Goal: Information Seeking & Learning: Learn about a topic

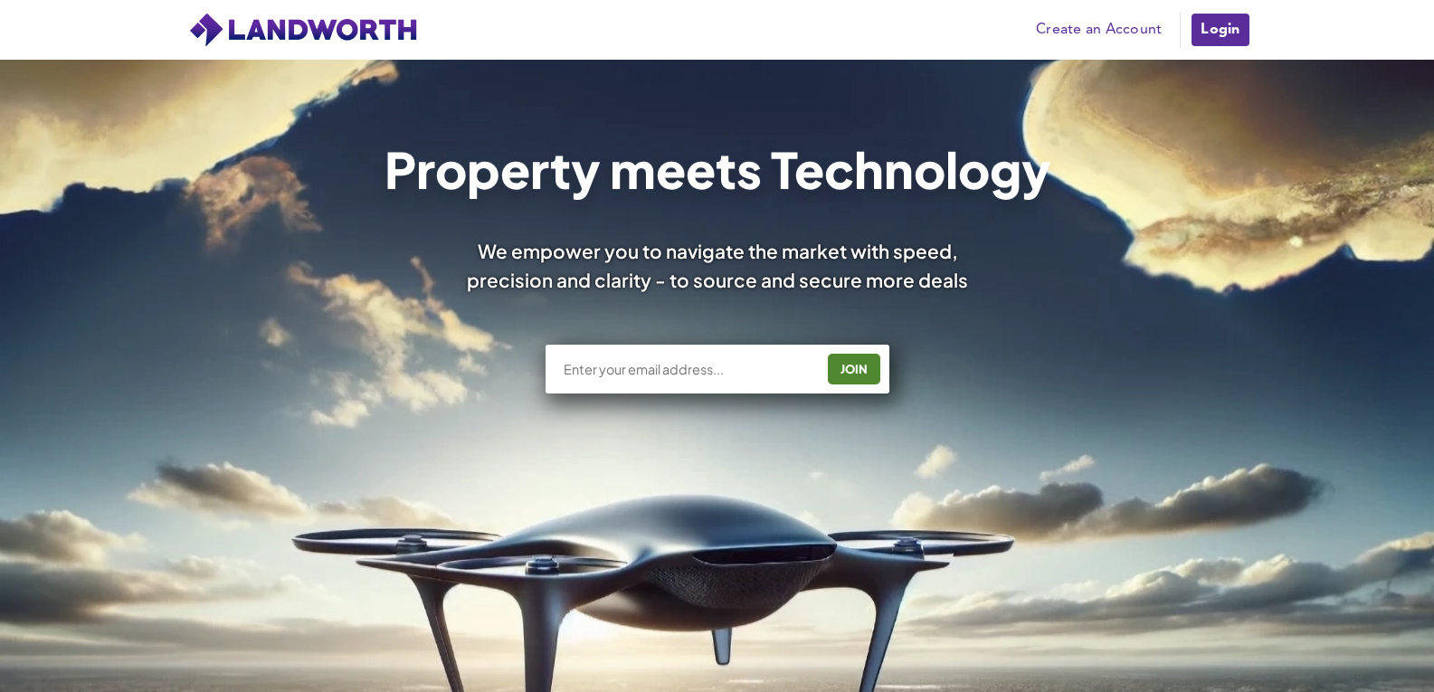
click at [1236, 35] on link "Login" at bounding box center [1219, 30] width 61 height 36
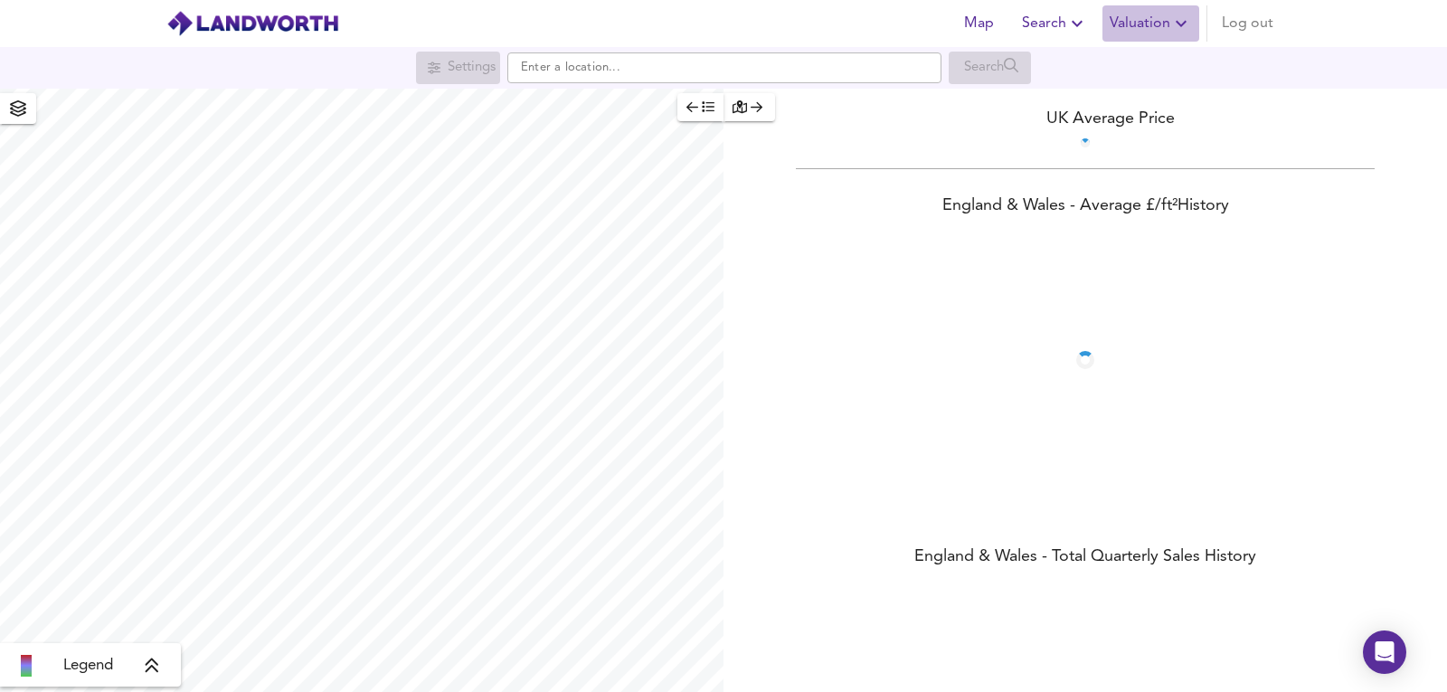
click at [1134, 27] on span "Valuation" at bounding box center [1151, 23] width 82 height 25
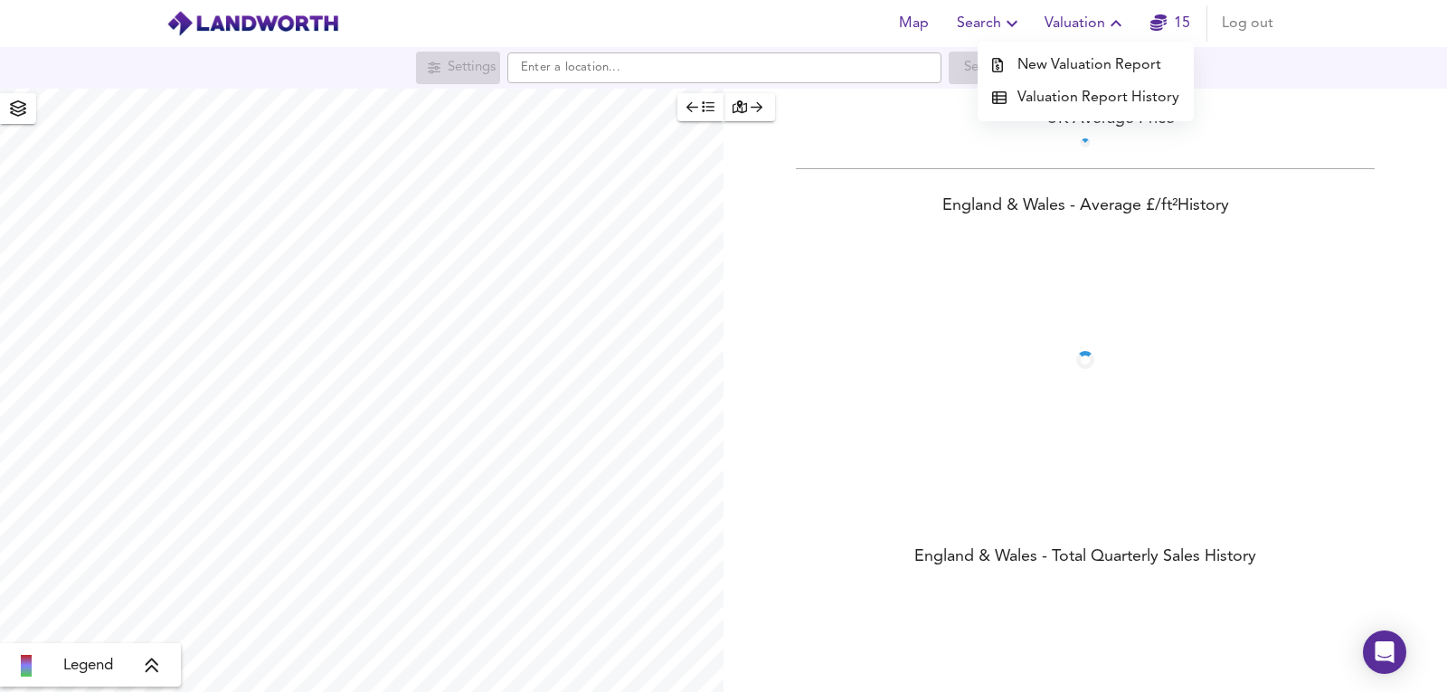
click at [1066, 70] on li "New Valuation Report" at bounding box center [1086, 65] width 216 height 33
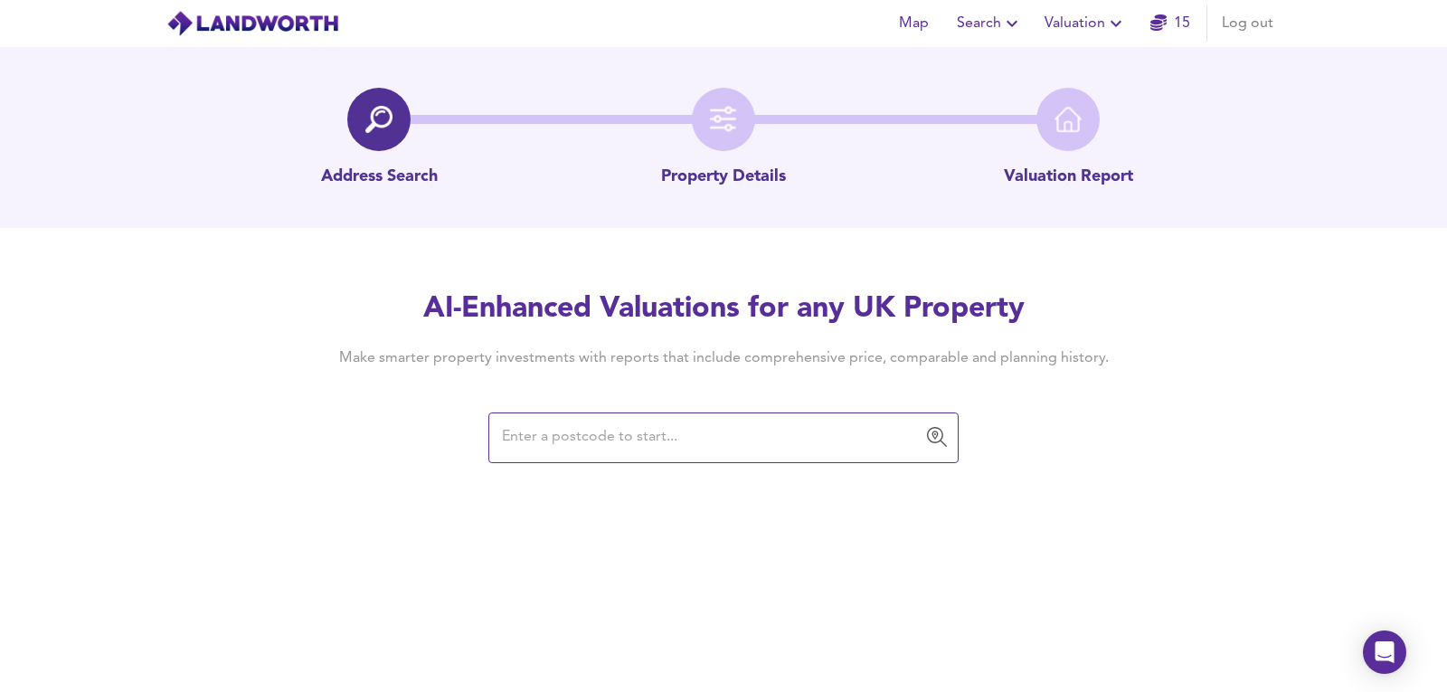
click at [564, 412] on div "​" at bounding box center [723, 437] width 470 height 51
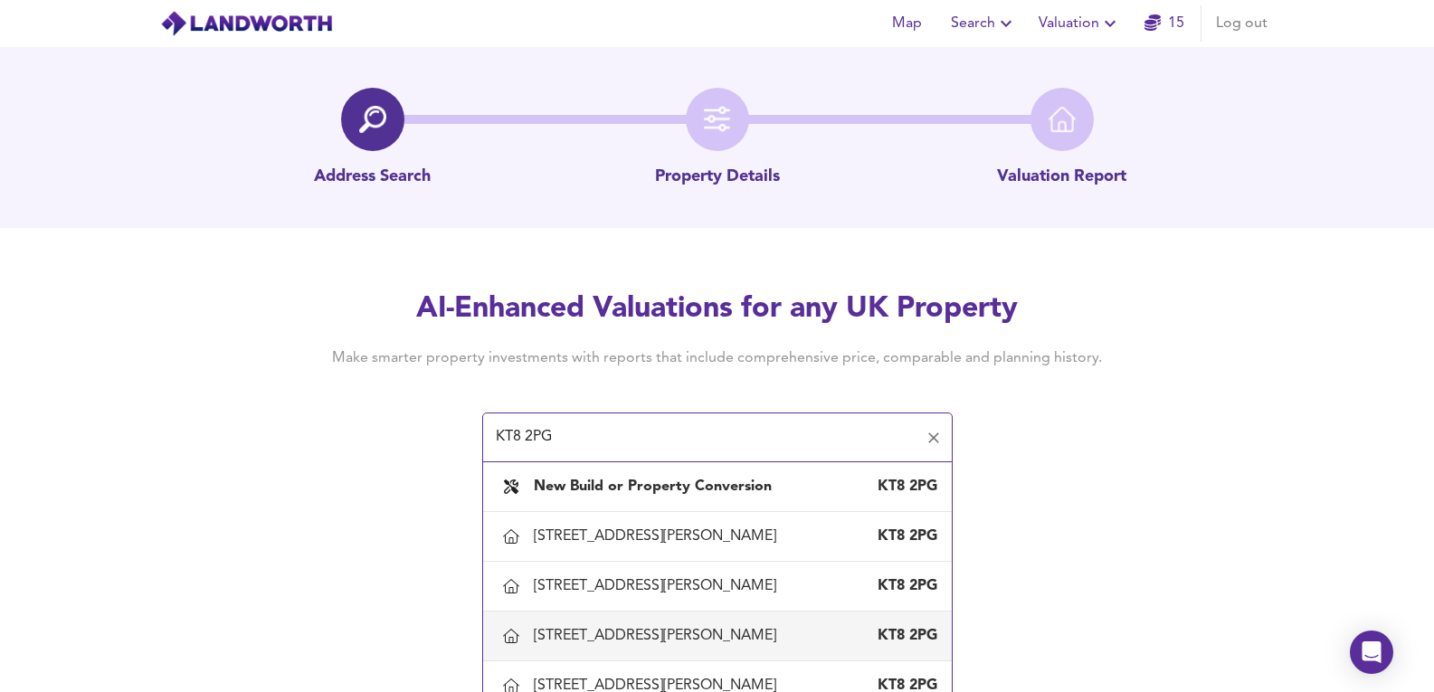
click at [582, 639] on div "28 Beauchamp Road, West Molesey, Surrey" at bounding box center [659, 636] width 250 height 20
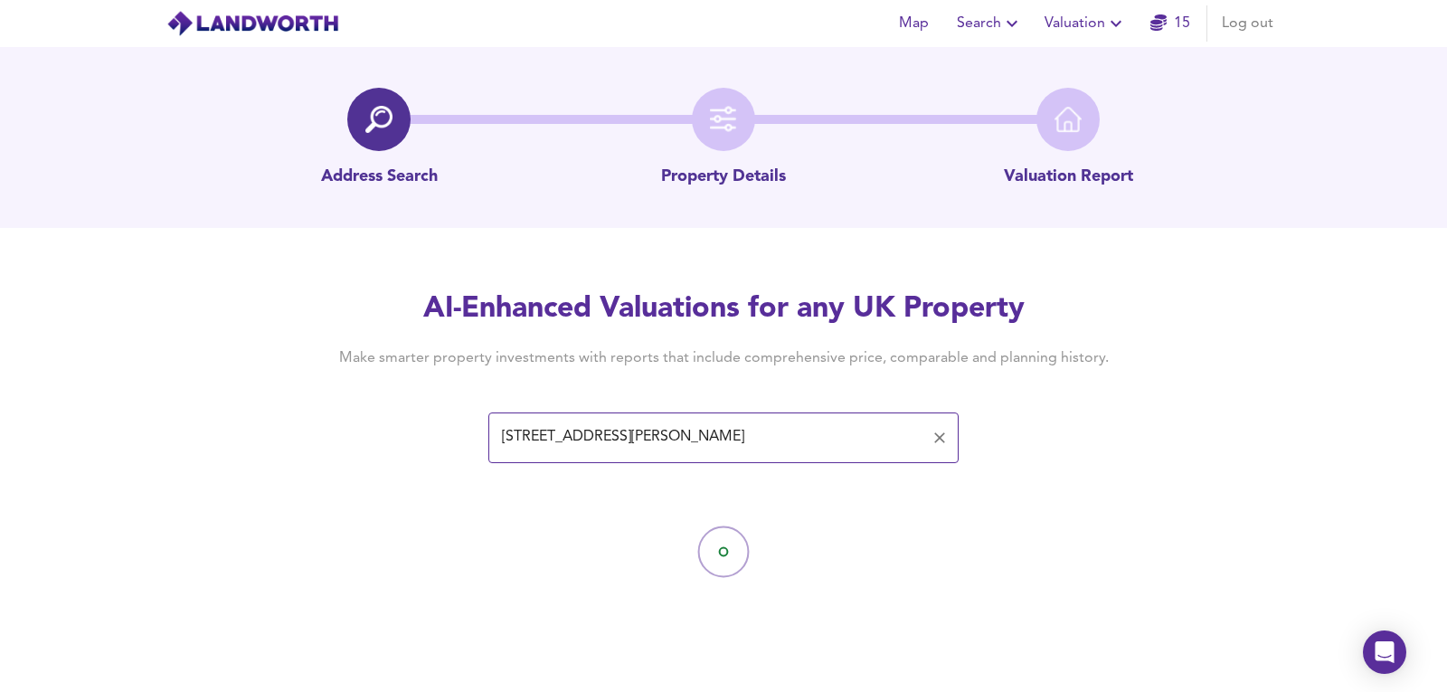
type input "28 Beauchamp Road, West Molesey, Surrey"
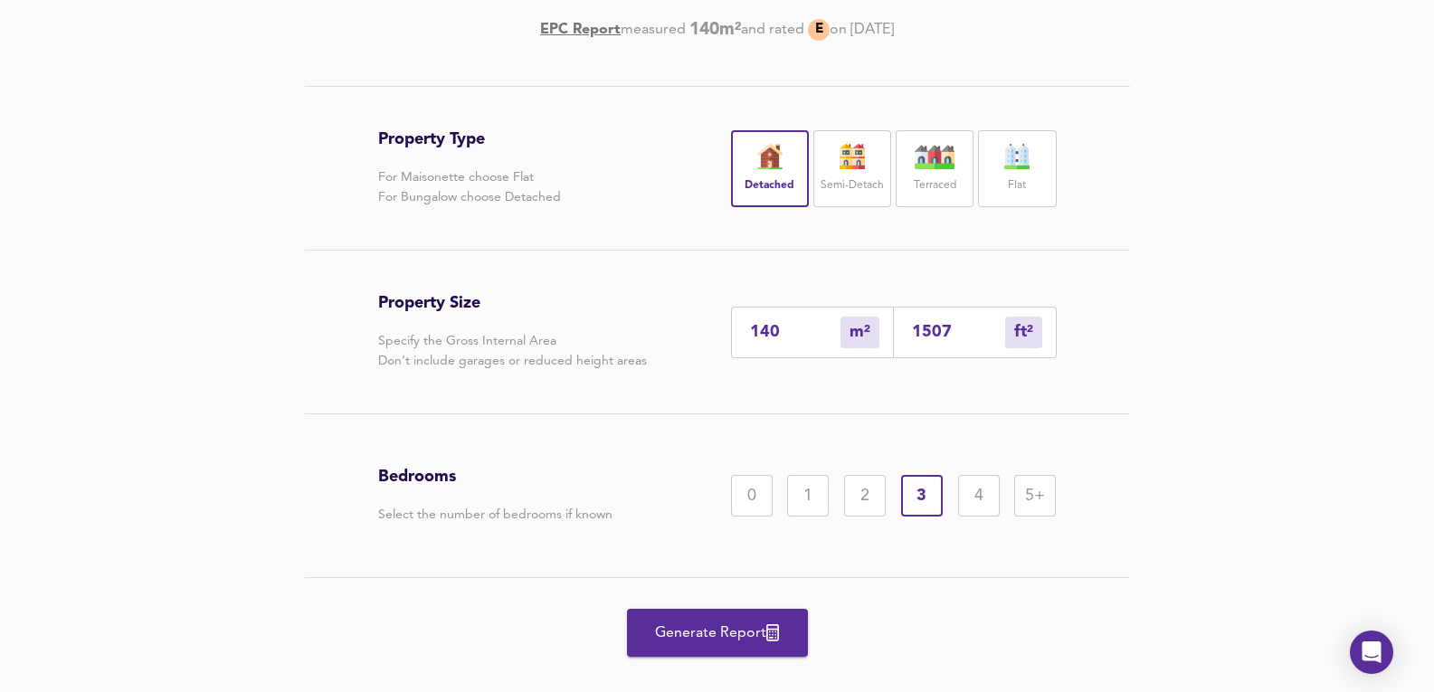
scroll to position [284, 0]
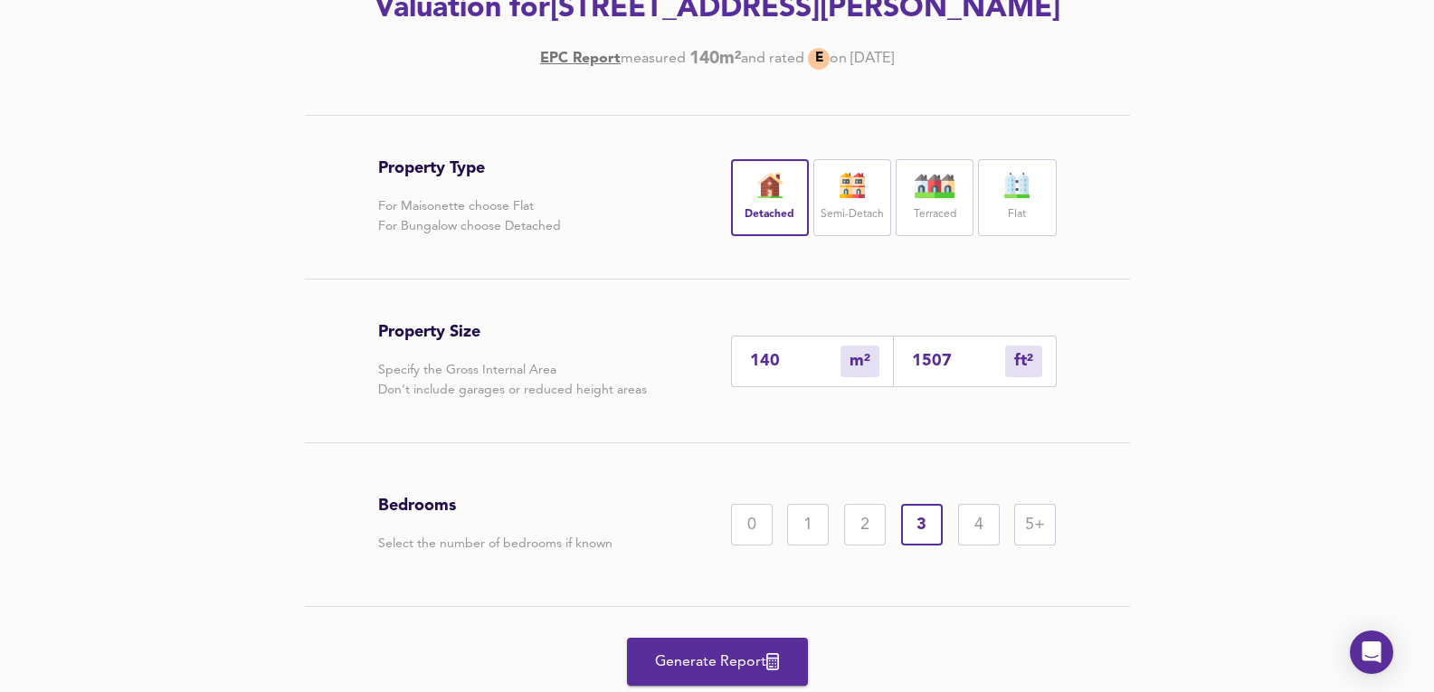
click at [708, 649] on span "Generate Report" at bounding box center [717, 661] width 145 height 25
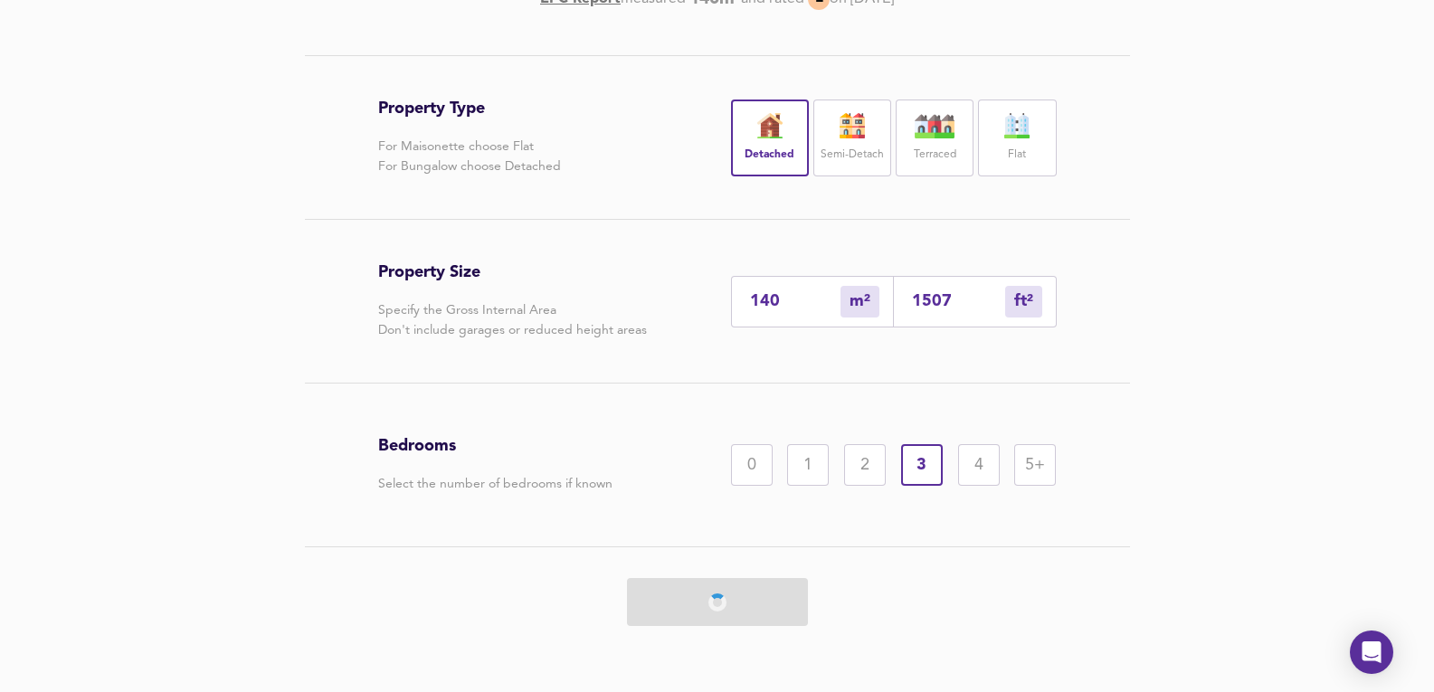
scroll to position [345, 0]
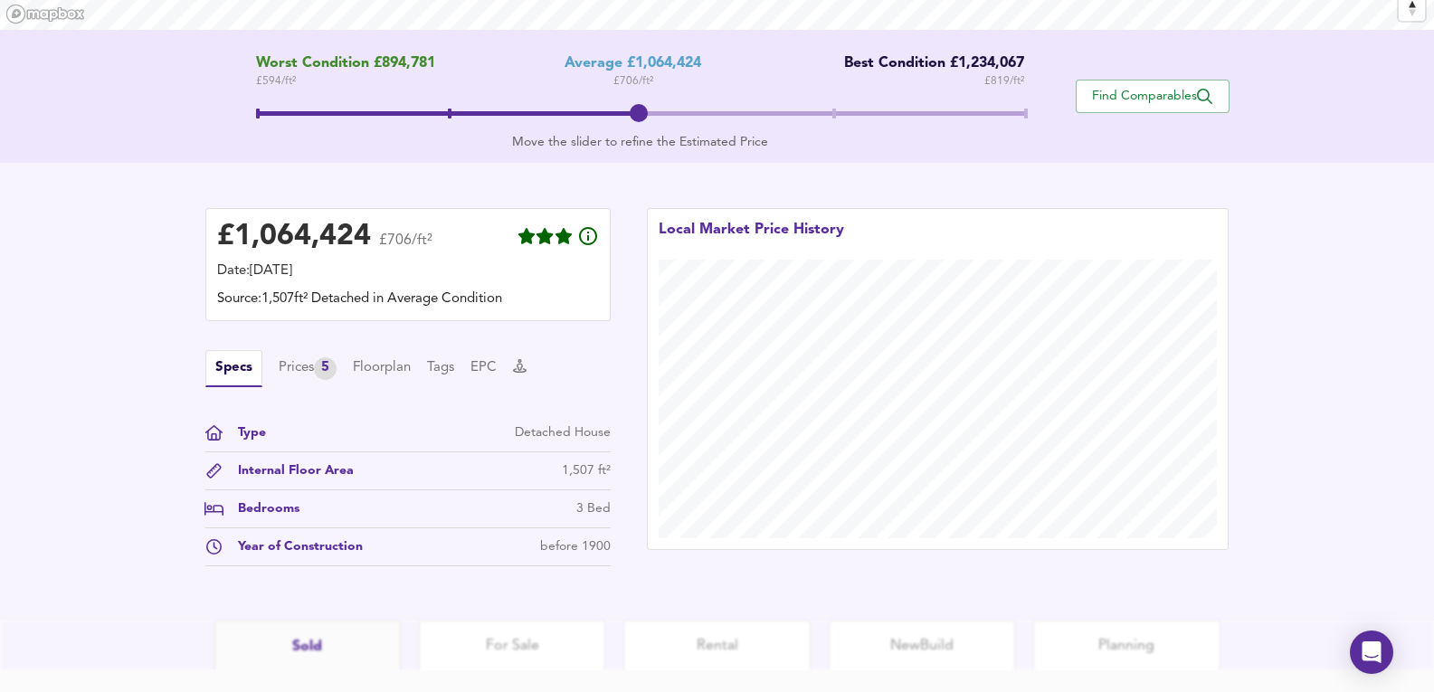
scroll to position [469, 0]
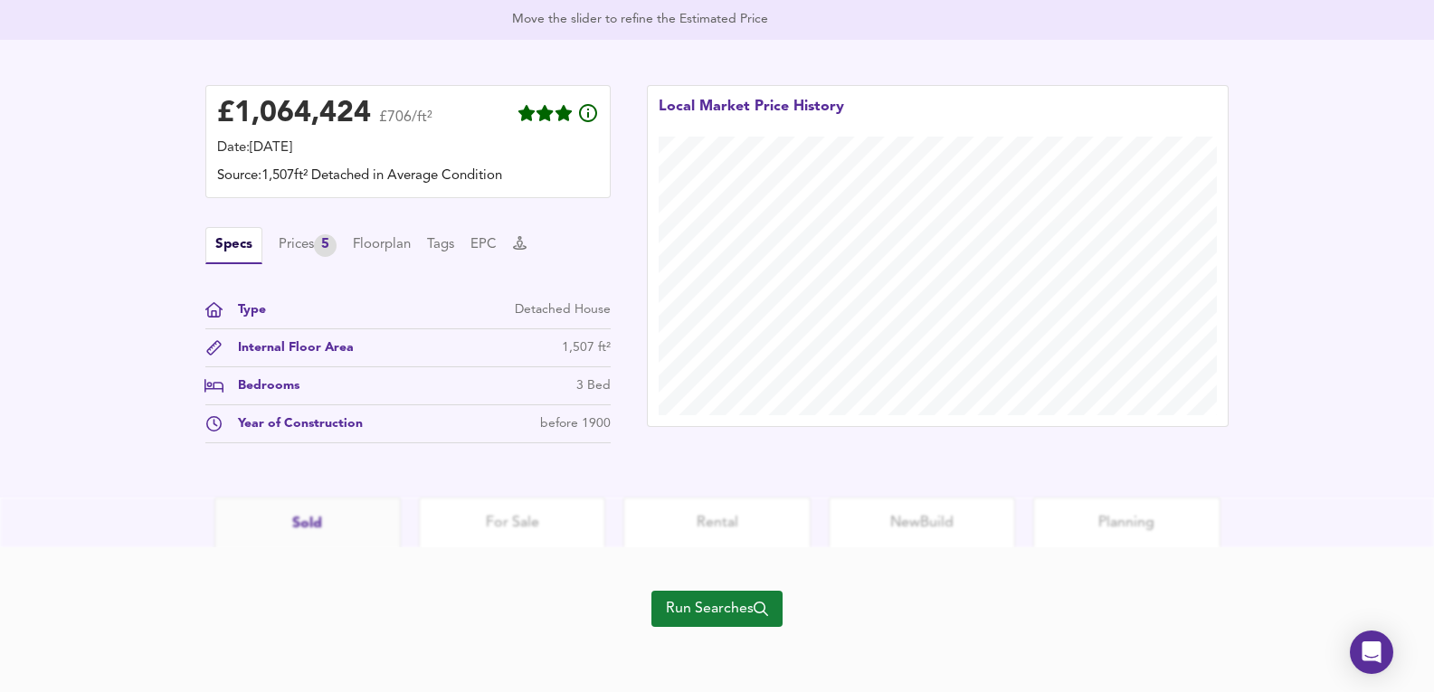
click at [336, 267] on div "Specs Prices 5 Floorplan Tags EPC Type Detached House Internal Floor Area 1,507…" at bounding box center [407, 335] width 405 height 216
click at [335, 260] on div "Specs Prices 5 Floorplan Tags EPC" at bounding box center [407, 245] width 405 height 37
click at [330, 243] on div "5" at bounding box center [325, 245] width 23 height 23
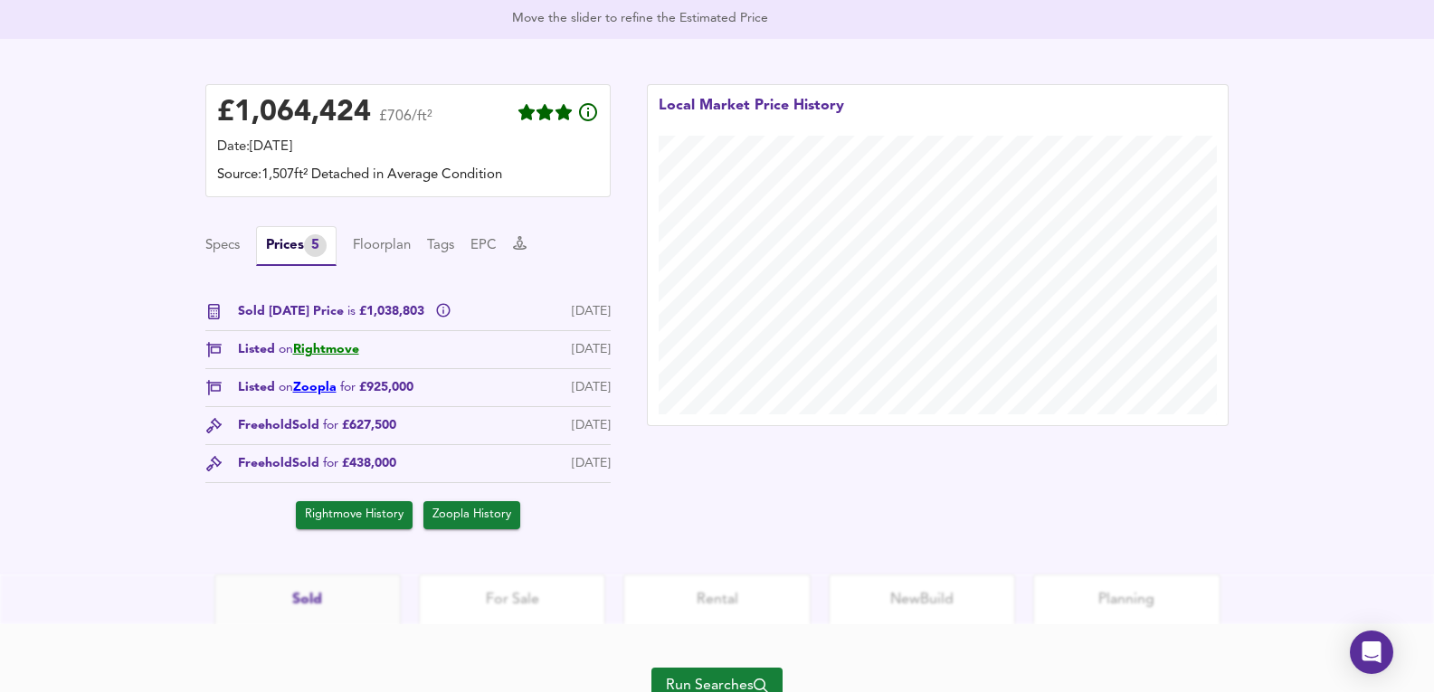
click at [316, 386] on link "Zoopla" at bounding box center [314, 387] width 43 height 13
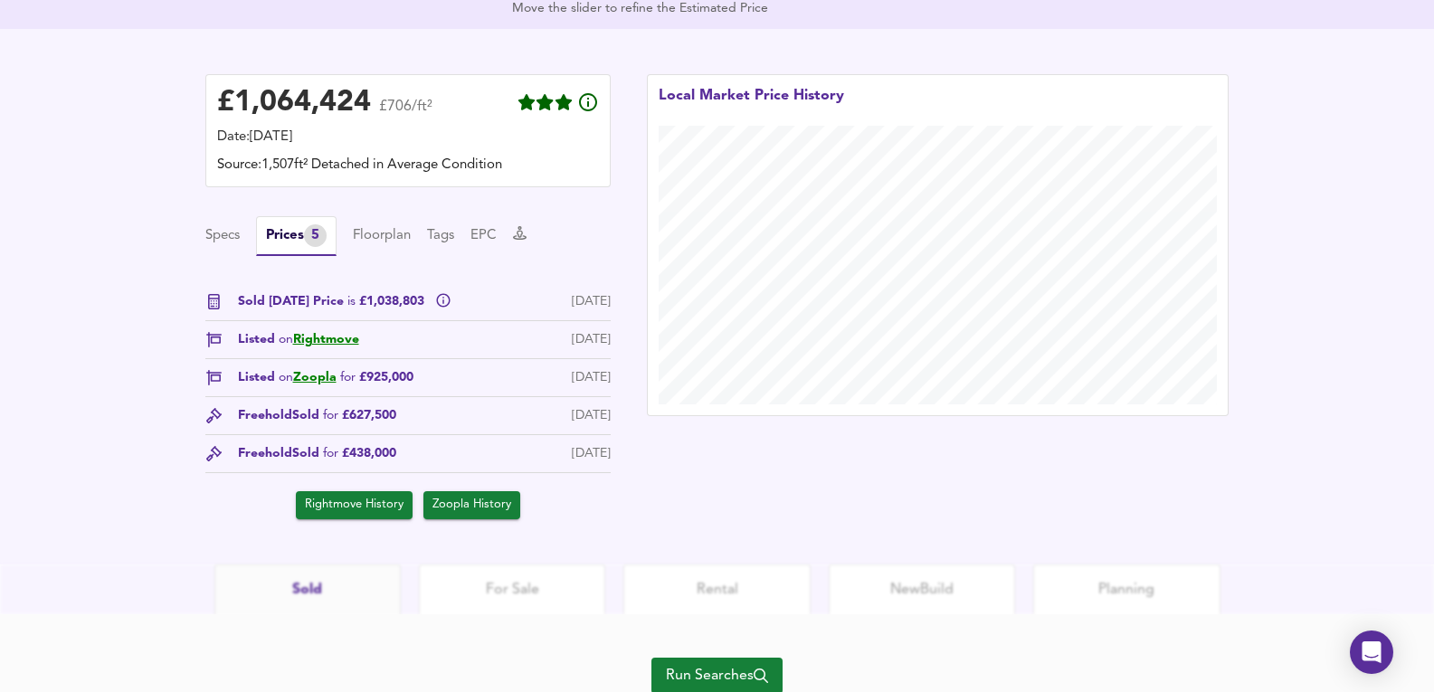
scroll to position [482, 0]
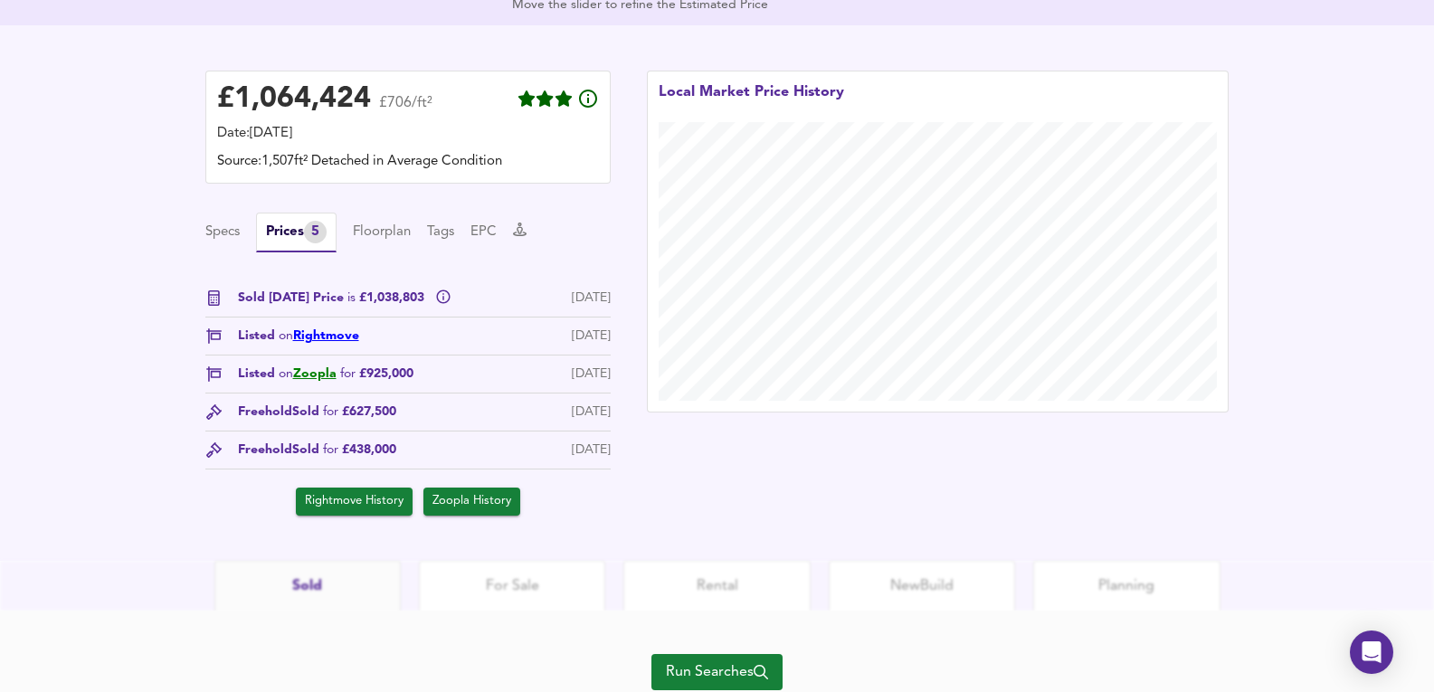
click at [319, 342] on link "Rightmove" at bounding box center [326, 335] width 66 height 13
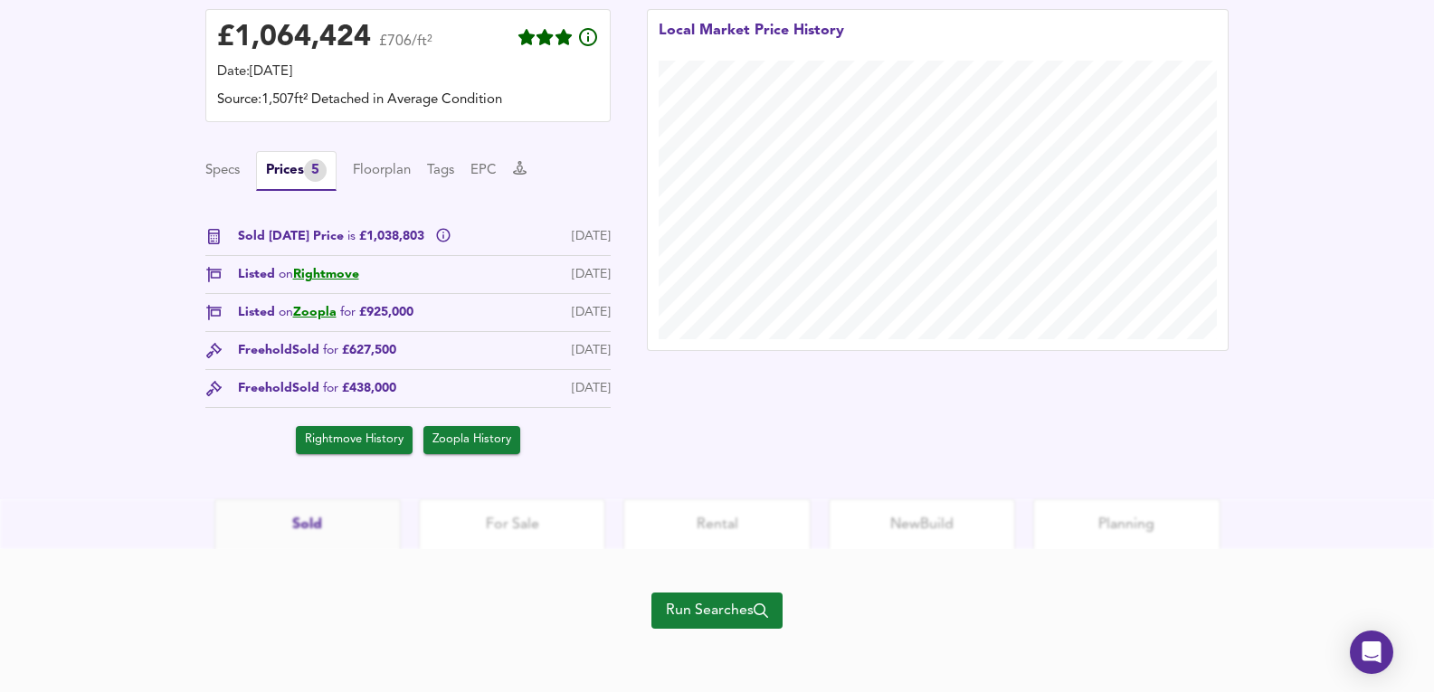
scroll to position [546, 0]
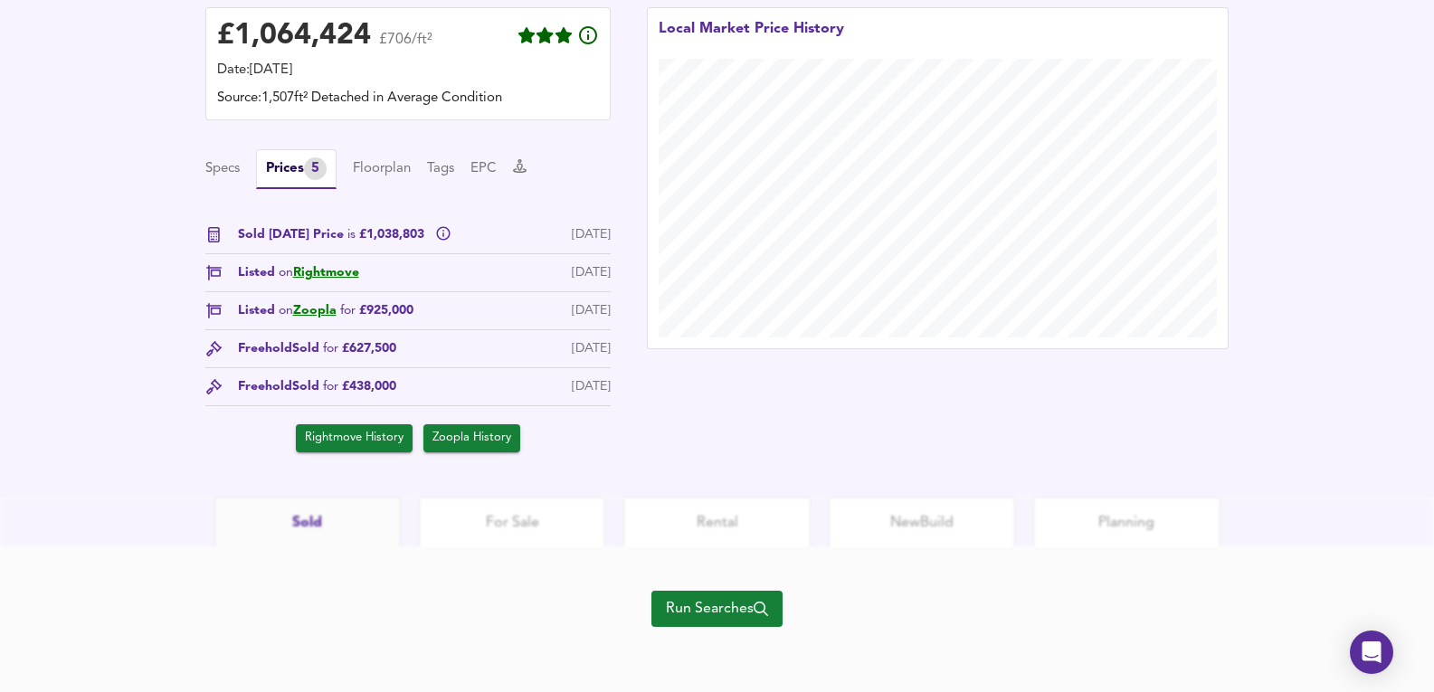
click at [740, 631] on div "Run Searches" at bounding box center [716, 619] width 131 height 145
click at [761, 621] on button "Run Searches" at bounding box center [716, 609] width 131 height 36
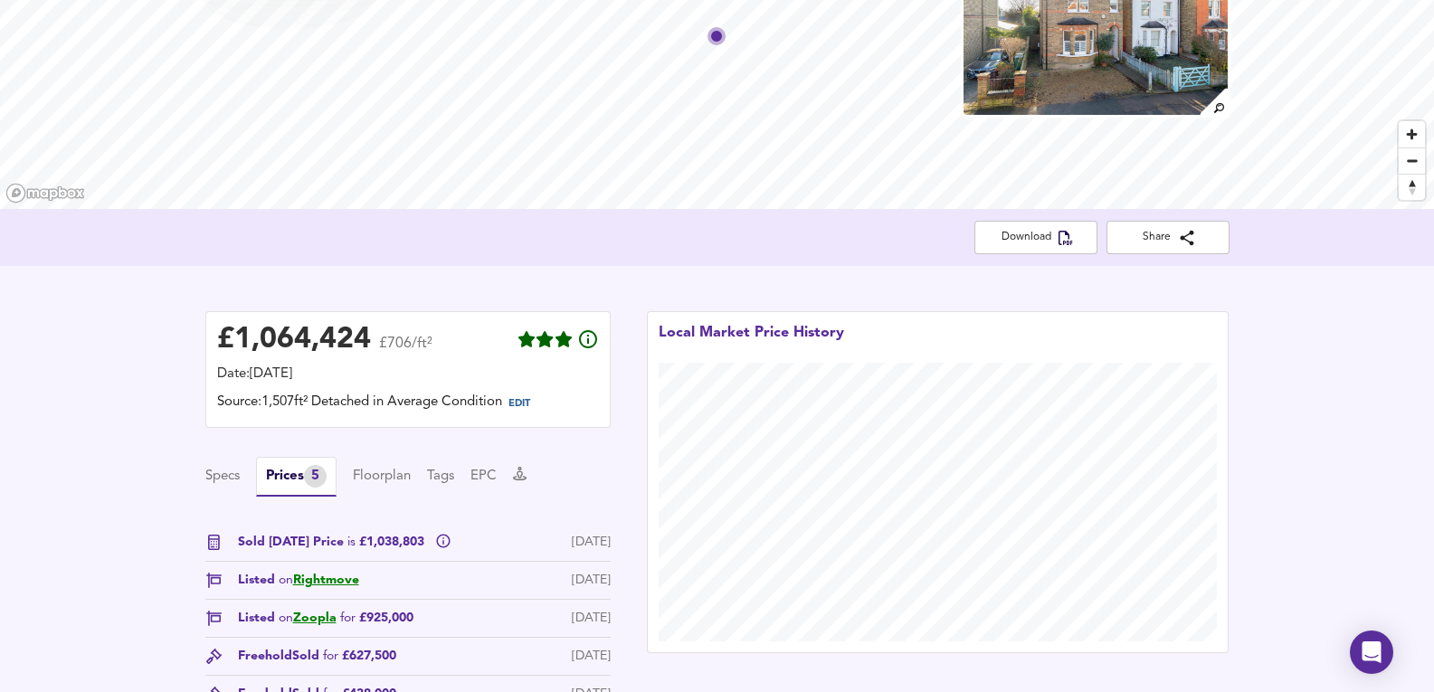
scroll to position [145, 0]
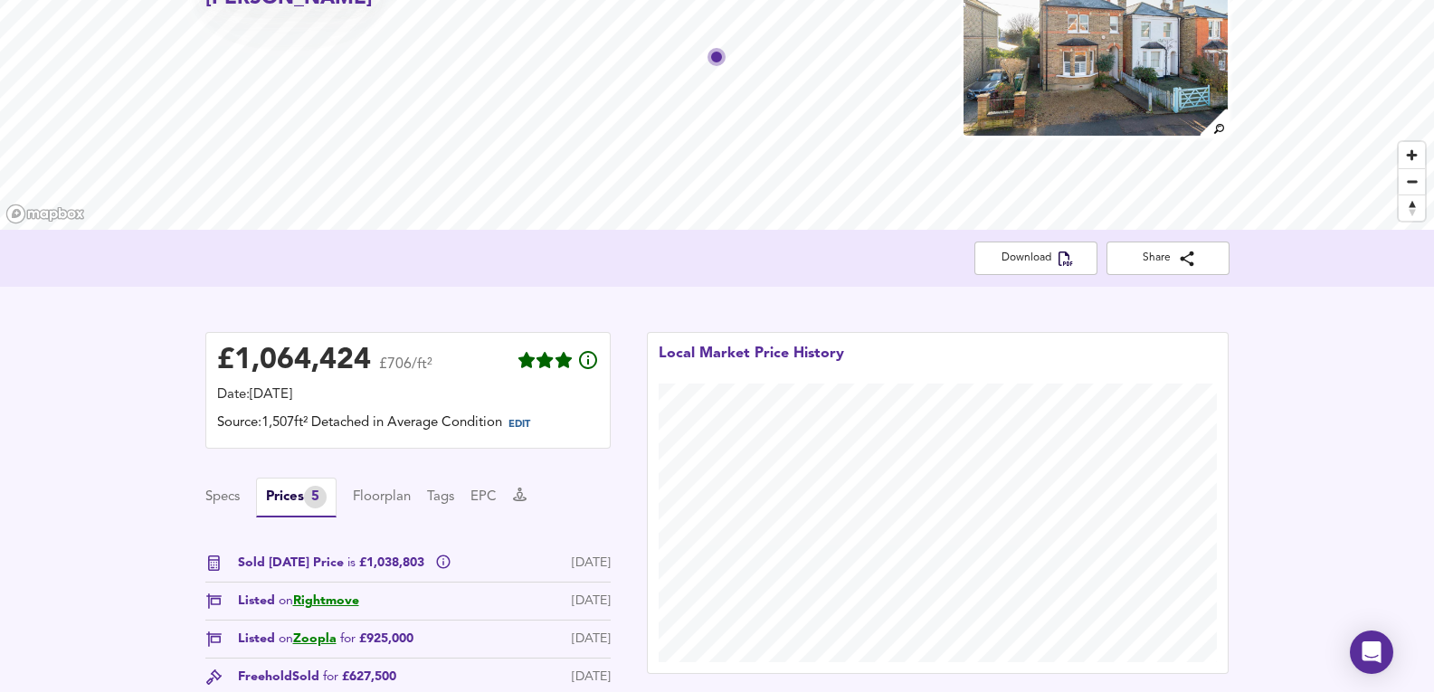
click at [1029, 85] on img at bounding box center [1095, 47] width 268 height 181
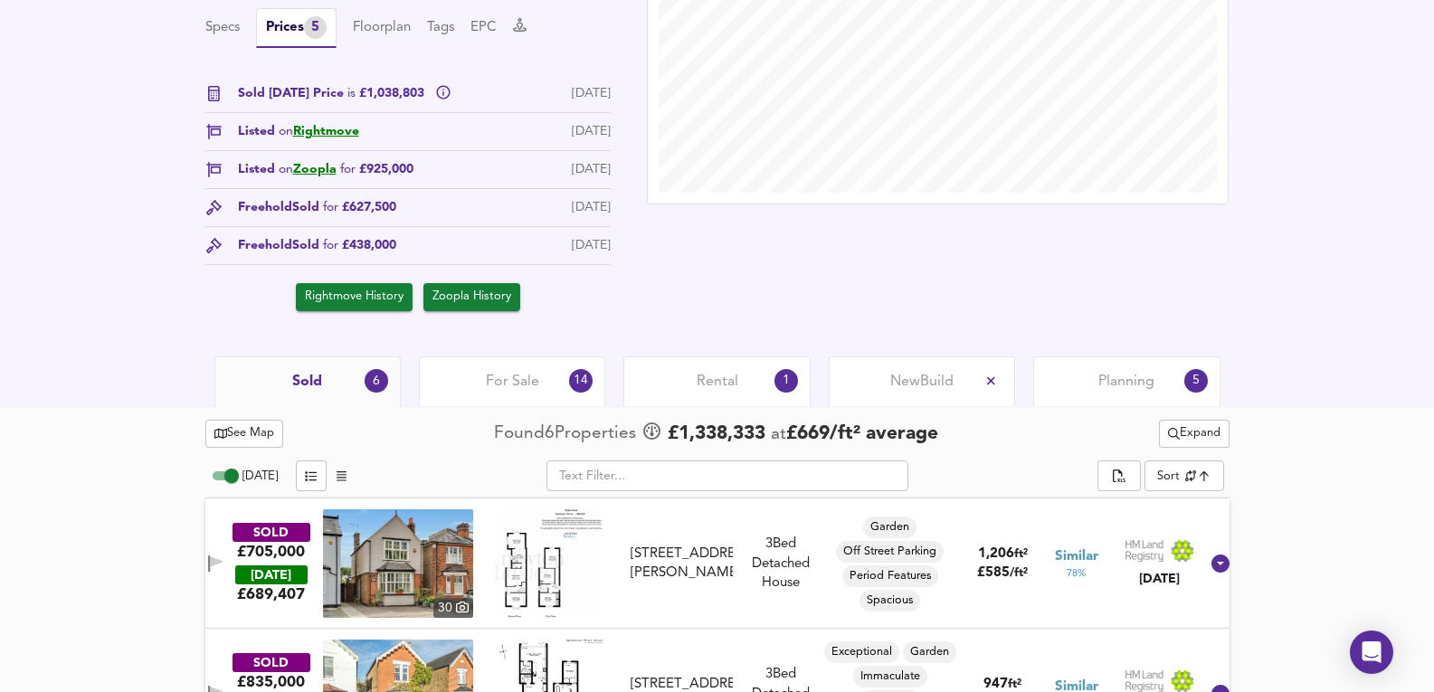
scroll to position [808, 0]
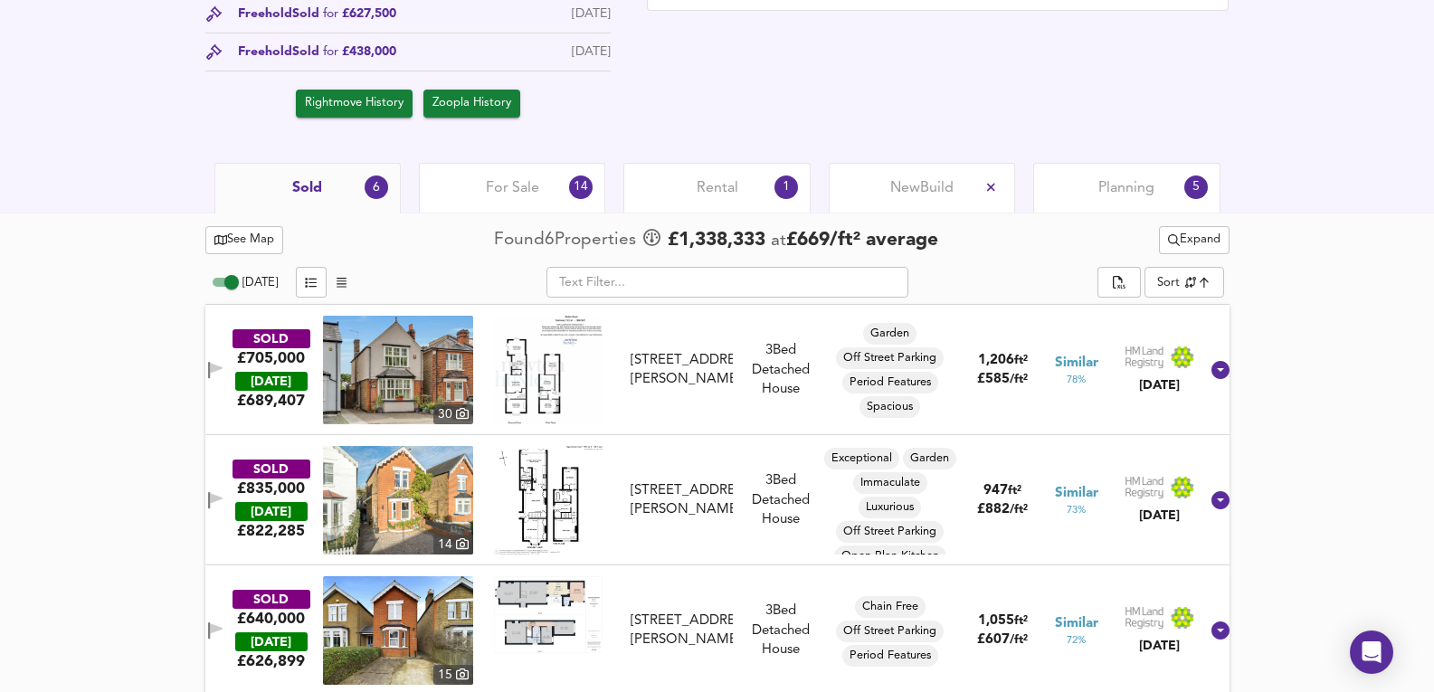
click at [431, 470] on img at bounding box center [398, 500] width 150 height 109
click at [702, 444] on div "SOLD £835,000 TODAY £ 822,285 14 59 Beauchamp Road, KT8 2PG 59 Beauchamp Road, …" at bounding box center [717, 500] width 1024 height 130
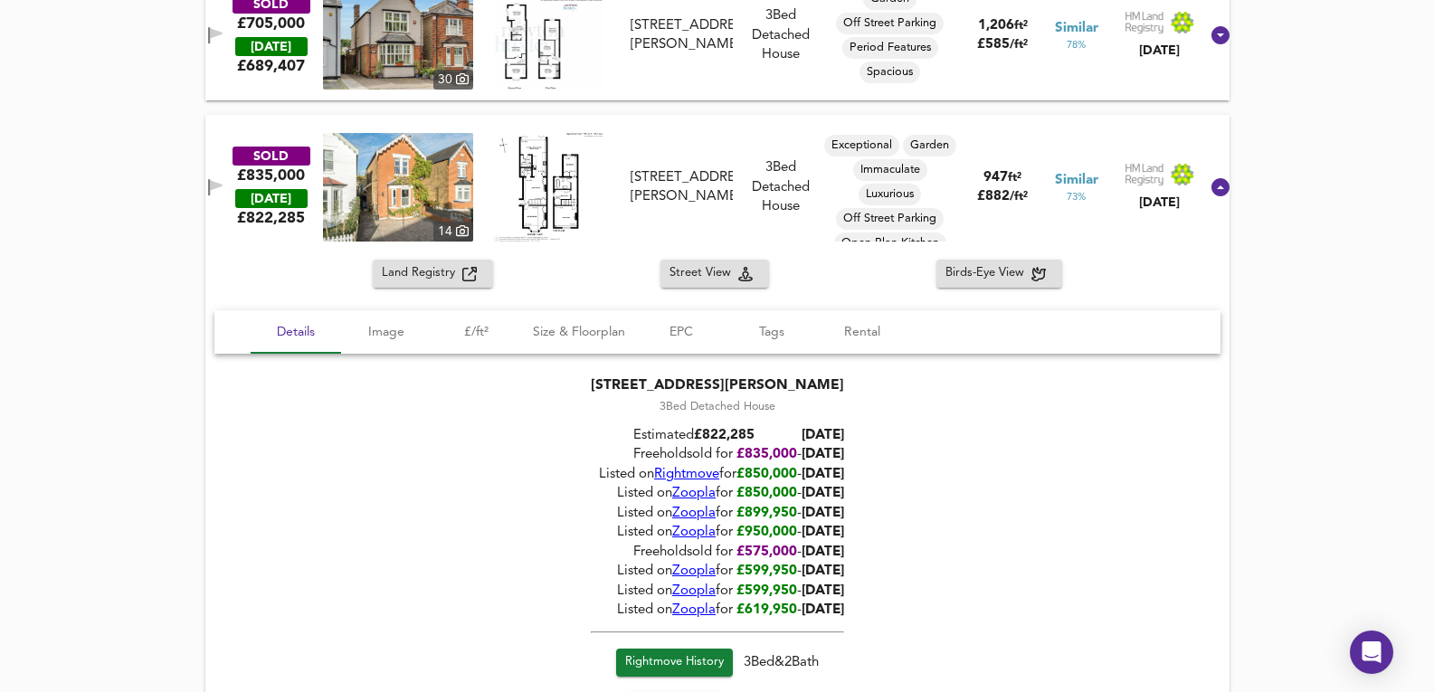
scroll to position [989, 0]
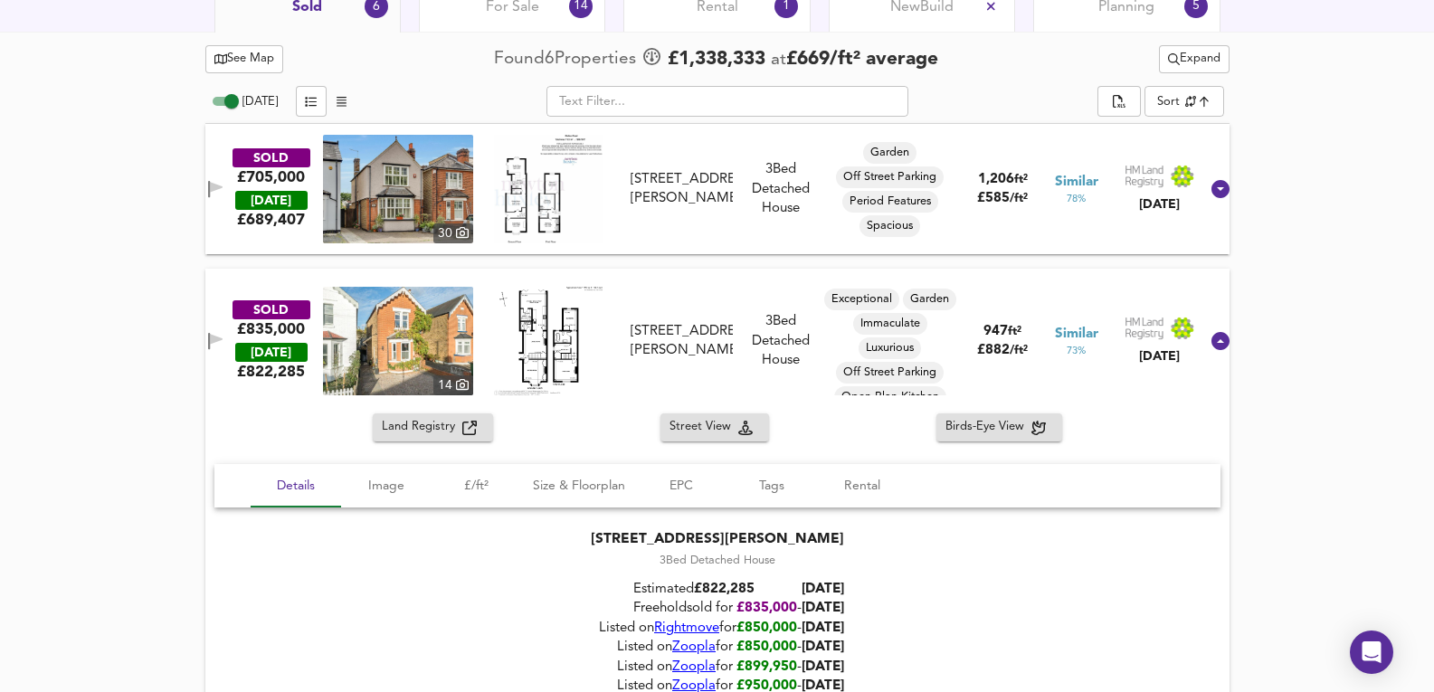
click at [653, 298] on div "SOLD £835,000 TODAY £ 822,285 14 59 Beauchamp Road, KT8 2PG 59 Beauchamp Road, …" at bounding box center [695, 341] width 1007 height 109
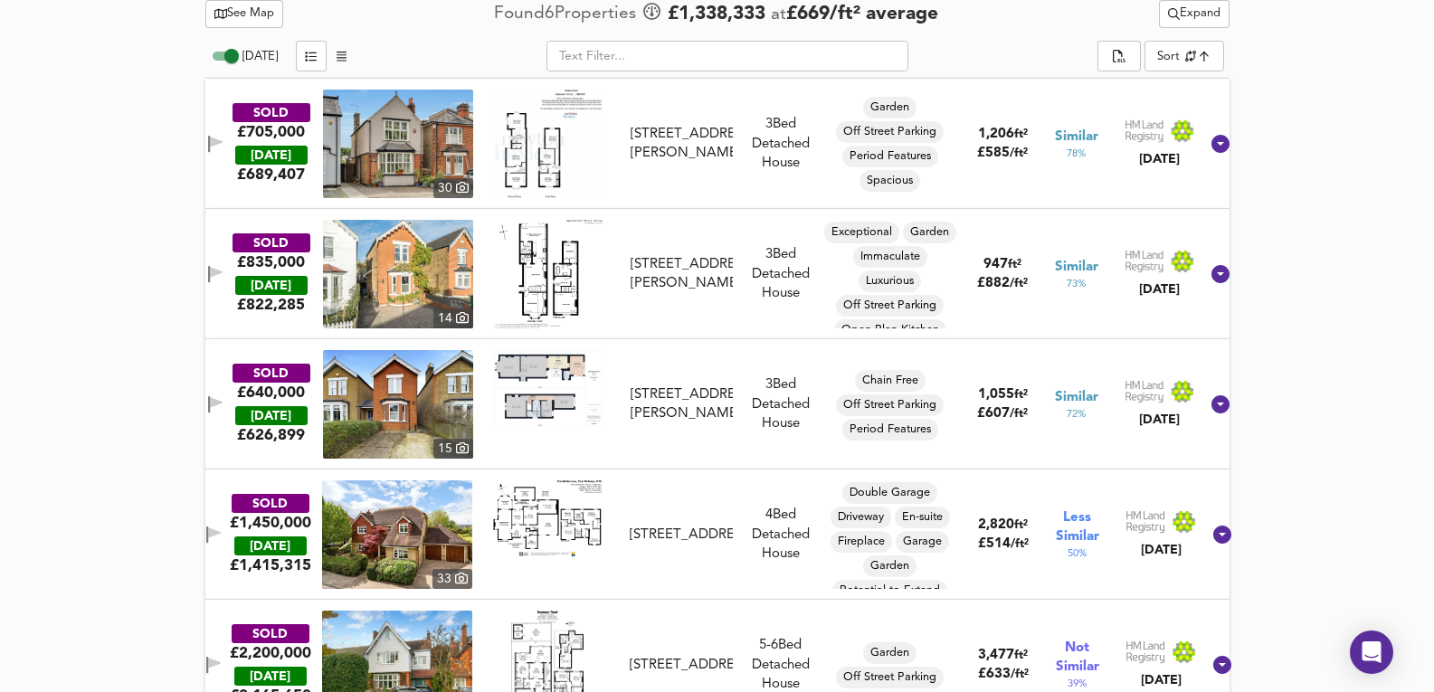
scroll to position [850, 0]
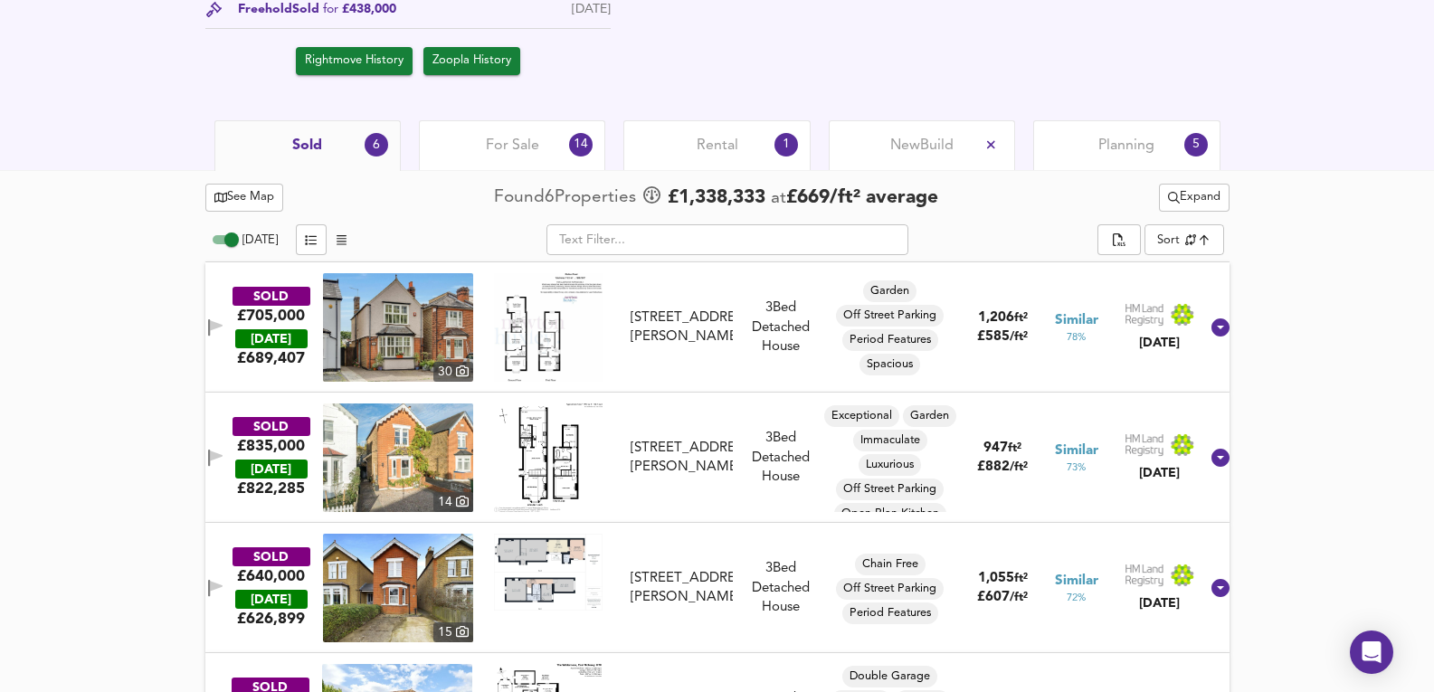
click at [440, 150] on div "For Sale 14" at bounding box center [512, 145] width 186 height 50
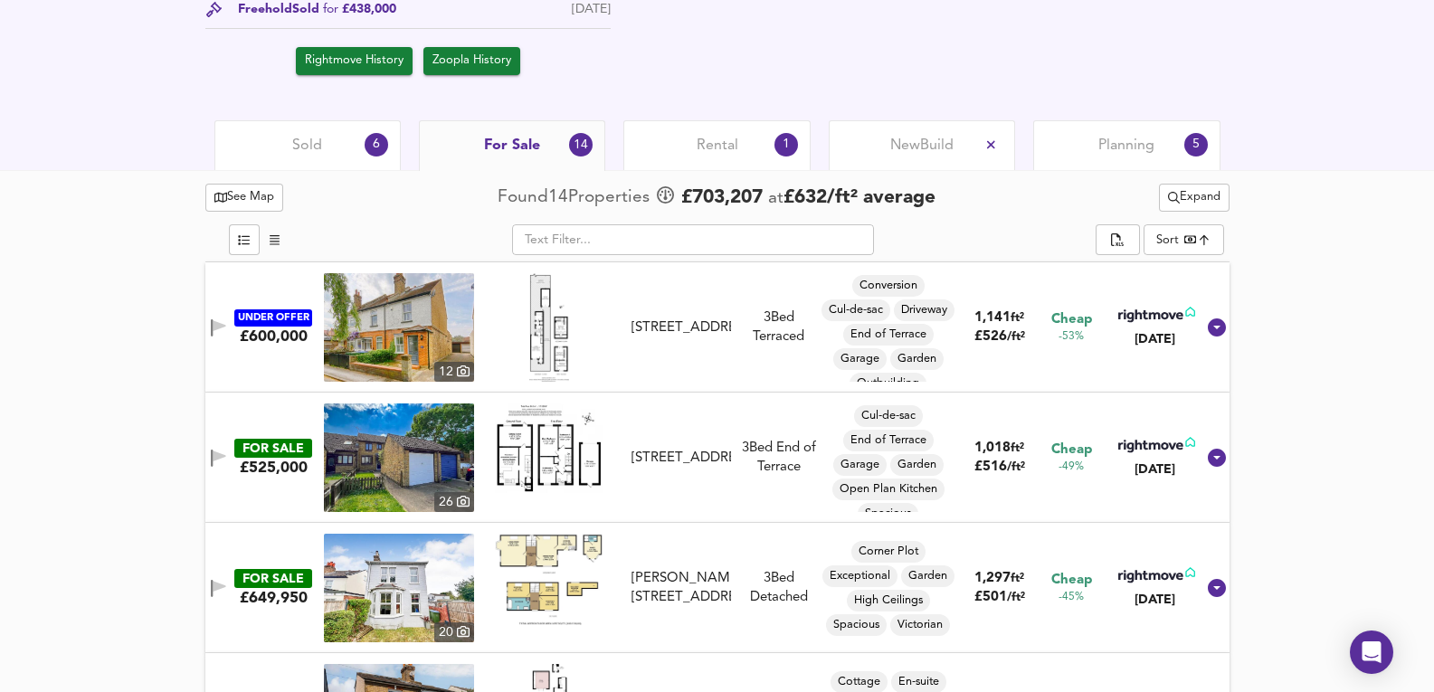
click at [1147, 139] on span "Planning" at bounding box center [1126, 146] width 56 height 20
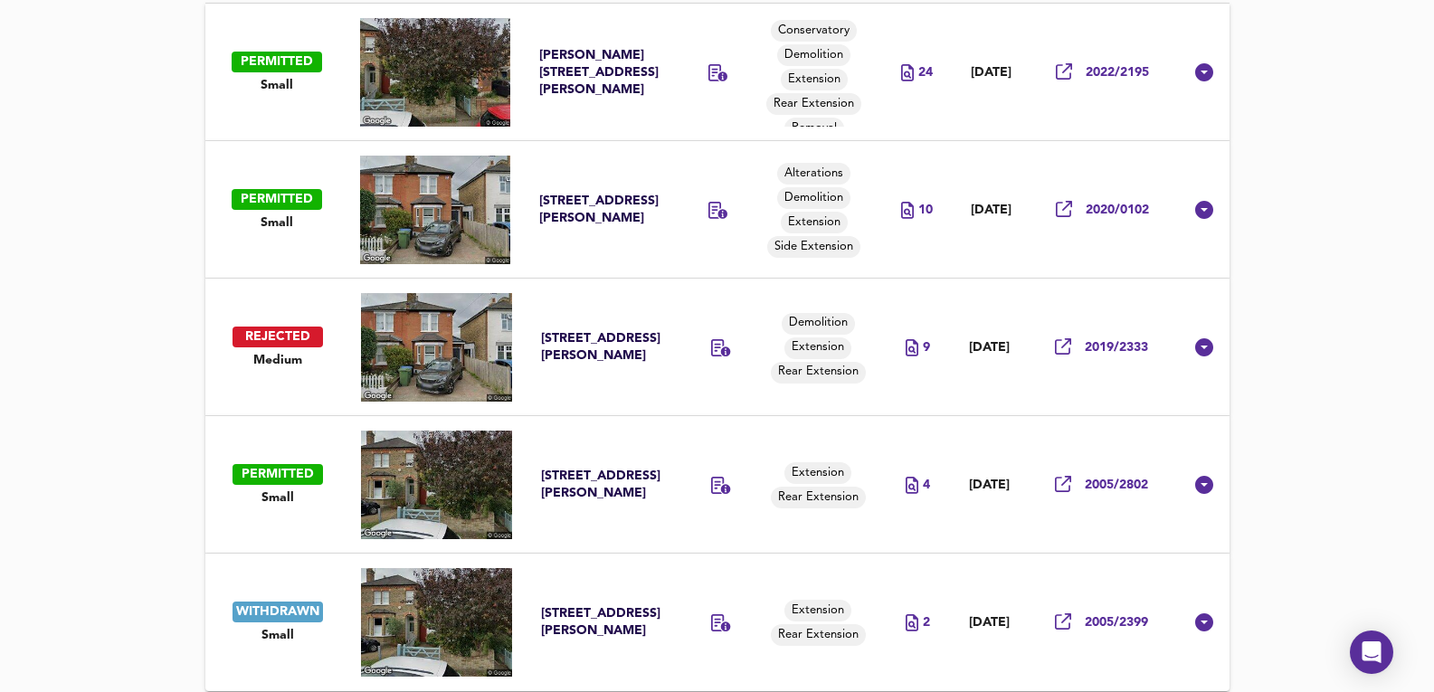
scroll to position [1118, 0]
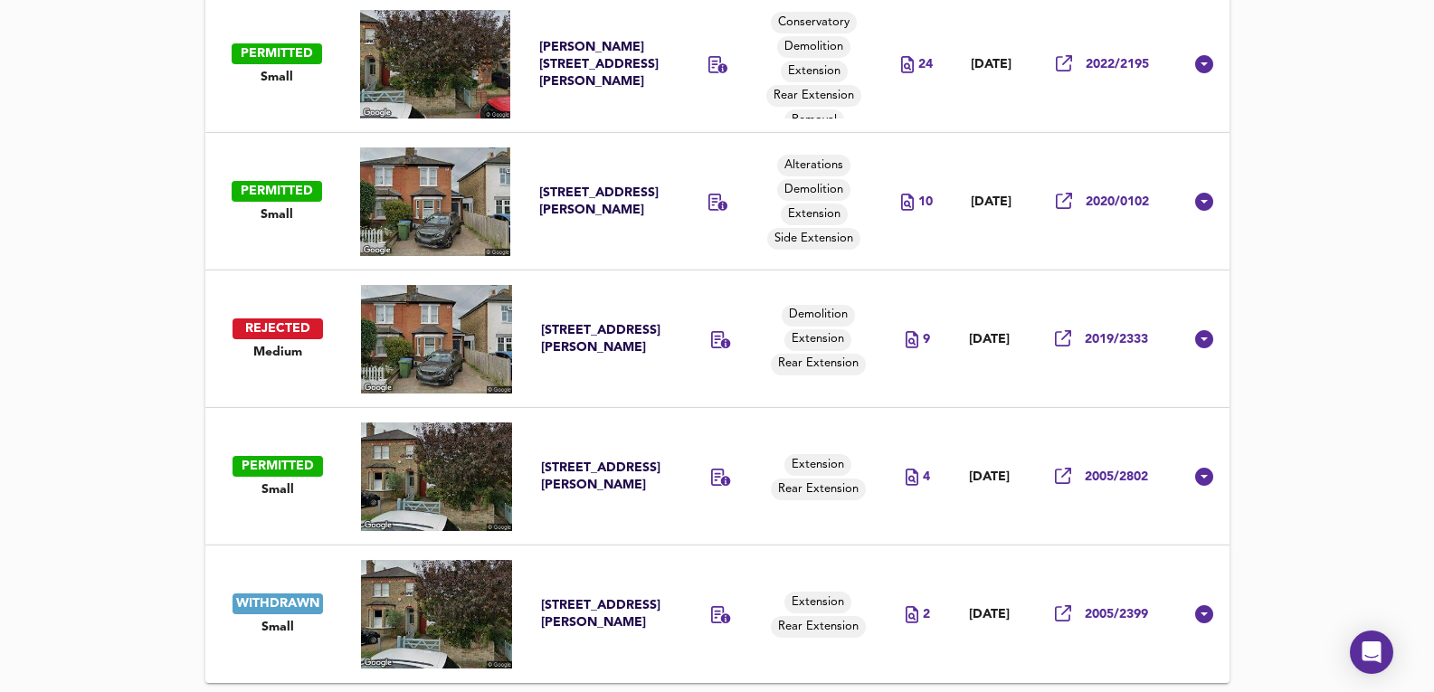
click at [838, 521] on td "Extension Rear Extension" at bounding box center [829, 476] width 118 height 137
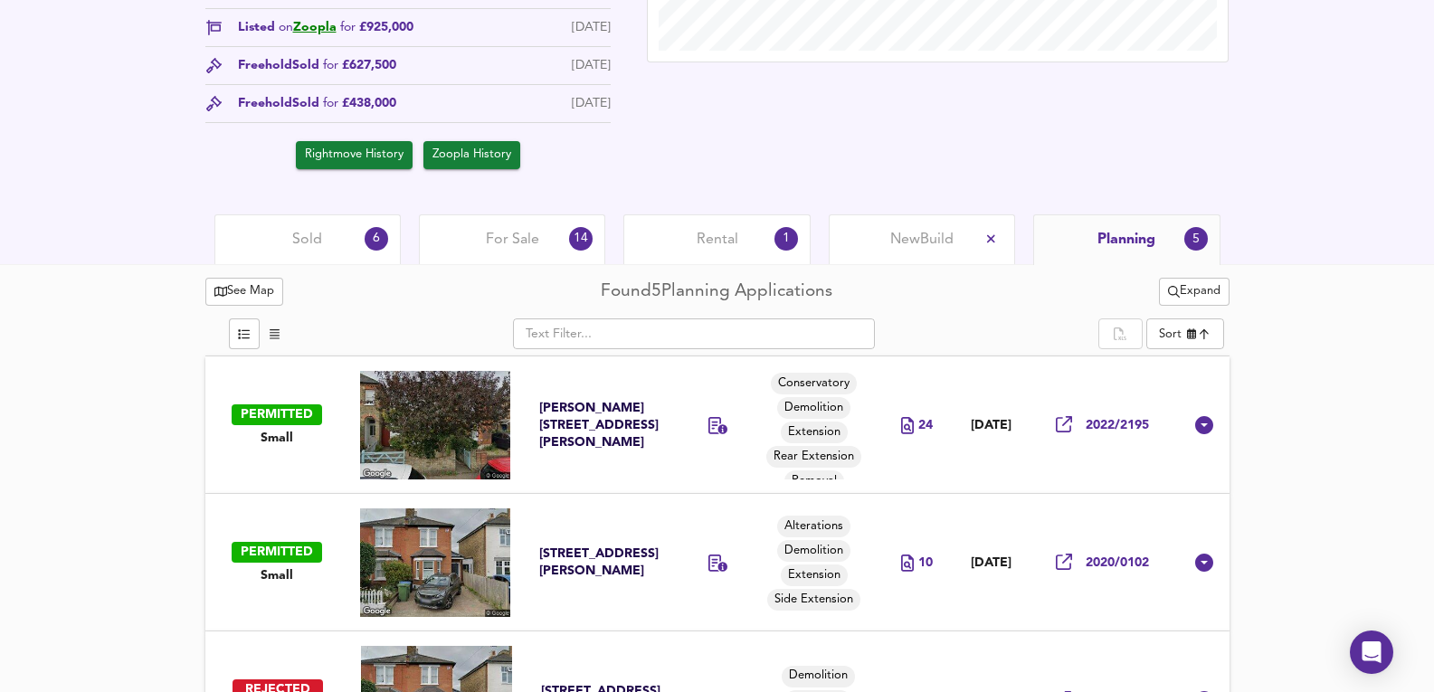
click at [687, 235] on div "Rental 1" at bounding box center [716, 239] width 186 height 50
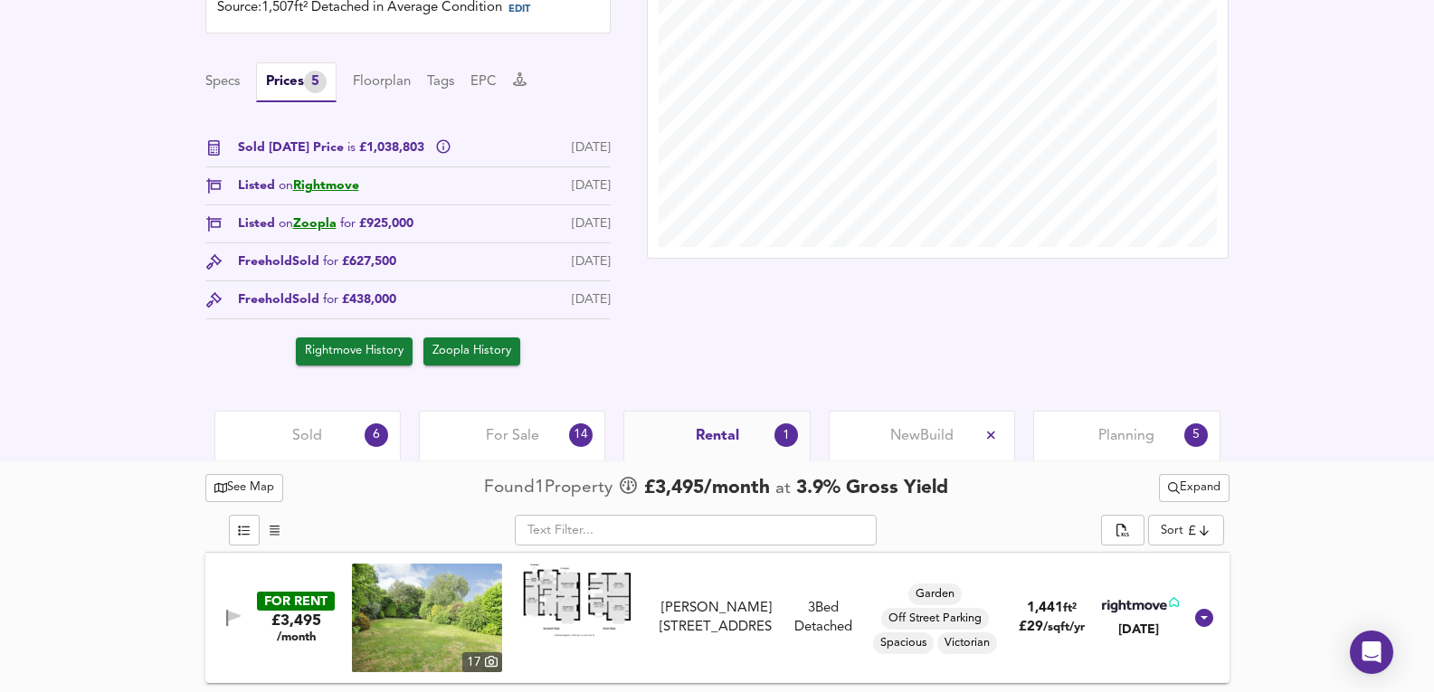
click at [410, 599] on img at bounding box center [427, 618] width 150 height 109
click at [501, 433] on span "For Sale" at bounding box center [512, 436] width 53 height 20
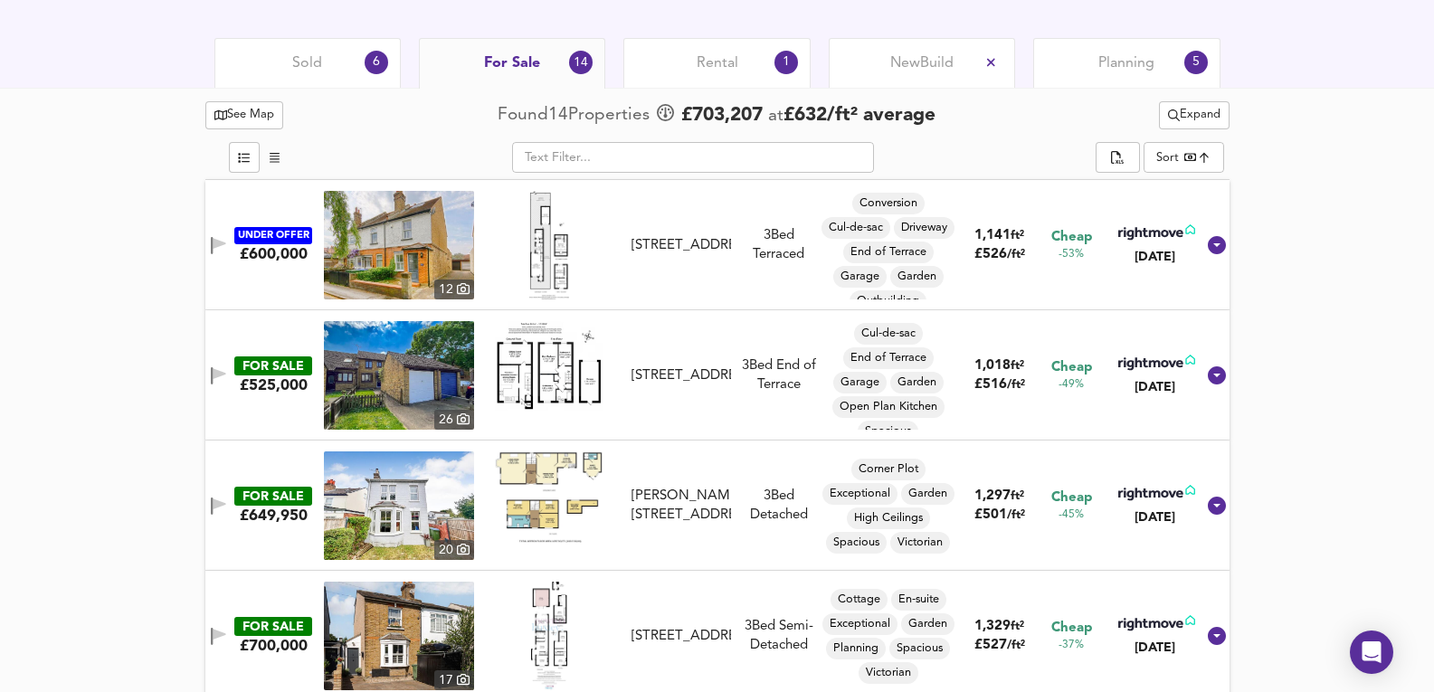
scroll to position [923, 0]
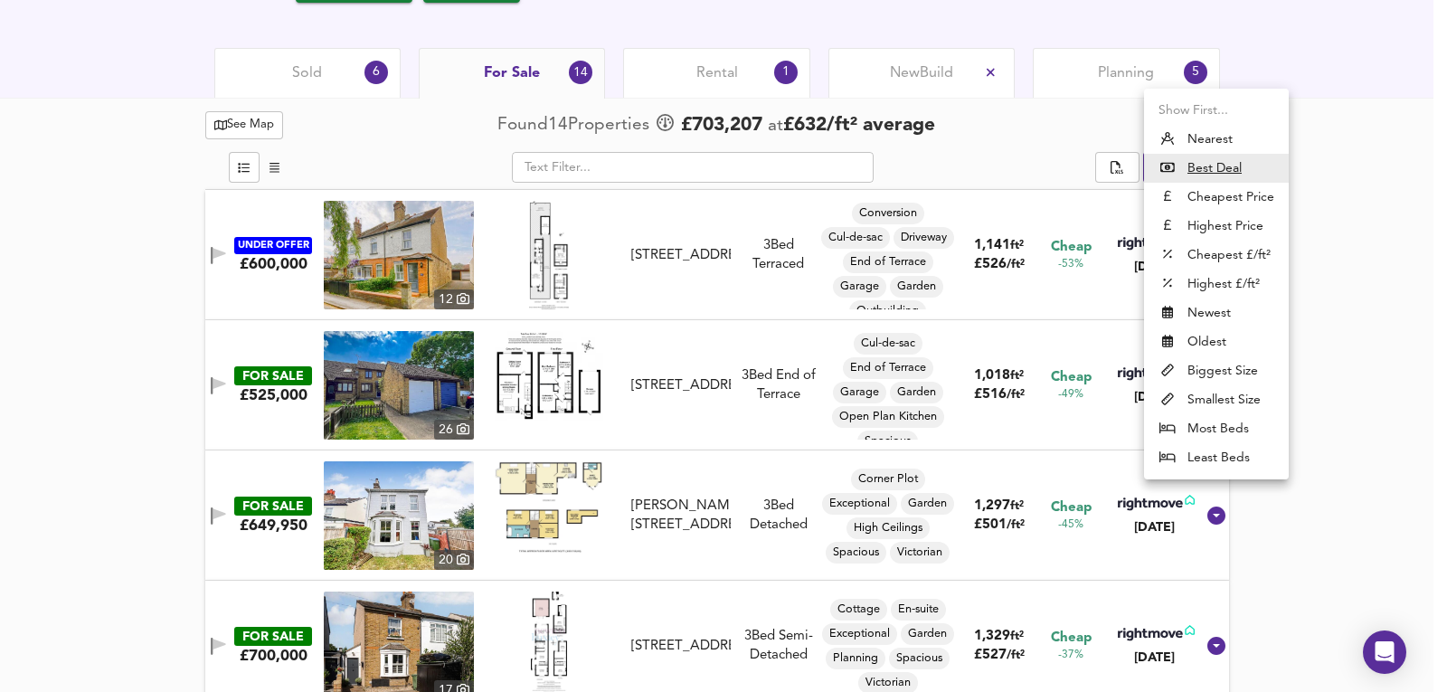
click at [1229, 144] on li "Nearest" at bounding box center [1216, 139] width 145 height 29
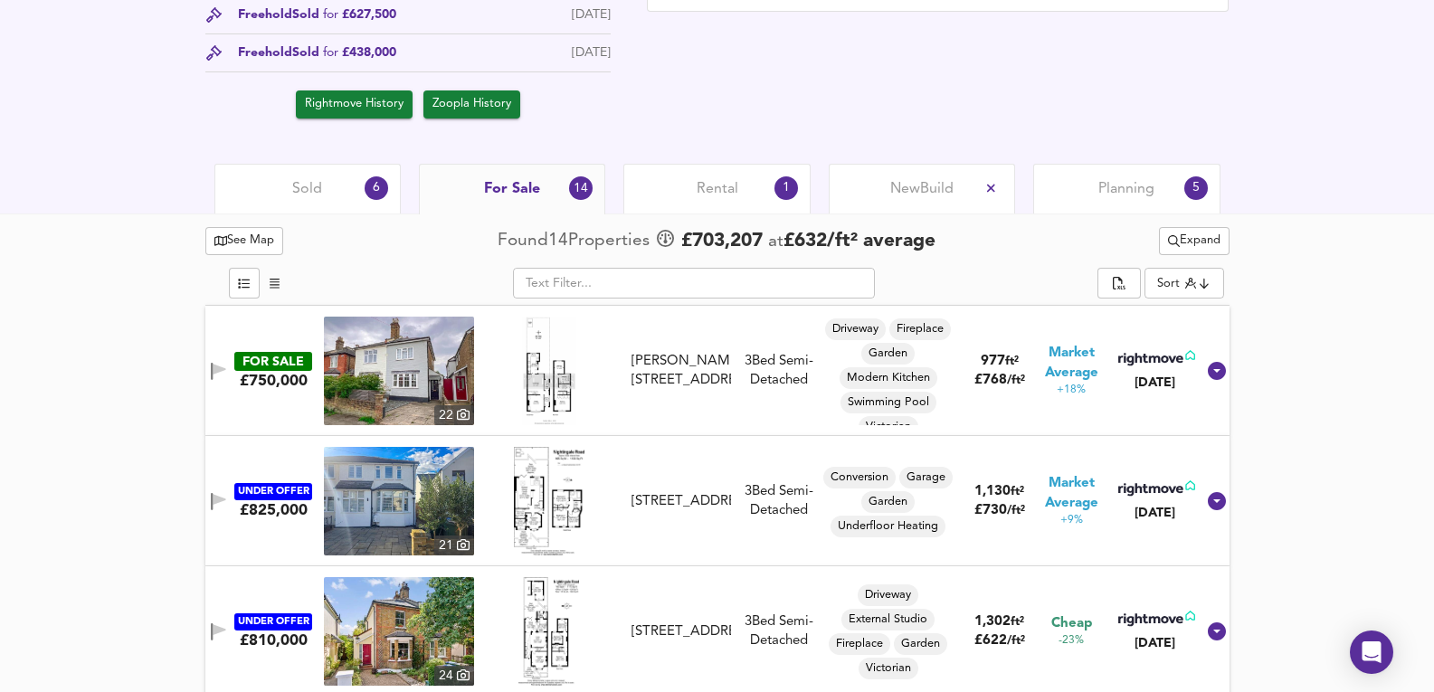
scroll to position [802, 0]
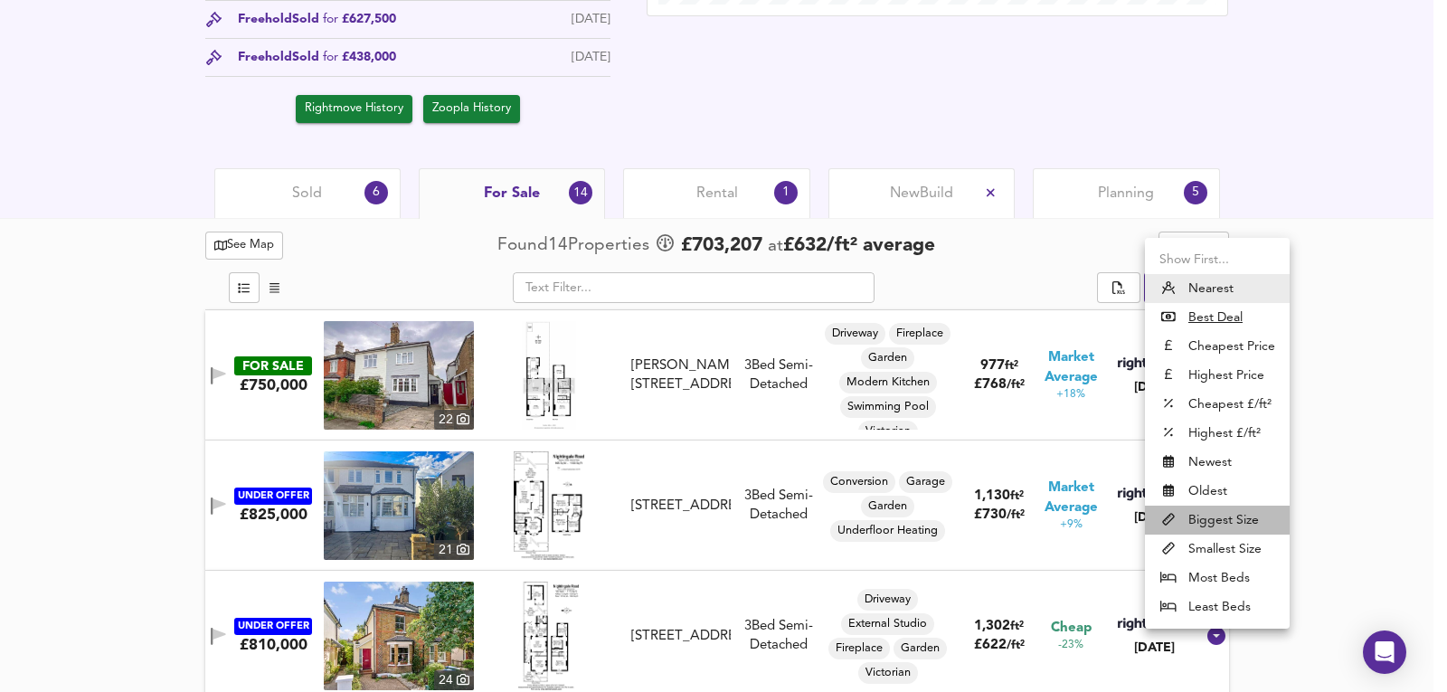
click at [1215, 518] on li "Biggest Size" at bounding box center [1217, 520] width 145 height 29
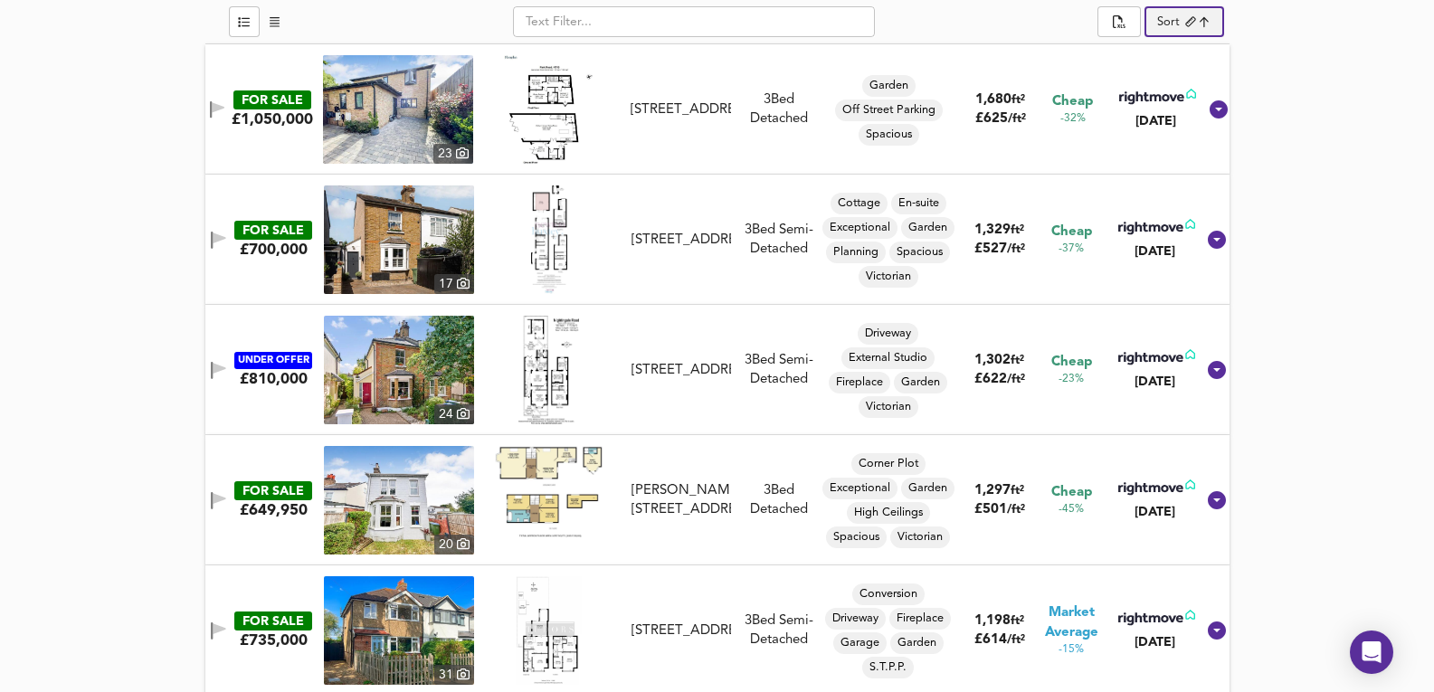
scroll to position [1224, 0]
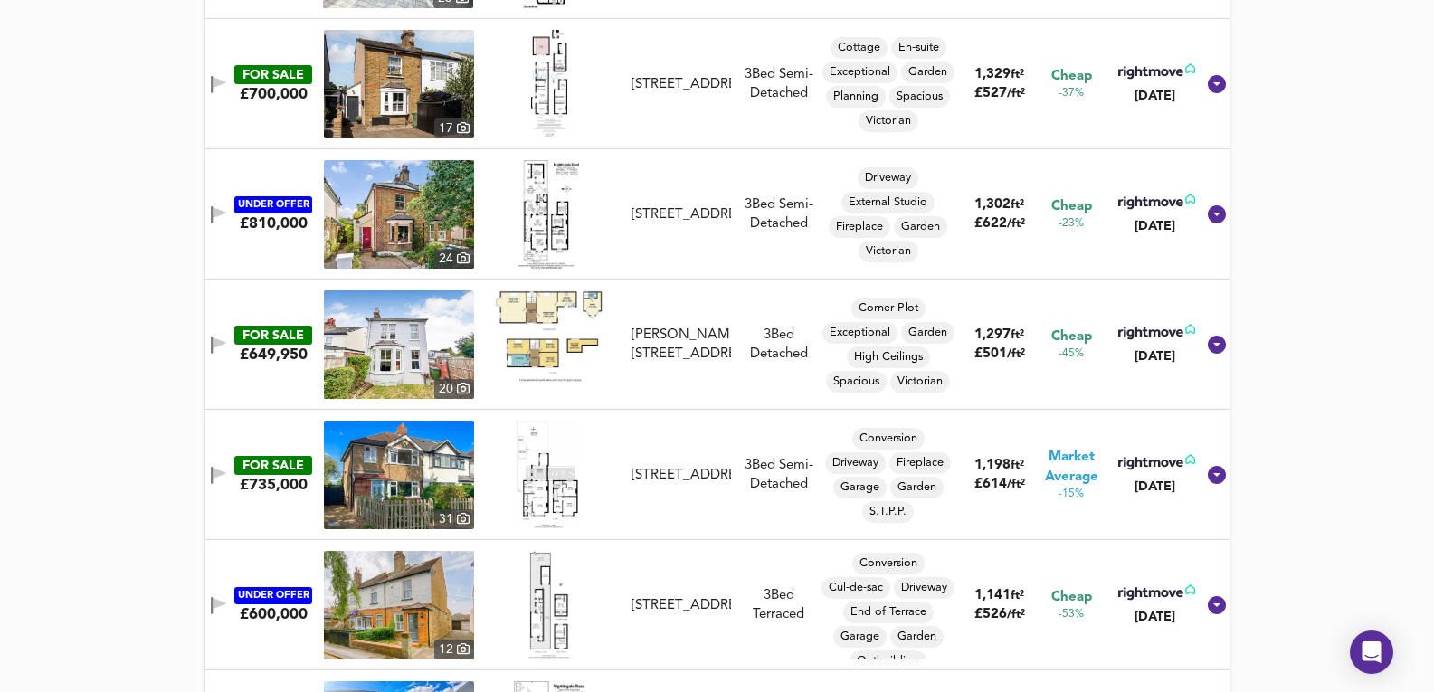
click at [393, 352] on img at bounding box center [399, 344] width 150 height 109
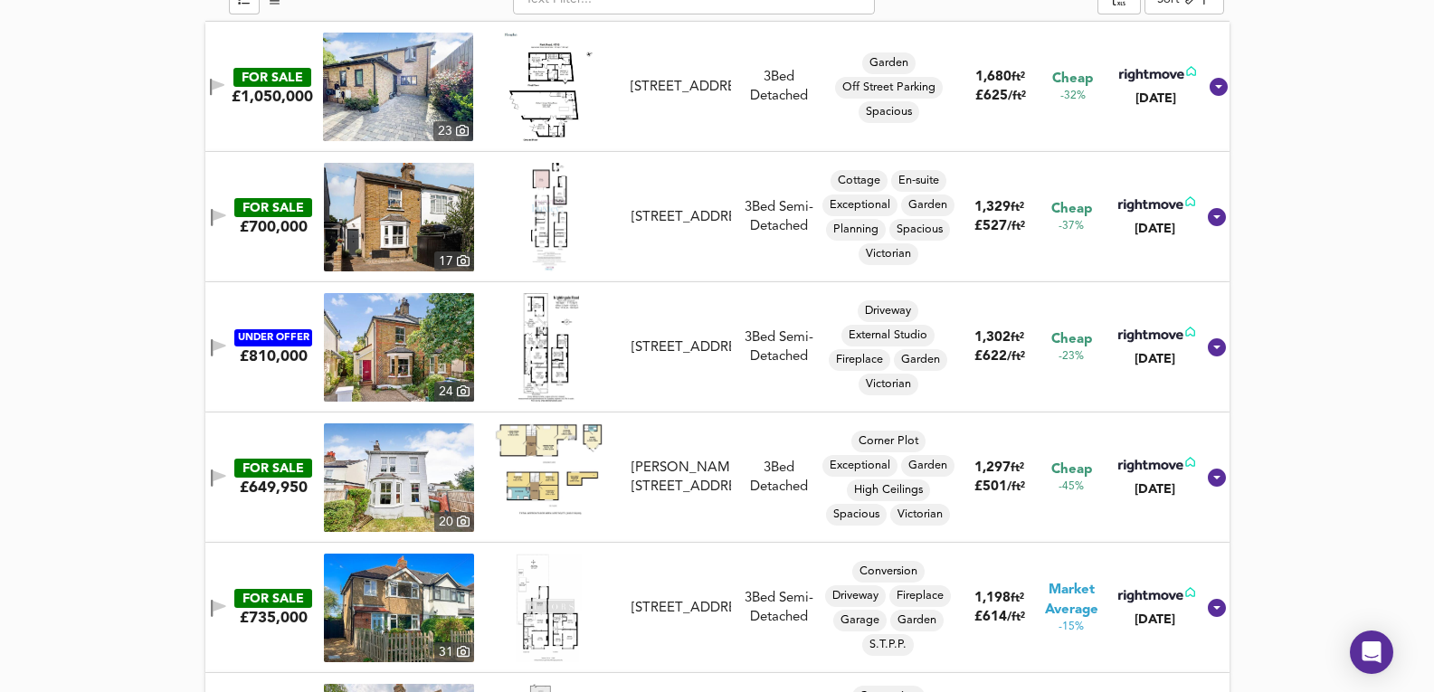
scroll to position [923, 0]
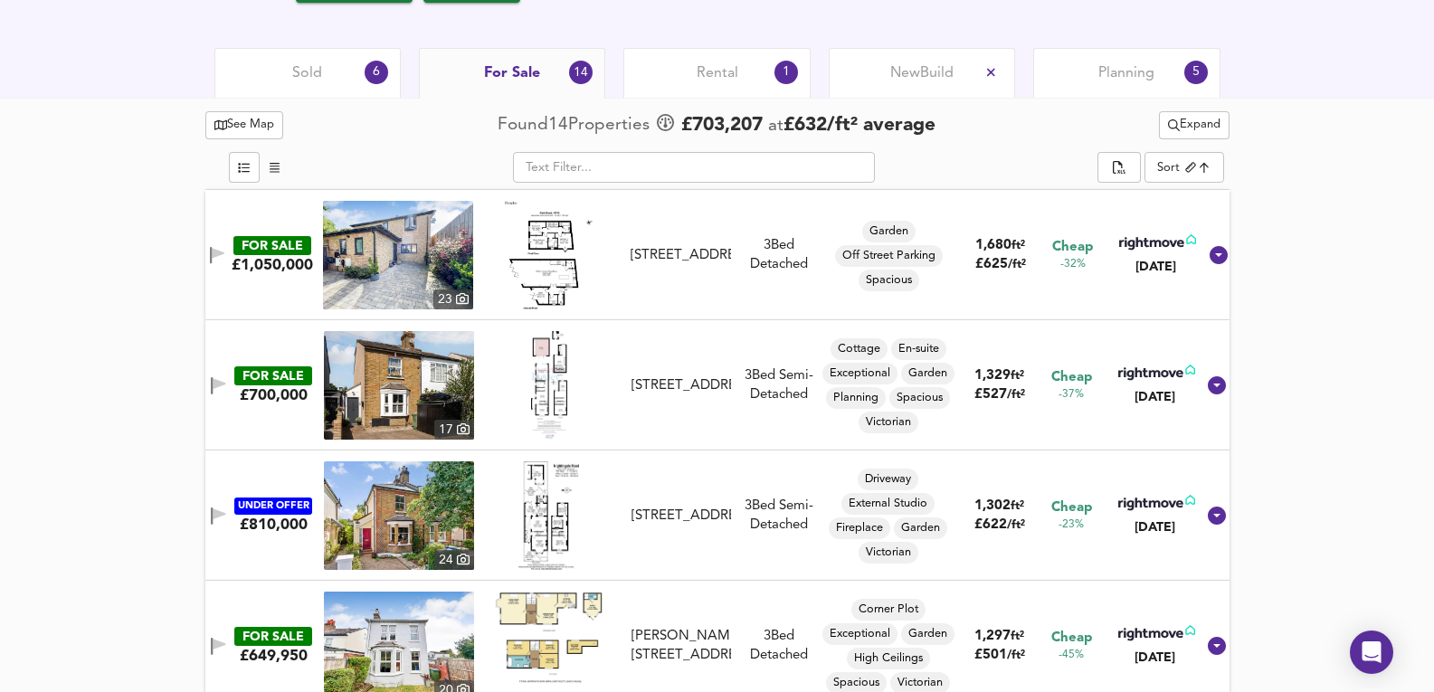
click at [440, 291] on div "23" at bounding box center [453, 299] width 40 height 20
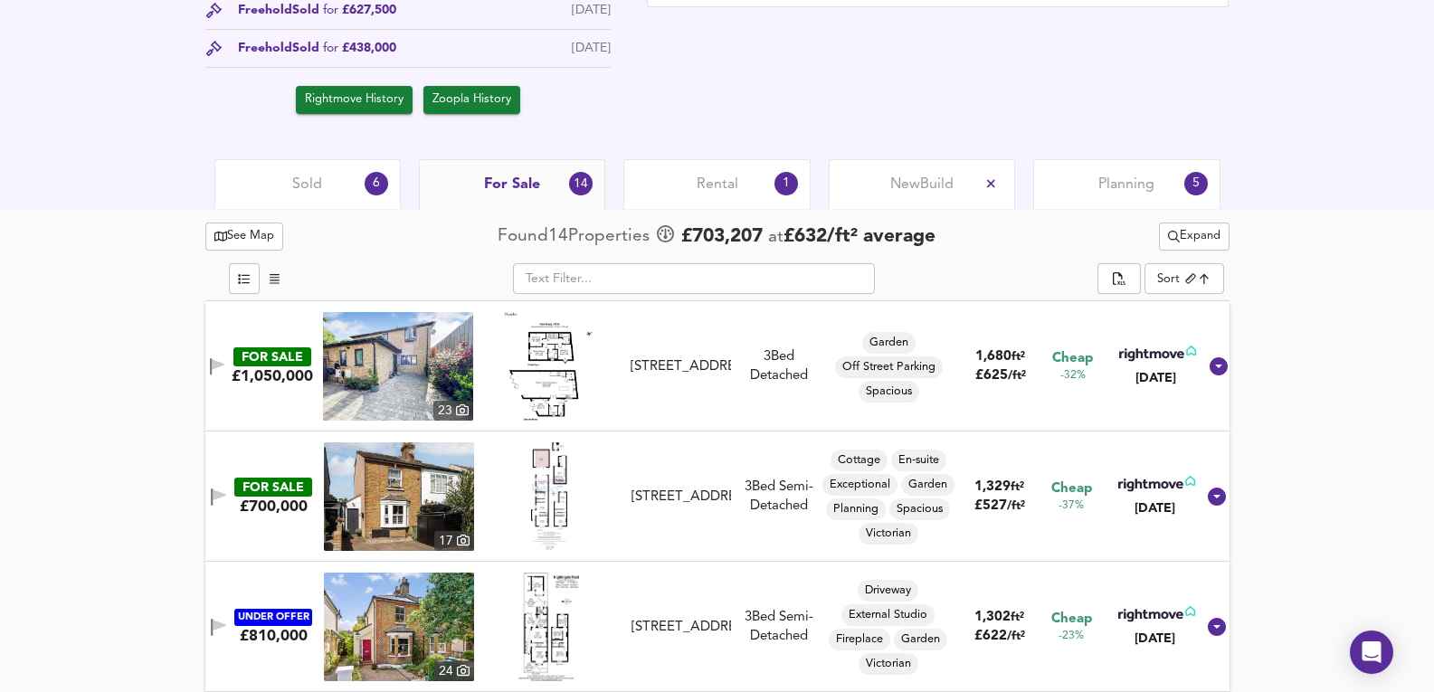
scroll to position [802, 0]
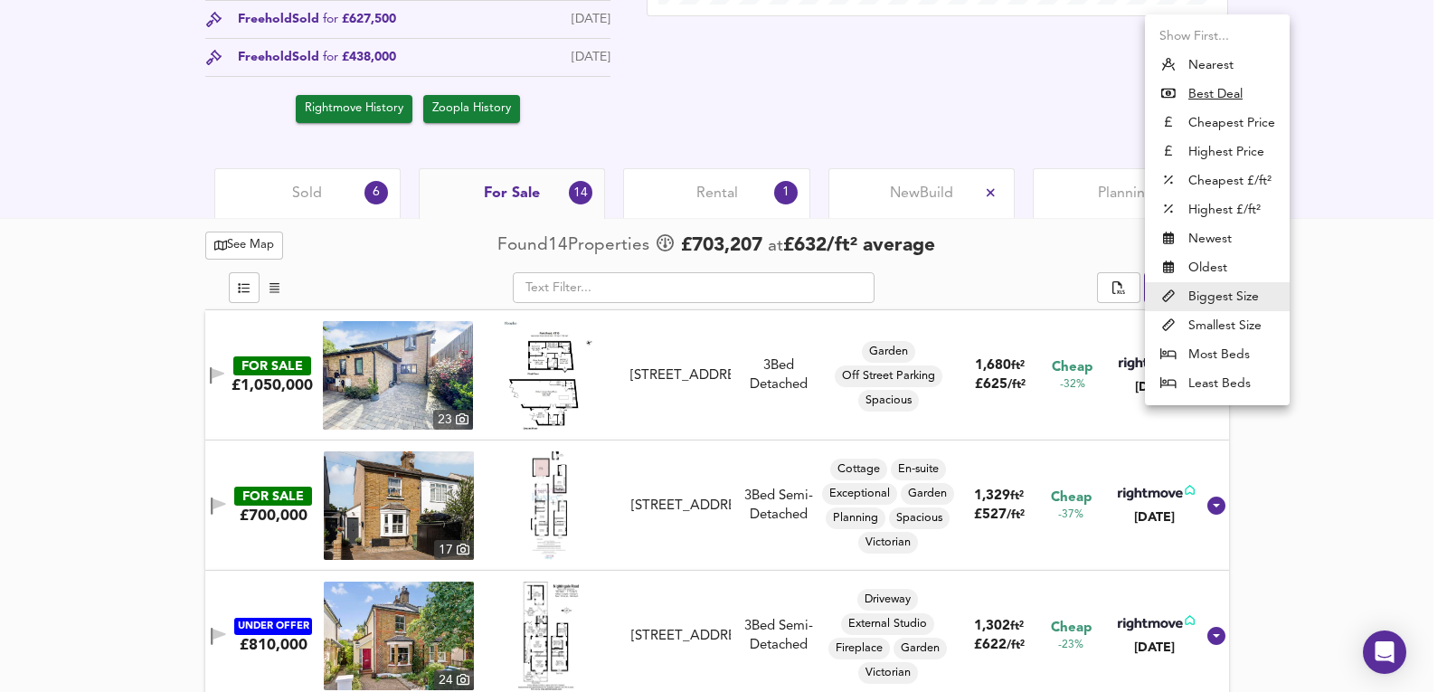
click at [1295, 528] on div at bounding box center [723, 346] width 1447 height 692
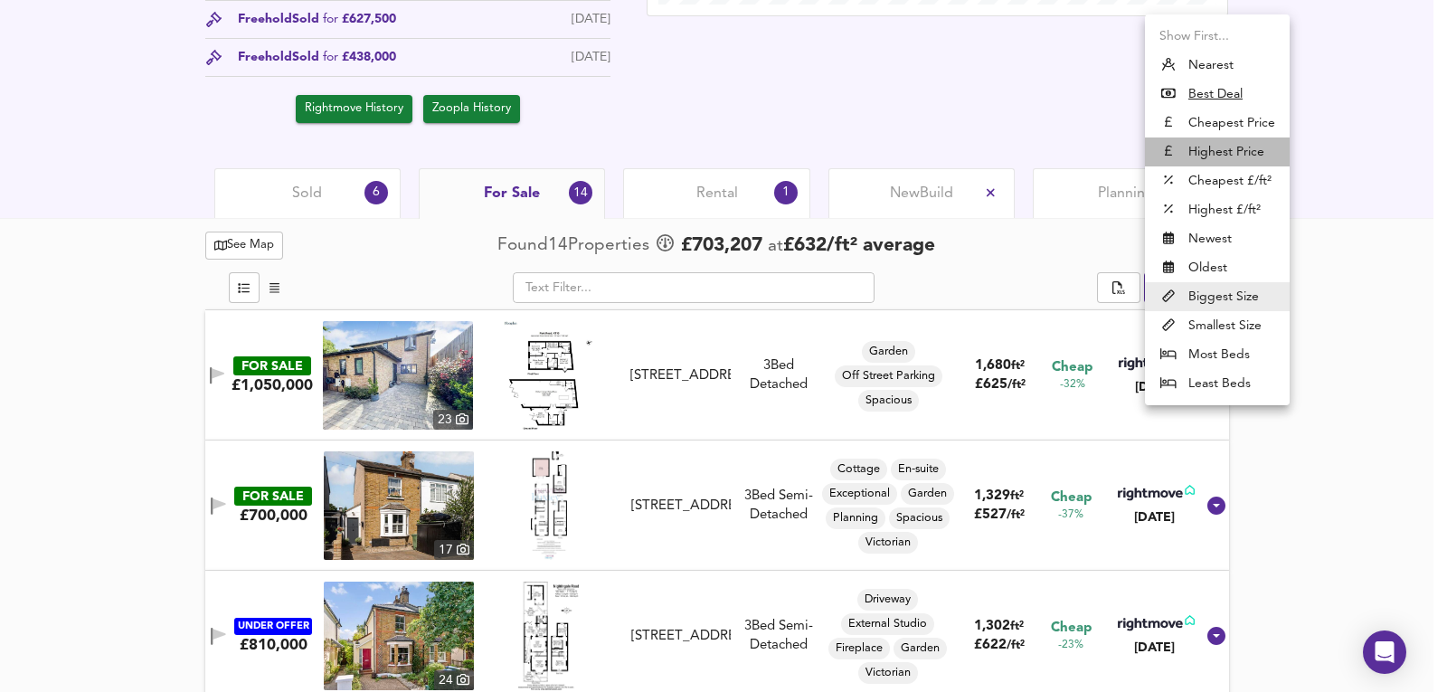
click at [1246, 142] on li "Highest Price" at bounding box center [1217, 151] width 145 height 29
type input "expensive"
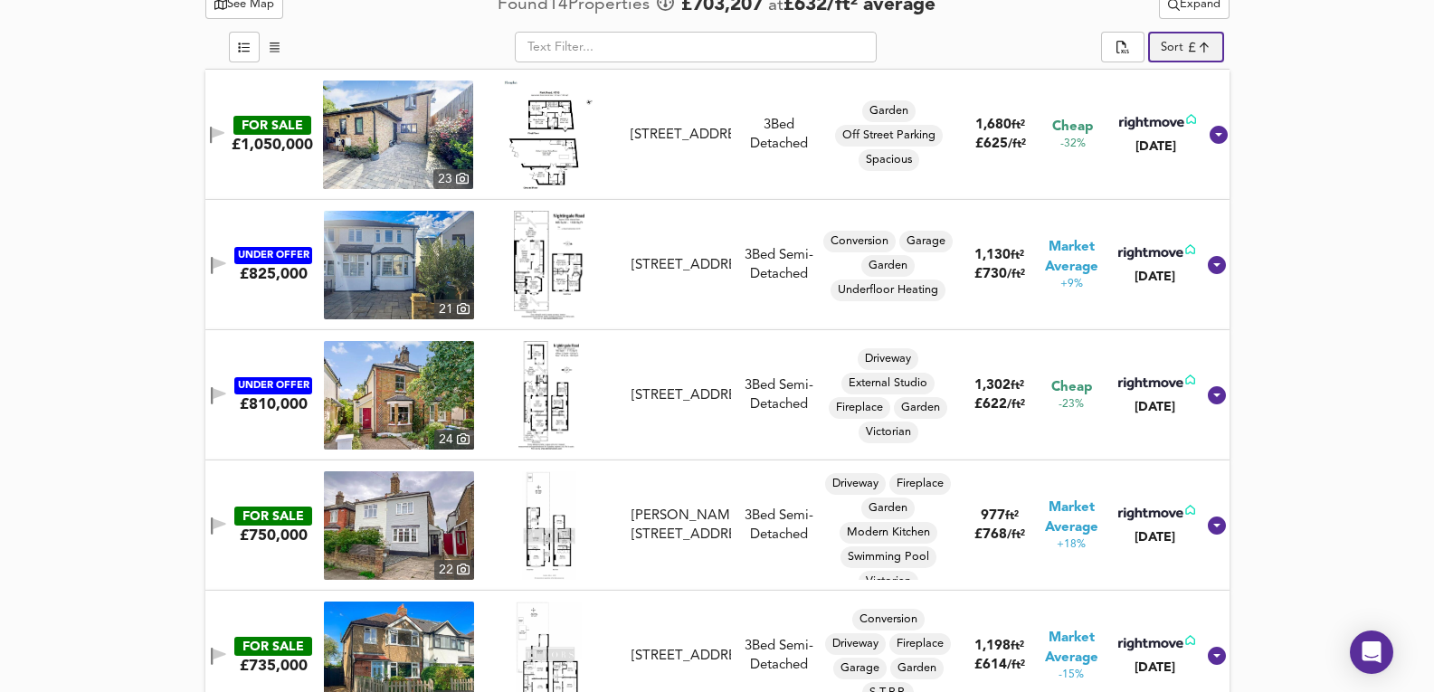
scroll to position [983, 0]
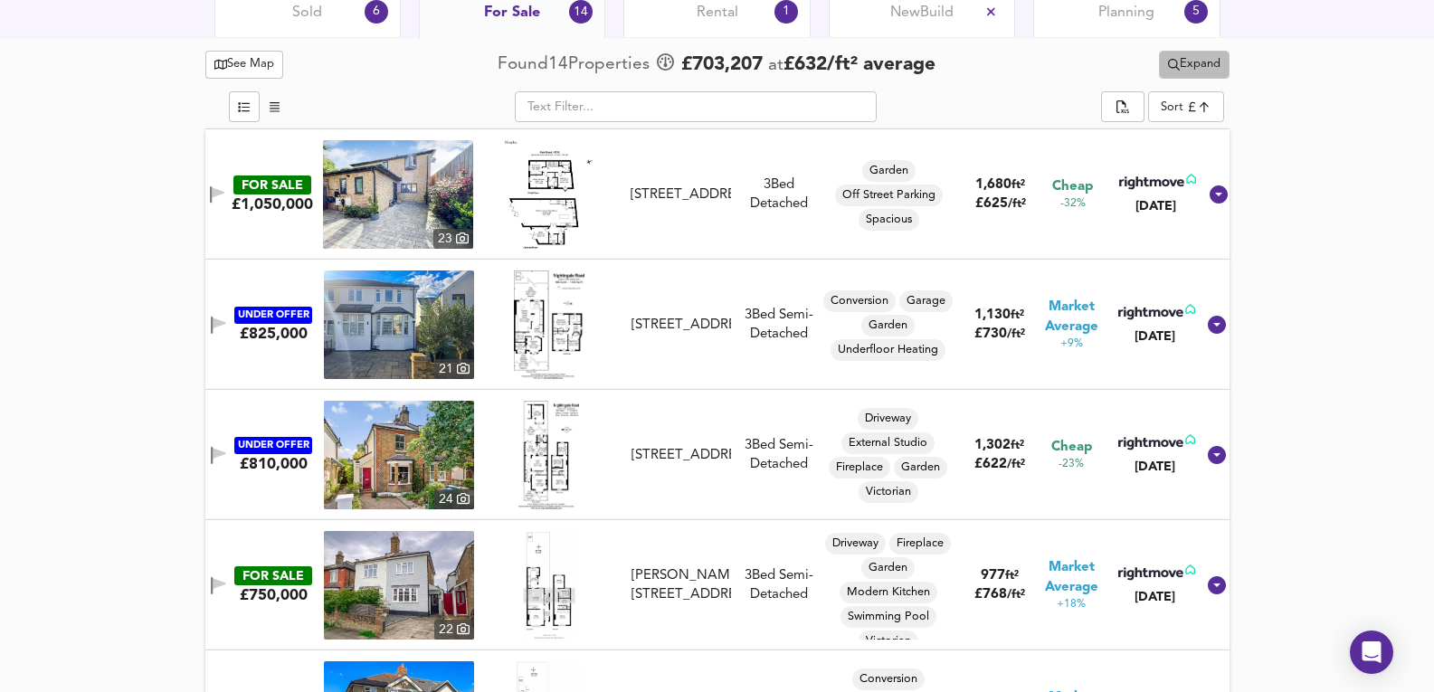
click at [1215, 60] on span "Expand" at bounding box center [1194, 64] width 52 height 21
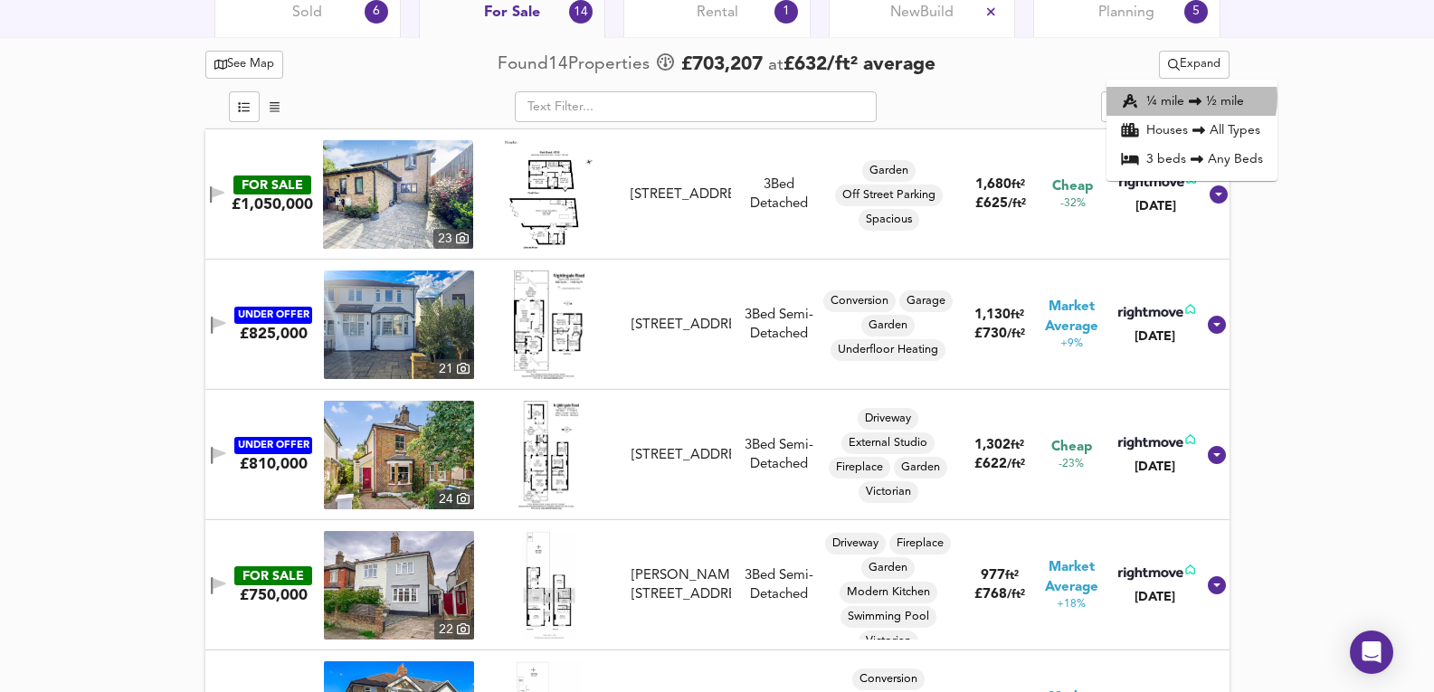
click at [1185, 98] on icon at bounding box center [1195, 101] width 22 height 13
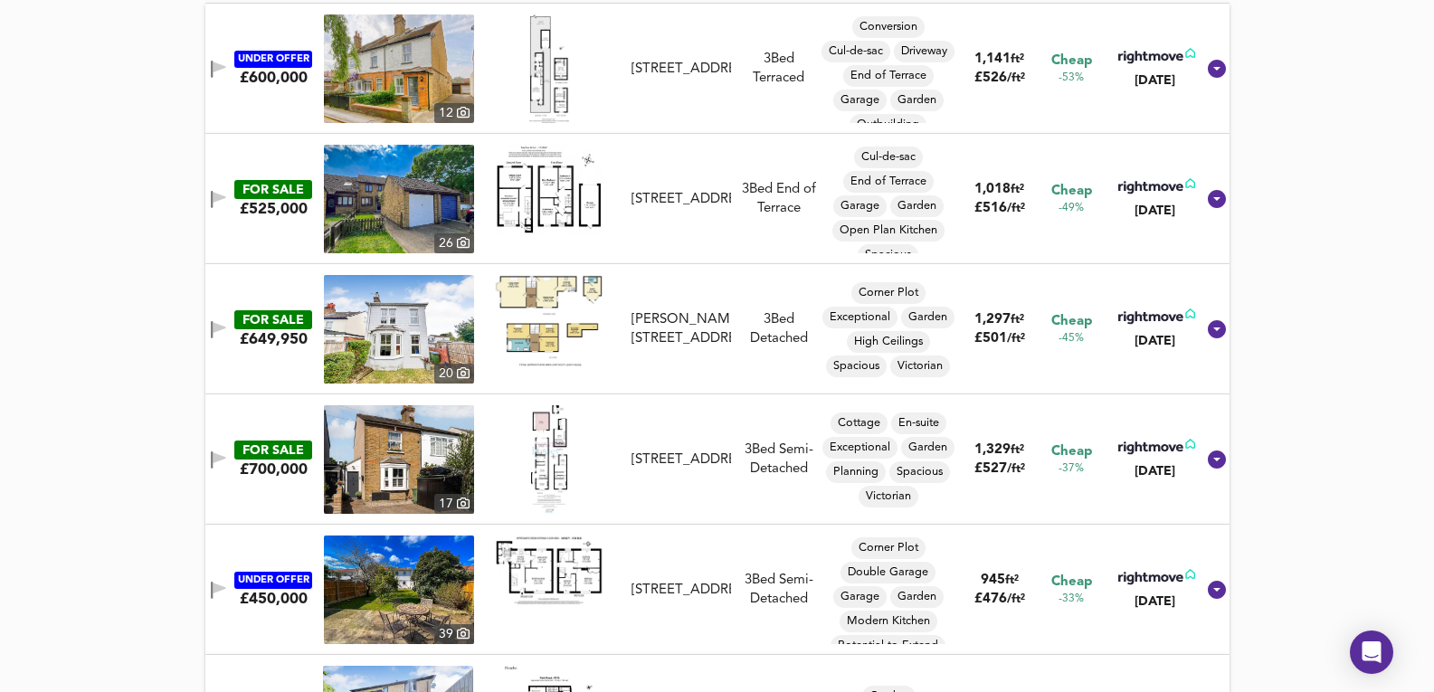
scroll to position [868, 0]
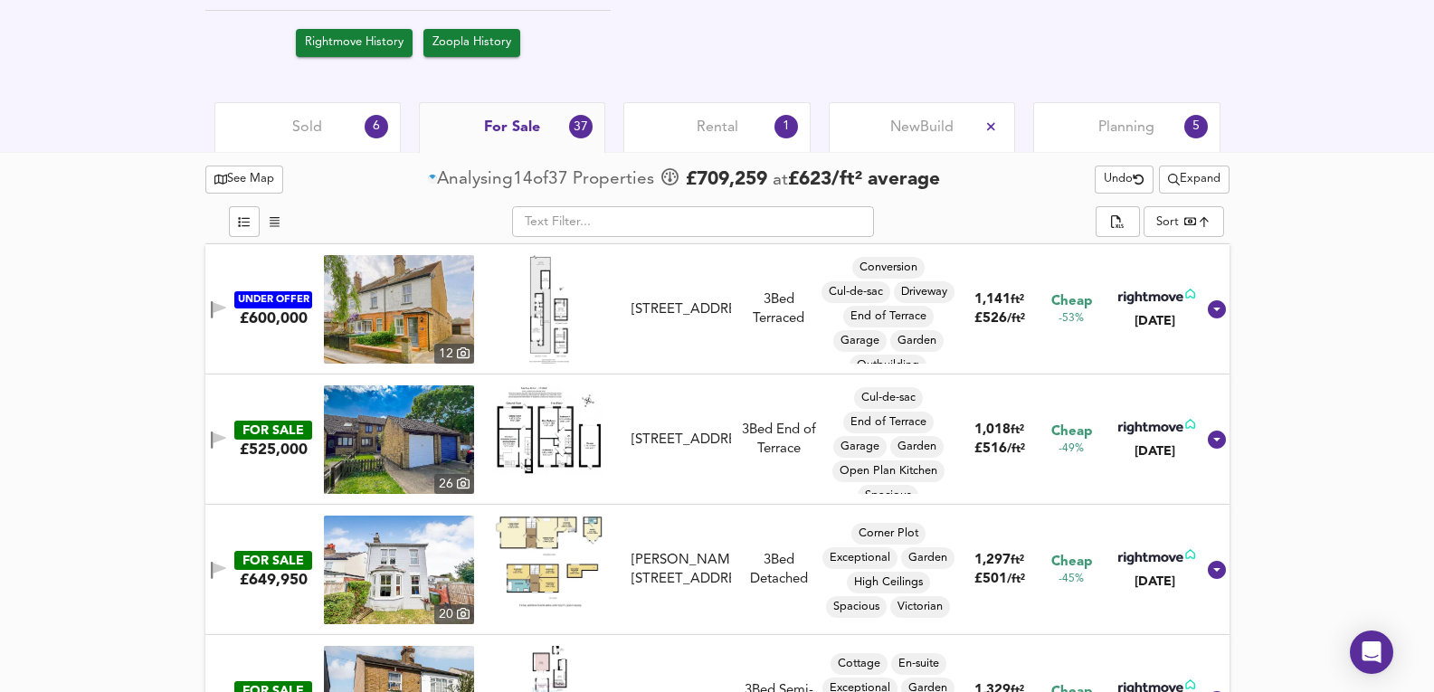
click at [350, 109] on div "Sold 6" at bounding box center [307, 127] width 186 height 50
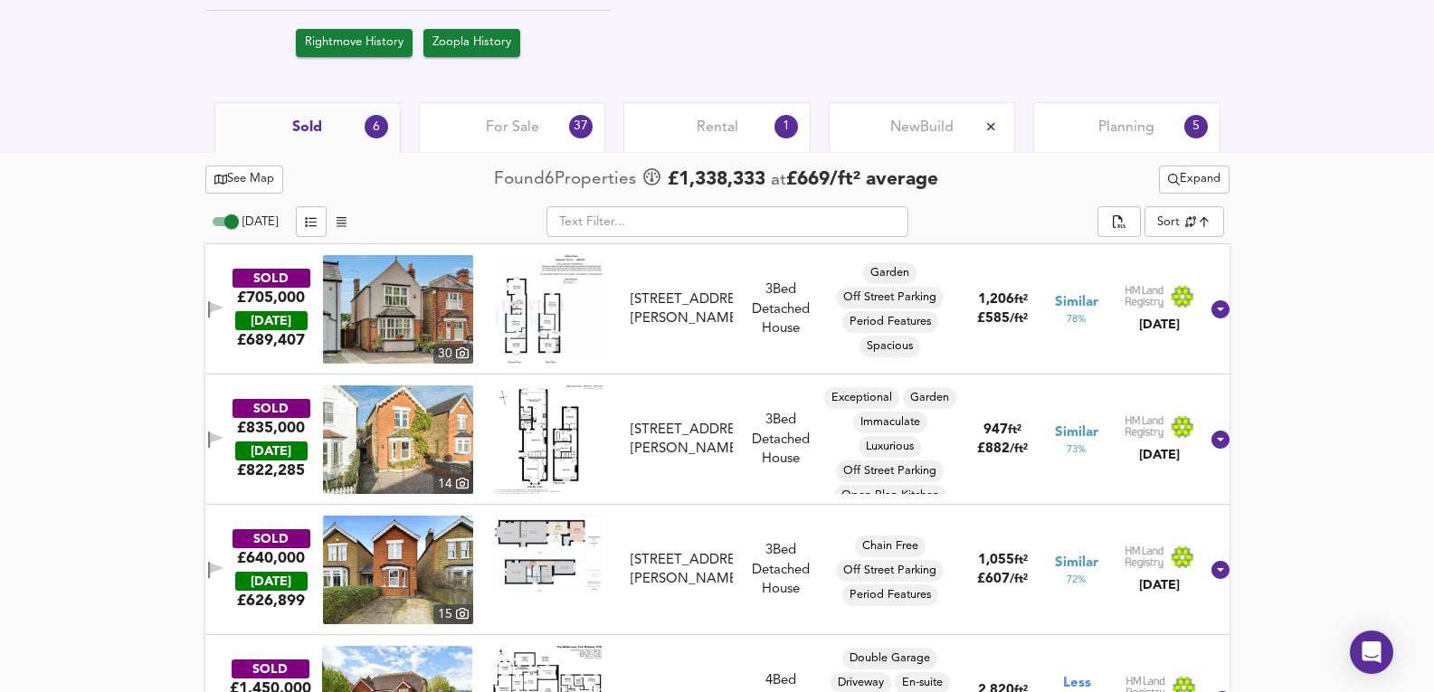
click at [516, 111] on div "For Sale 37" at bounding box center [512, 127] width 186 height 50
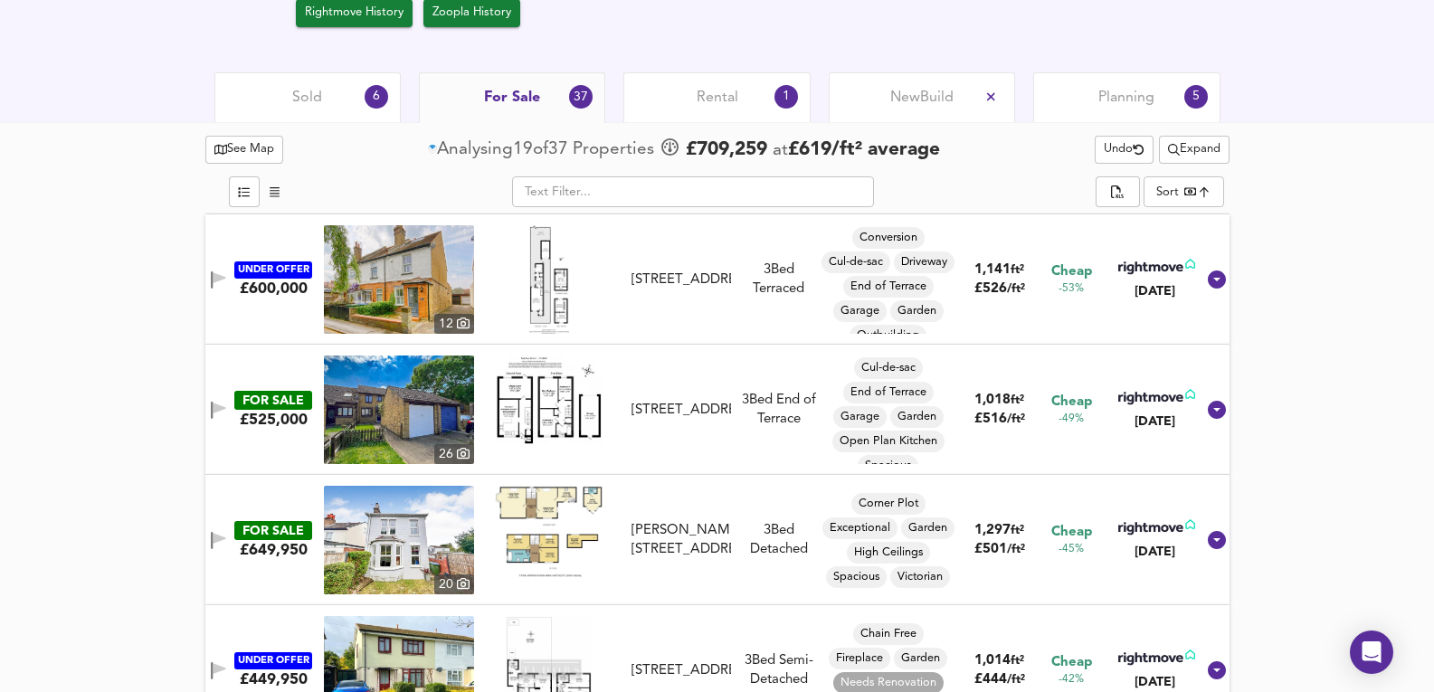
scroll to position [928, 0]
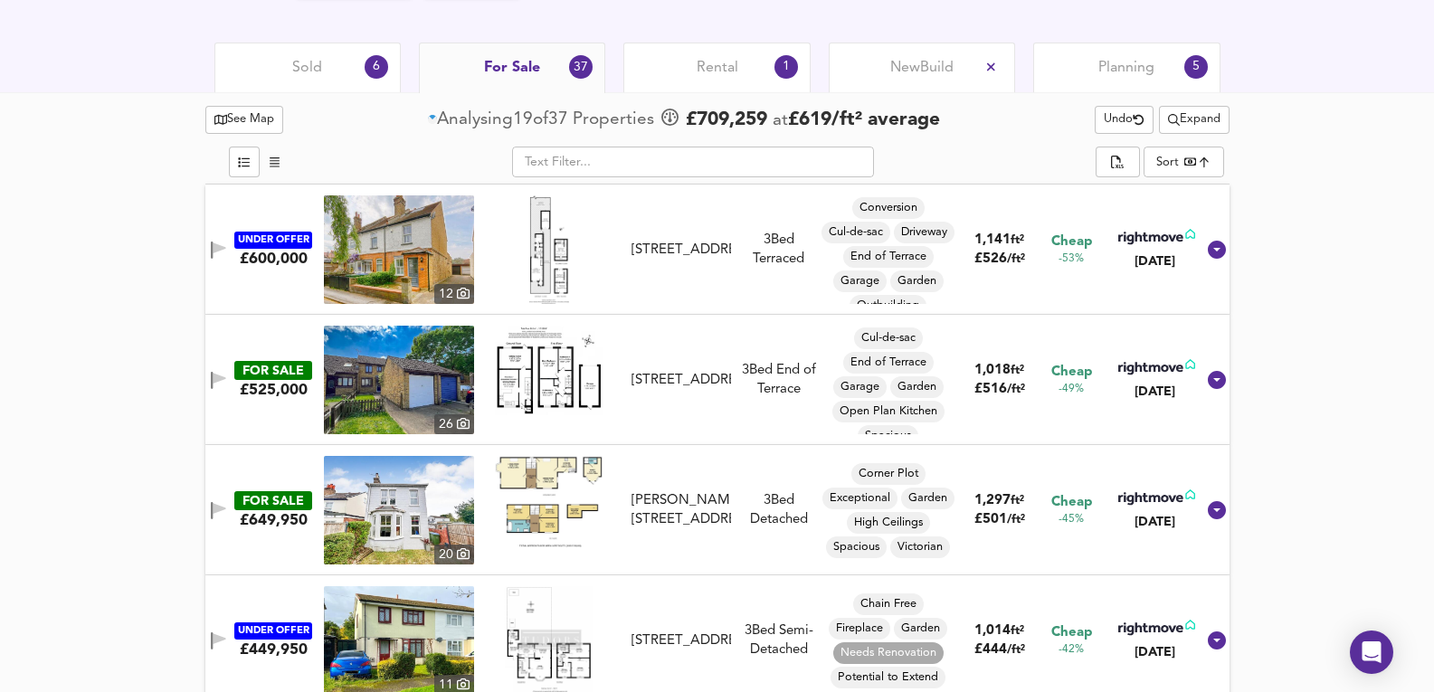
click at [381, 68] on div "6" at bounding box center [376, 66] width 24 height 24
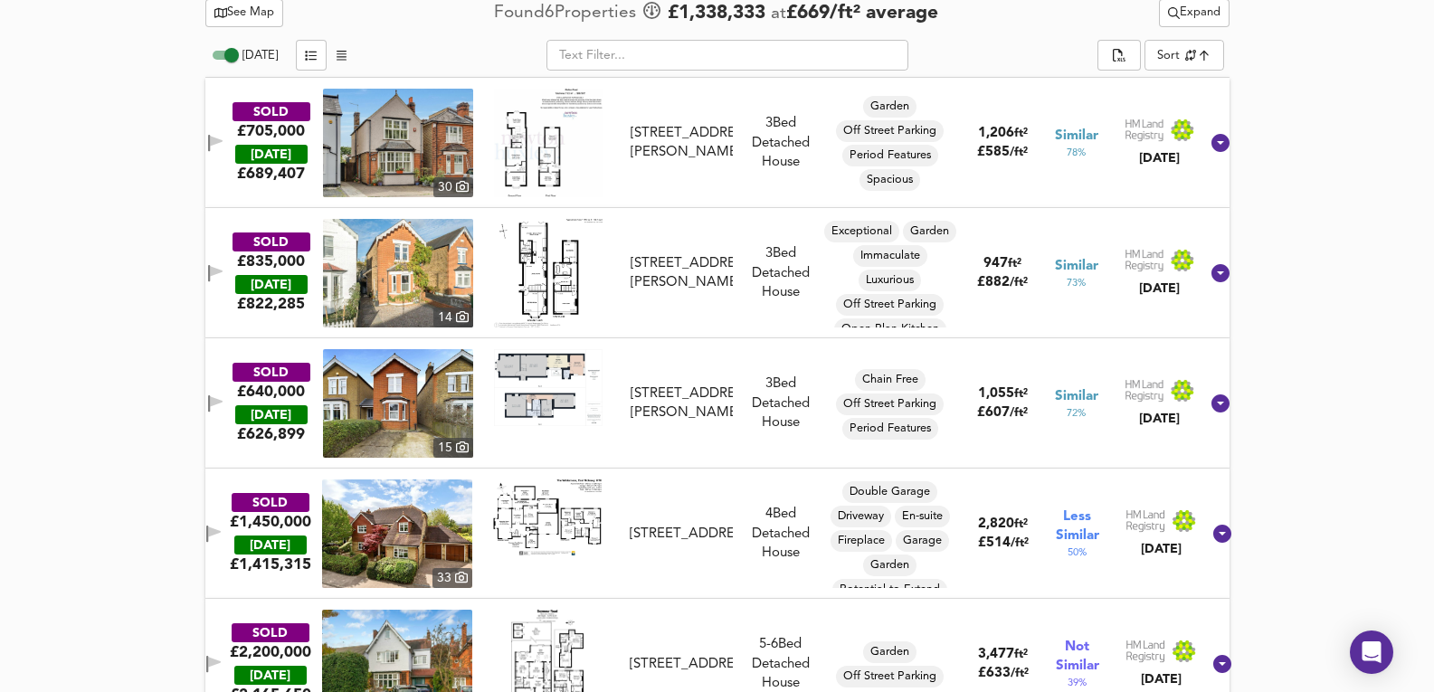
scroll to position [1031, 0]
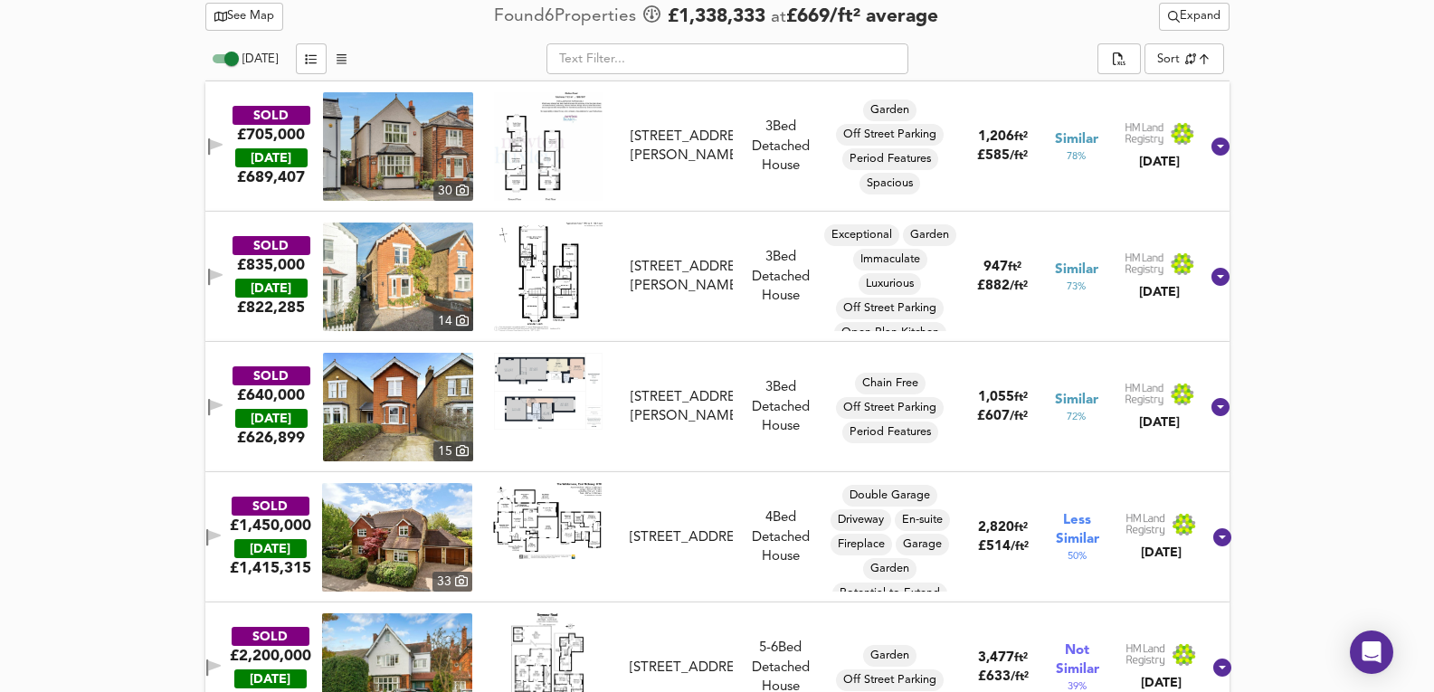
click at [460, 147] on img at bounding box center [398, 146] width 150 height 109
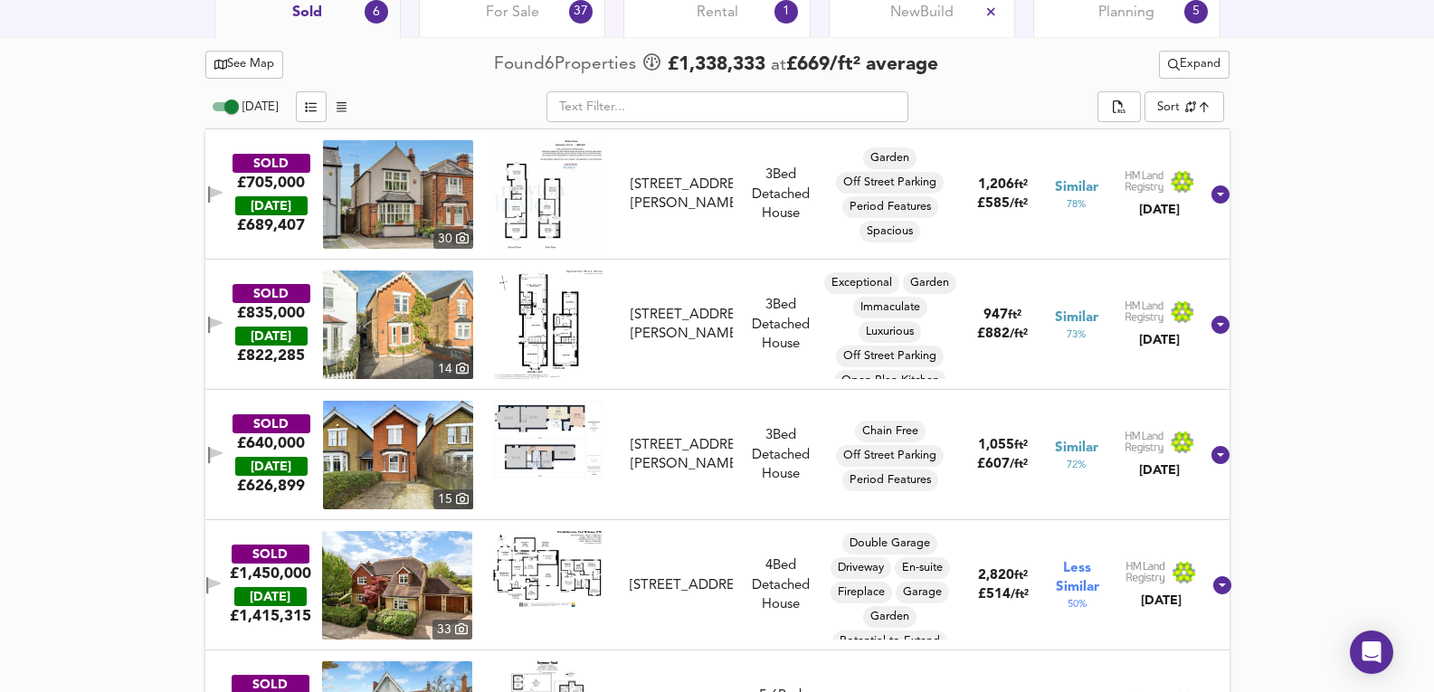
scroll to position [911, 0]
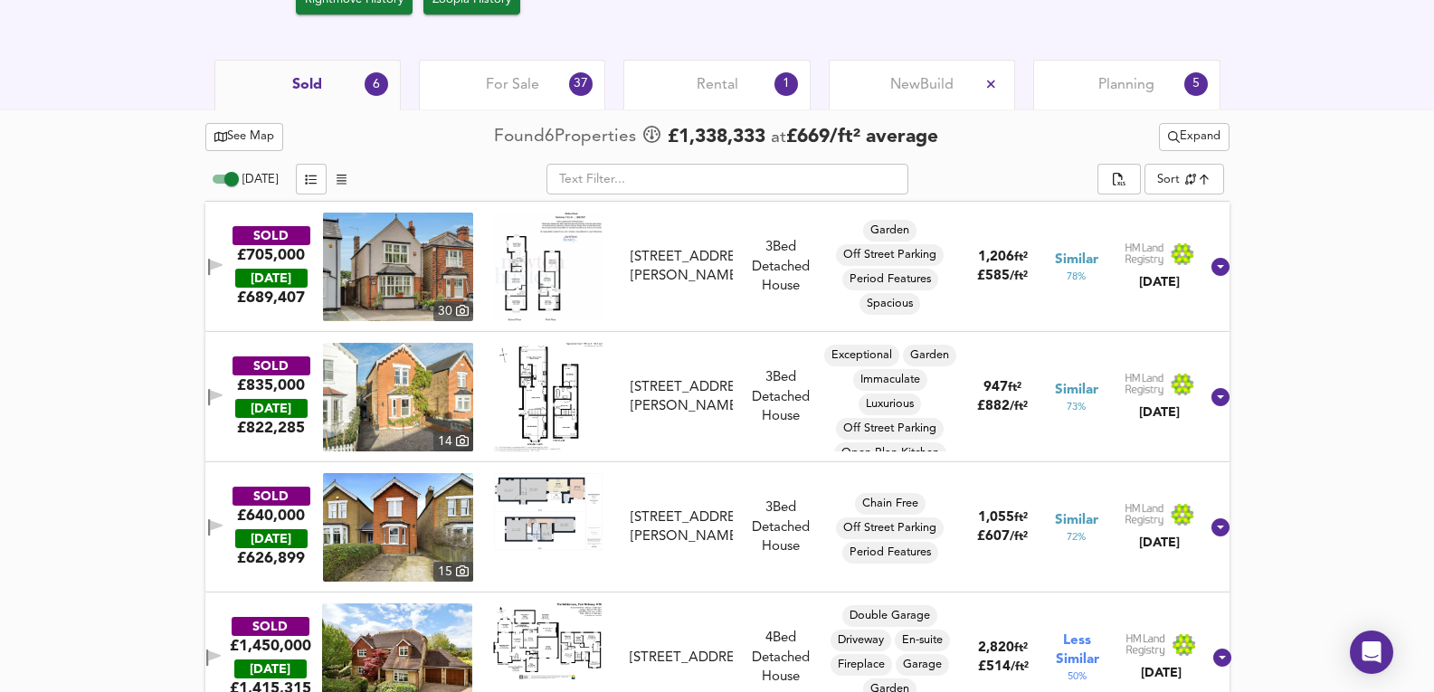
click at [1160, 143] on button "Expand" at bounding box center [1194, 137] width 71 height 28
click at [1144, 168] on li "¼ mile ½ mile" at bounding box center [1190, 173] width 192 height 29
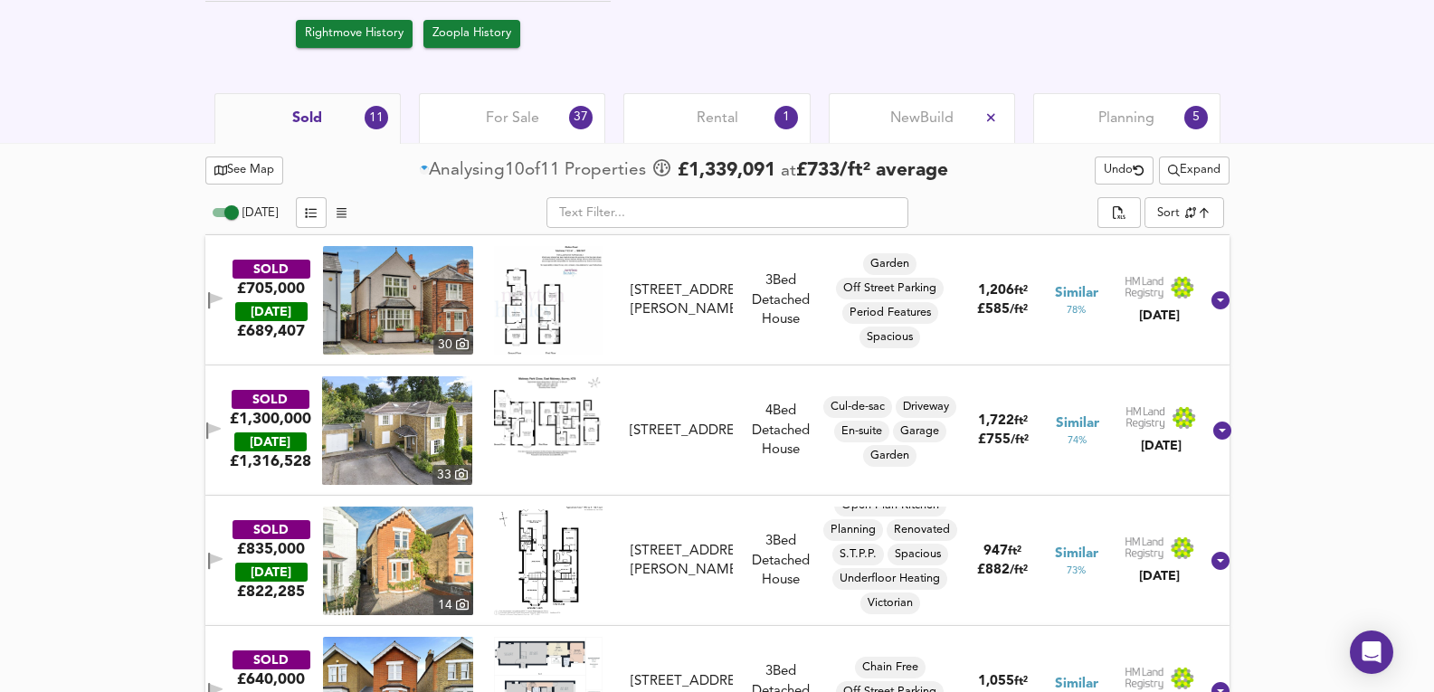
scroll to position [898, 0]
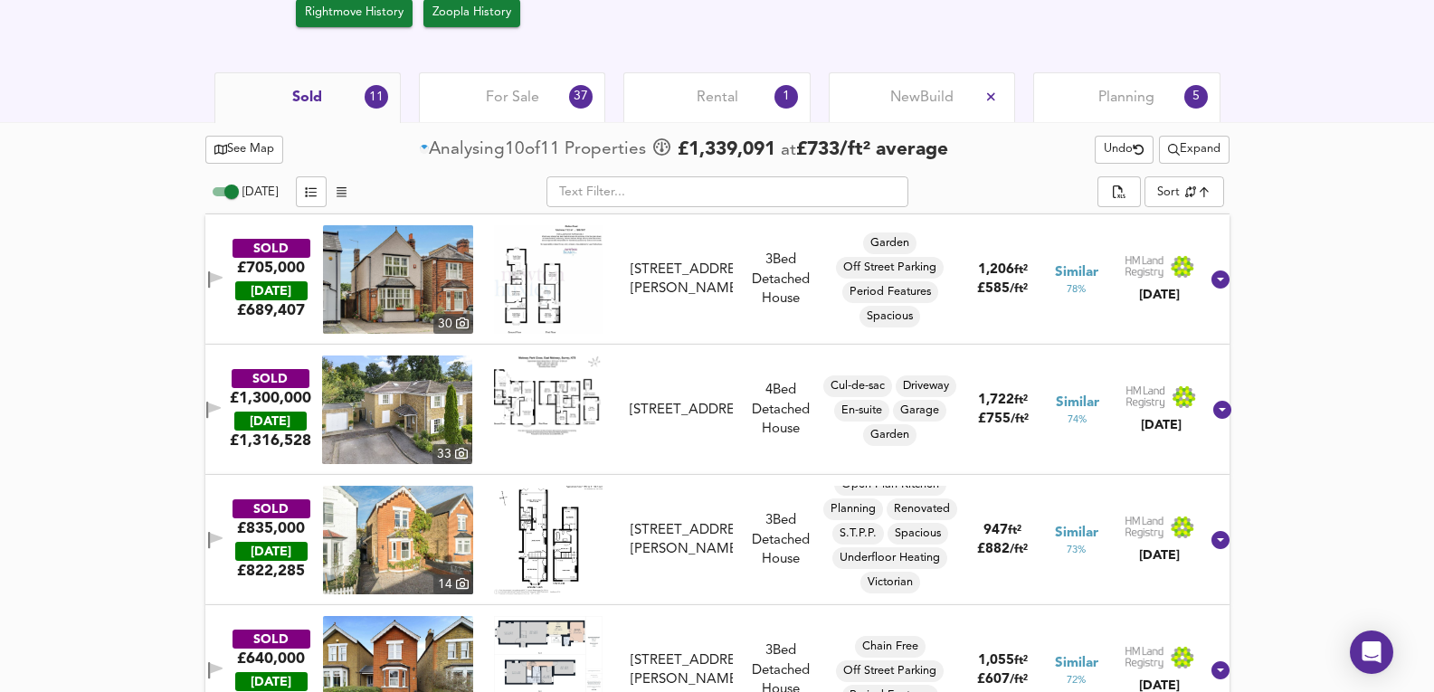
drag, startPoint x: 1294, startPoint y: 267, endPoint x: 1266, endPoint y: 209, distance: 64.3
click at [1207, 154] on span "Expand" at bounding box center [1194, 149] width 52 height 21
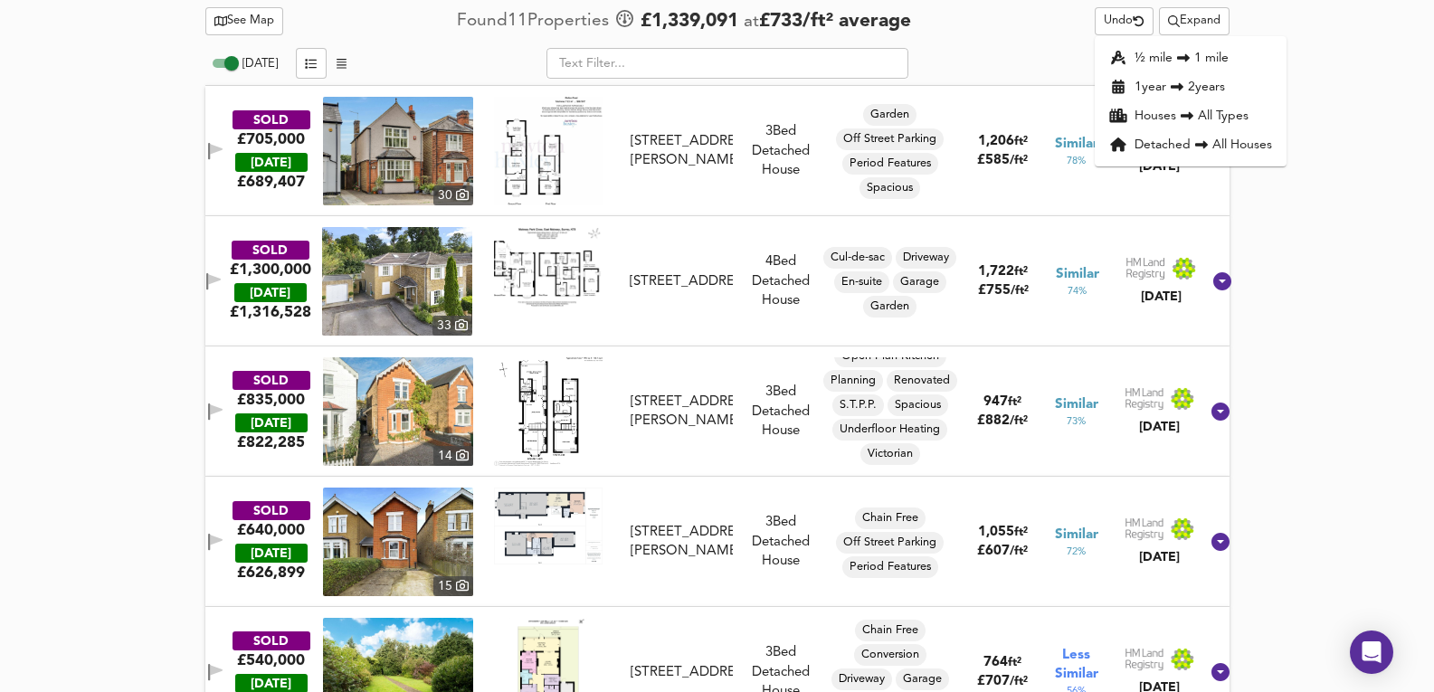
scroll to position [1019, 0]
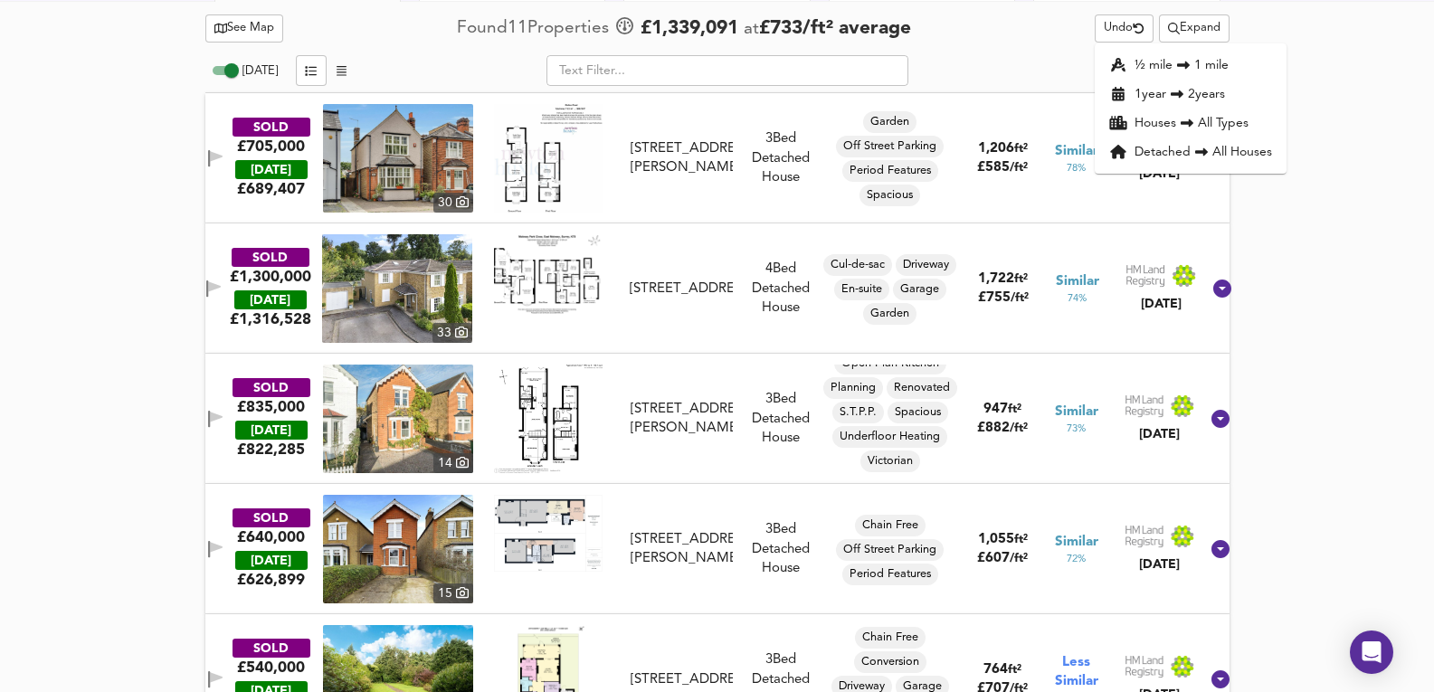
drag, startPoint x: 1147, startPoint y: 358, endPoint x: 905, endPoint y: 247, distance: 265.9
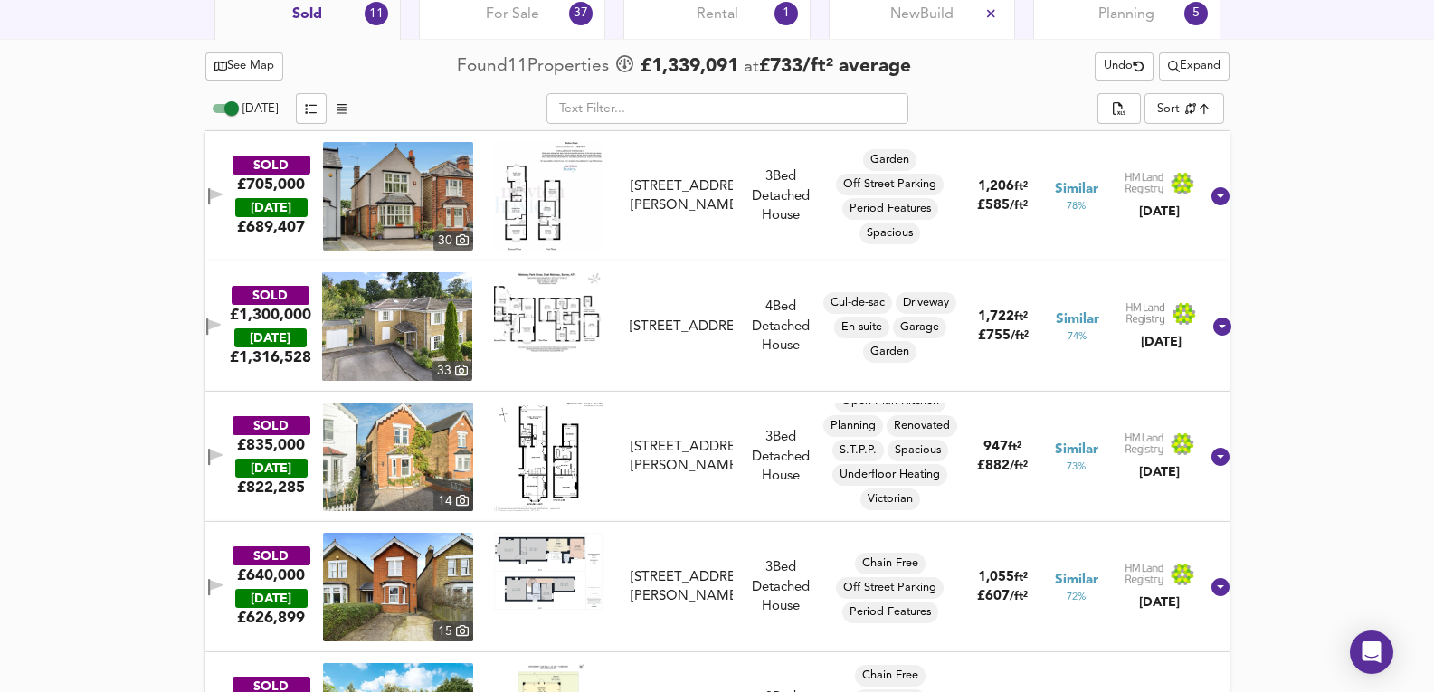
scroll to position [971, 0]
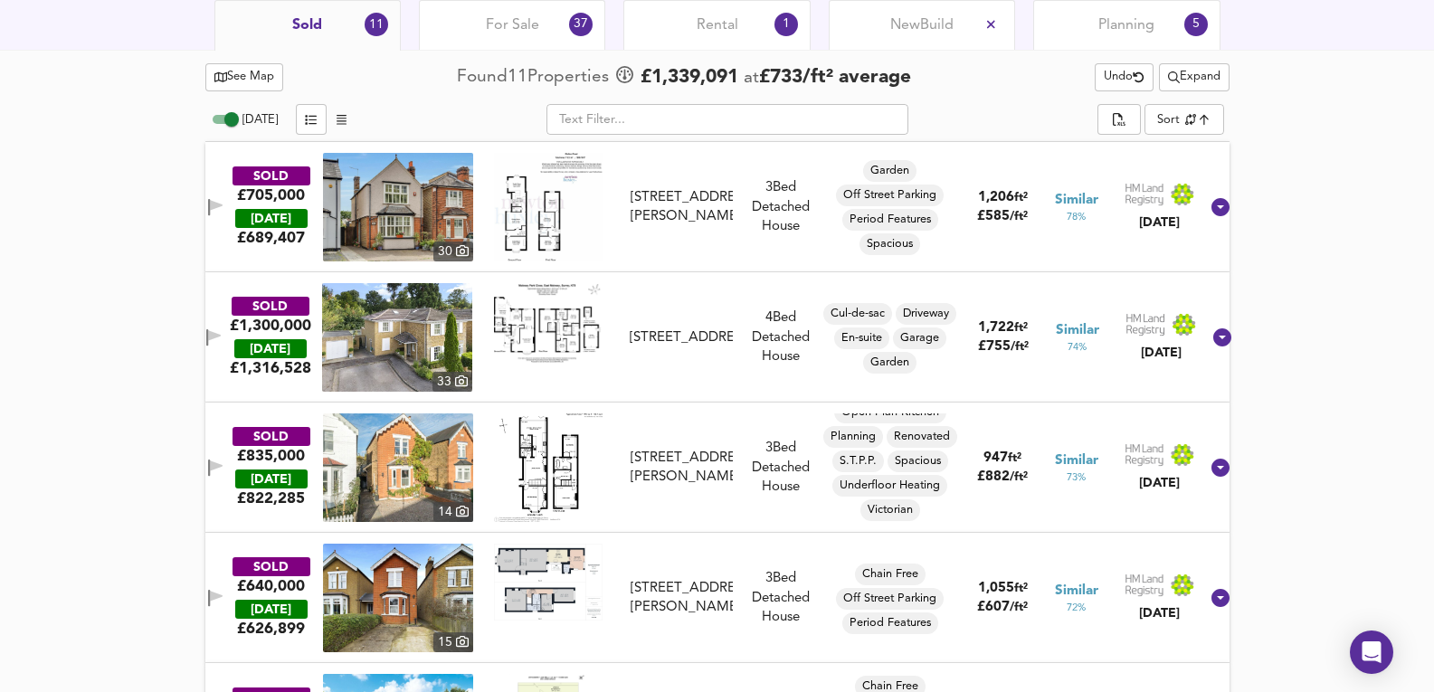
click at [554, 13] on div "For Sale 37" at bounding box center [512, 25] width 186 height 50
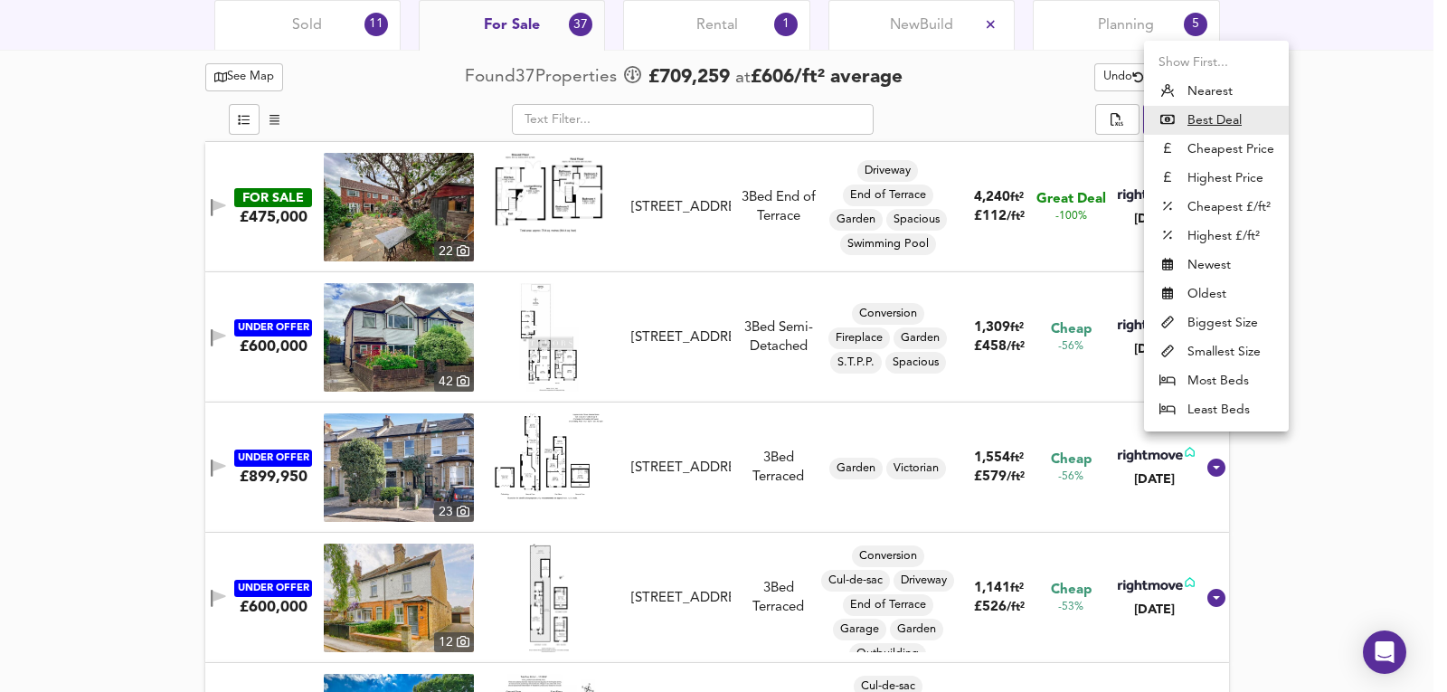
click at [1230, 173] on li "Highest Price" at bounding box center [1216, 178] width 145 height 29
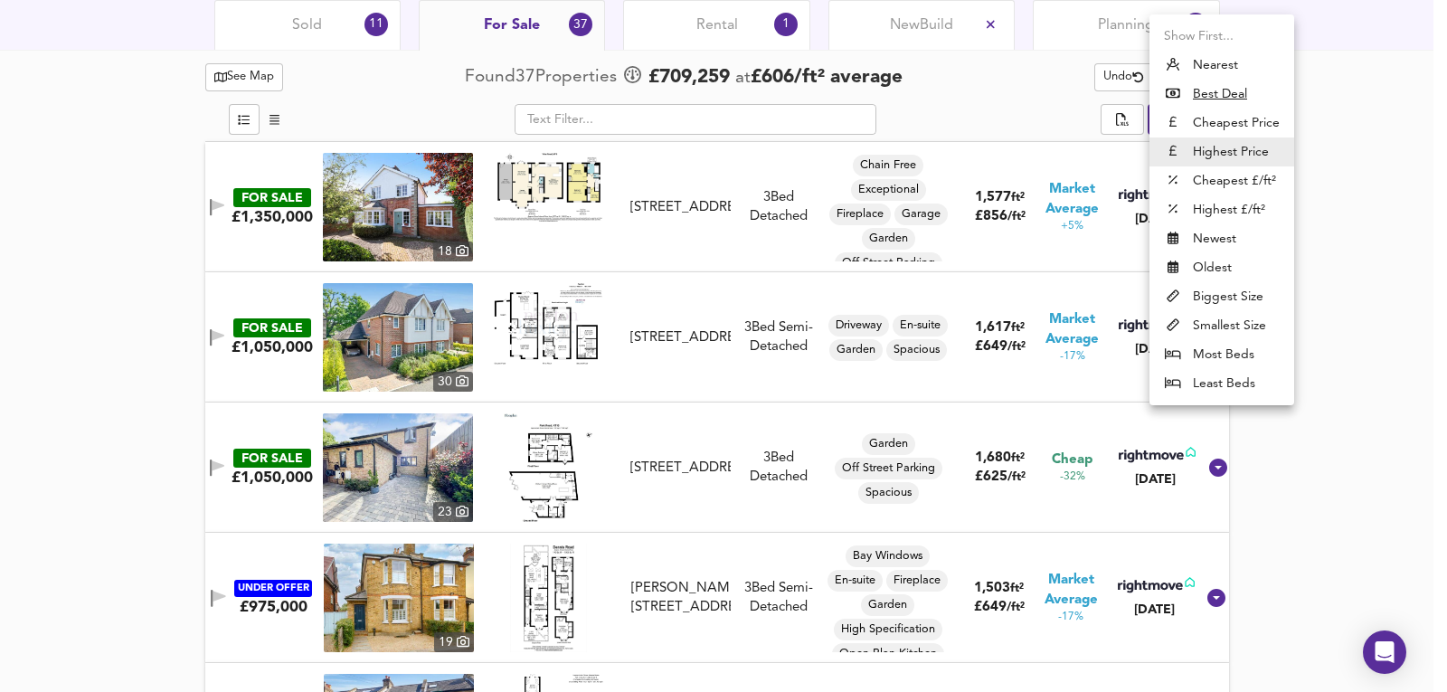
click at [1220, 62] on li "Nearest" at bounding box center [1222, 65] width 145 height 29
type input "distancetocenter"
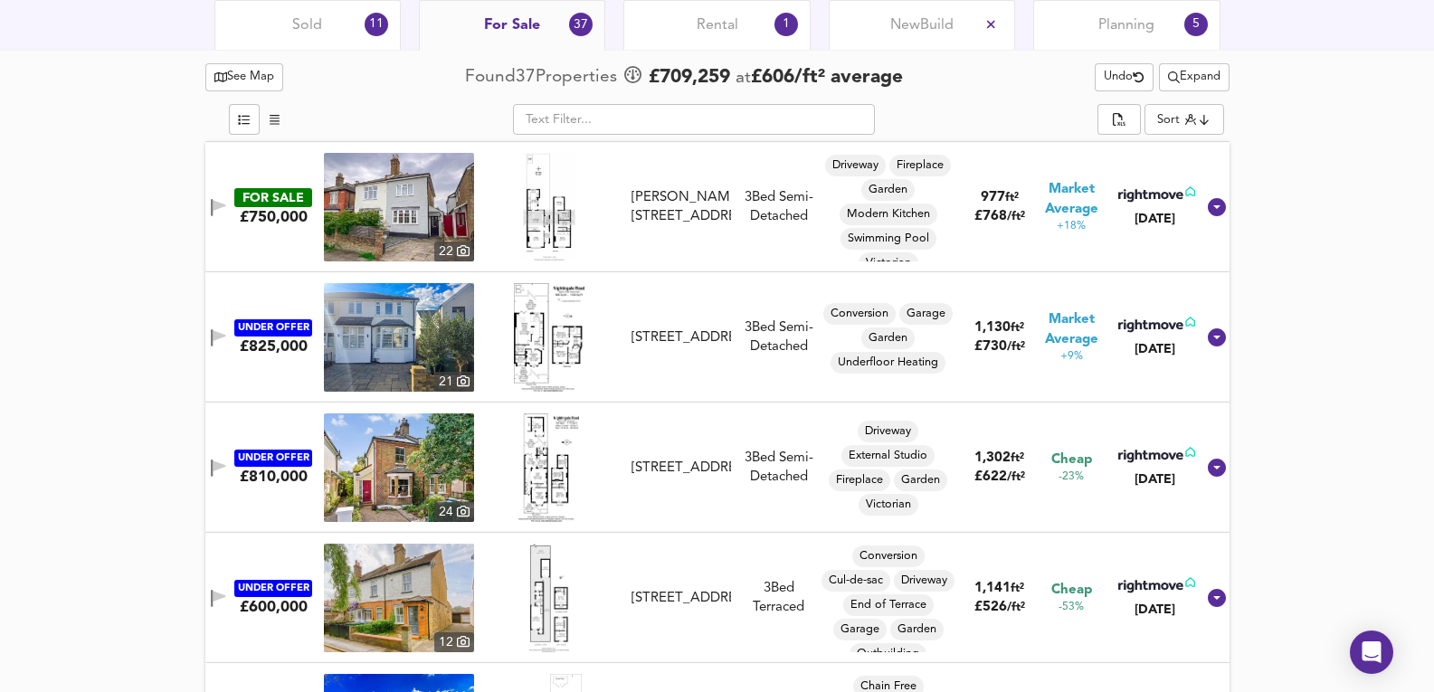
click at [386, 213] on img at bounding box center [399, 207] width 150 height 109
click at [456, 204] on img at bounding box center [399, 207] width 150 height 109
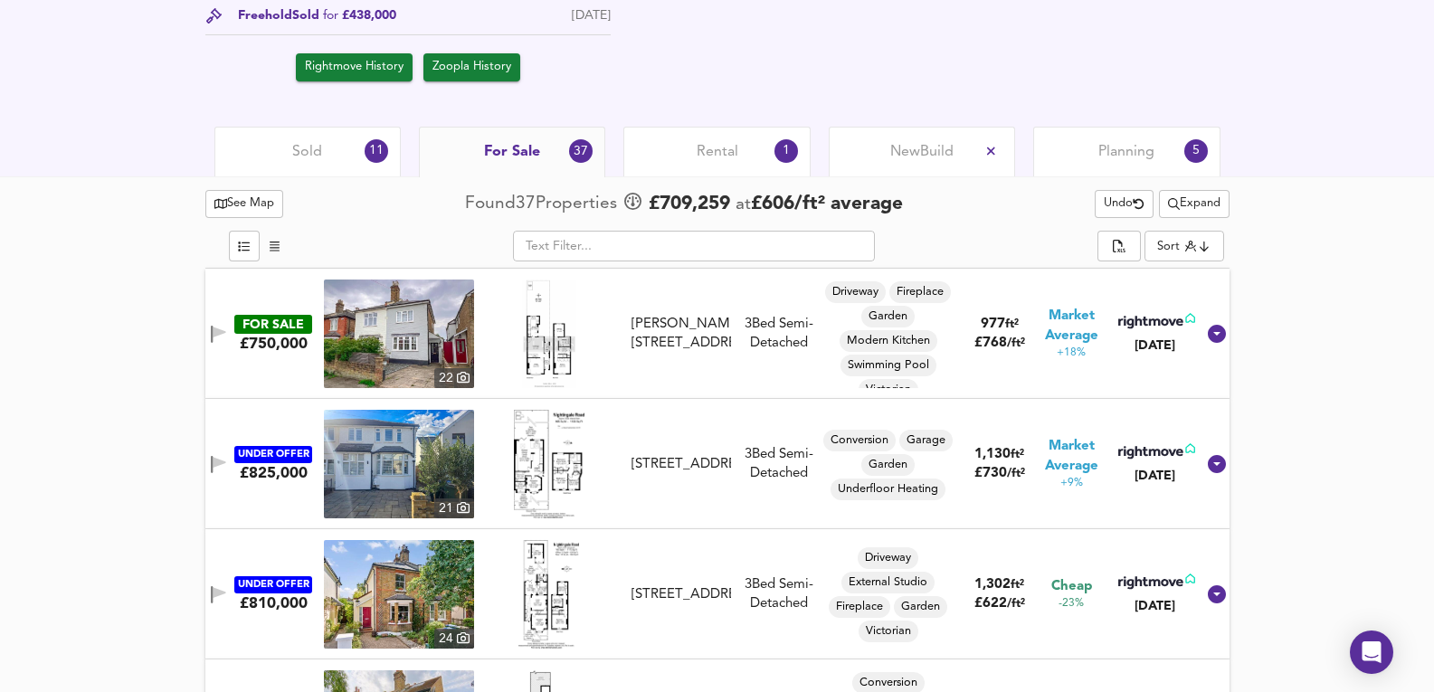
scroll to position [790, 0]
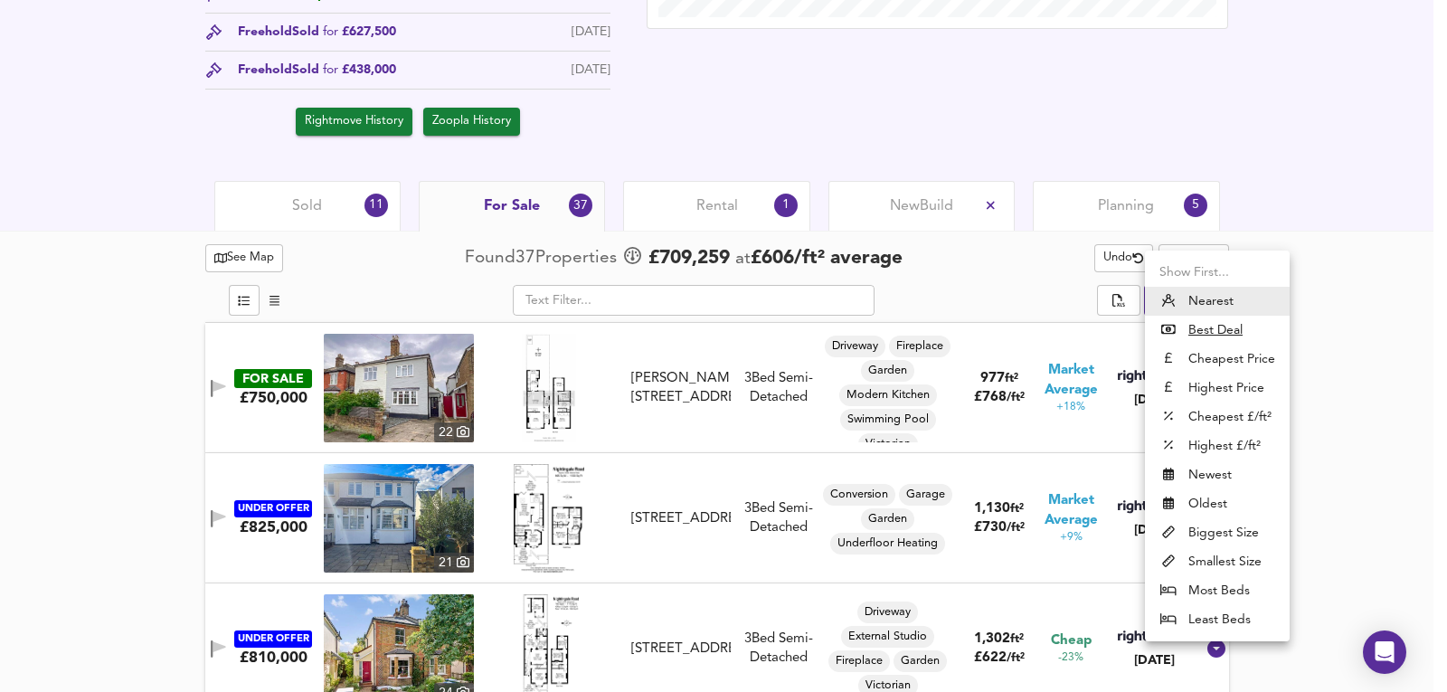
click at [1211, 294] on li "Nearest" at bounding box center [1217, 301] width 145 height 29
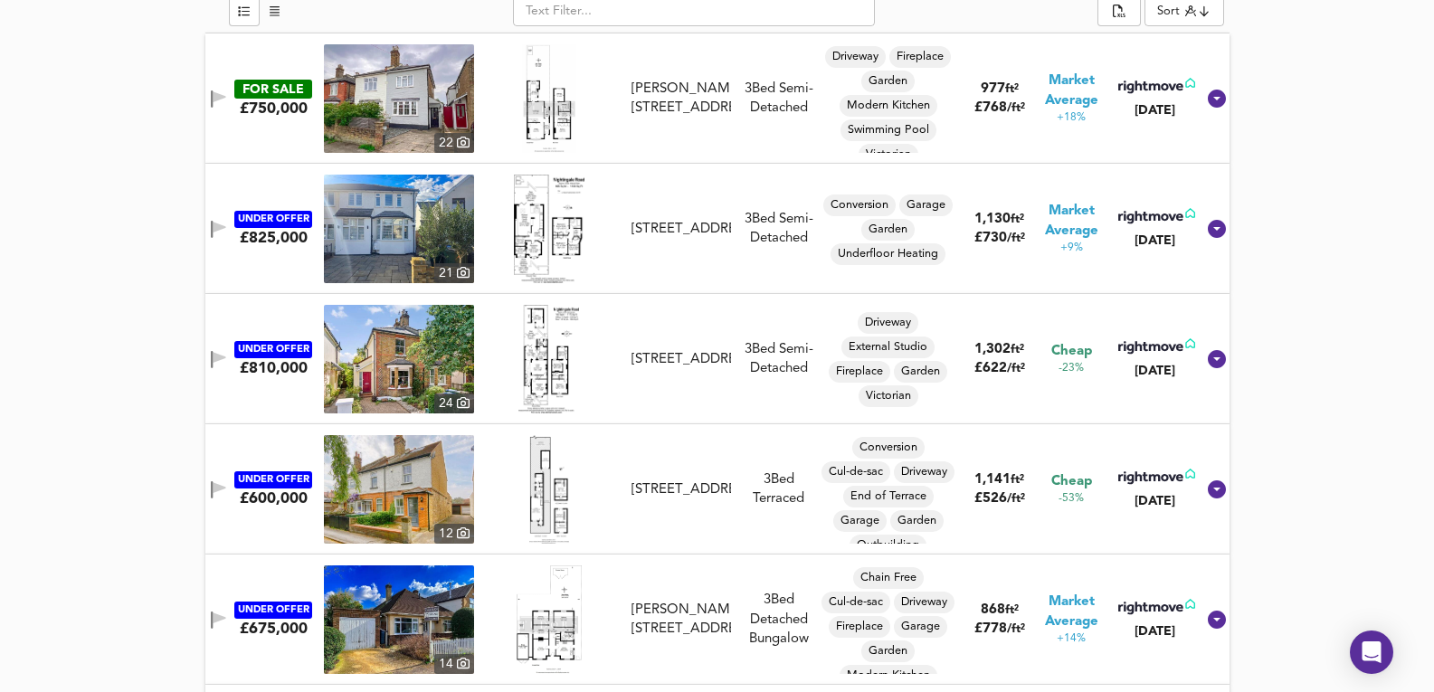
scroll to position [0, 0]
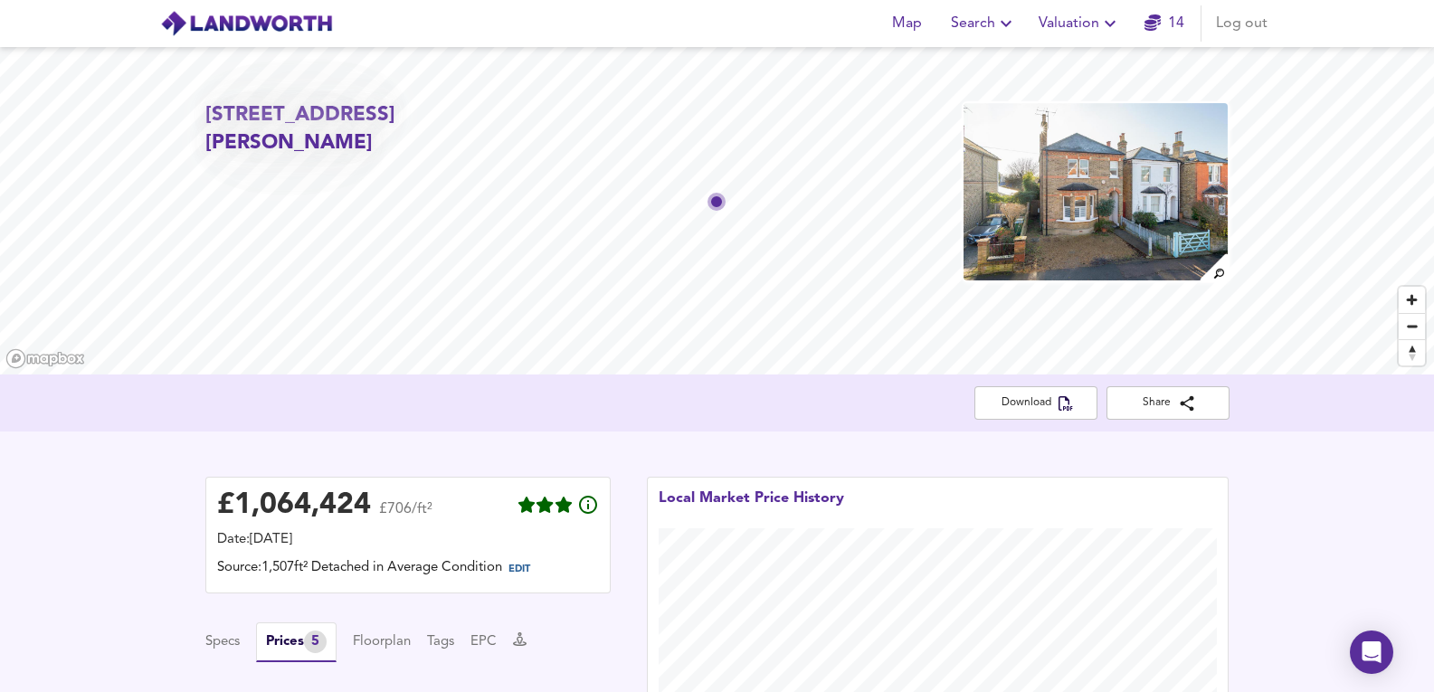
drag, startPoint x: 147, startPoint y: 511, endPoint x: 57, endPoint y: 8, distance: 510.8
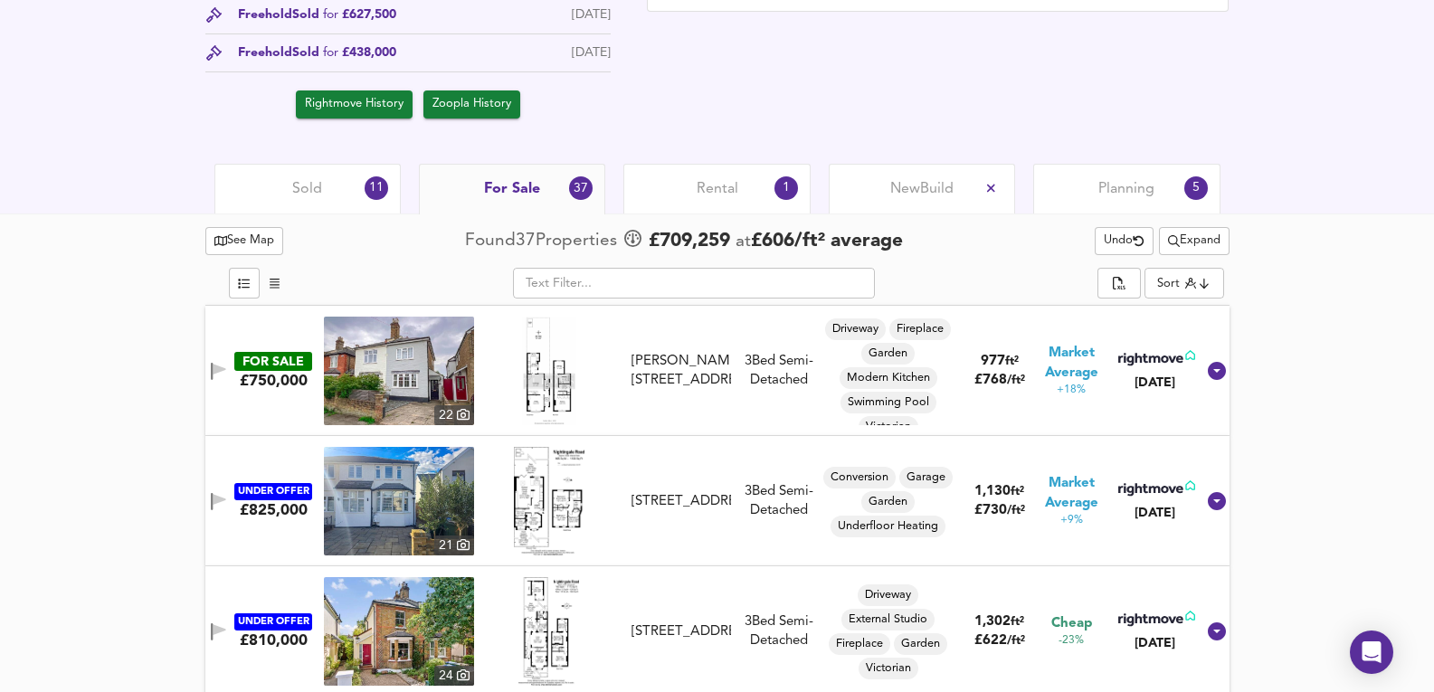
scroll to position [784, 0]
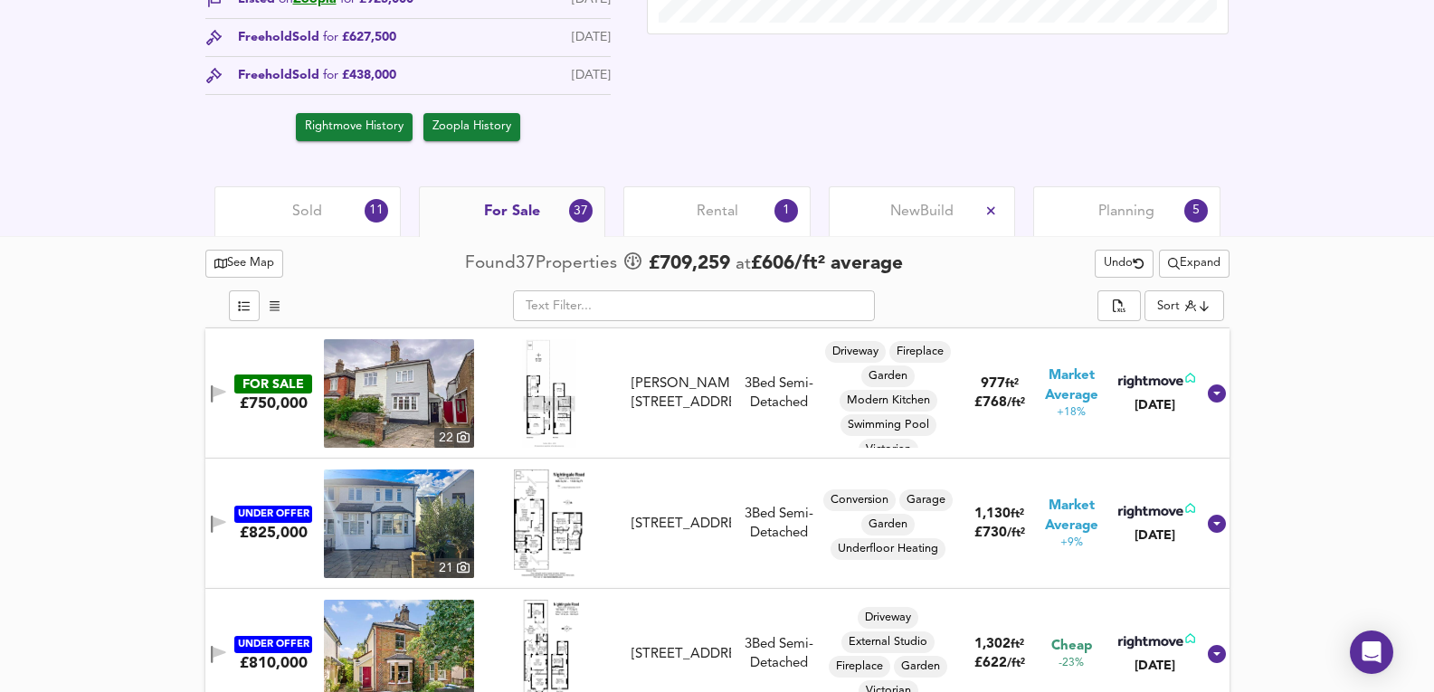
click at [331, 186] on div "Sold 11" at bounding box center [307, 211] width 186 height 50
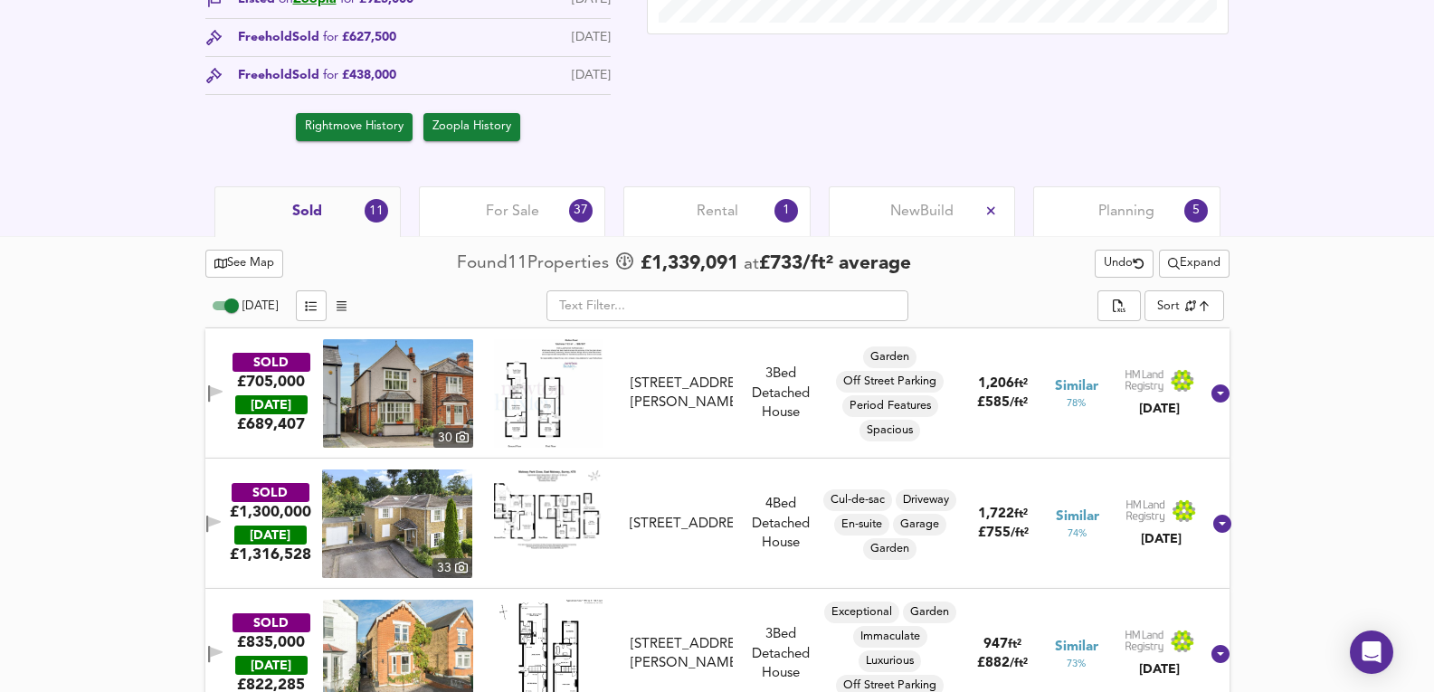
click at [465, 209] on div "For Sale 37" at bounding box center [512, 211] width 186 height 50
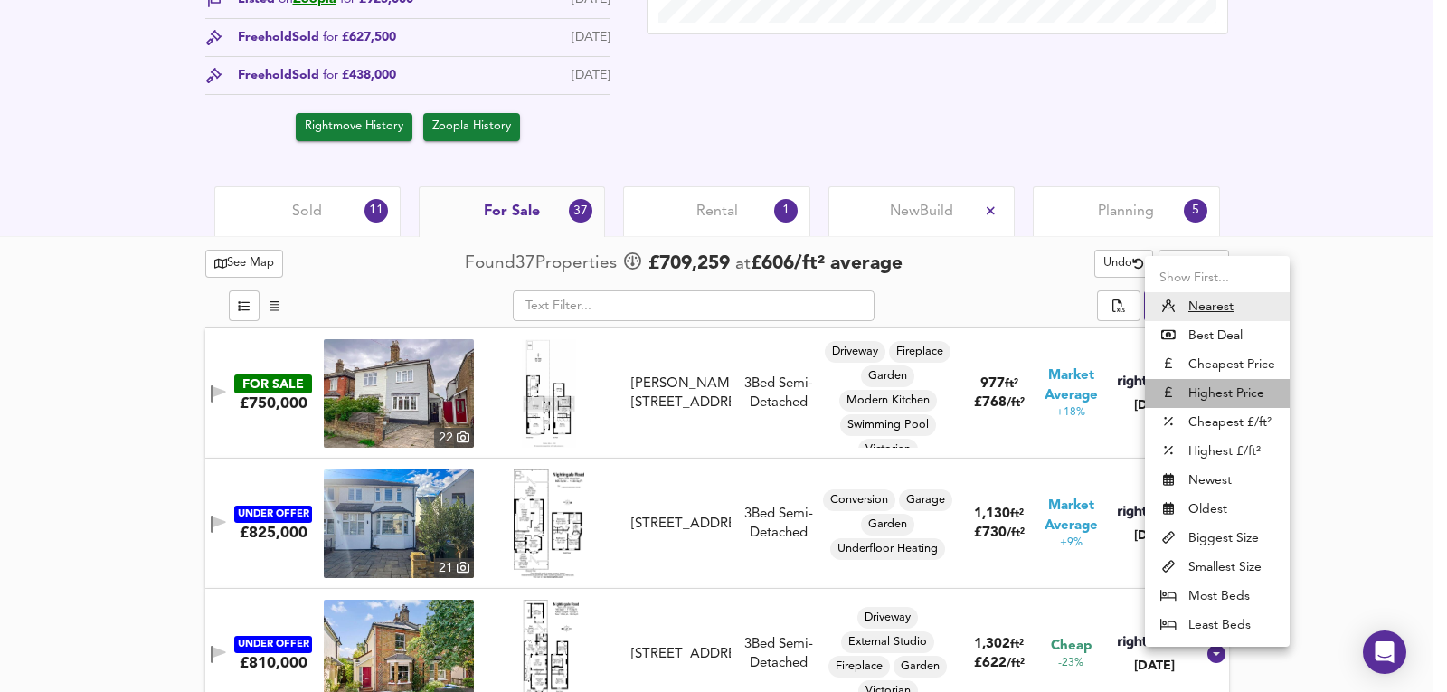
click at [1253, 393] on li "Highest Price" at bounding box center [1217, 393] width 145 height 29
type input "expensive"
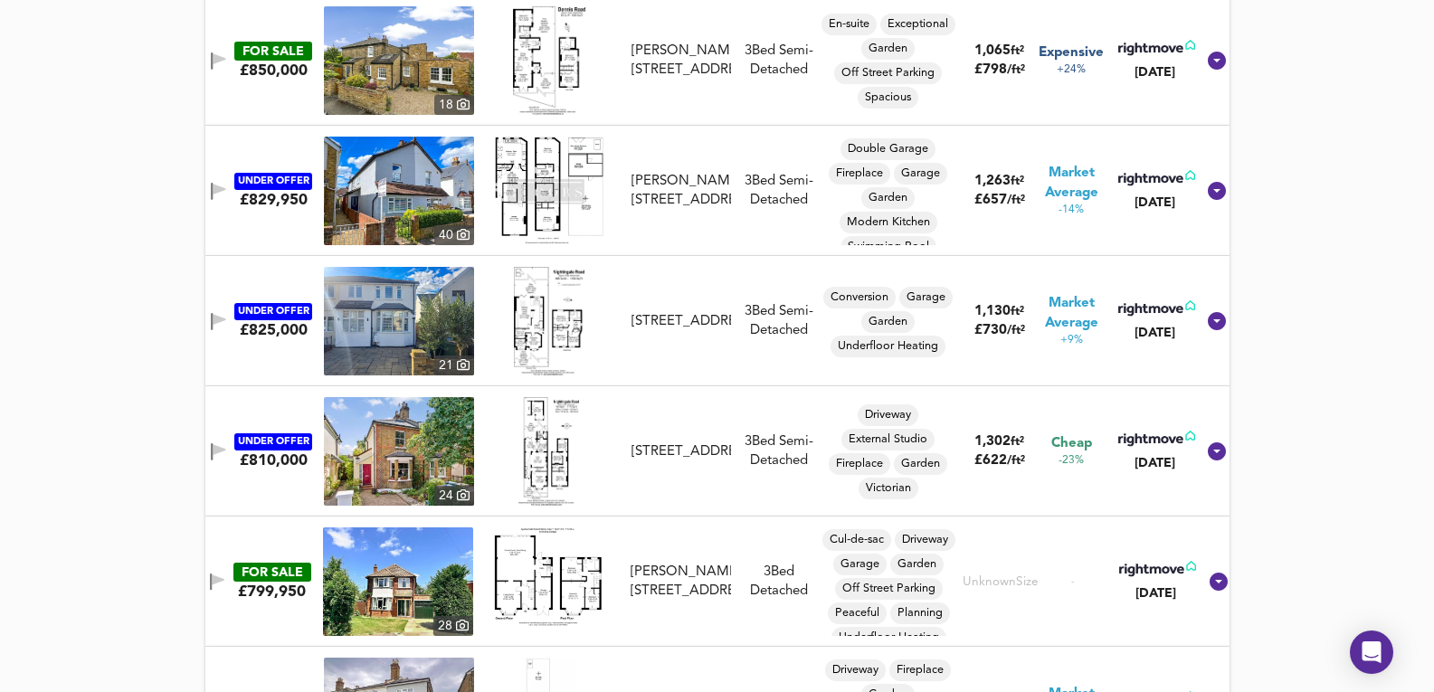
scroll to position [2231, 0]
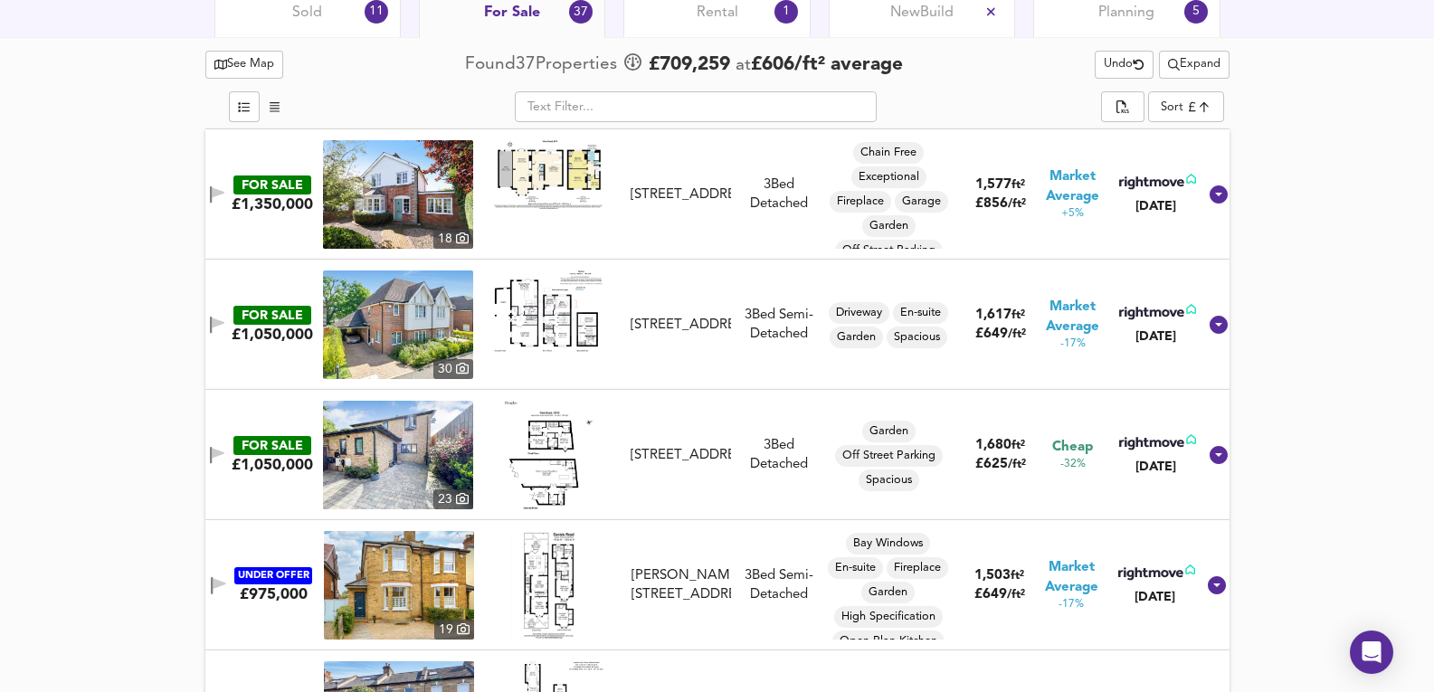
drag, startPoint x: 194, startPoint y: 428, endPoint x: 190, endPoint y: 149, distance: 278.6
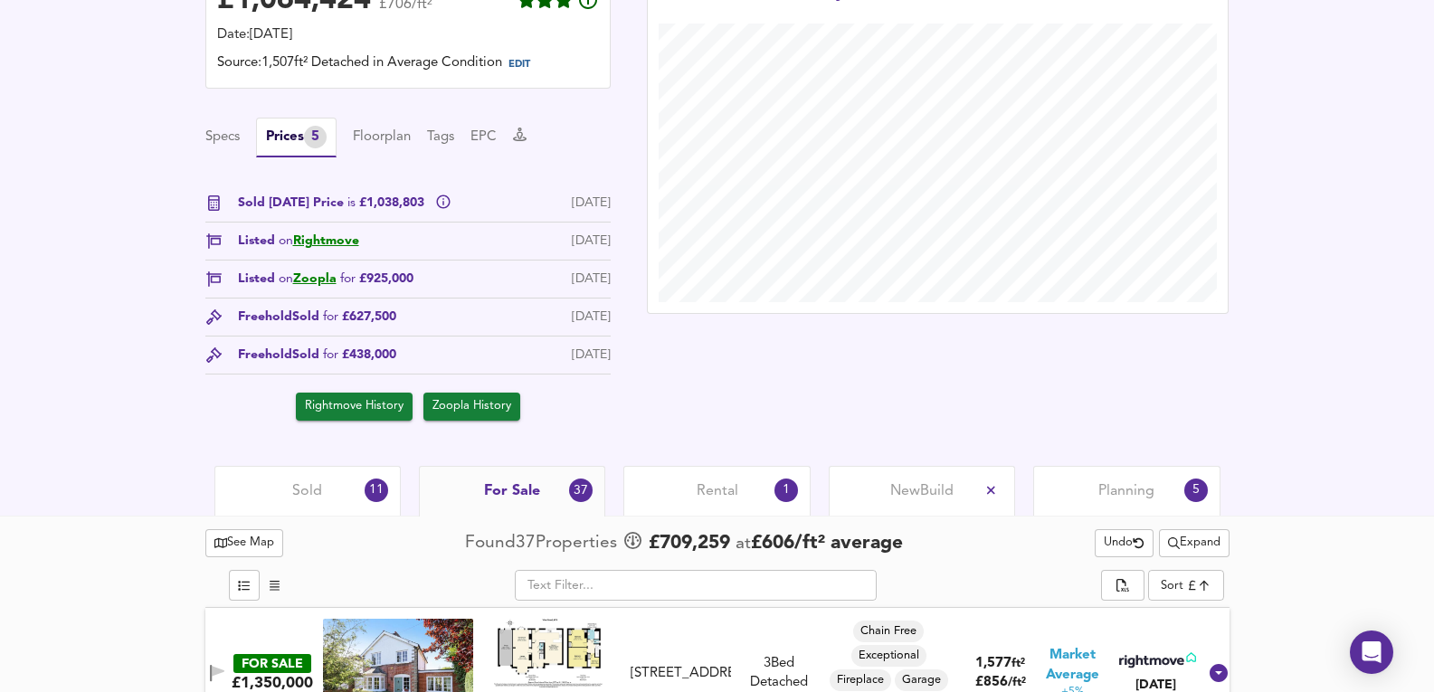
click at [275, 512] on div "Sold 11" at bounding box center [307, 491] width 186 height 50
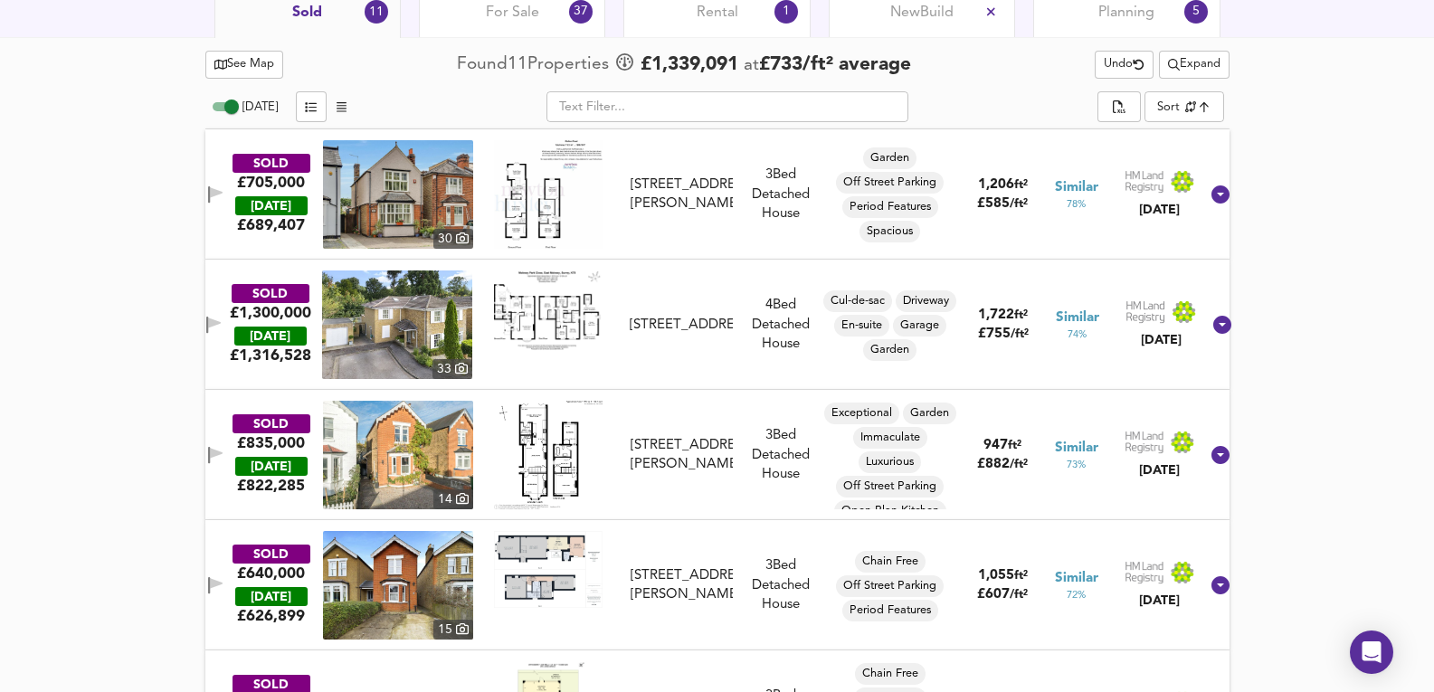
scroll to position [987, 0]
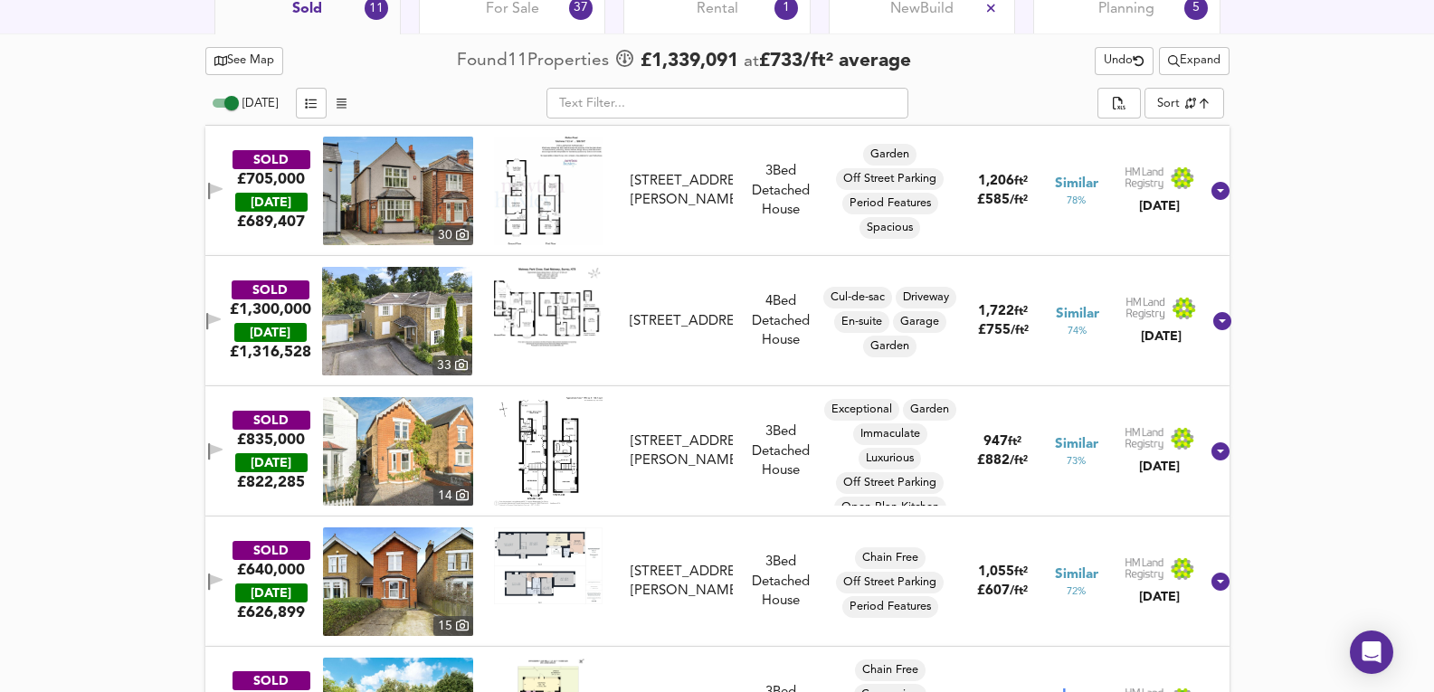
click at [1227, 99] on div "Today ​ Sort similarityscore ​" at bounding box center [717, 106] width 1024 height 40
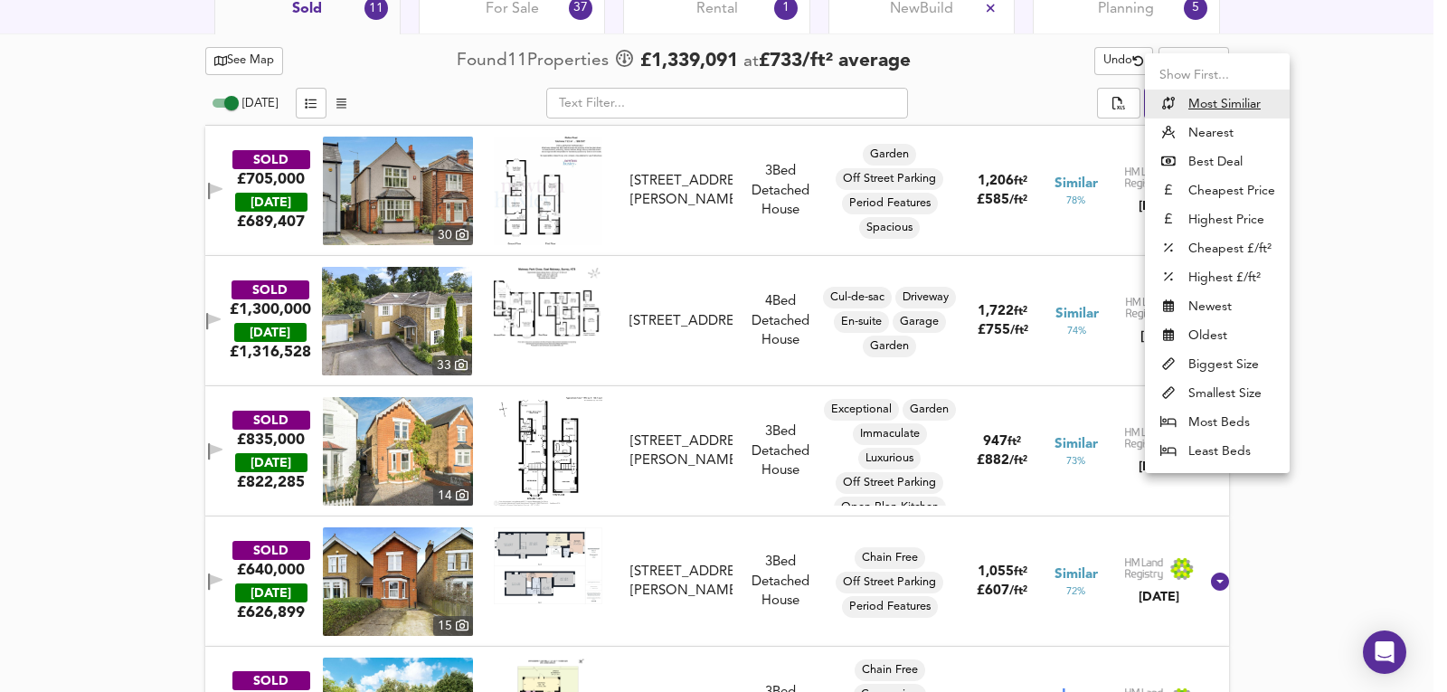
click at [1213, 222] on li "Highest Price" at bounding box center [1217, 219] width 145 height 29
type input "expensive"
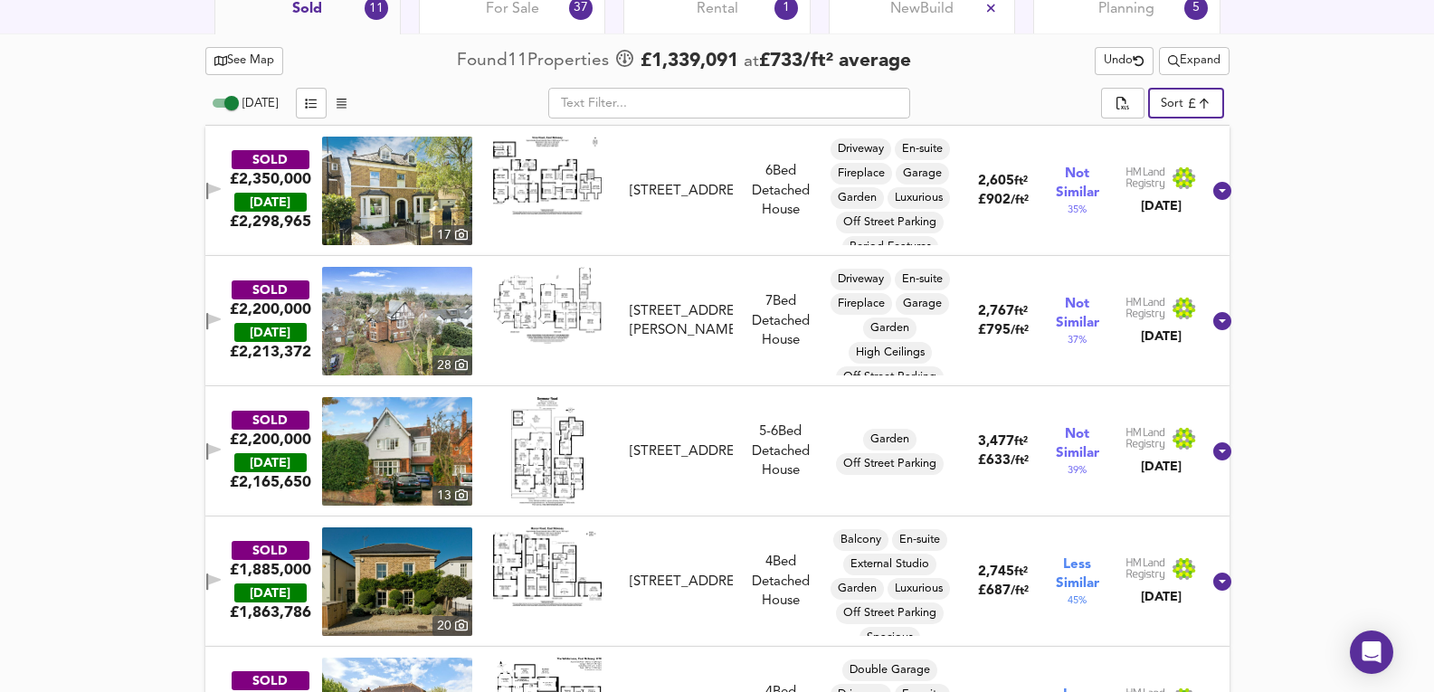
click at [1180, 58] on span "Expand" at bounding box center [1194, 61] width 52 height 21
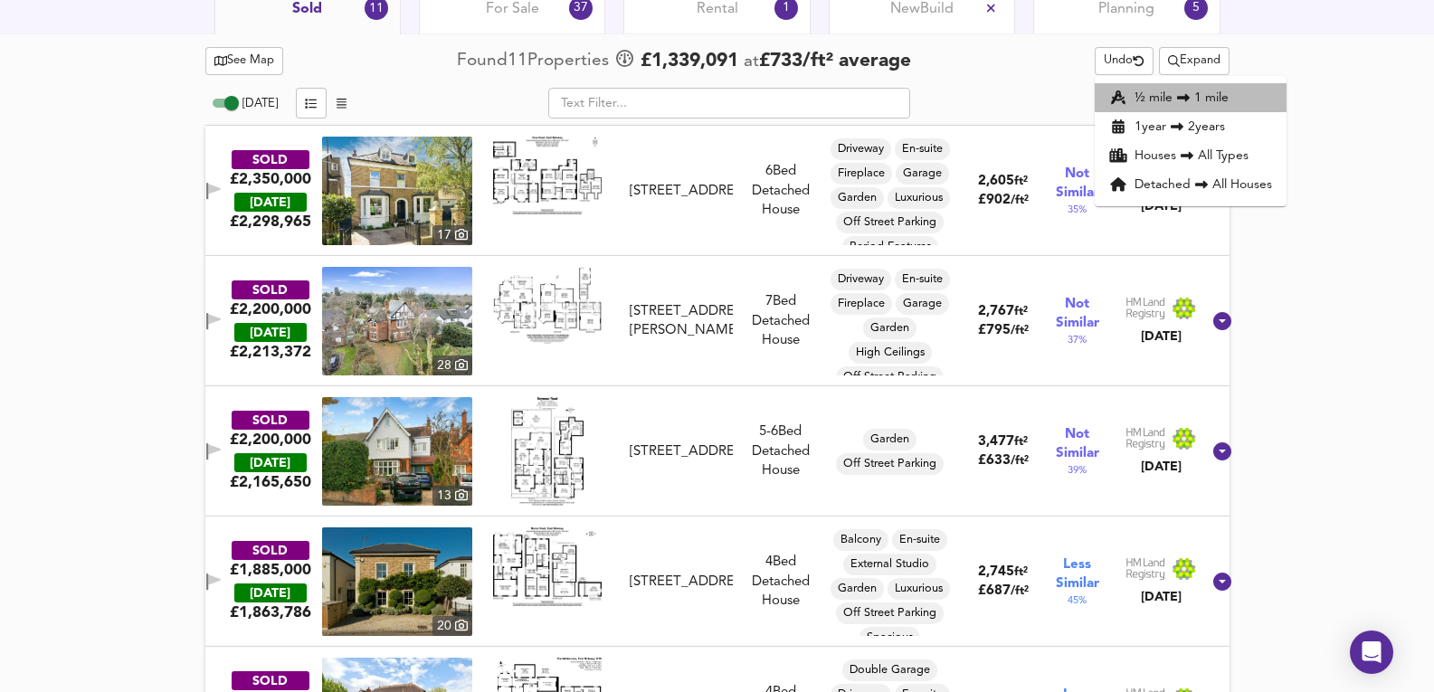
click at [1175, 93] on icon at bounding box center [1183, 97] width 22 height 13
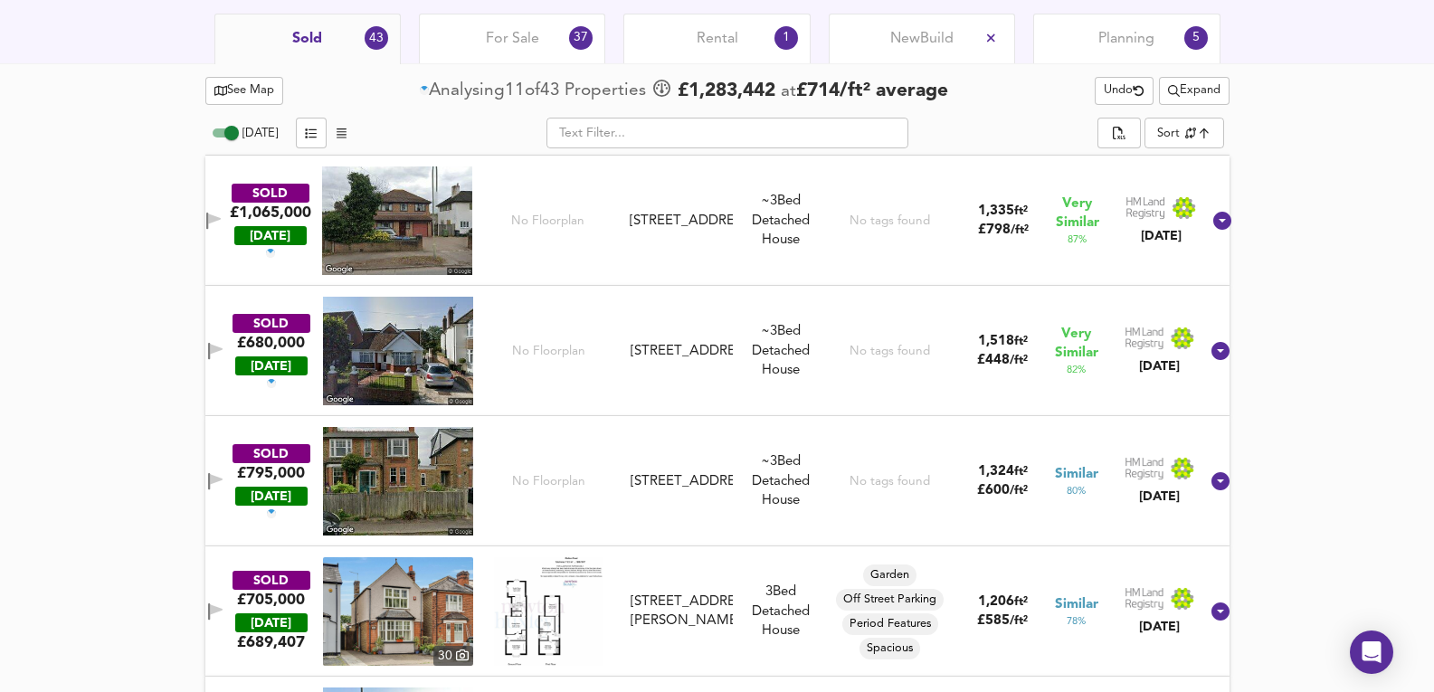
scroll to position [776, 0]
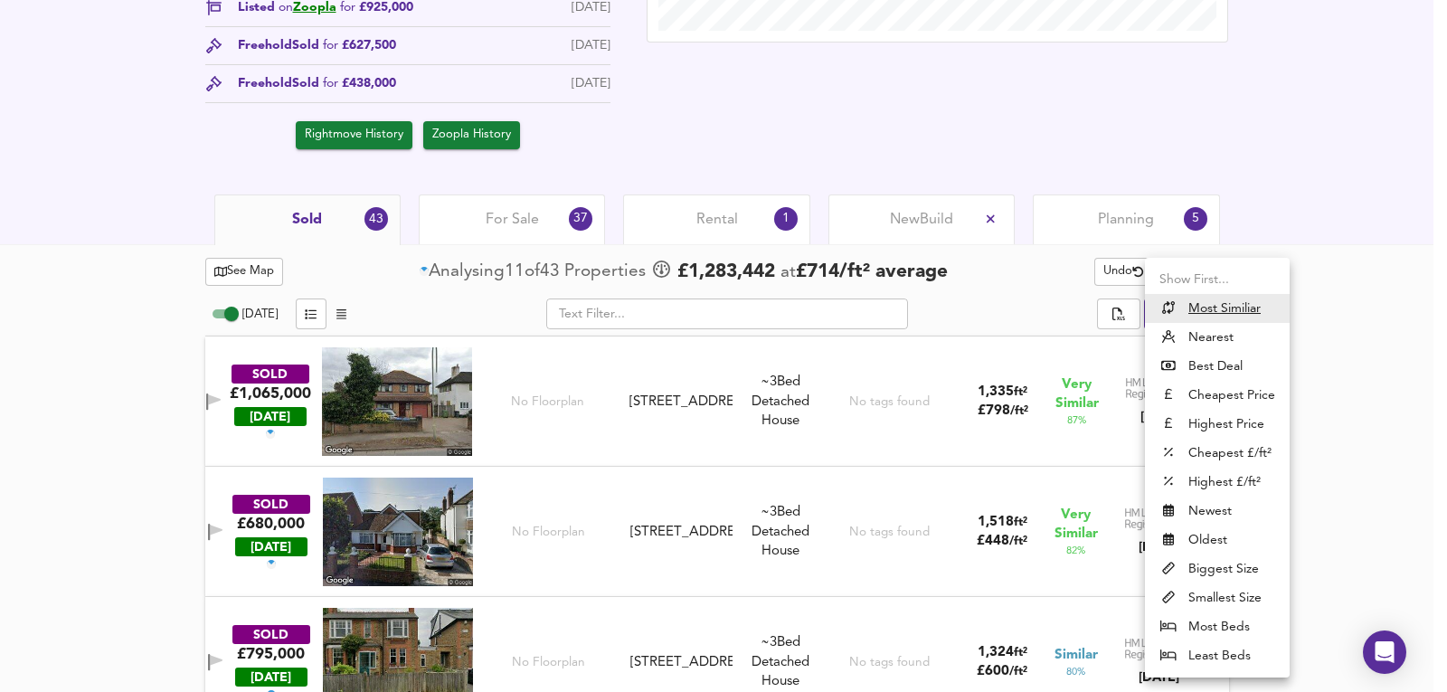
click at [1319, 306] on div at bounding box center [723, 346] width 1447 height 692
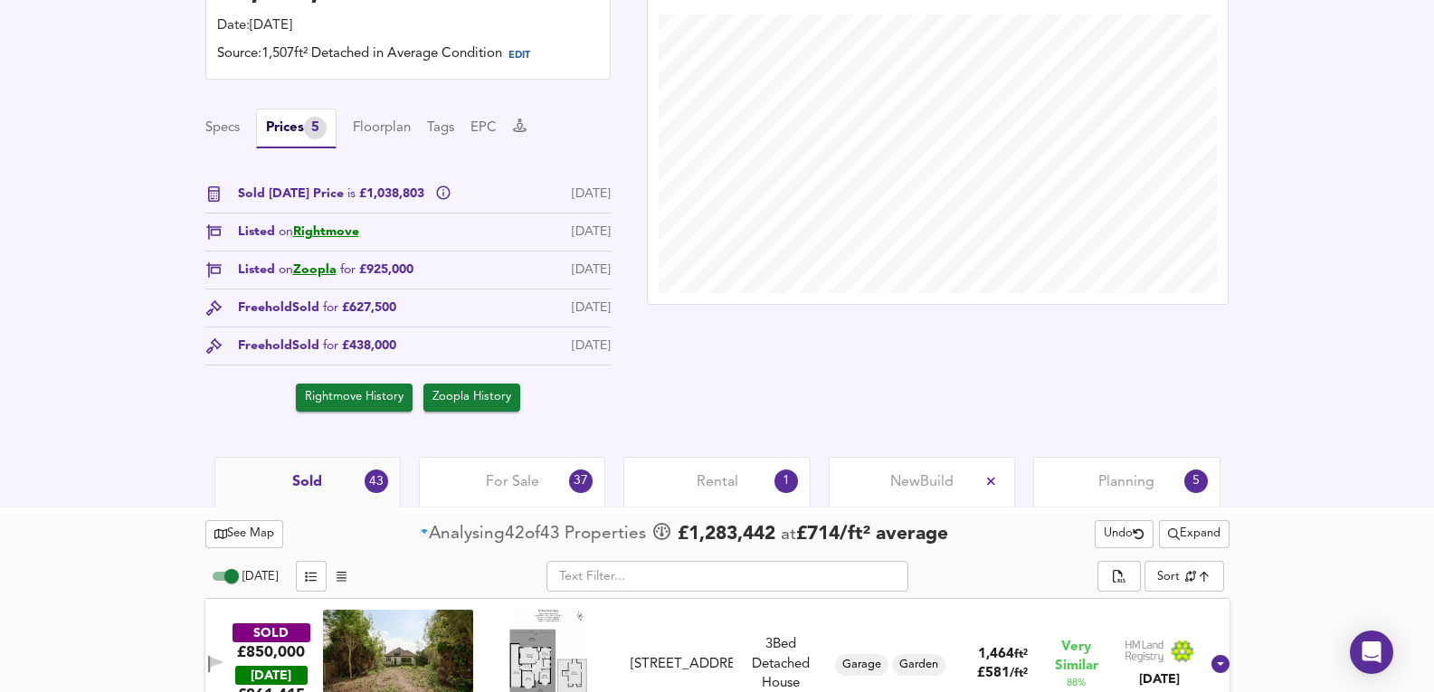
scroll to position [535, 0]
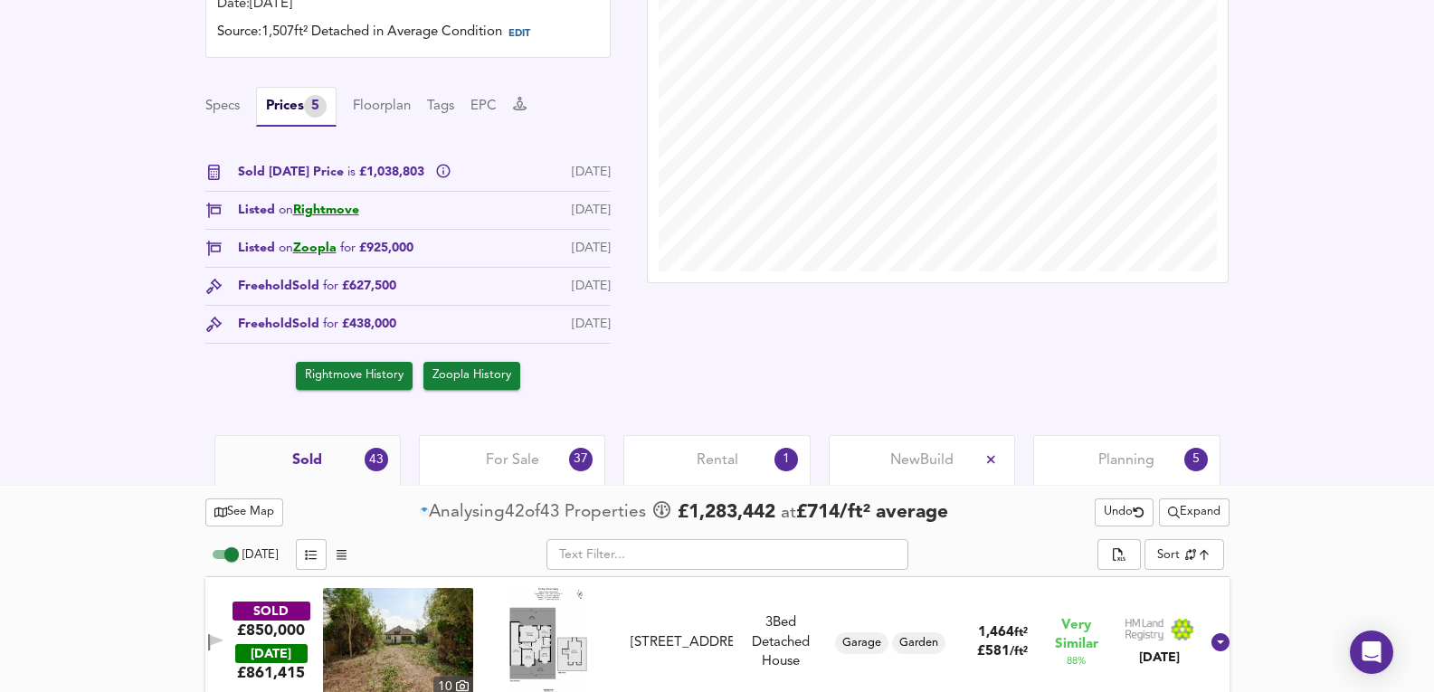
click at [560, 462] on div "For Sale 37" at bounding box center [512, 460] width 186 height 50
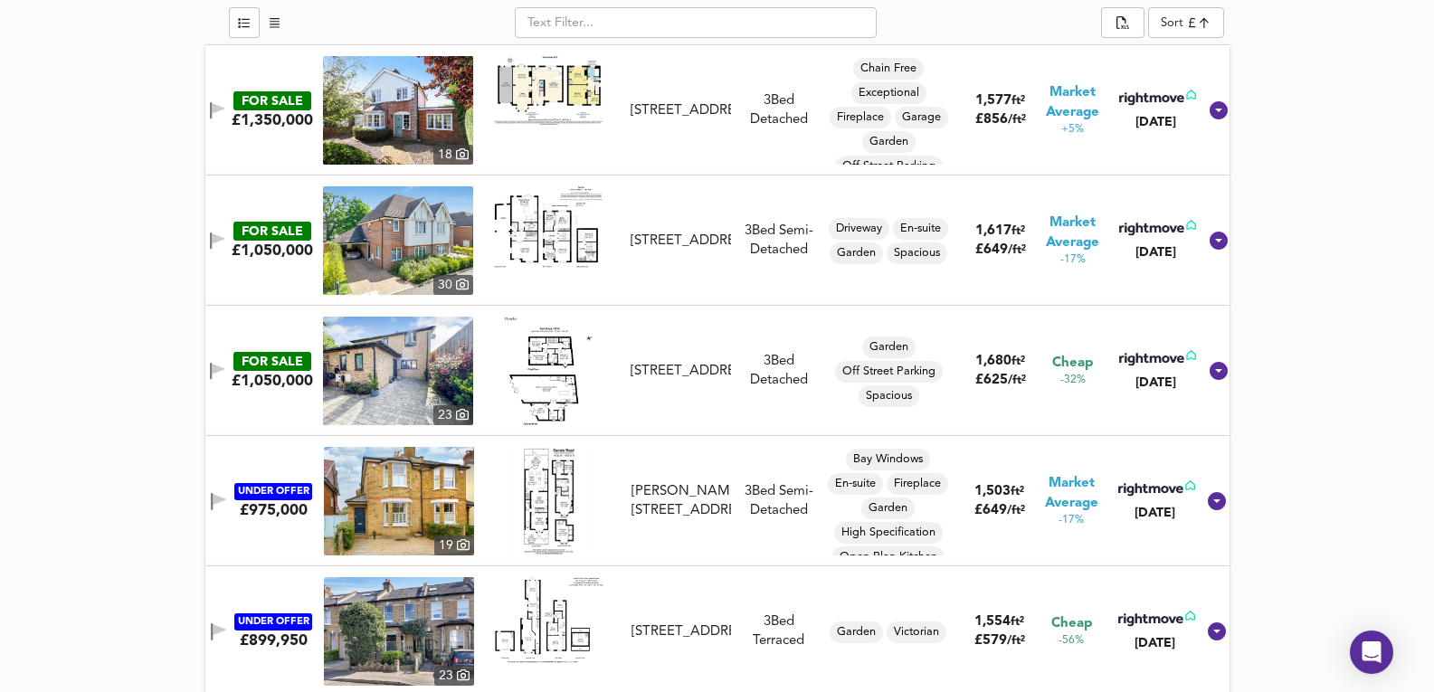
scroll to position [957, 0]
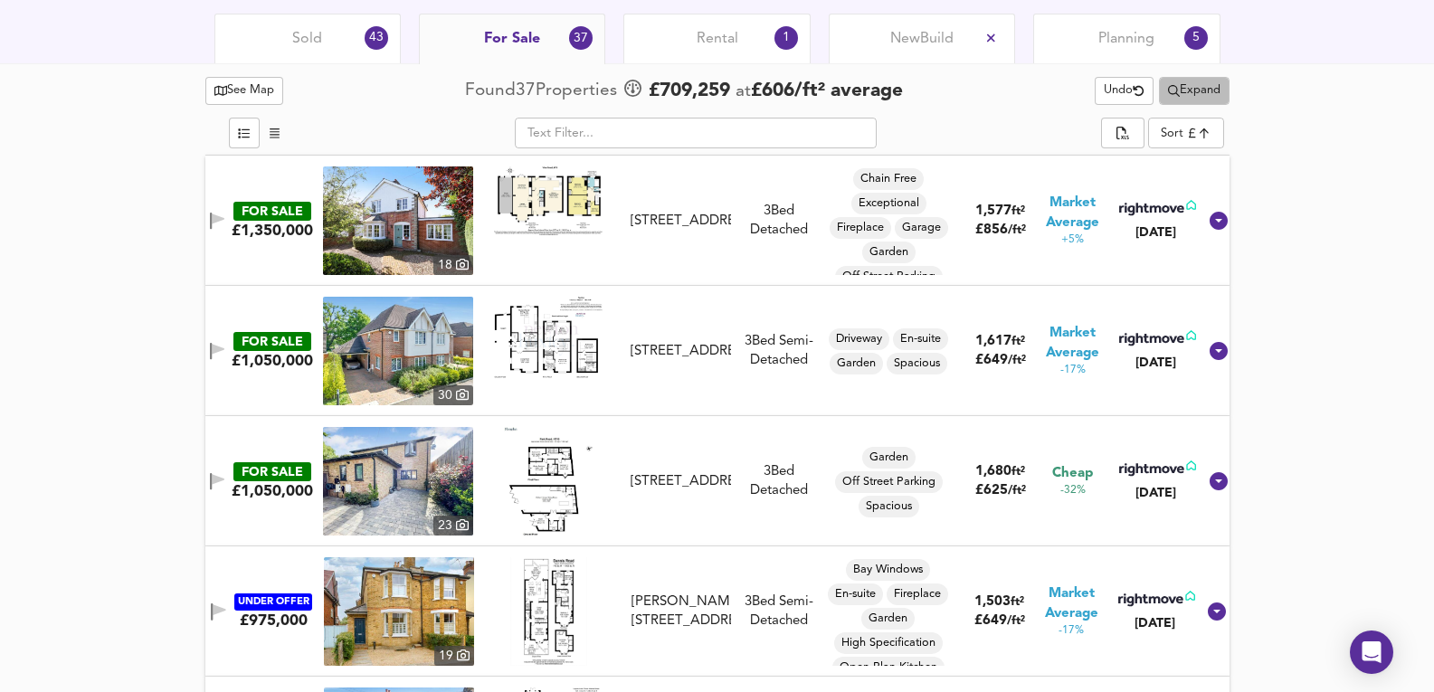
click at [1189, 79] on button "Expand" at bounding box center [1194, 91] width 71 height 28
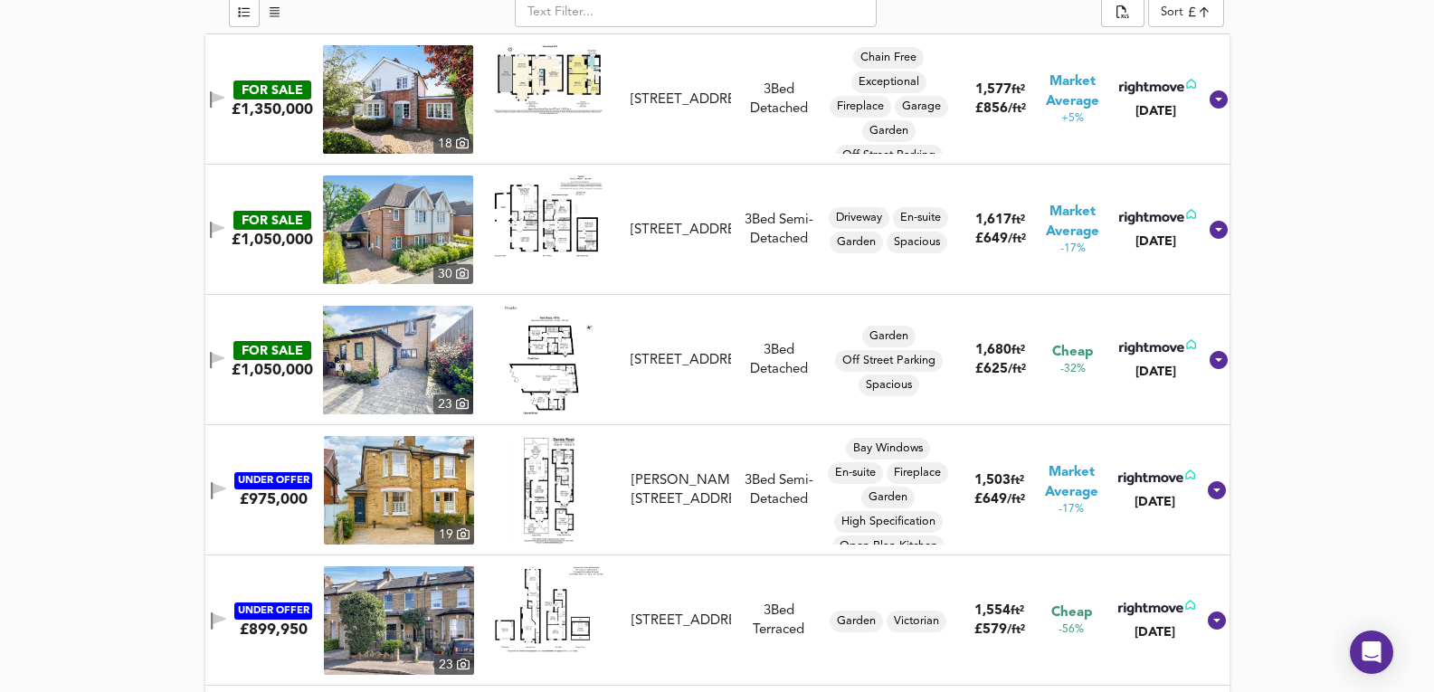
click at [400, 220] on img at bounding box center [398, 229] width 150 height 109
click at [416, 61] on img at bounding box center [398, 99] width 150 height 109
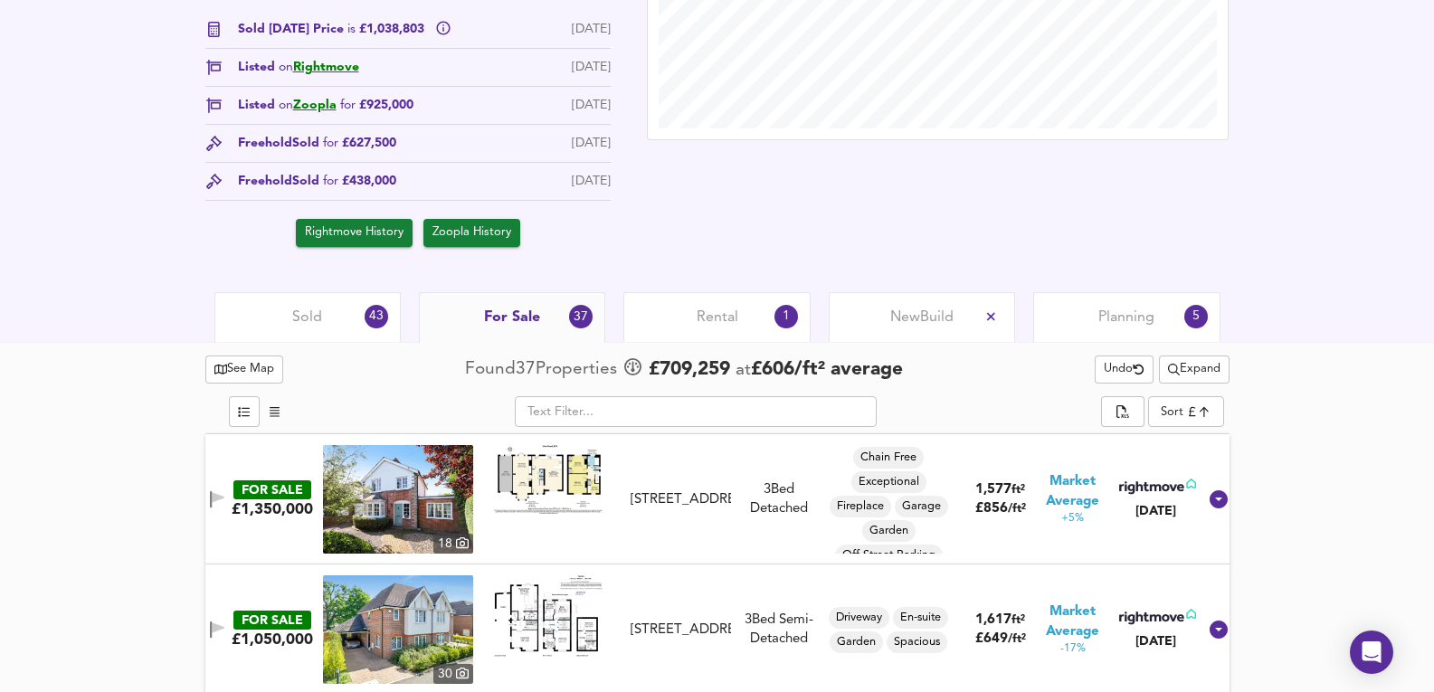
scroll to position [656, 0]
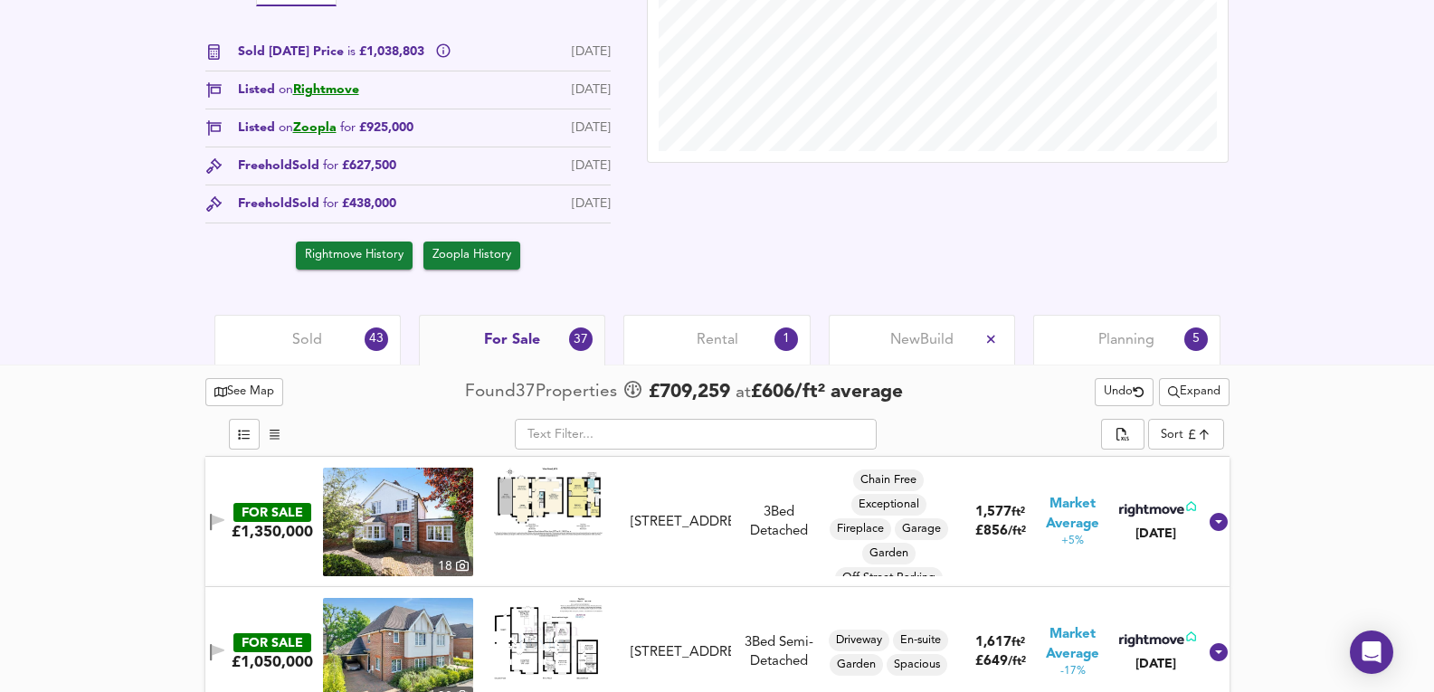
click at [1112, 385] on span "Undo" at bounding box center [1123, 392] width 41 height 21
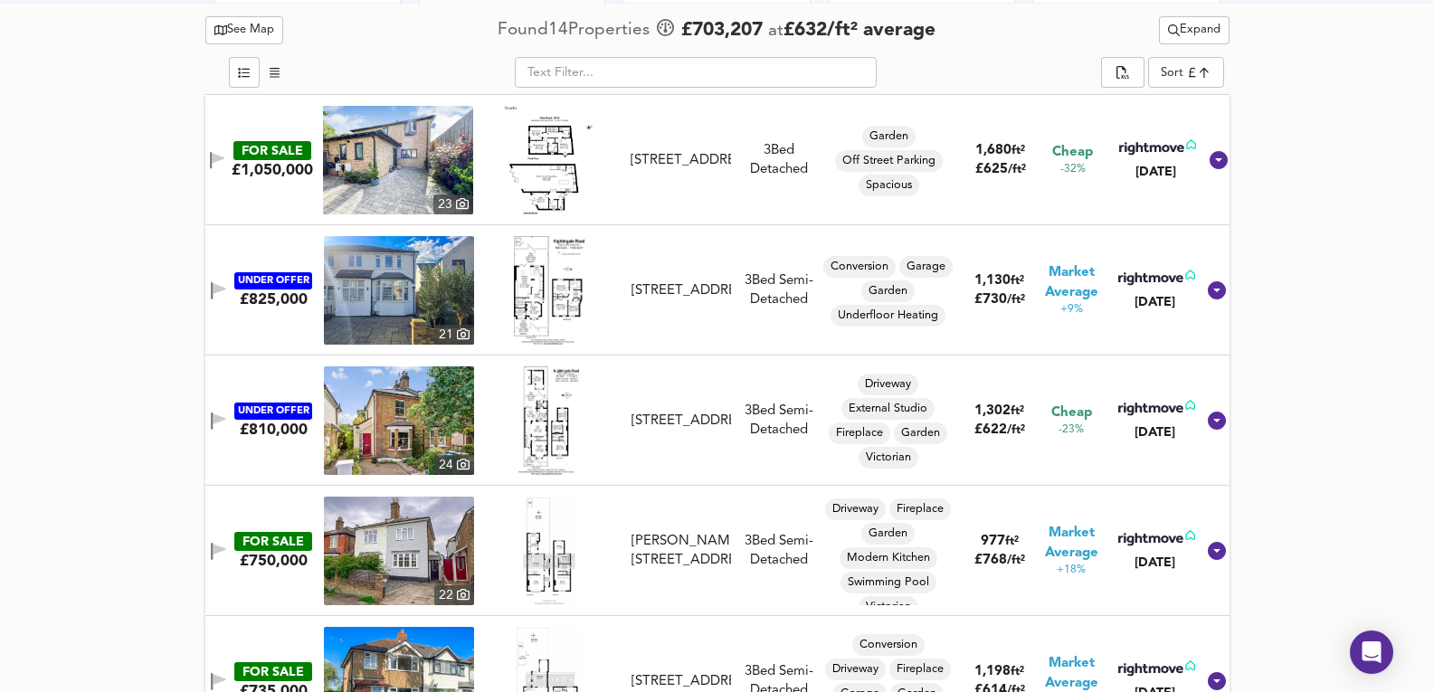
scroll to position [957, 0]
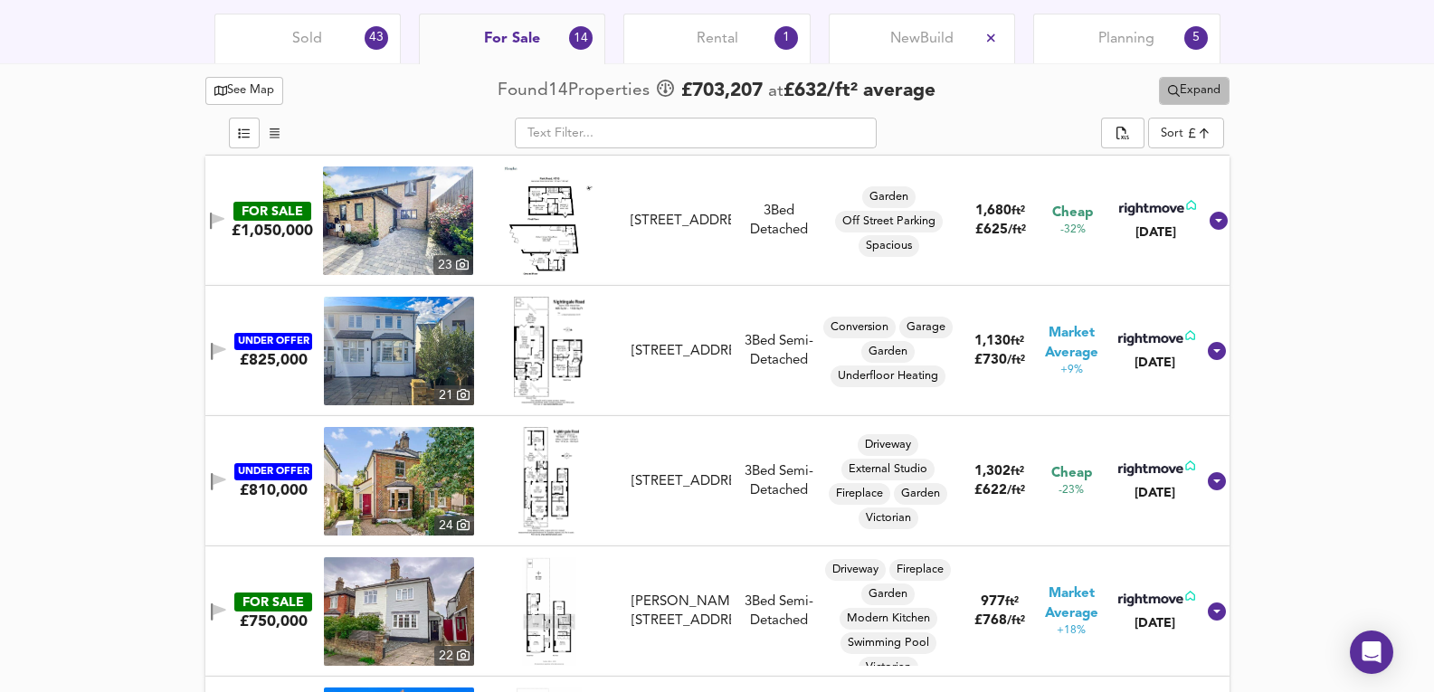
click at [1181, 89] on span "Expand" at bounding box center [1194, 91] width 52 height 21
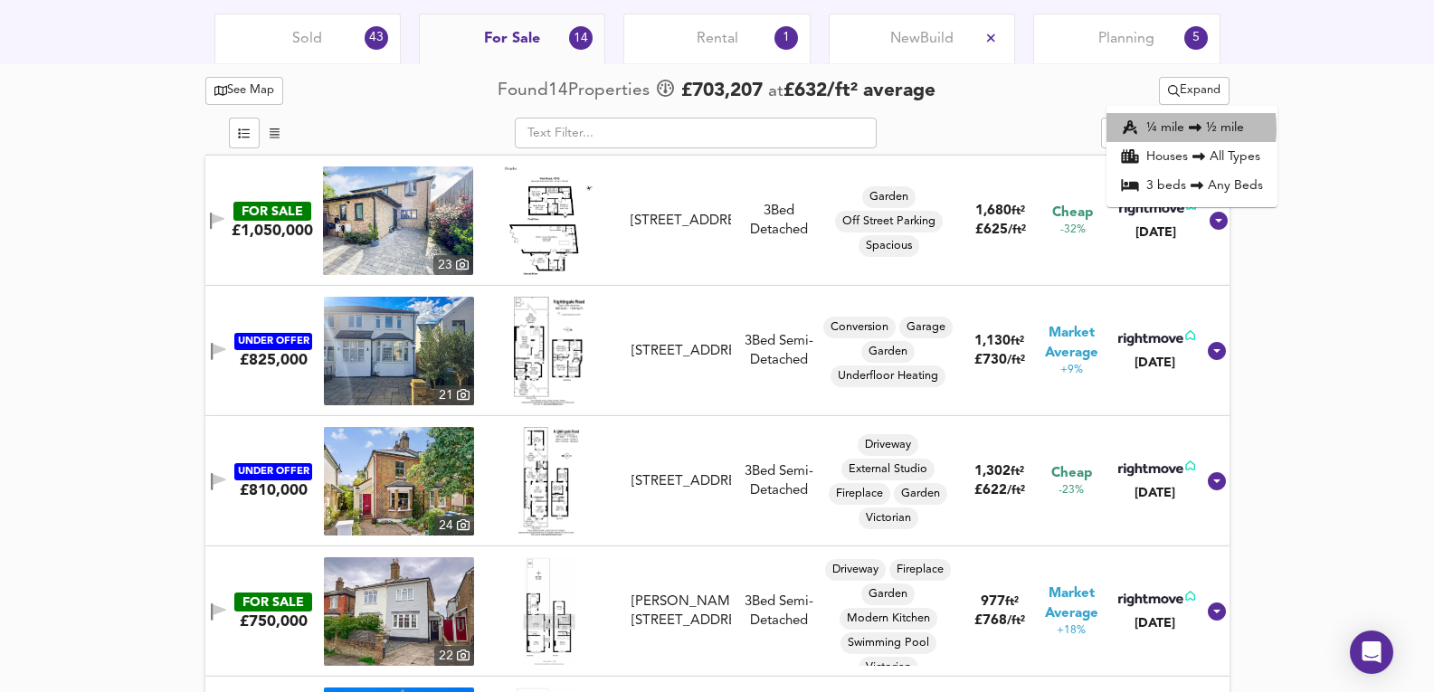
click at [1162, 128] on li "¼ mile ½ mile" at bounding box center [1191, 127] width 171 height 29
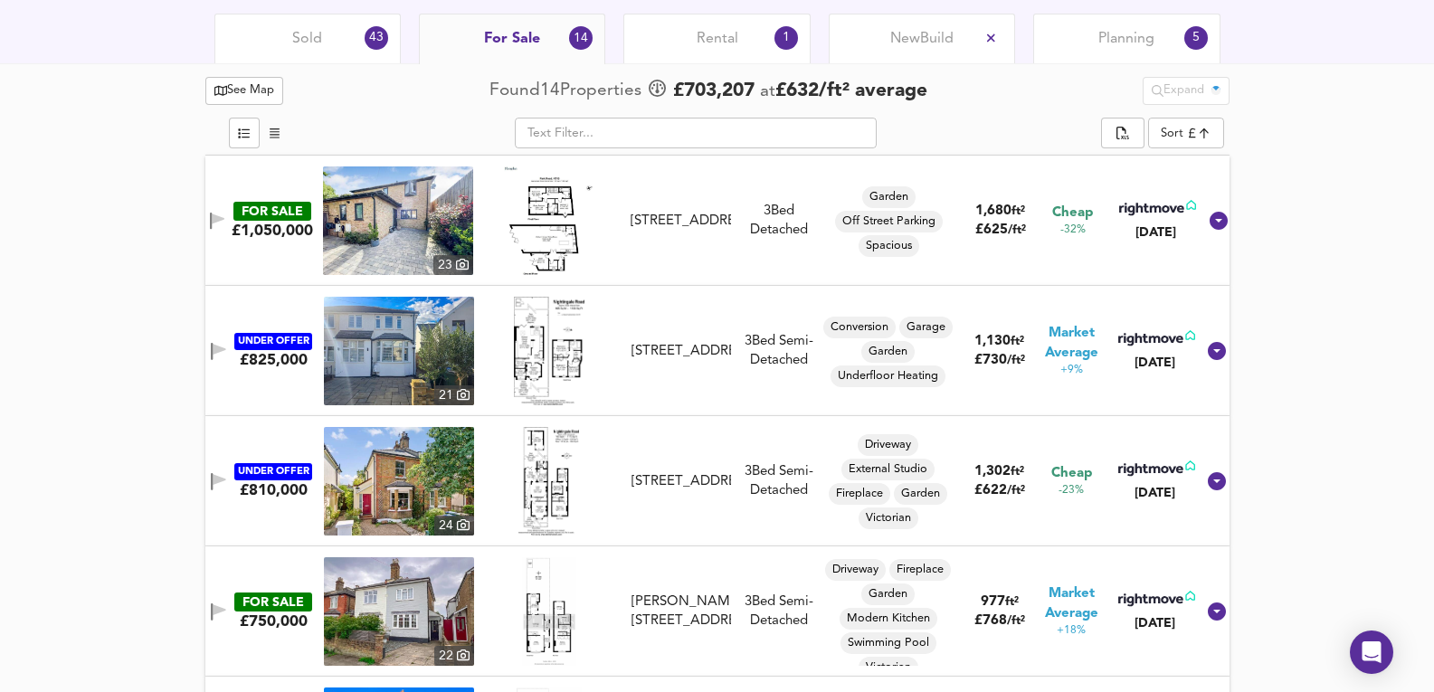
click at [371, 26] on div "Sold 43" at bounding box center [307, 39] width 186 height 50
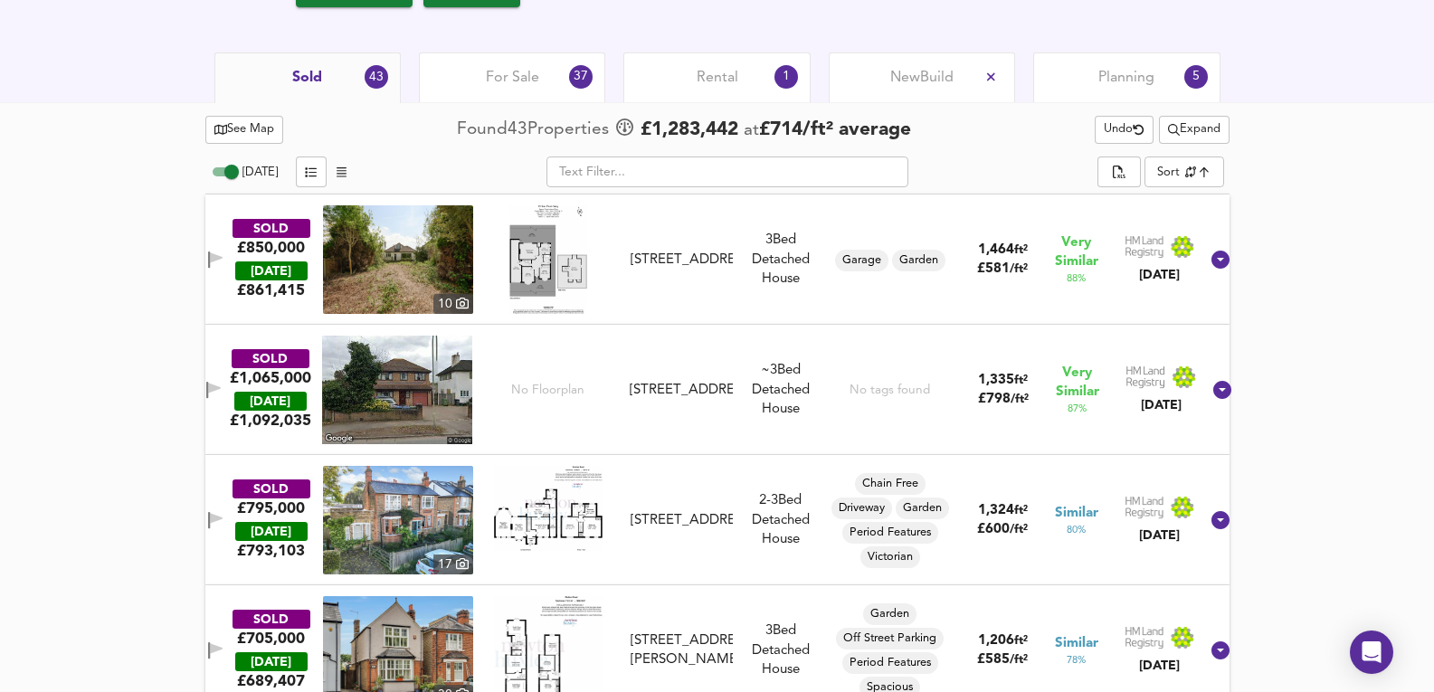
scroll to position [897, 0]
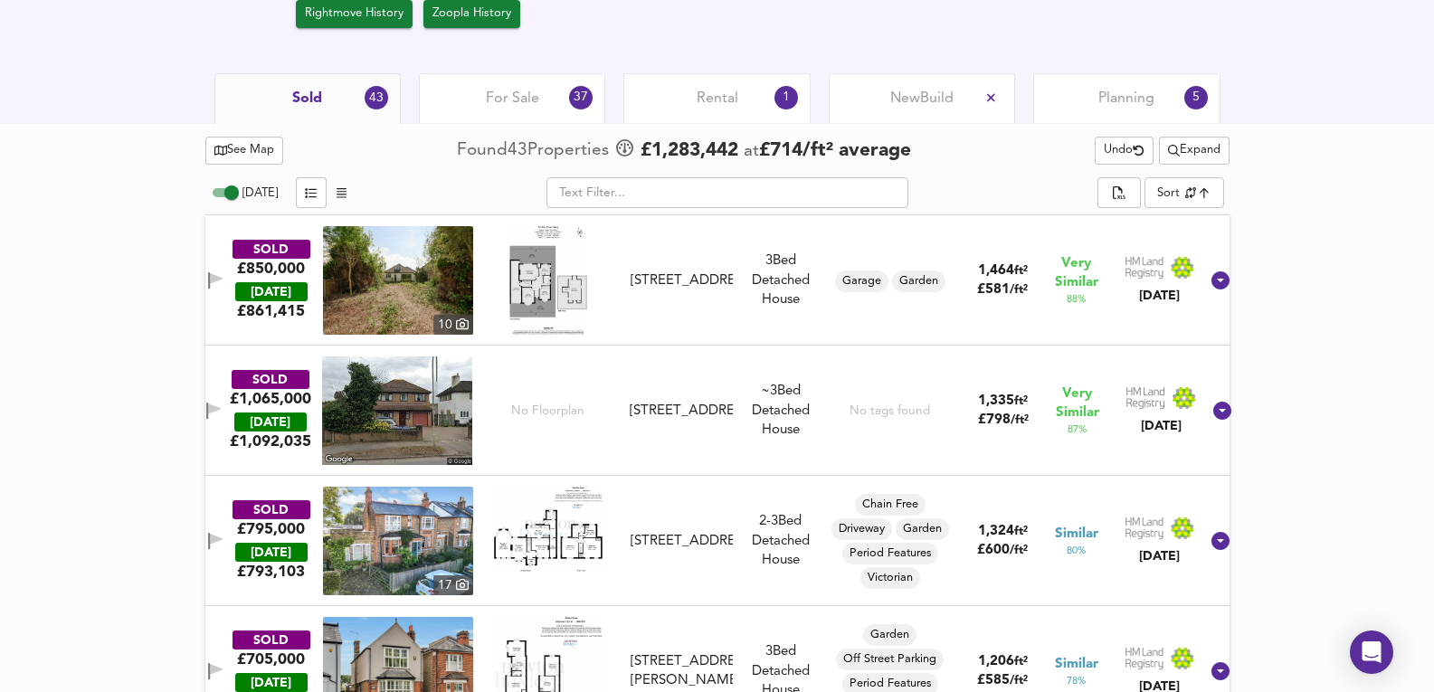
click at [379, 296] on img at bounding box center [398, 280] width 150 height 109
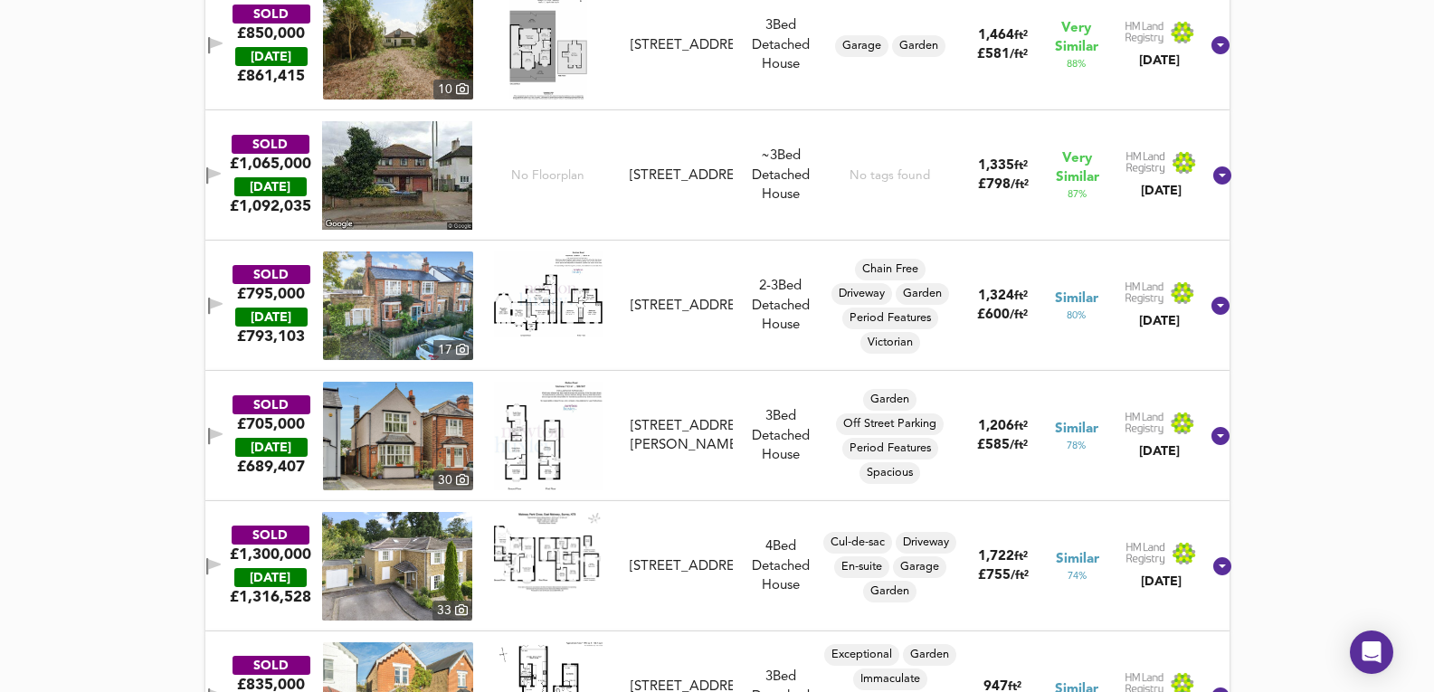
scroll to position [1198, 0]
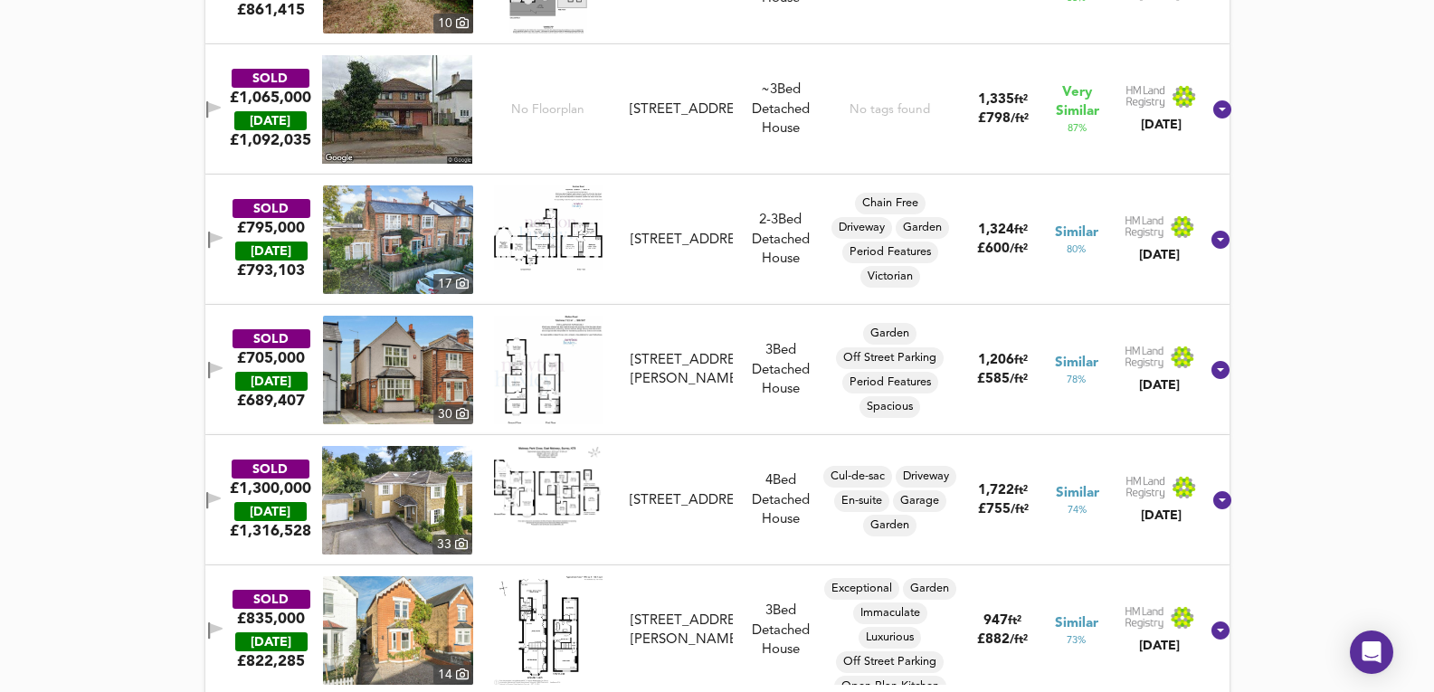
click at [437, 251] on img at bounding box center [398, 239] width 150 height 109
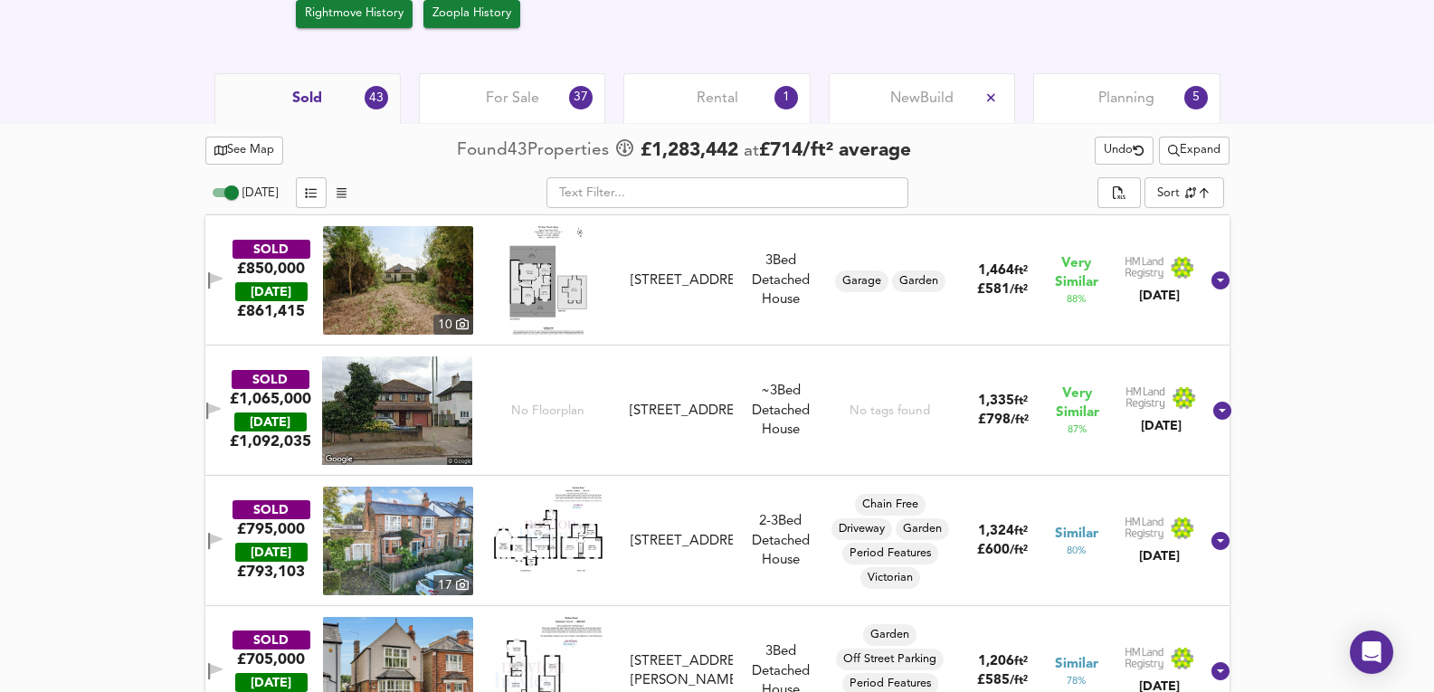
scroll to position [837, 0]
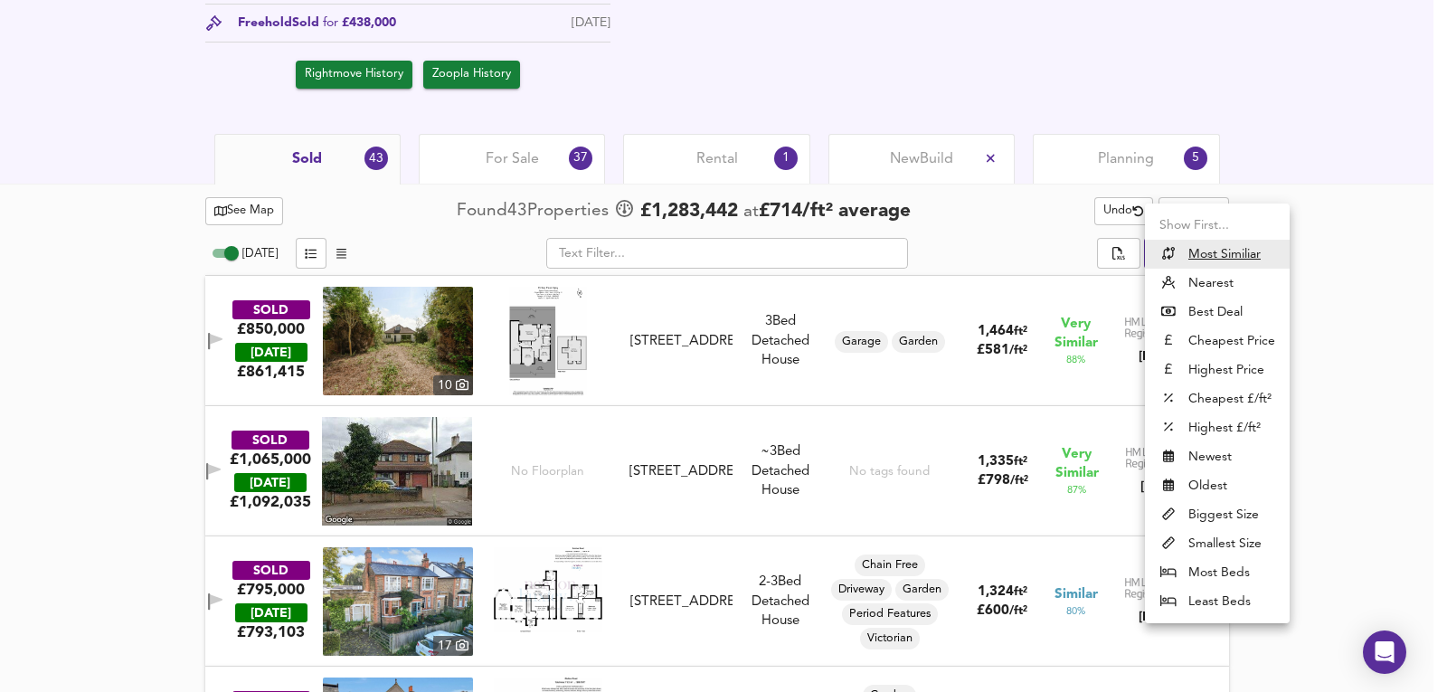
drag, startPoint x: 1220, startPoint y: 498, endPoint x: 1254, endPoint y: 519, distance: 39.4
click at [1254, 519] on ul "Show First... Most Similiar Nearest Best Deal Cheapest Price Highest Price Chea…" at bounding box center [1217, 414] width 145 height 420
click at [1254, 519] on li "Biggest Size" at bounding box center [1217, 514] width 145 height 29
type input "biggest"
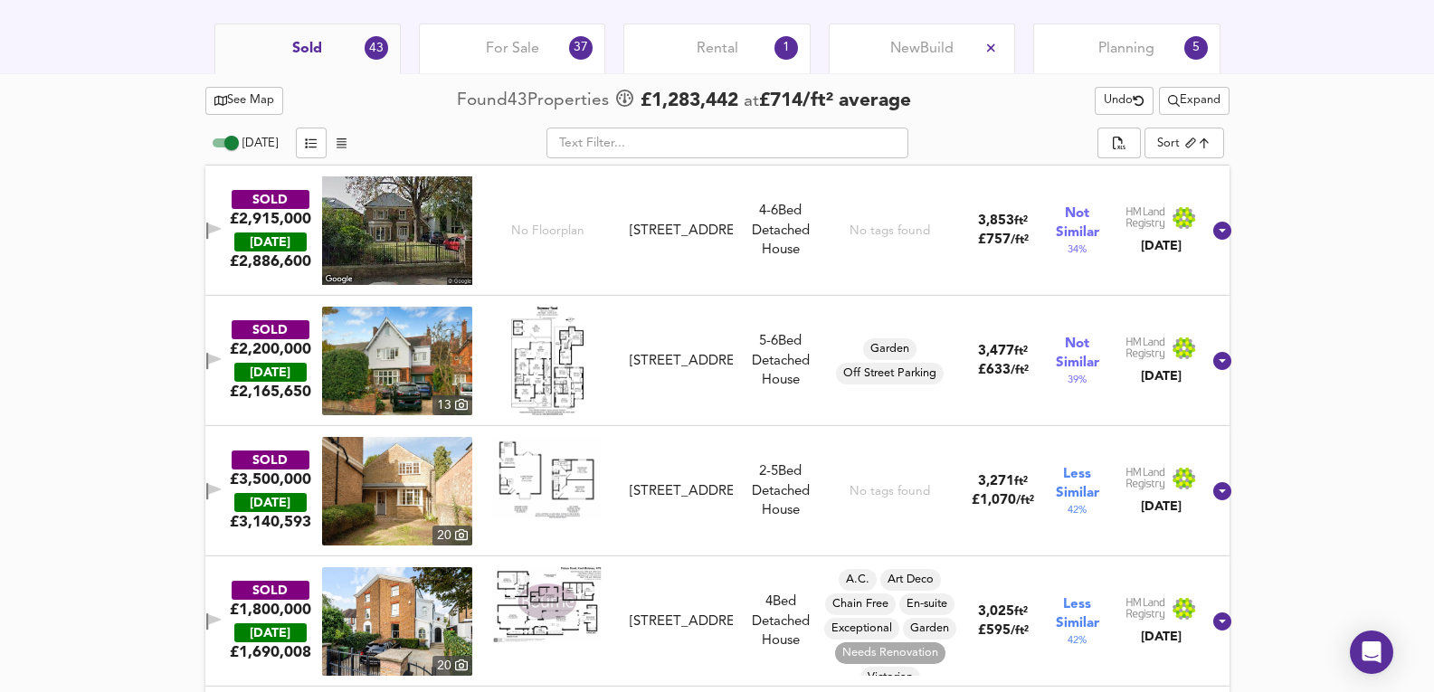
scroll to position [716, 0]
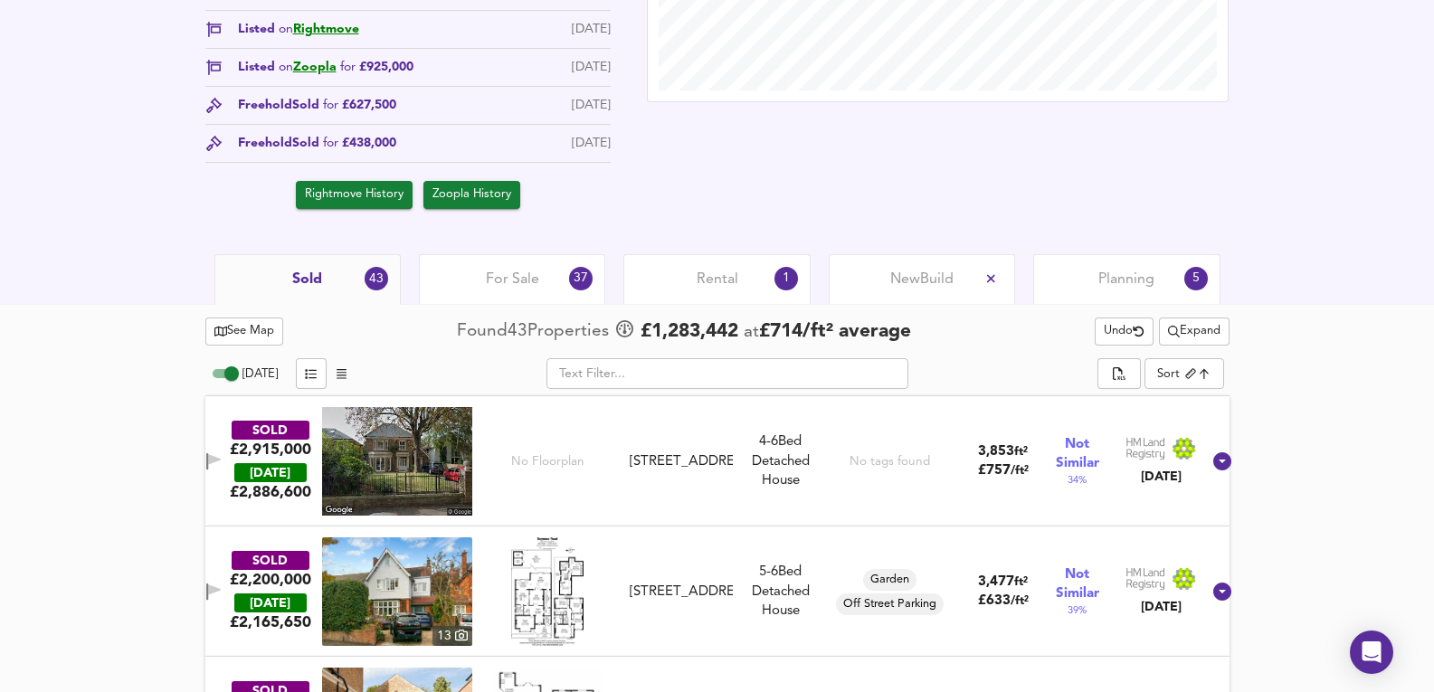
click at [540, 289] on div "For Sale 37" at bounding box center [512, 279] width 186 height 50
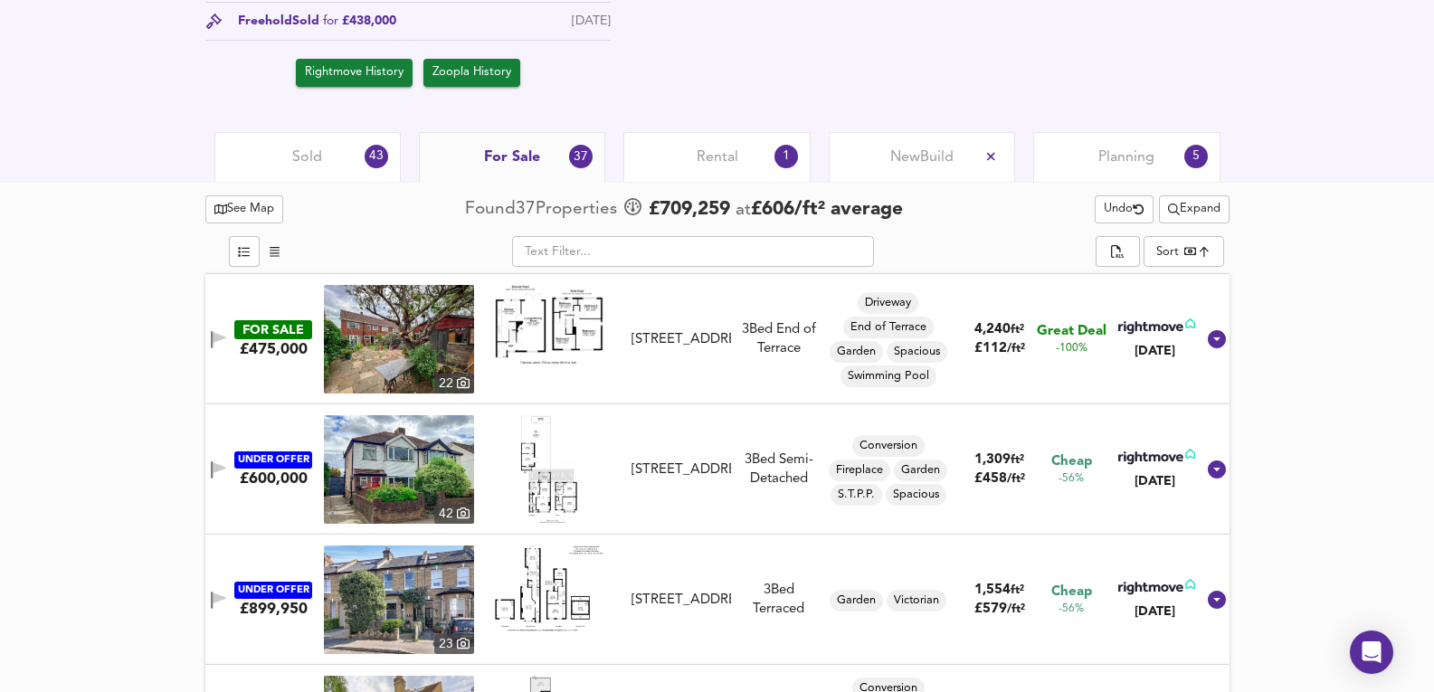
scroll to position [837, 0]
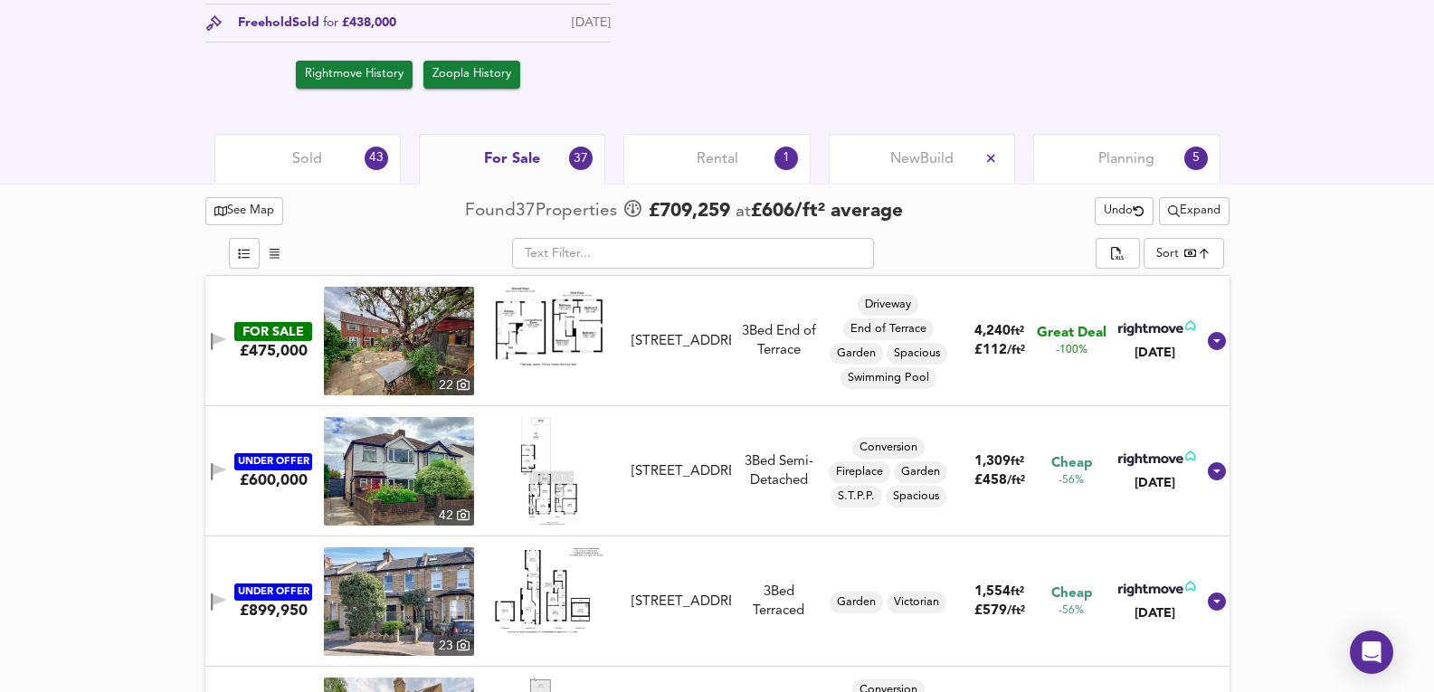
click at [380, 178] on div "Sold 43" at bounding box center [307, 159] width 186 height 50
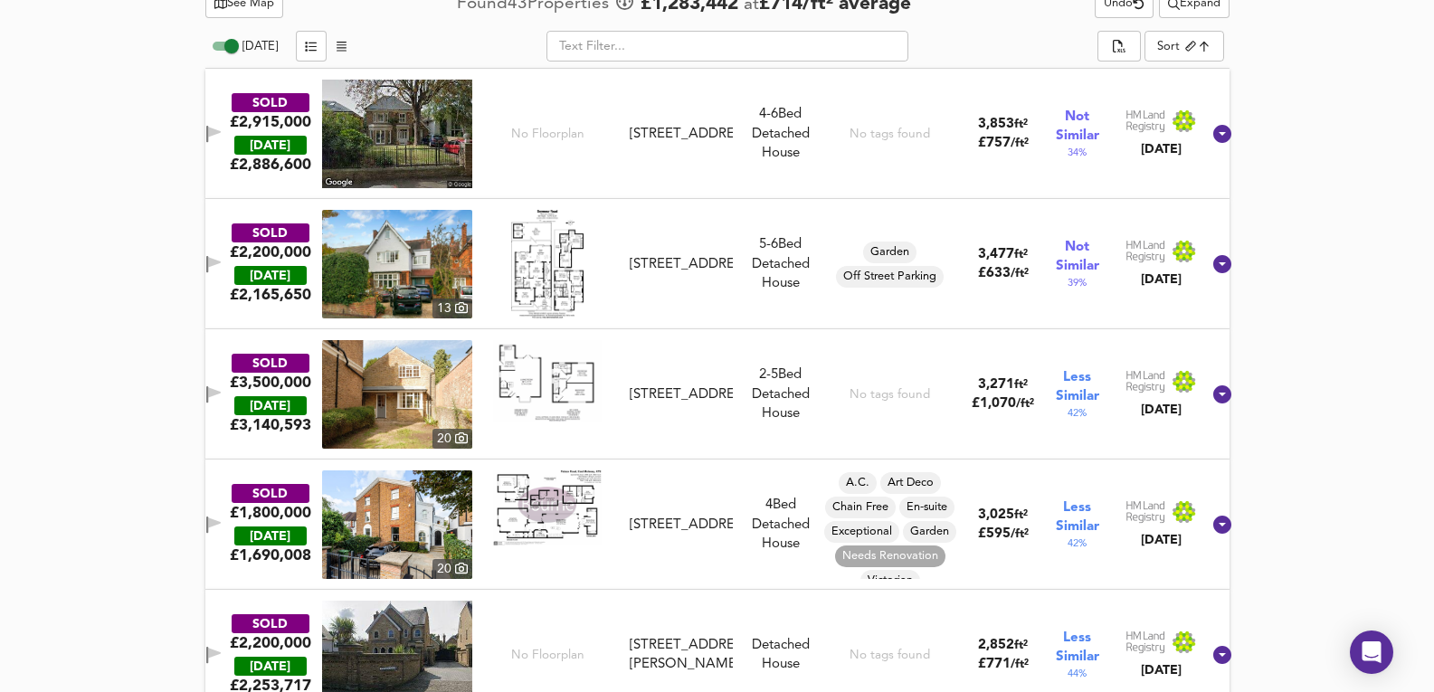
scroll to position [1018, 0]
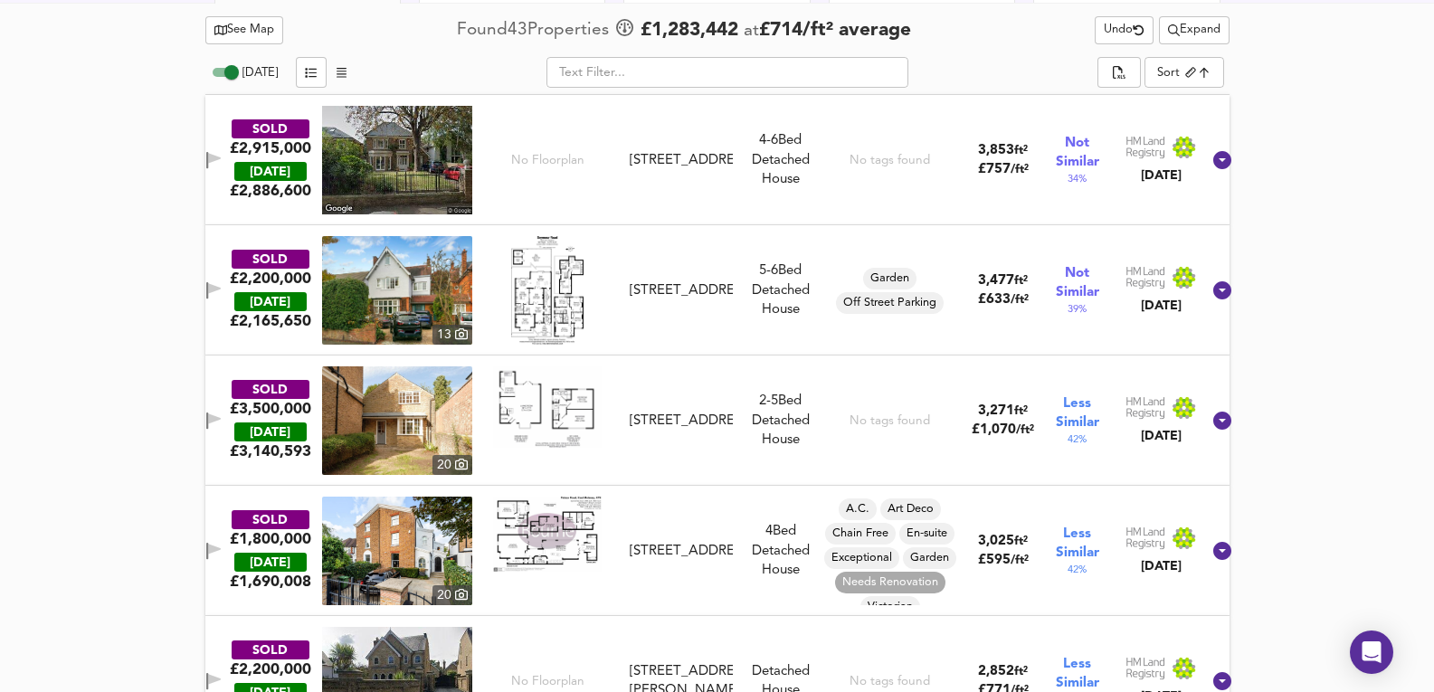
click at [392, 426] on img at bounding box center [397, 420] width 150 height 109
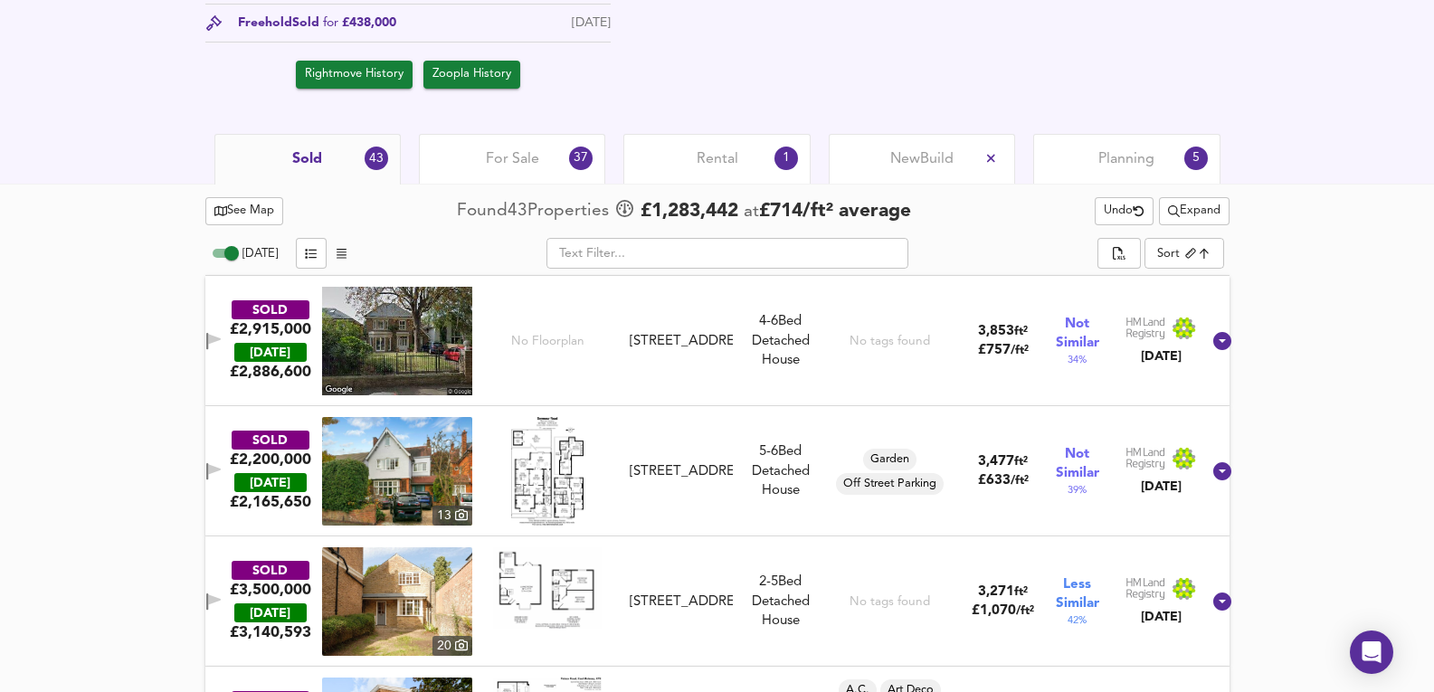
scroll to position [475, 0]
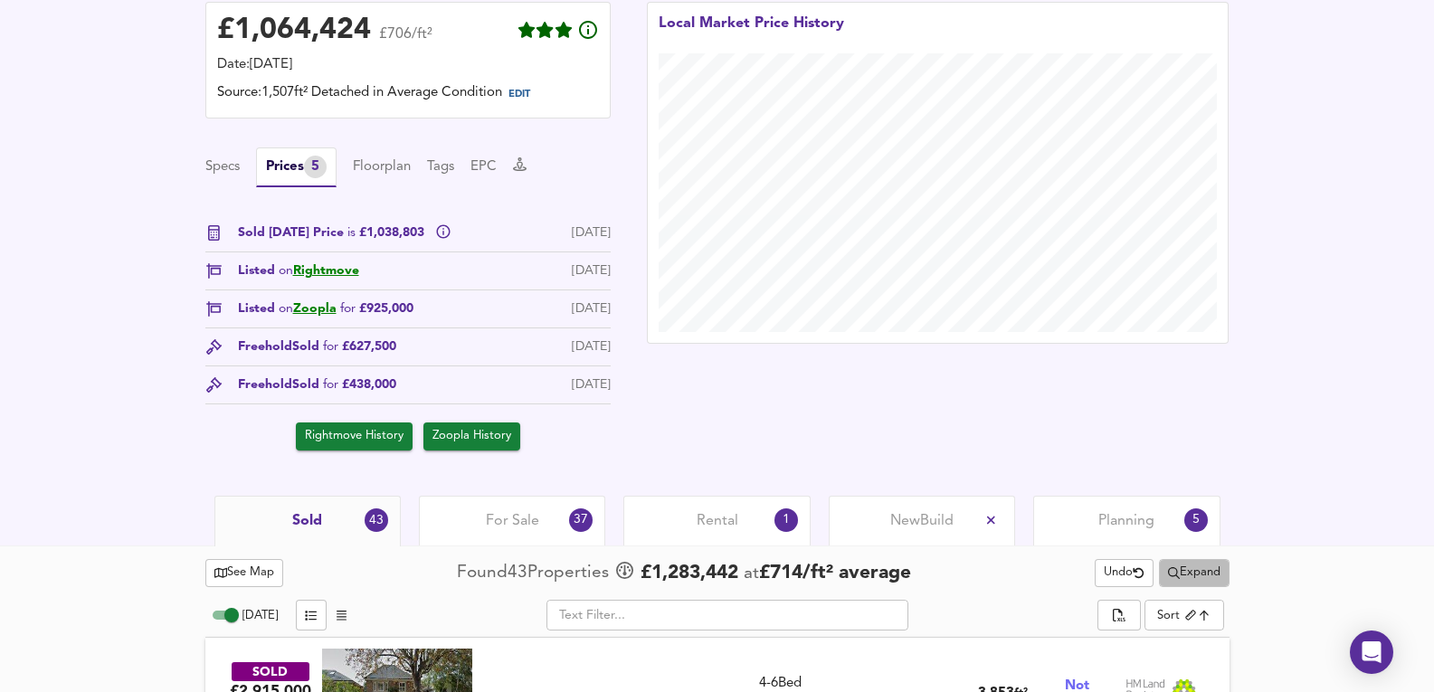
click at [1171, 587] on button "Expand" at bounding box center [1194, 573] width 71 height 28
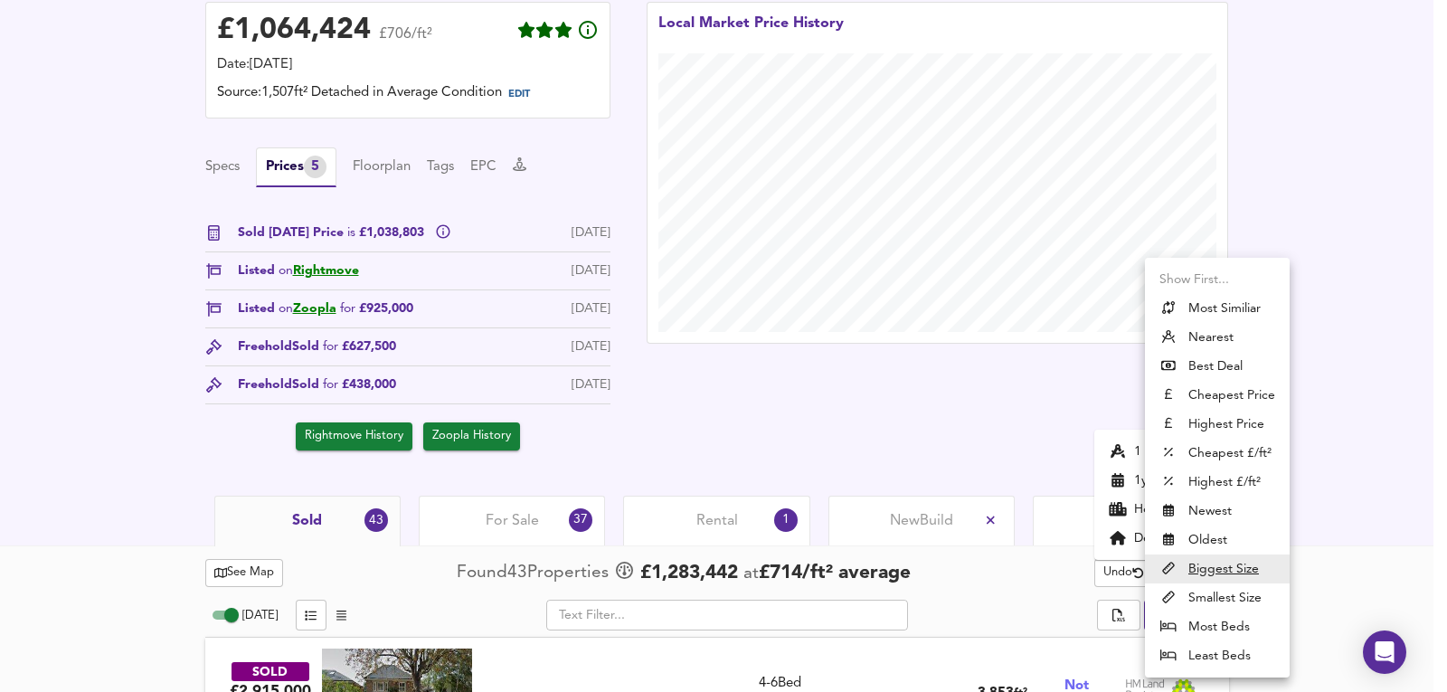
click at [1230, 325] on li "Nearest" at bounding box center [1217, 337] width 145 height 29
type input "distancetocenter"
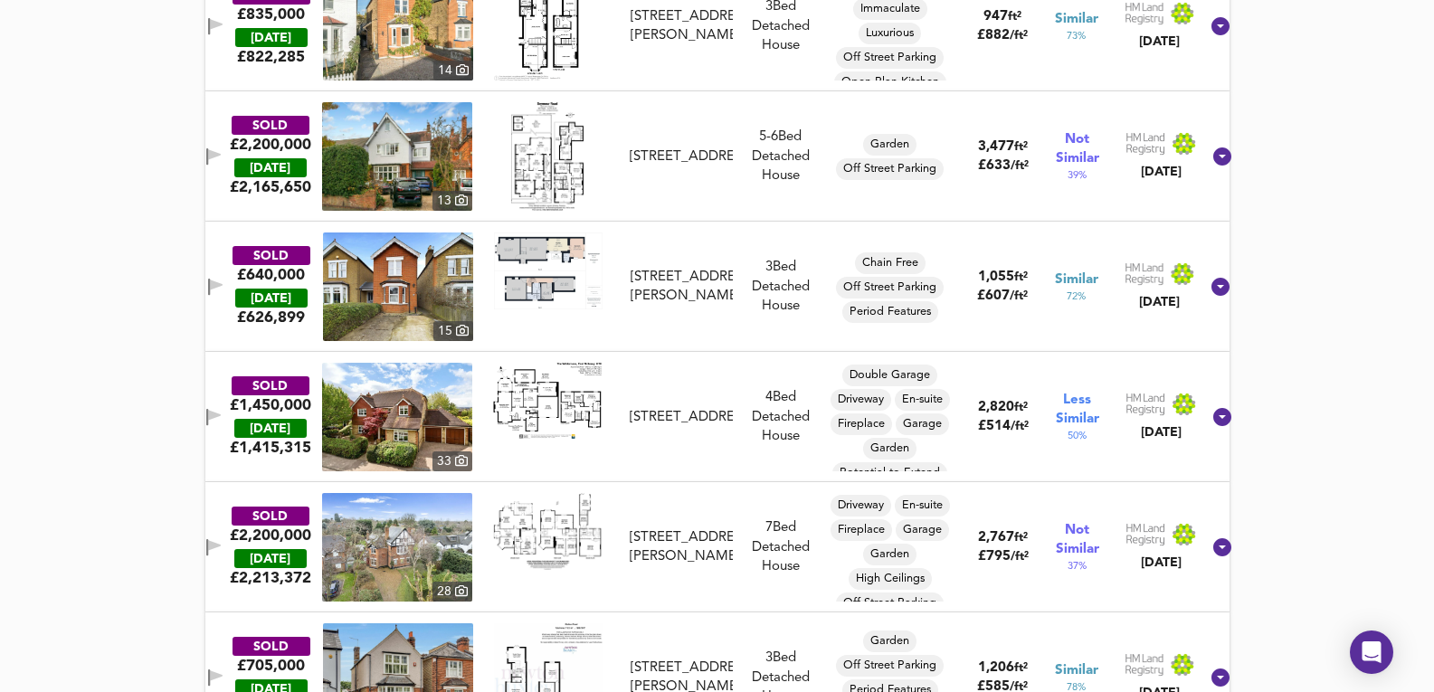
scroll to position [920, 0]
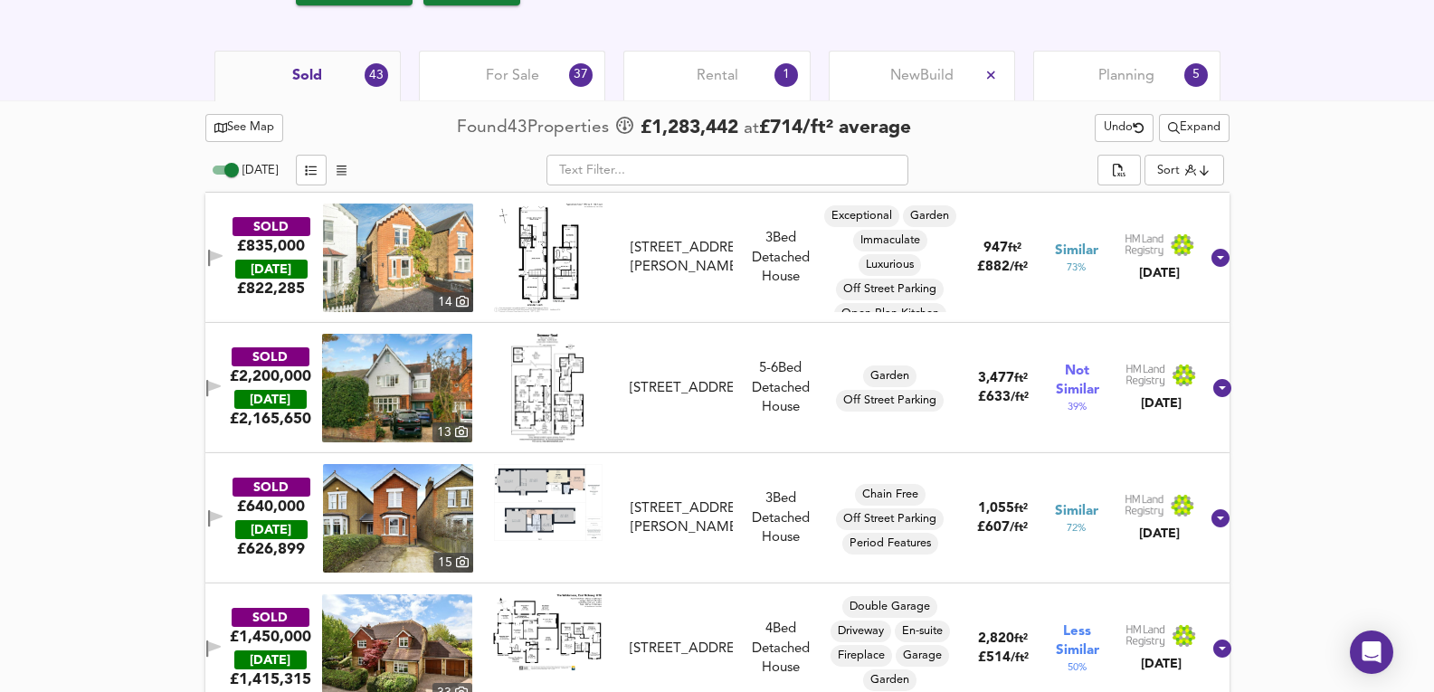
click at [671, 176] on input "text" at bounding box center [727, 170] width 362 height 31
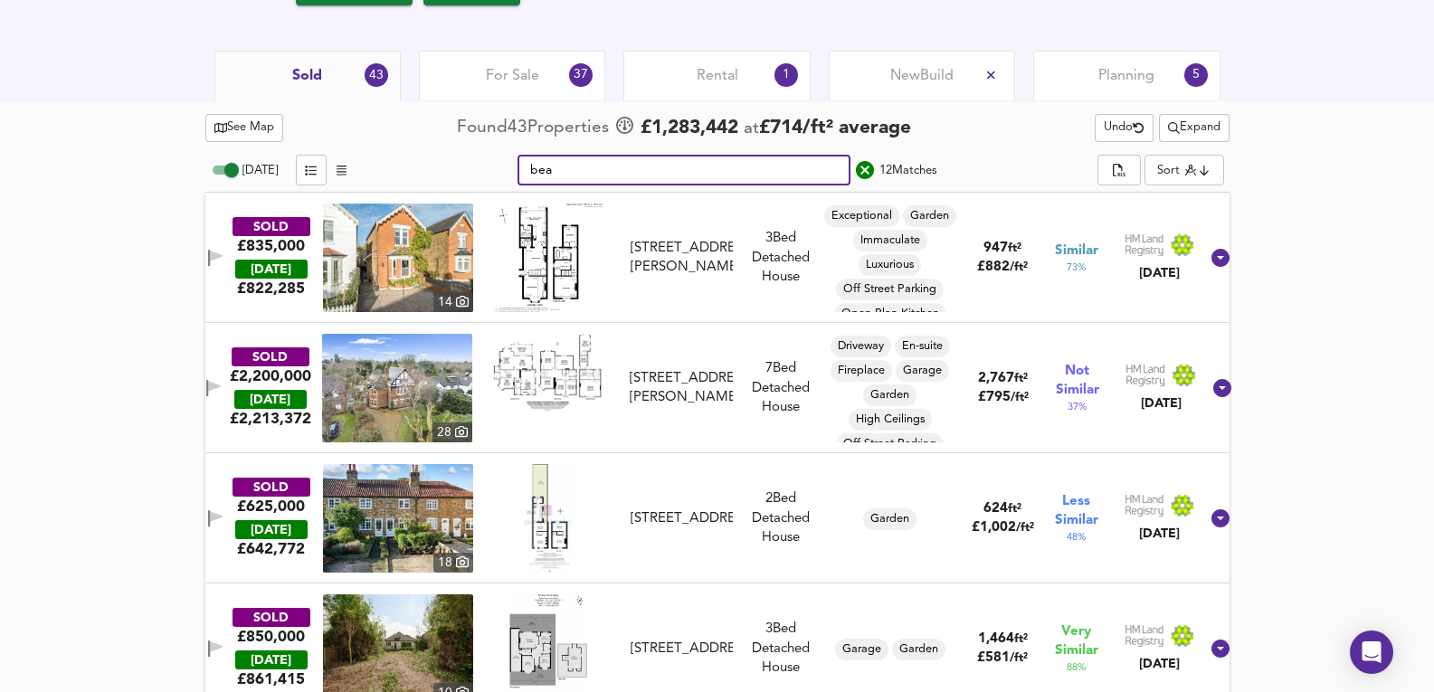
scroll to position [691, 0]
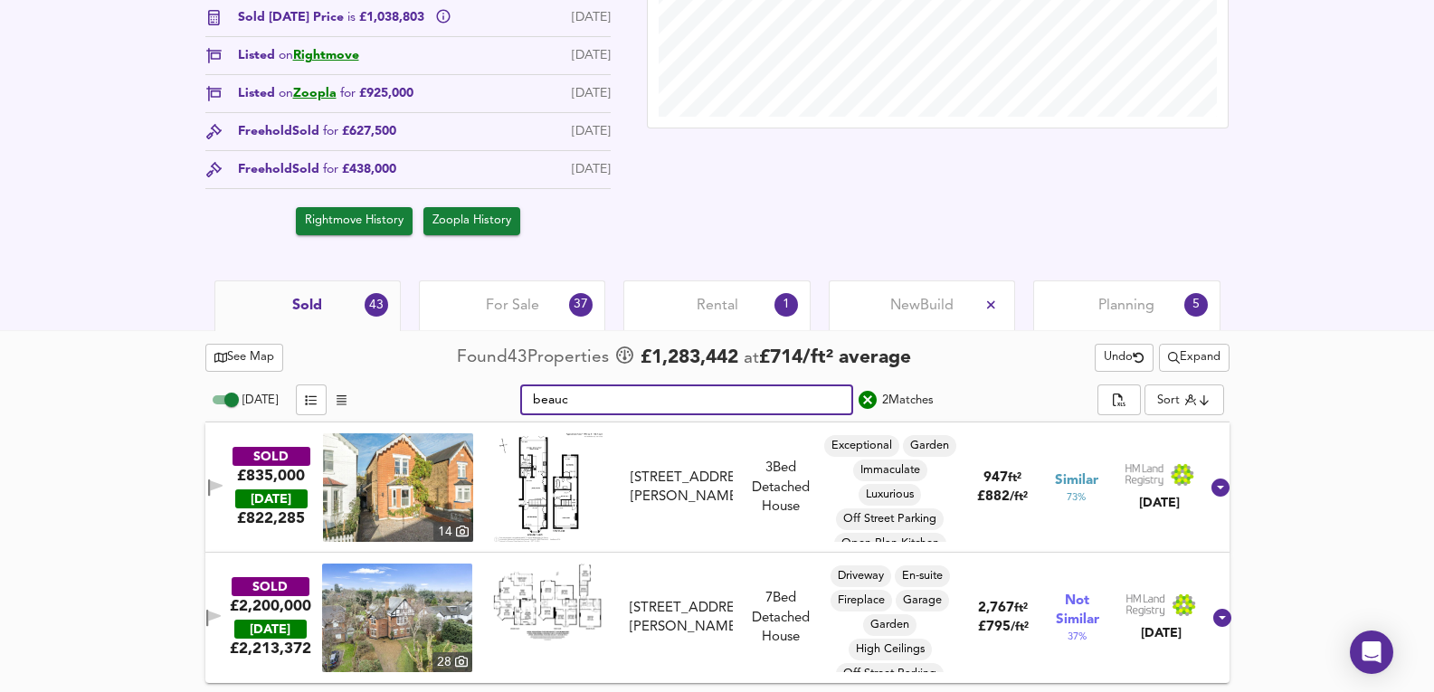
type input "beauc"
drag, startPoint x: 1208, startPoint y: 371, endPoint x: 1201, endPoint y: 377, distance: 9.6
click at [1202, 374] on div "See Map Found 43 Propert ies £ 1,283,442 at £ 714 / ft² average Undo Expand Tod…" at bounding box center [717, 511] width 1024 height 343
click at [1205, 370] on button "Expand" at bounding box center [1194, 358] width 71 height 28
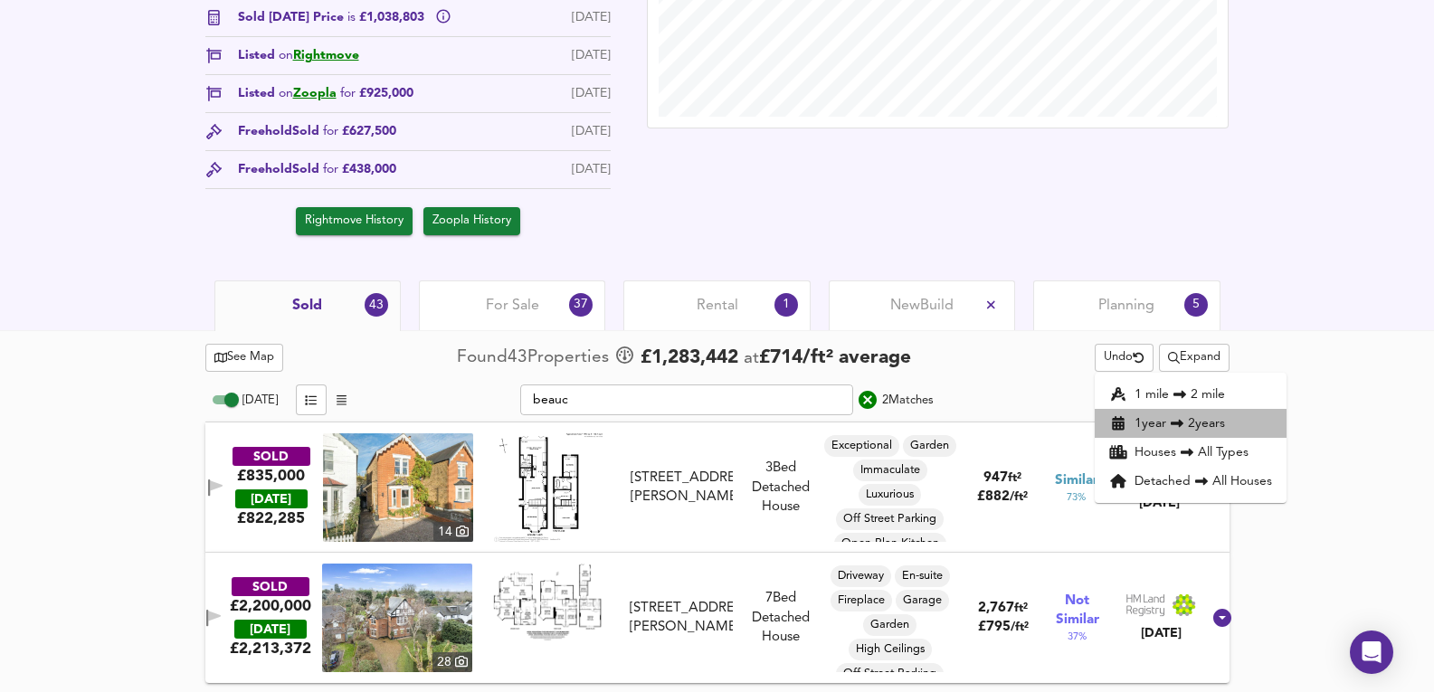
click at [1198, 421] on li "1 year 2 years" at bounding box center [1190, 423] width 192 height 29
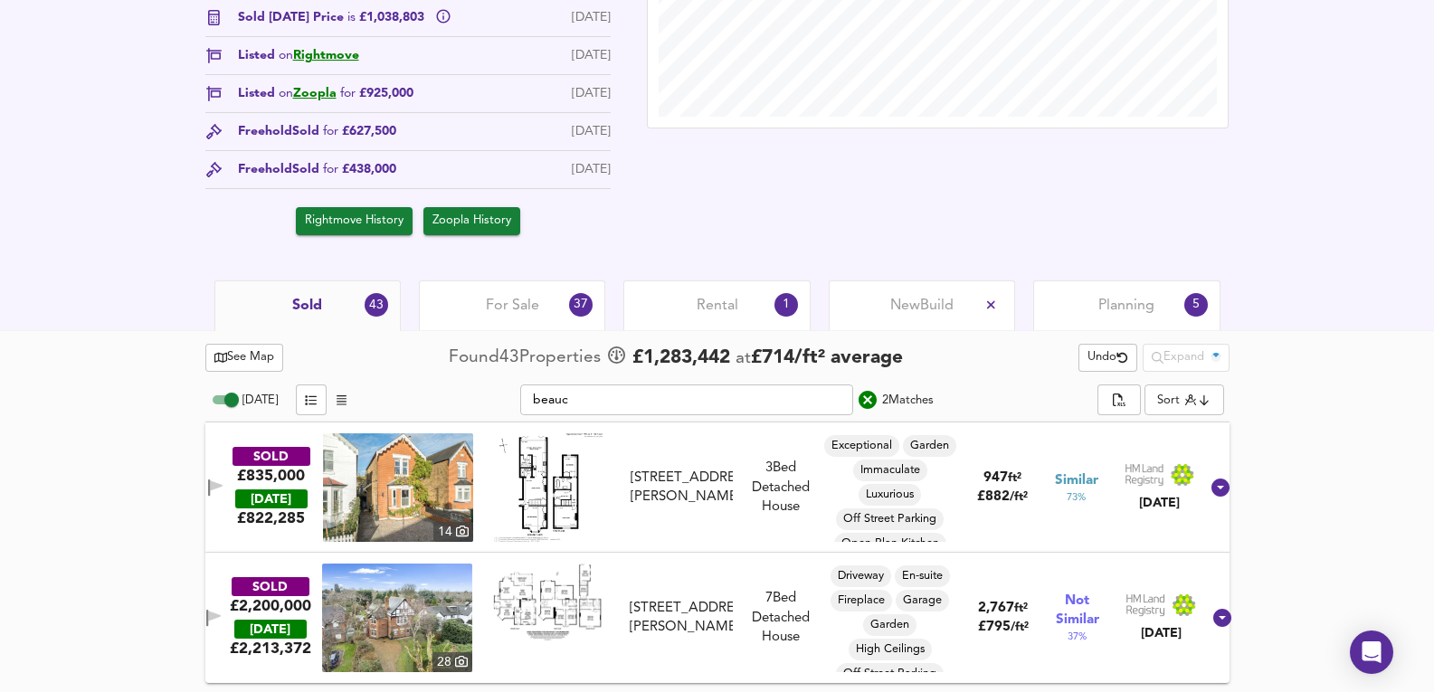
click at [1299, 498] on div "See Map Found 43 Propert ies £ 1,283,442 at £ 714 / ft² average Undo Expand Tod…" at bounding box center [717, 511] width 1434 height 362
click at [652, 399] on input "beauc" at bounding box center [686, 399] width 333 height 31
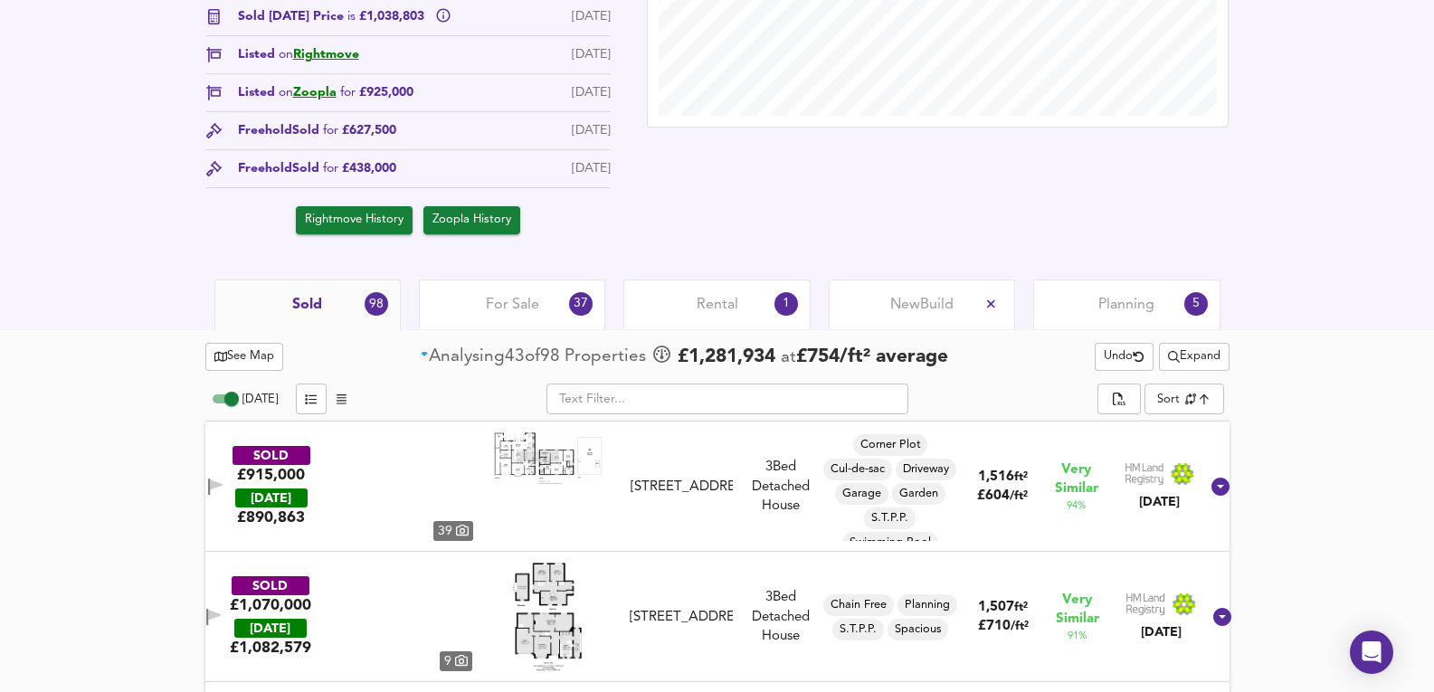
click at [477, 300] on div "For Sale 37" at bounding box center [512, 304] width 186 height 50
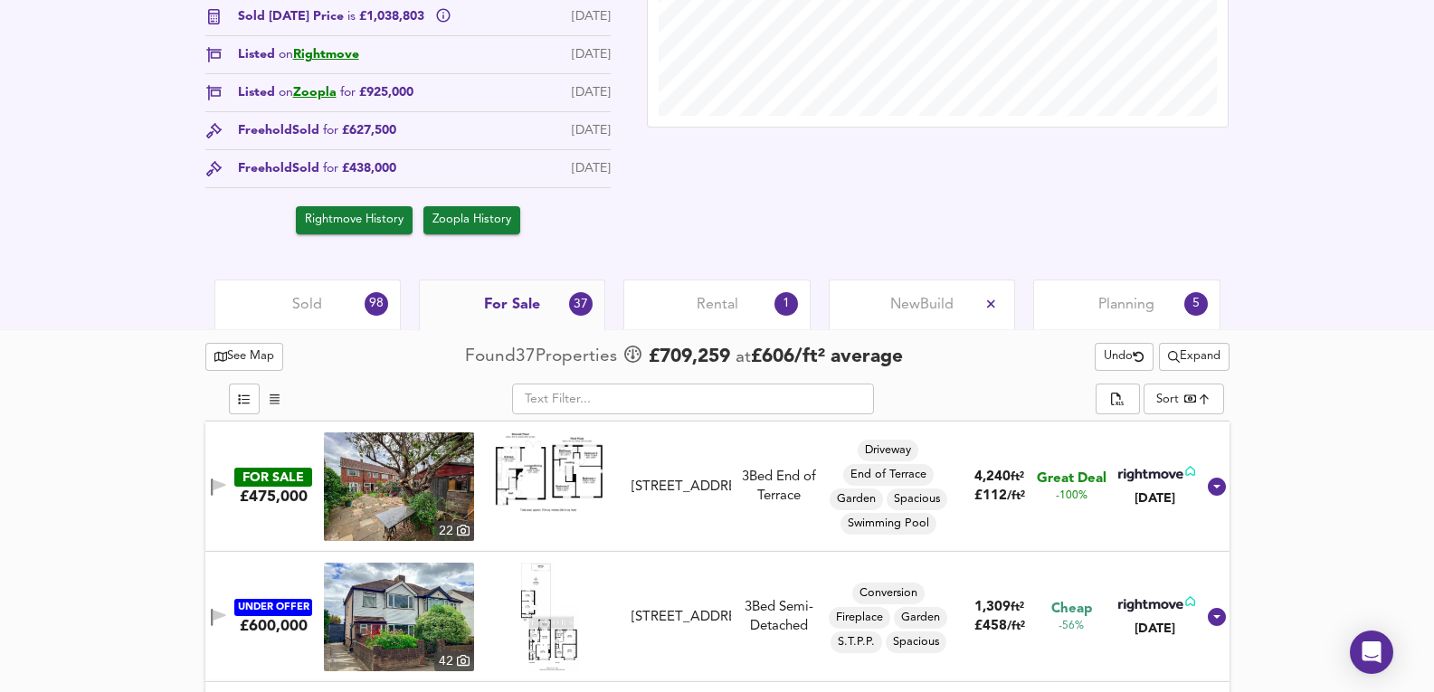
click at [625, 415] on div "​ Sort bestdeal ​" at bounding box center [717, 402] width 1024 height 40
click at [632, 406] on input "text" at bounding box center [693, 399] width 362 height 31
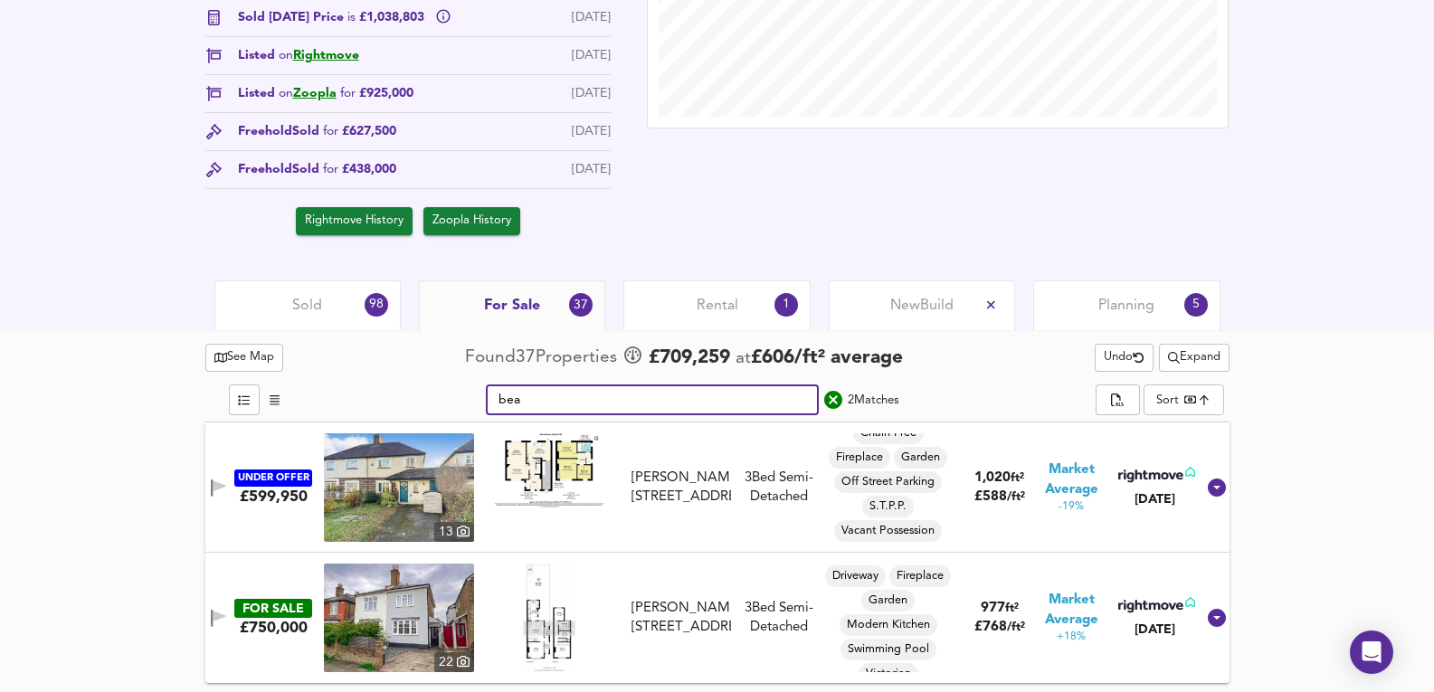
scroll to position [14, 0]
type input "bea"
click at [424, 472] on img at bounding box center [399, 487] width 150 height 109
click at [275, 307] on div "Sold 98" at bounding box center [307, 305] width 186 height 50
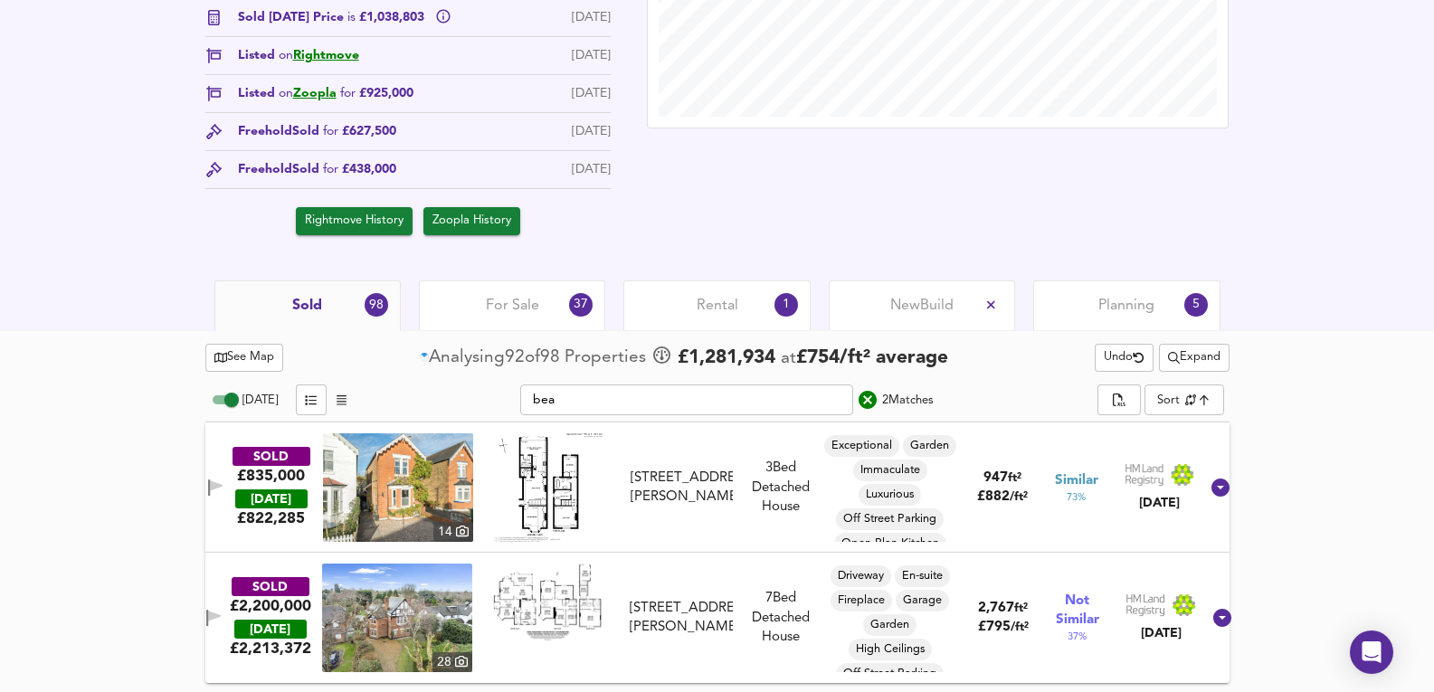
click at [643, 379] on div at bounding box center [717, 378] width 1024 height 7
click at [626, 392] on input "bea" at bounding box center [686, 399] width 333 height 31
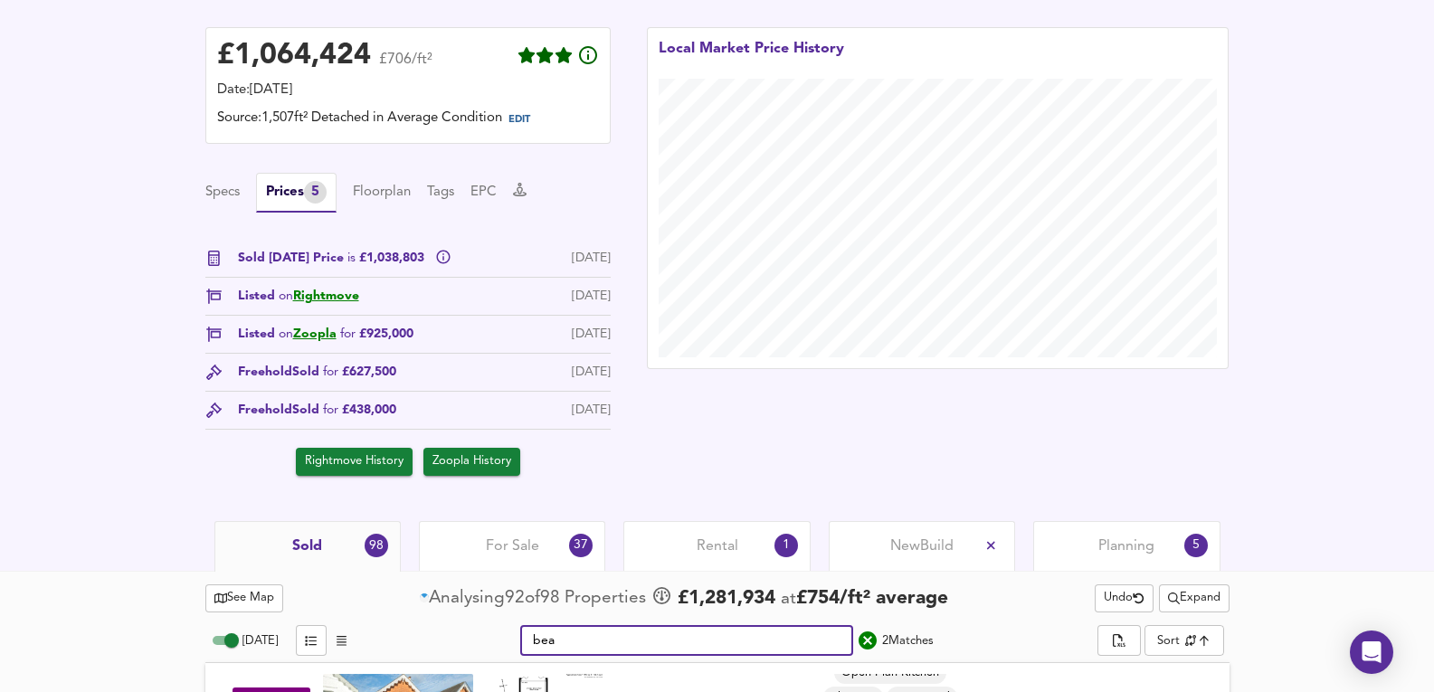
scroll to position [691, 0]
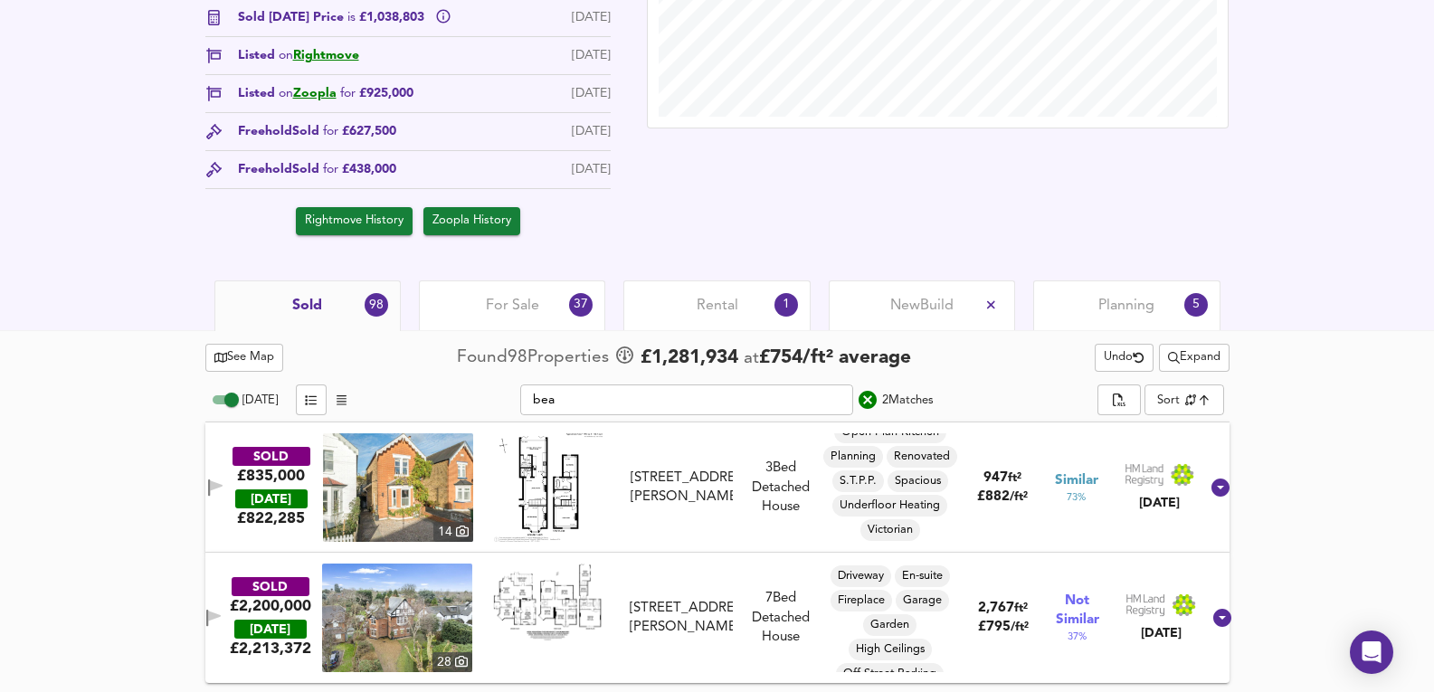
click at [687, 535] on div "SOLD £835,000 TODAY £ 822,285 14 59 Beauchamp Road, KT8 2PG 59 Beauchamp Road, …" at bounding box center [695, 487] width 1007 height 109
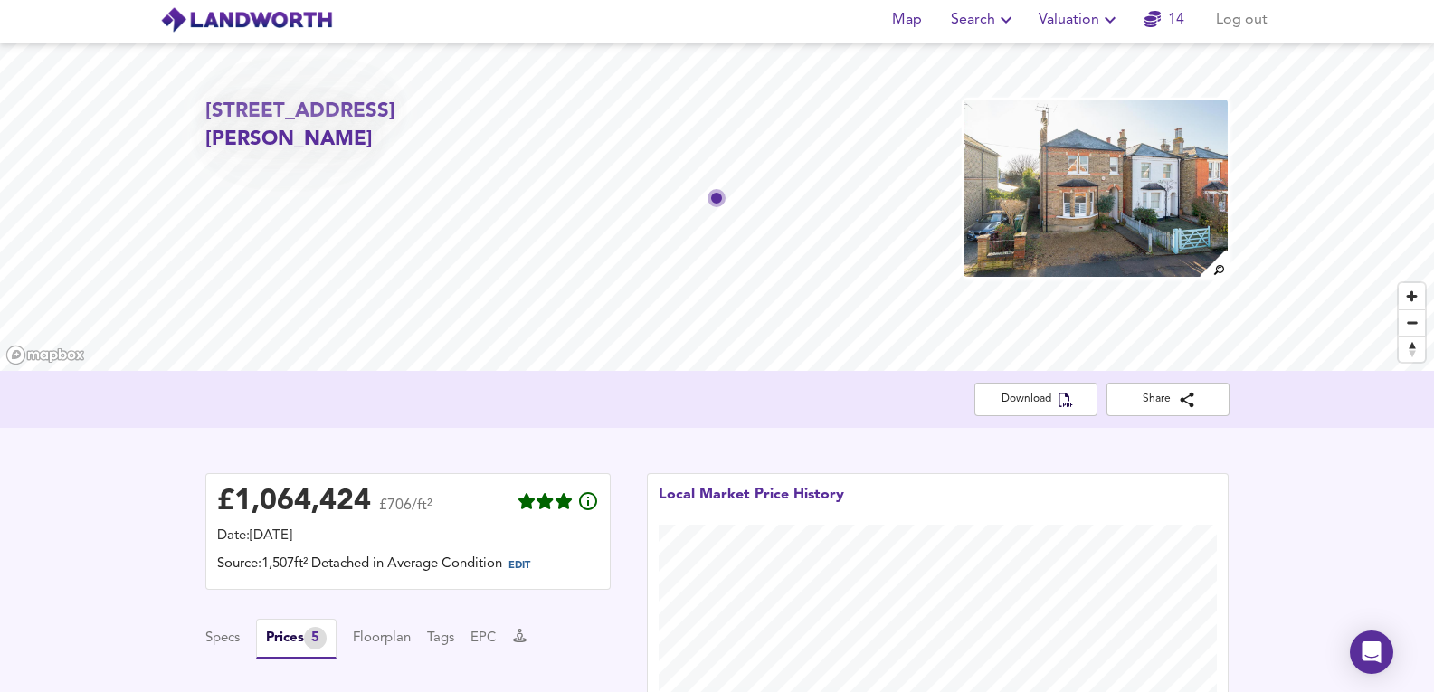
scroll to position [0, 0]
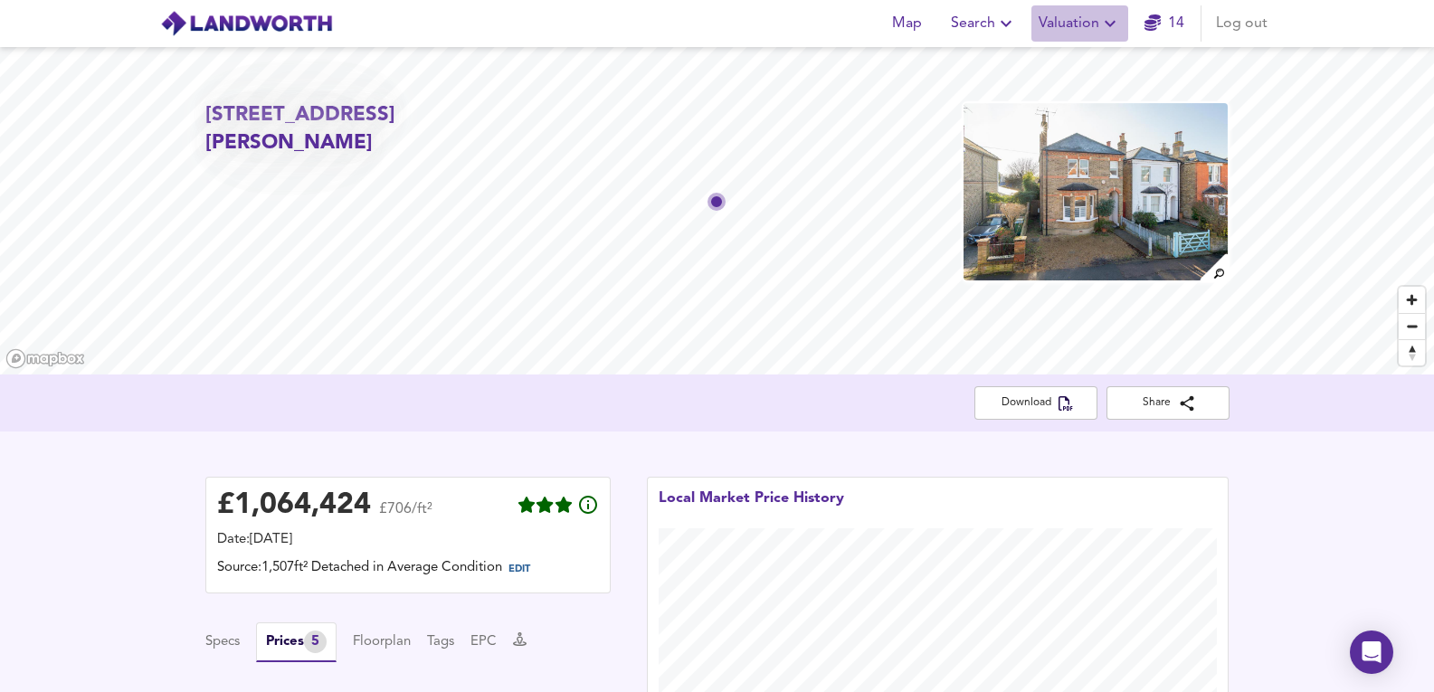
click at [1086, 24] on span "Valuation" at bounding box center [1079, 23] width 82 height 25
drag, startPoint x: 1102, startPoint y: 75, endPoint x: 1165, endPoint y: 33, distance: 76.3
click at [1102, 75] on li "New Valuation Report" at bounding box center [1079, 65] width 216 height 33
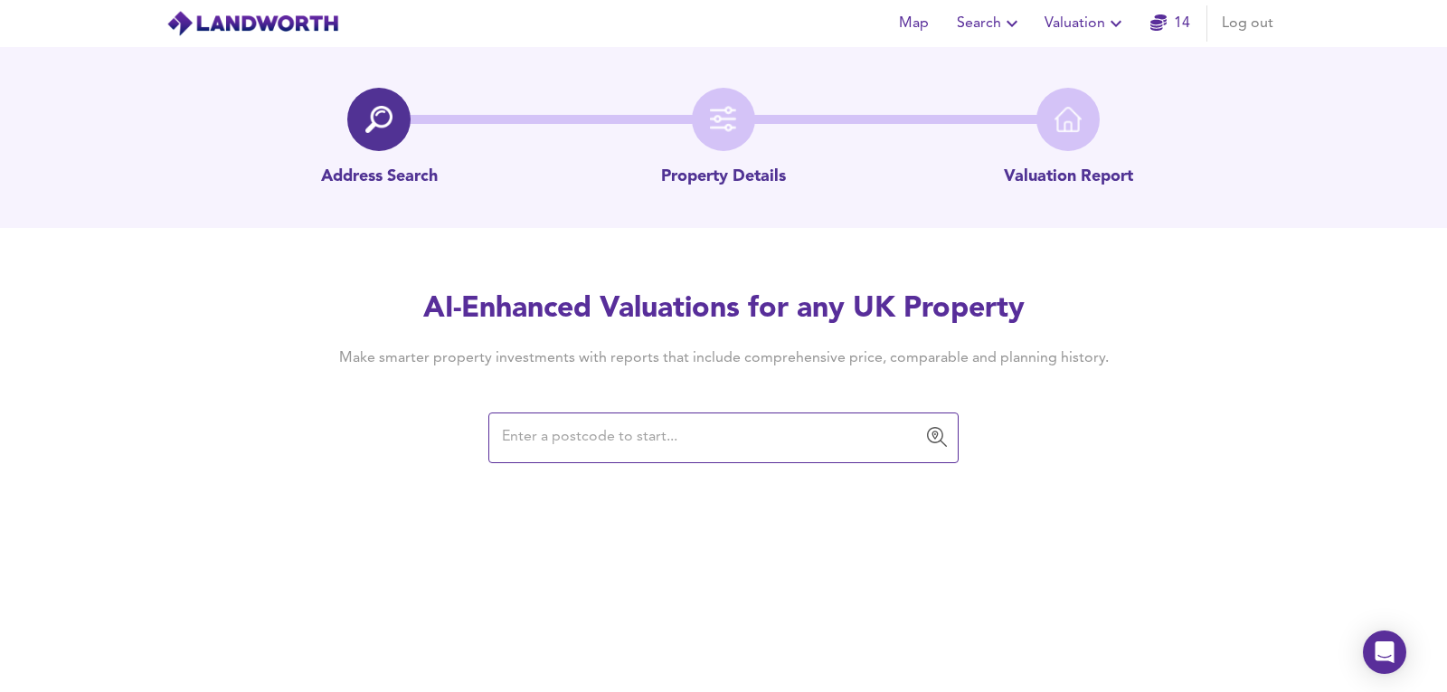
click at [598, 439] on input "text" at bounding box center [710, 438] width 427 height 34
click at [590, 429] on input "text" at bounding box center [710, 438] width 427 height 34
paste input "N4 8JN"
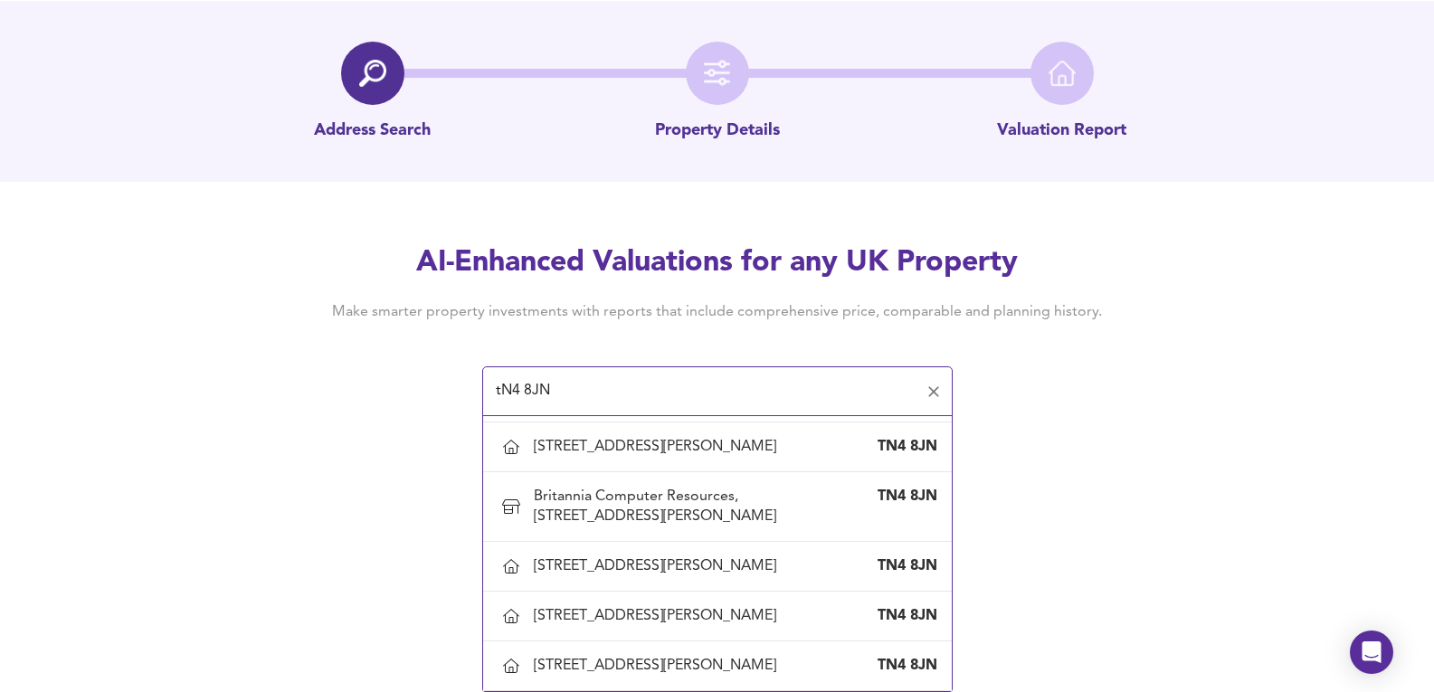
scroll to position [784, 0]
click at [701, 457] on div "81 Summervale Road, Royal Tunbridge Wells, Kent" at bounding box center [659, 447] width 250 height 20
type input "81 Summervale Road, Royal Tunbridge Wells, Kent"
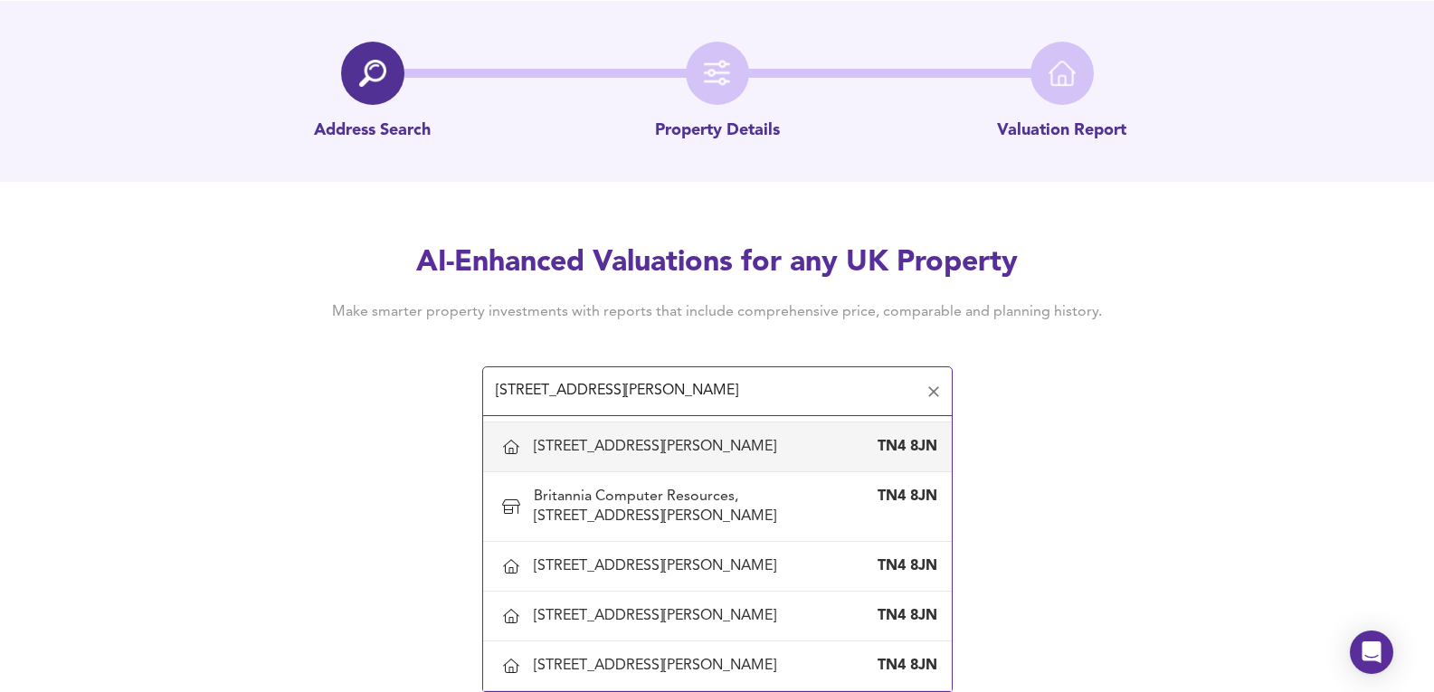
scroll to position [0, 0]
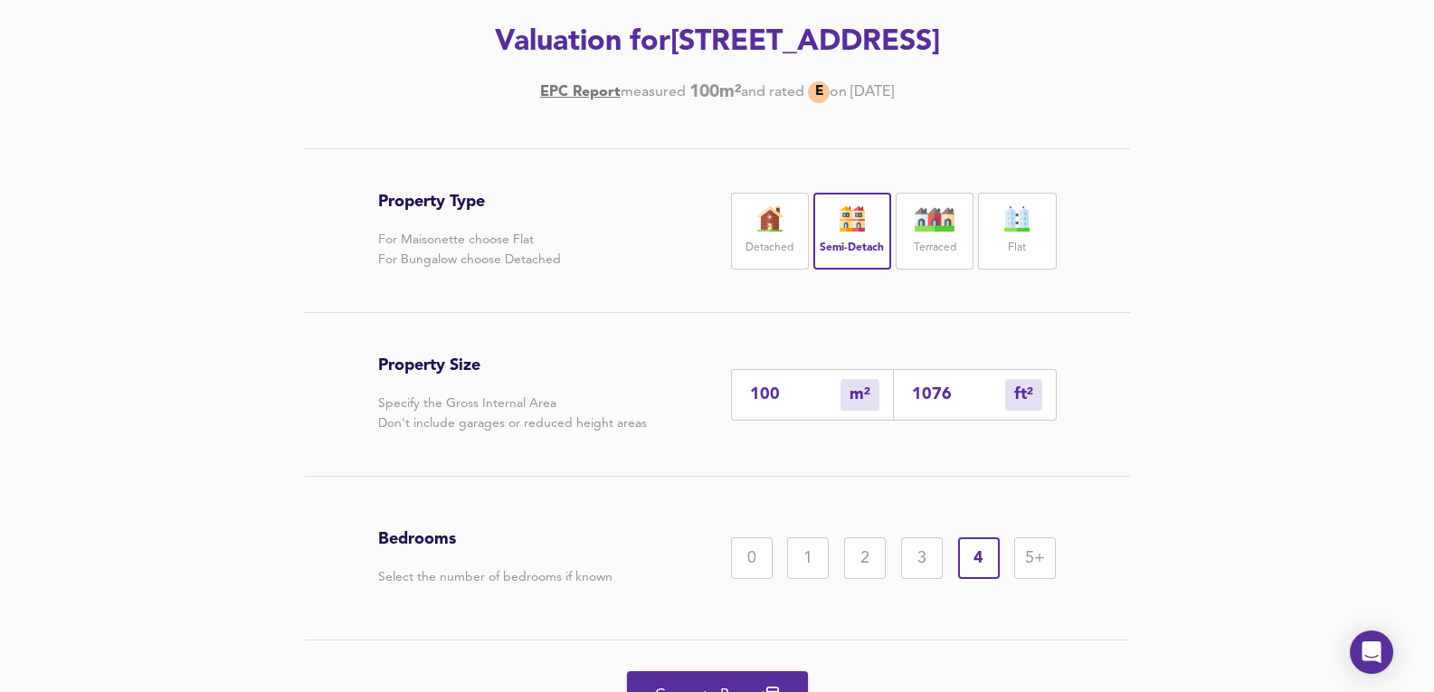
scroll to position [345, 0]
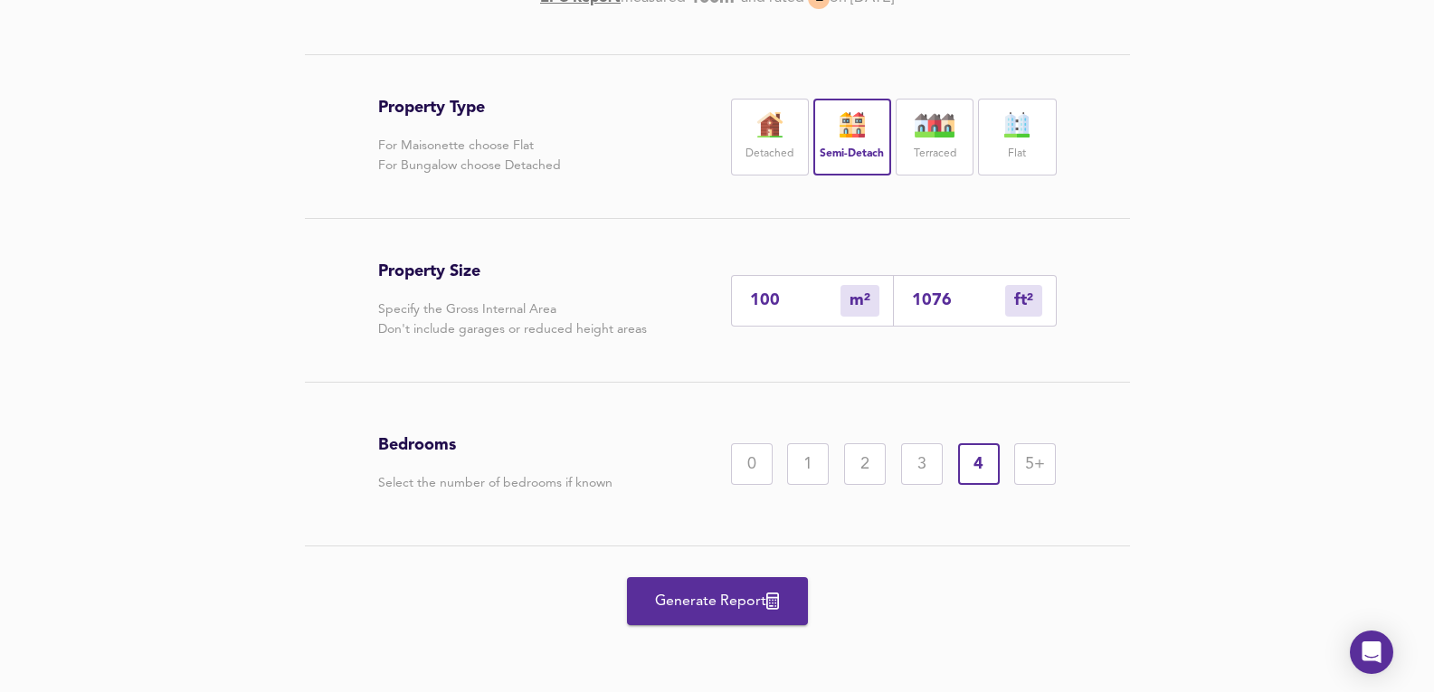
click at [733, 595] on span "Generate Report" at bounding box center [717, 601] width 145 height 25
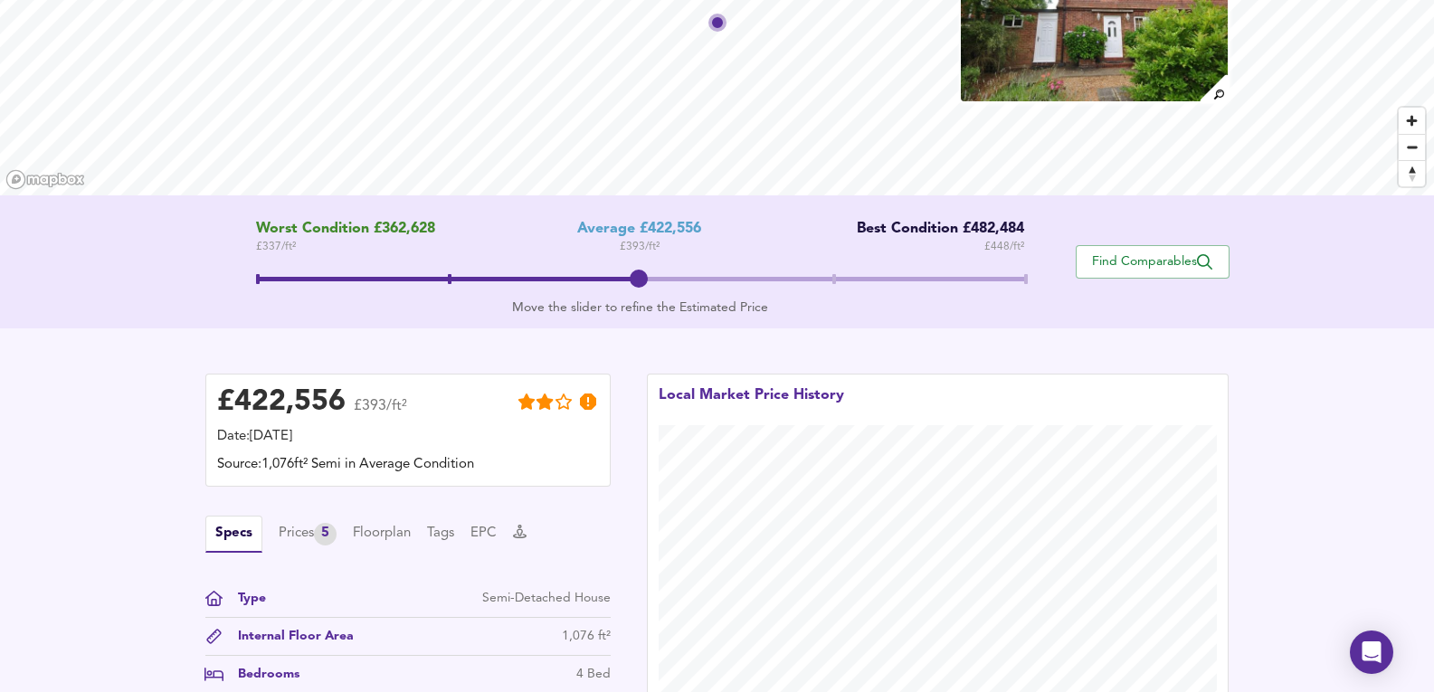
scroll to position [181, 0]
click at [320, 534] on div "Prices 5" at bounding box center [308, 532] width 58 height 23
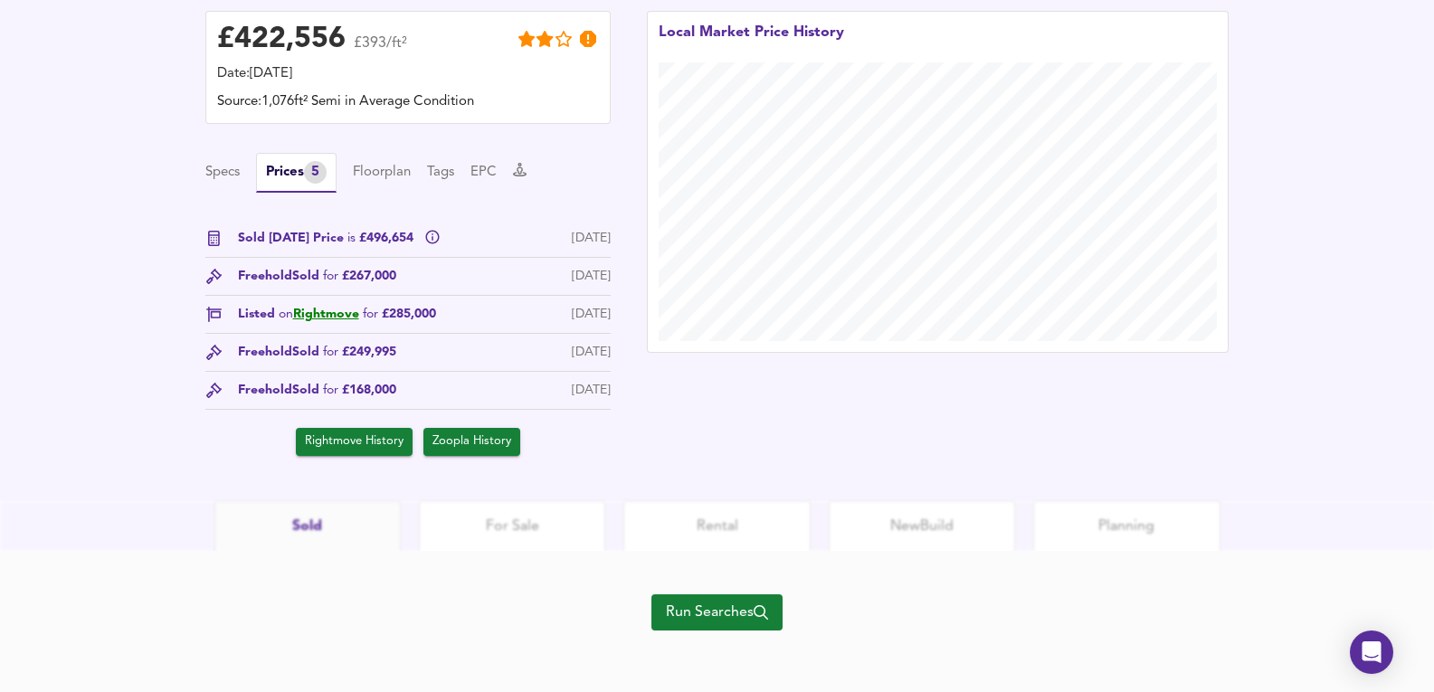
scroll to position [543, 0]
click at [747, 582] on div "Run Searches" at bounding box center [716, 622] width 131 height 145
click at [728, 615] on span "Run Searches" at bounding box center [717, 611] width 102 height 25
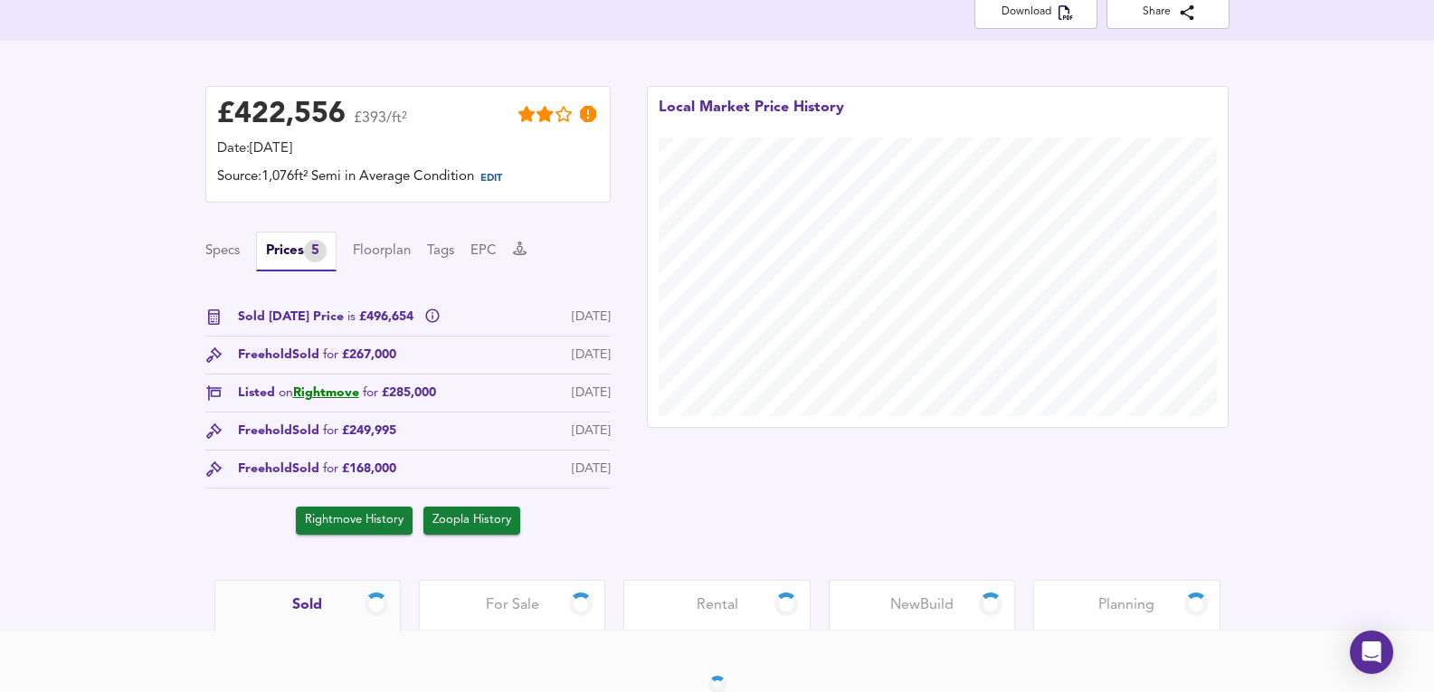
scroll to position [326, 0]
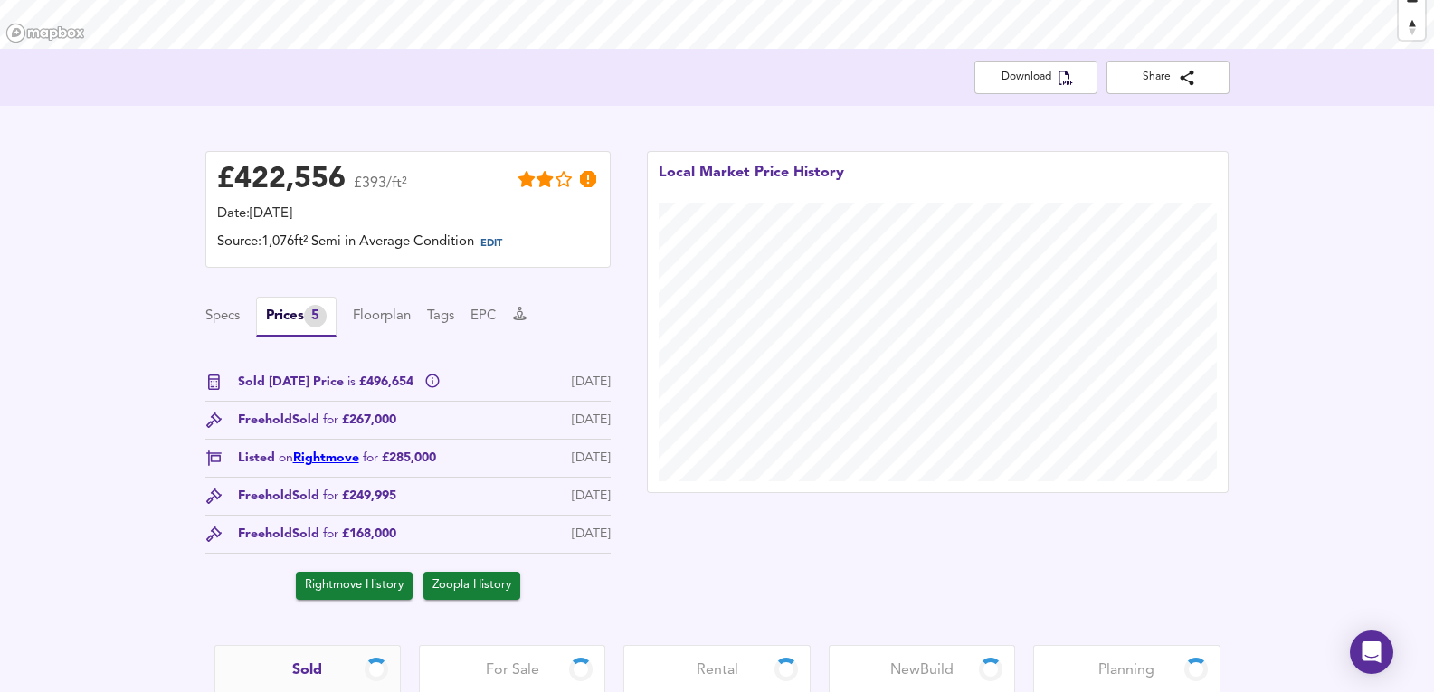
click at [343, 463] on link "Rightmove" at bounding box center [326, 457] width 66 height 13
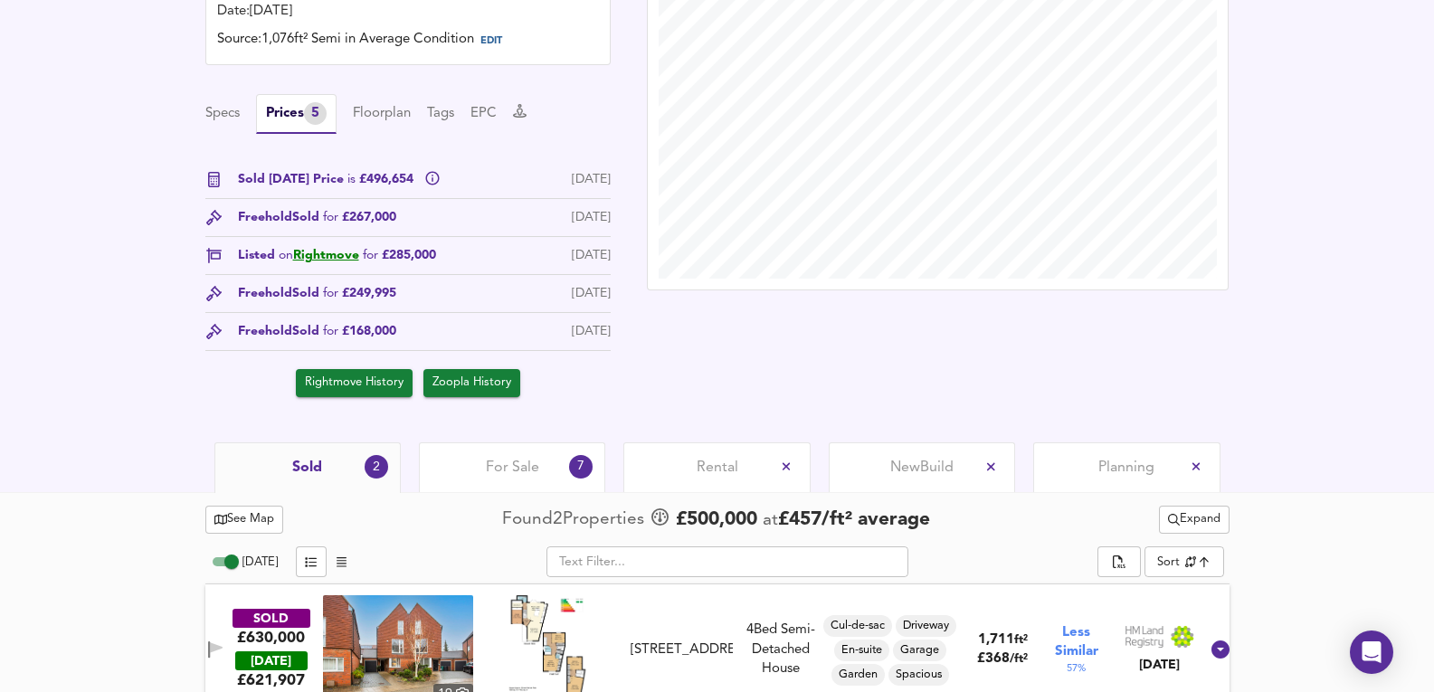
scroll to position [691, 0]
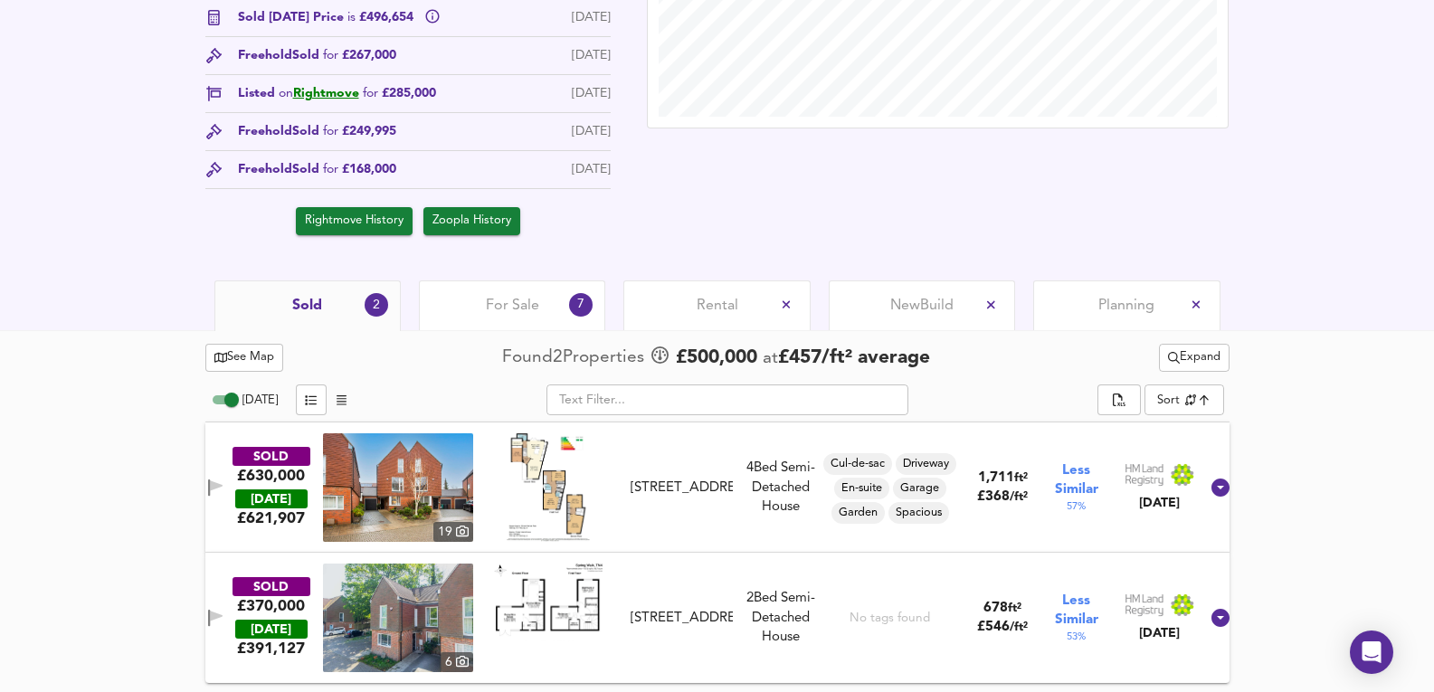
click at [1202, 349] on span "Expand" at bounding box center [1194, 357] width 52 height 21
click at [1202, 392] on li "¼ mile ½ mile" at bounding box center [1190, 394] width 223 height 29
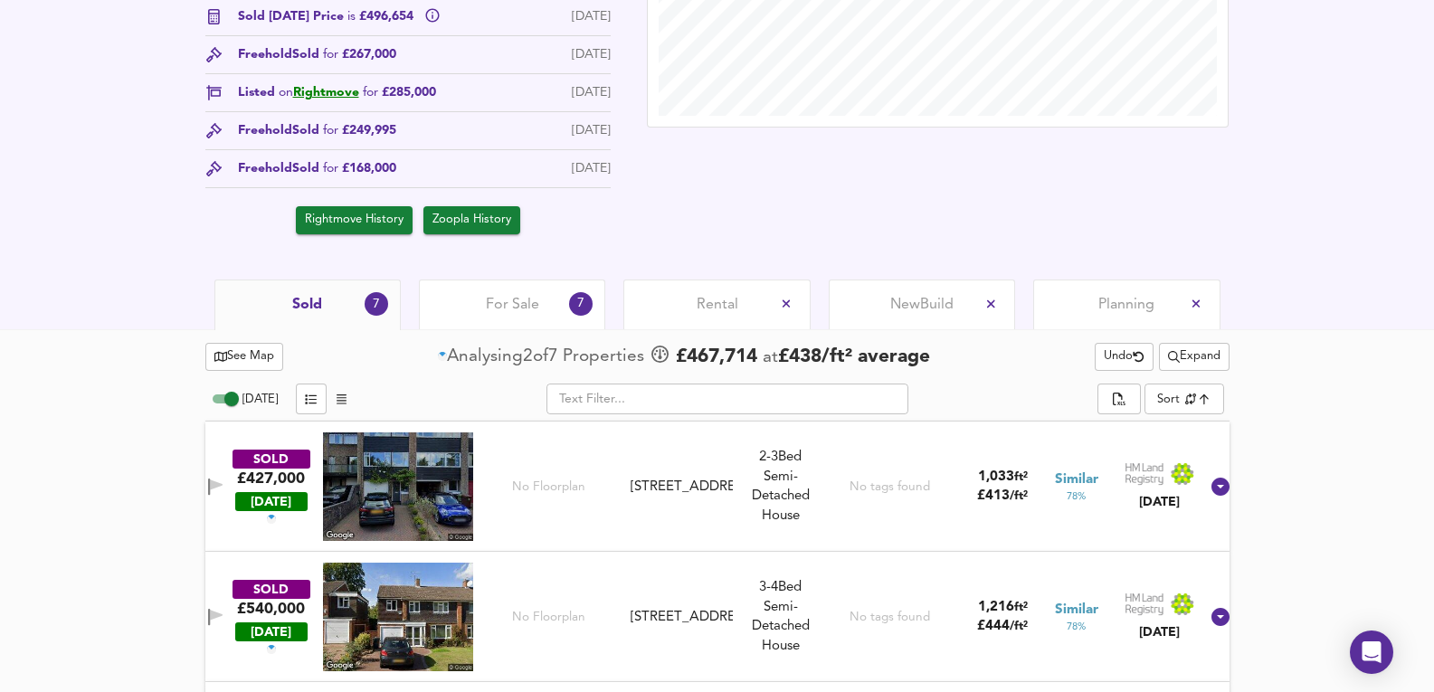
click at [486, 315] on span "For Sale" at bounding box center [512, 305] width 53 height 20
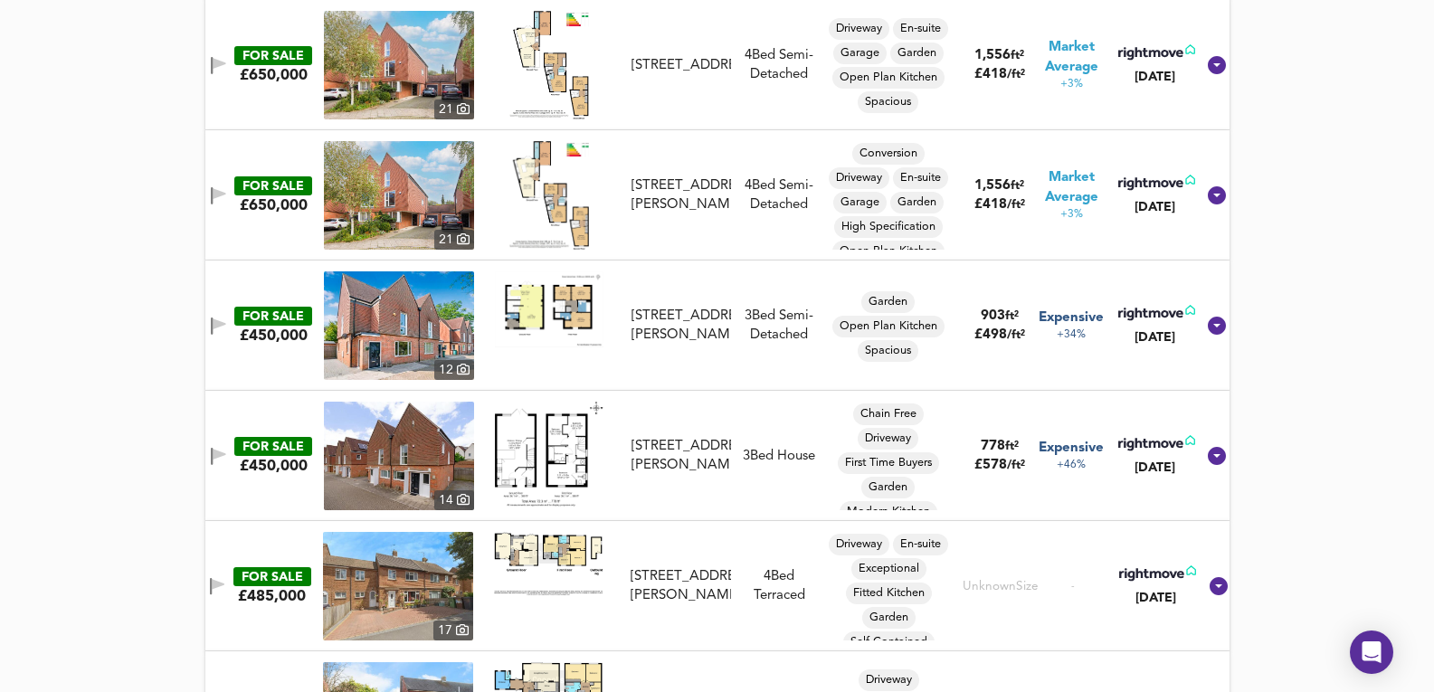
scroll to position [1342, 0]
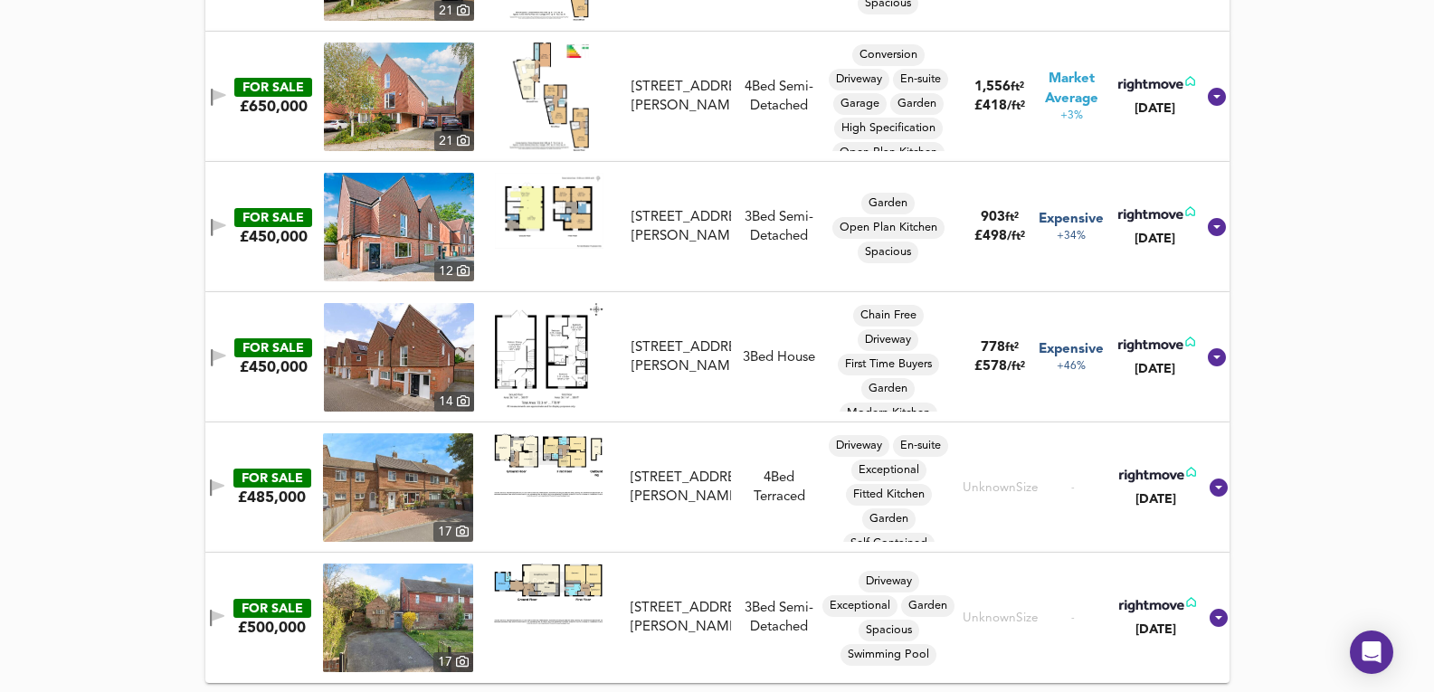
click at [431, 593] on img at bounding box center [398, 618] width 150 height 109
click at [391, 624] on img at bounding box center [398, 618] width 150 height 109
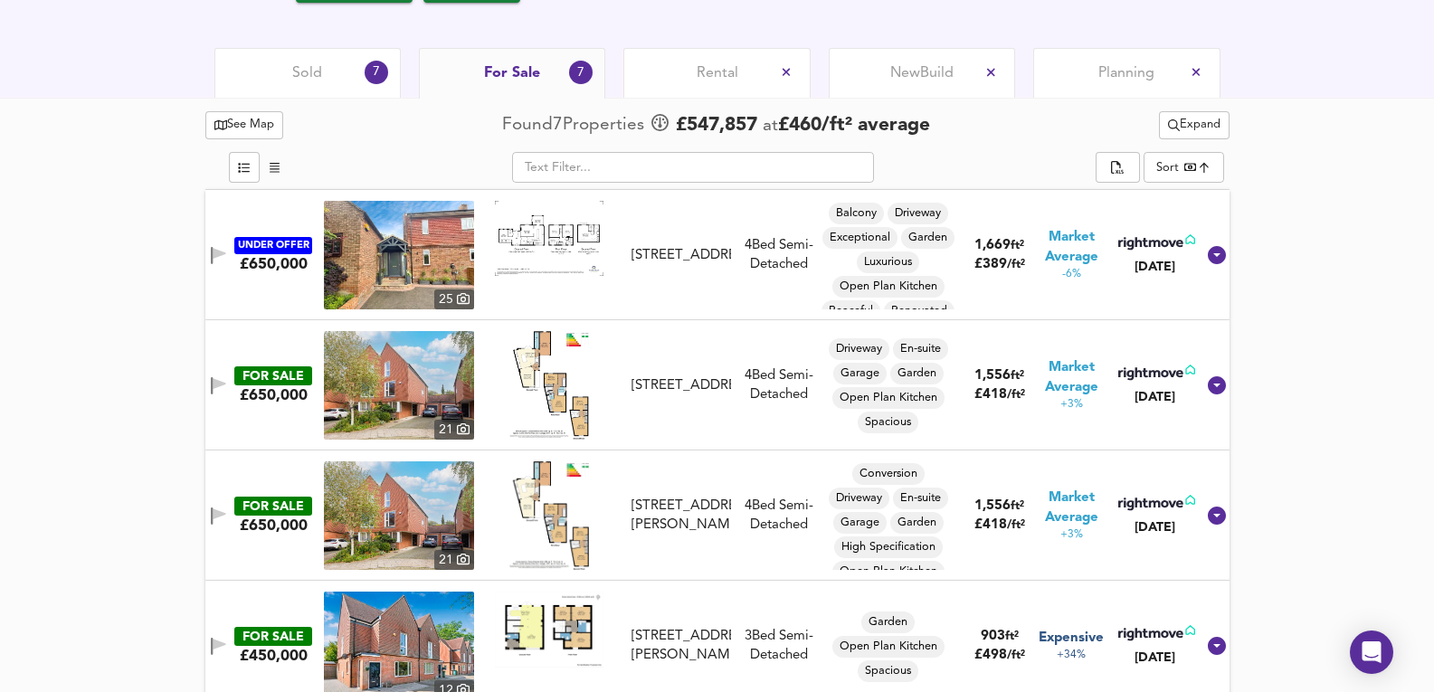
scroll to position [860, 0]
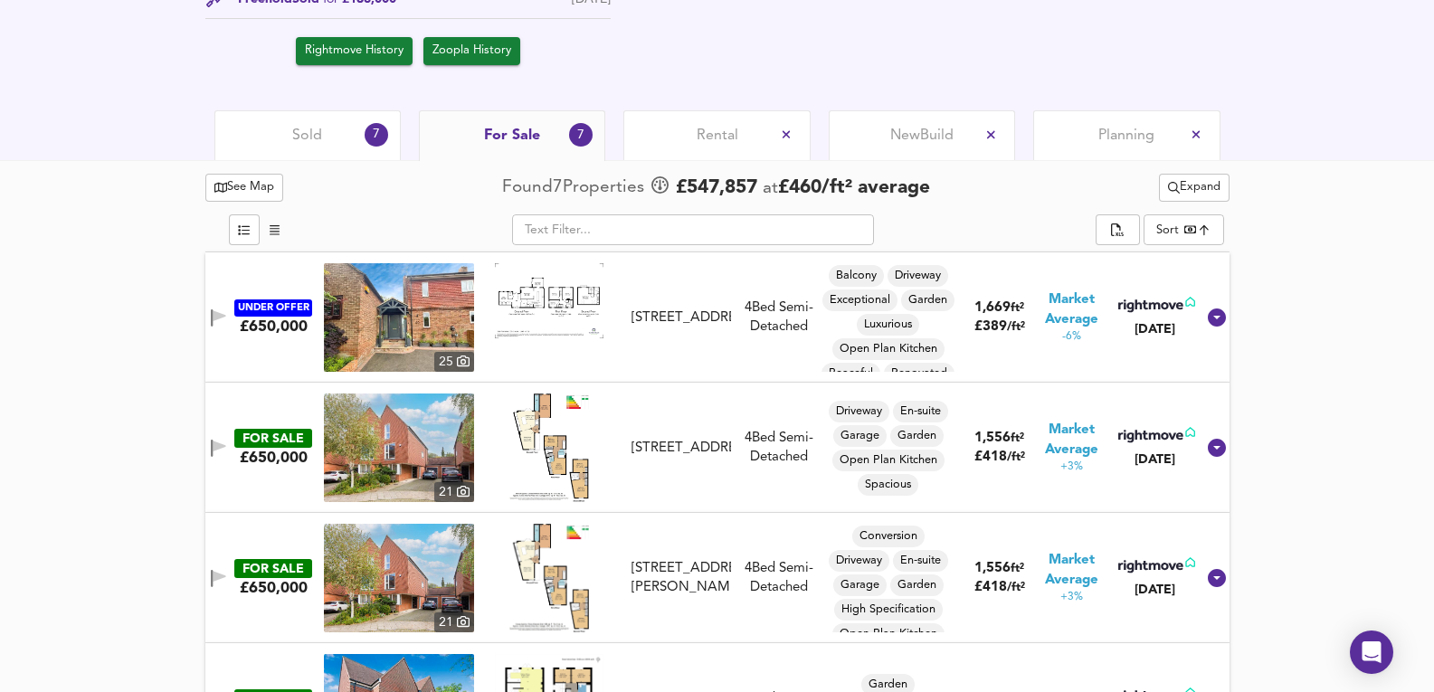
click at [443, 334] on img at bounding box center [399, 317] width 150 height 109
click at [388, 304] on img at bounding box center [399, 317] width 150 height 109
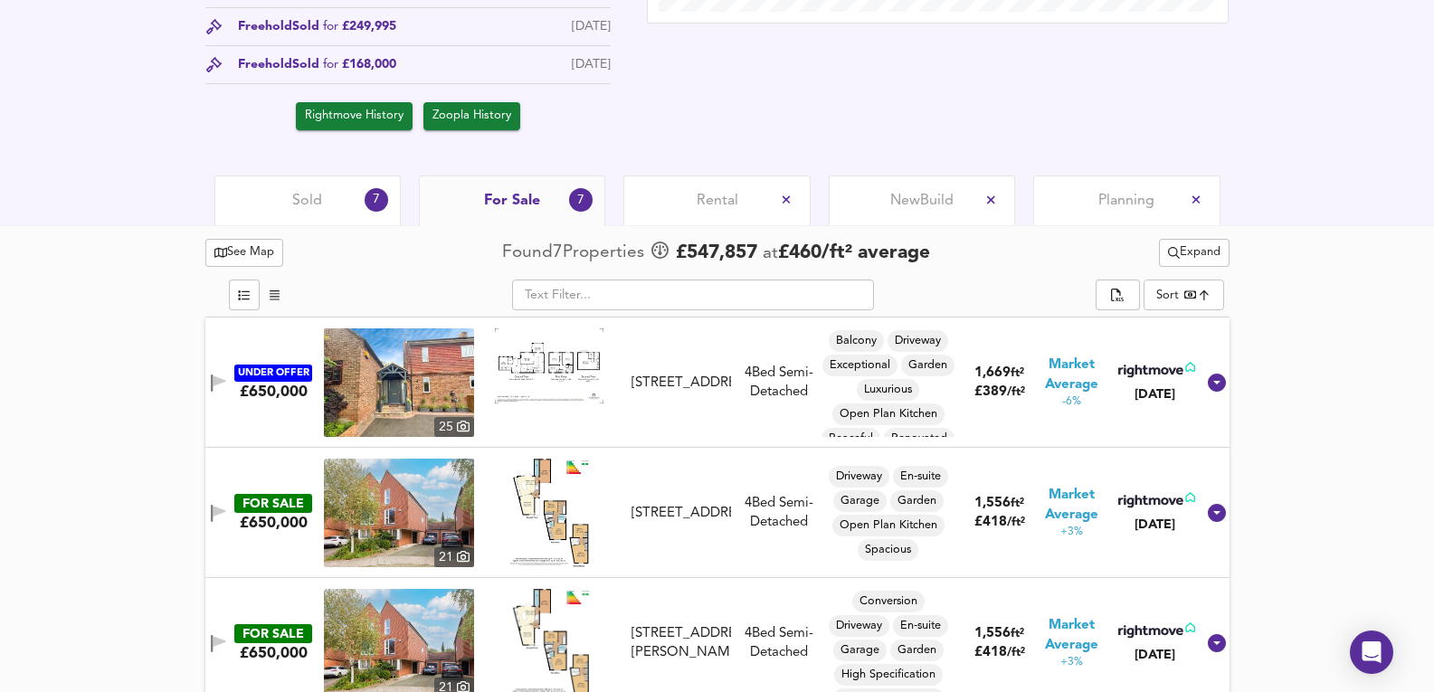
scroll to position [558, 0]
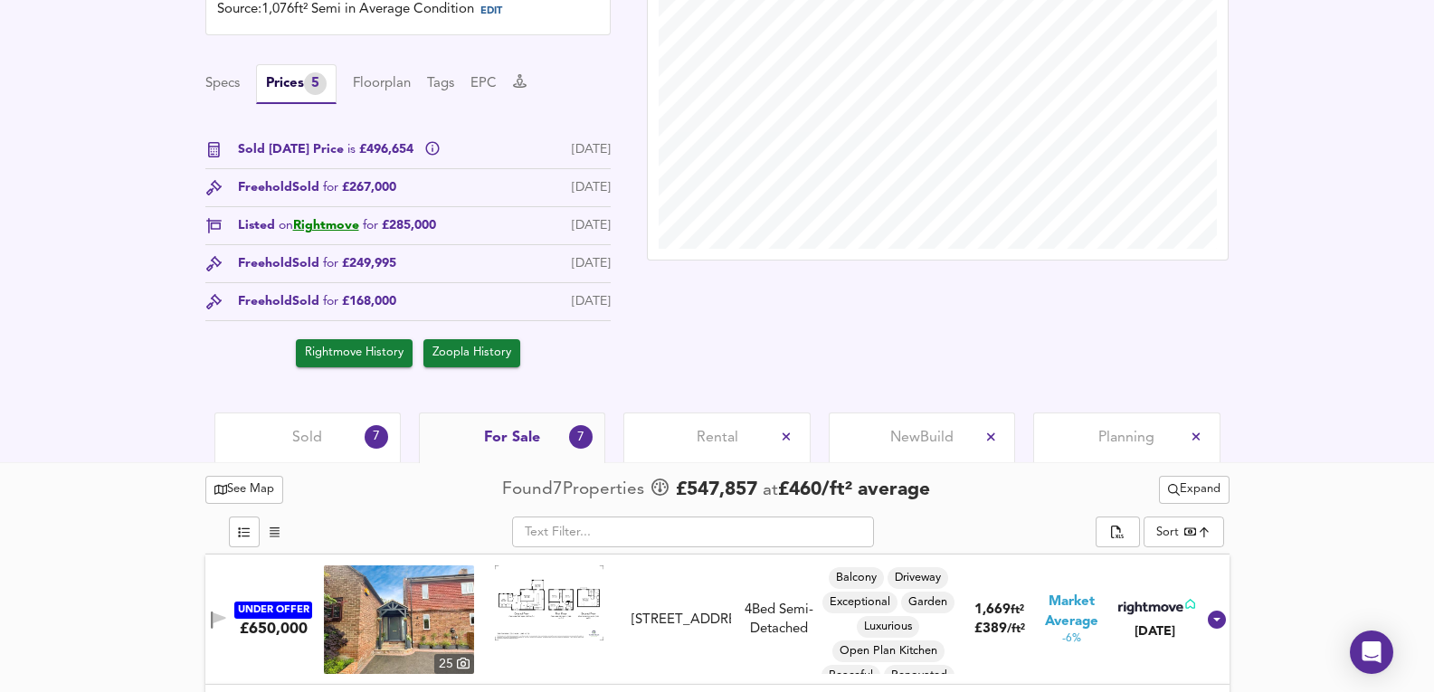
click at [287, 431] on div "Sold 7" at bounding box center [307, 437] width 186 height 50
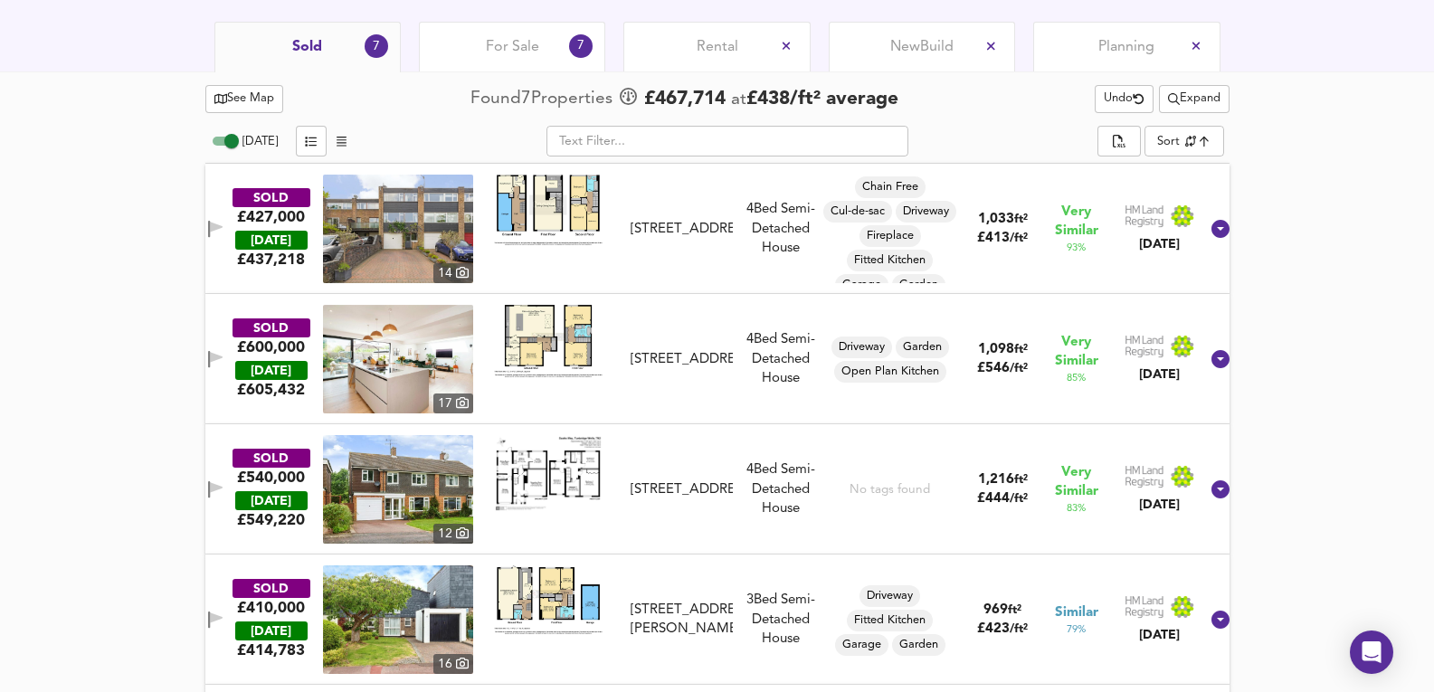
scroll to position [980, 0]
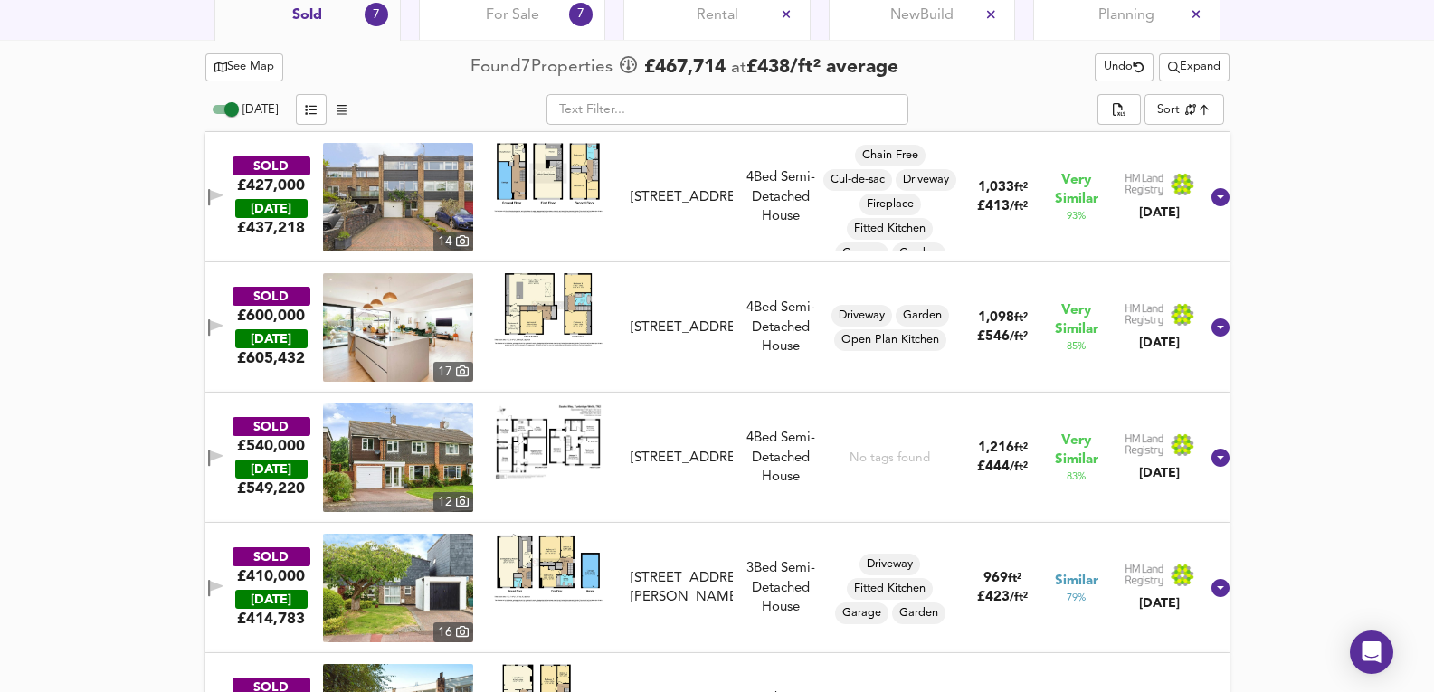
click at [388, 333] on img at bounding box center [398, 327] width 150 height 109
click at [727, 377] on div "SOLD £600,000 TODAY £ 605,432 17 8 Leneda Drive, TN2 5RJ 8 Leneda Drive, TN2 5R…" at bounding box center [695, 327] width 1007 height 109
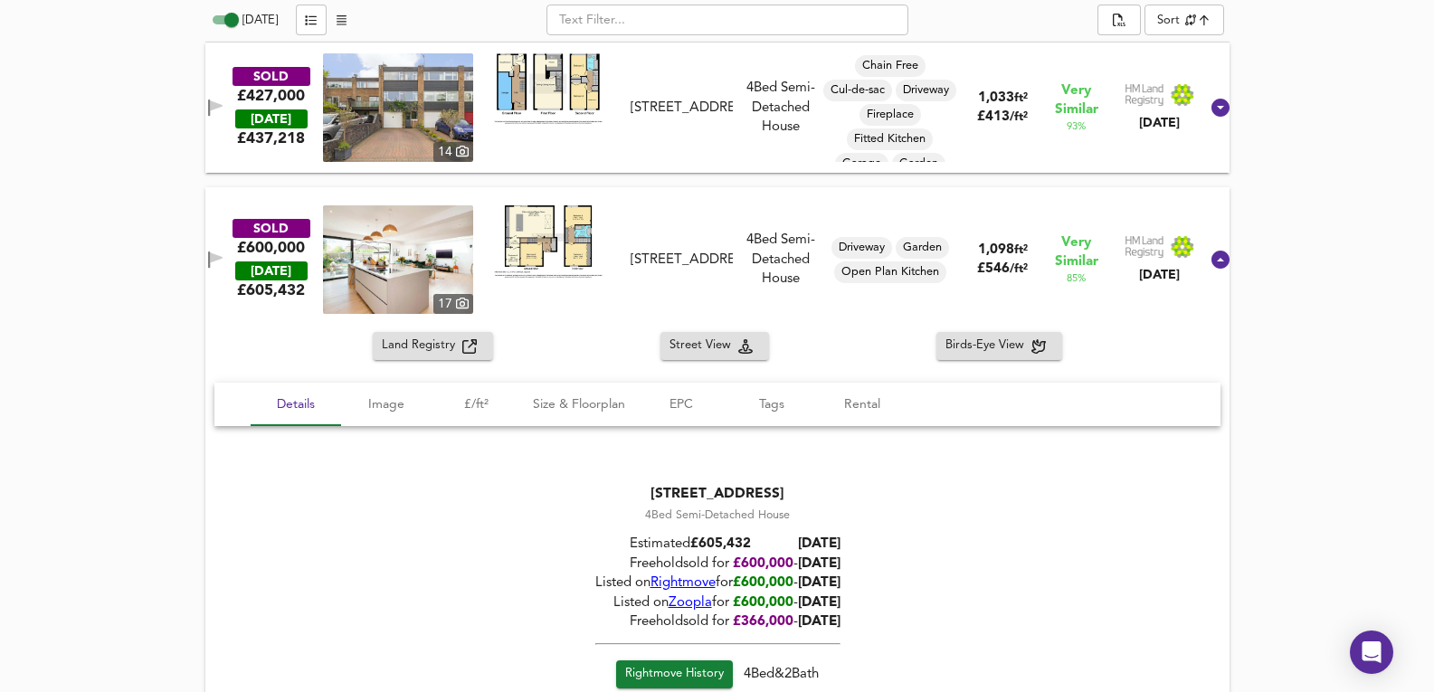
scroll to position [1041, 0]
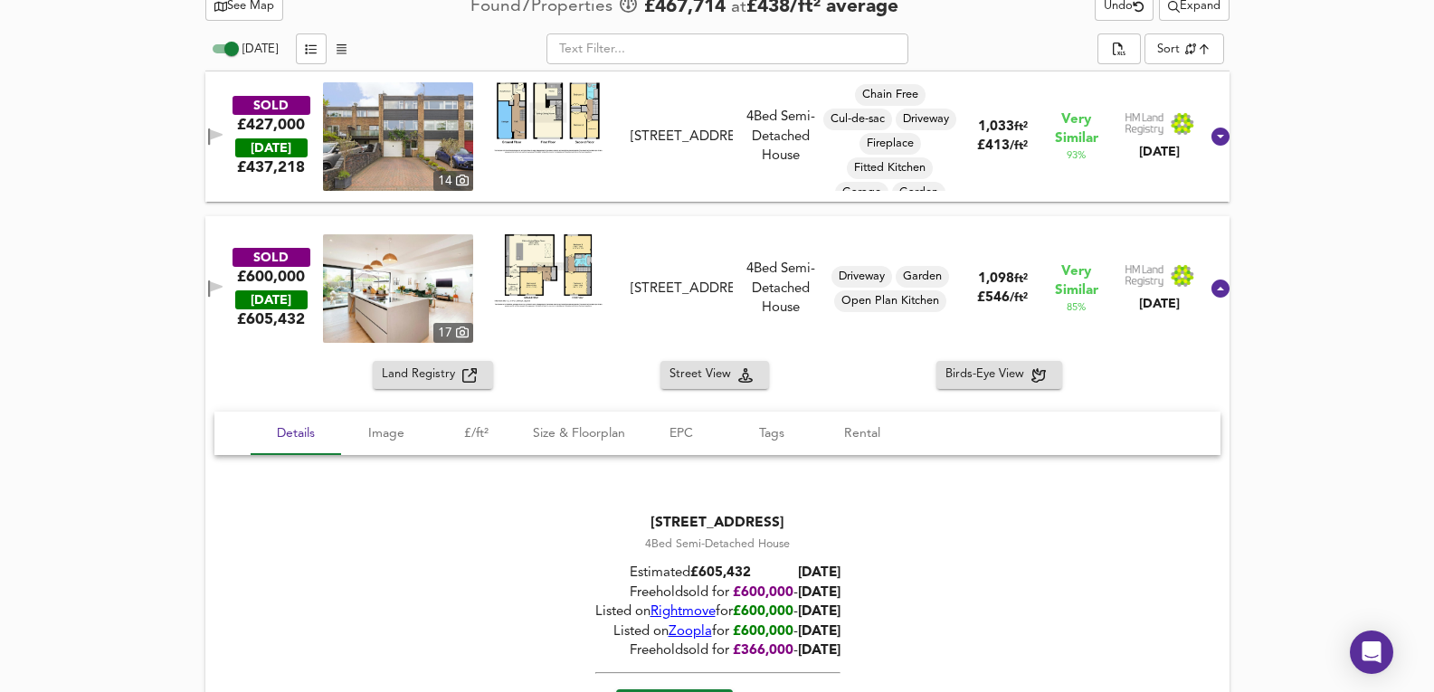
click at [362, 116] on img at bounding box center [398, 136] width 150 height 109
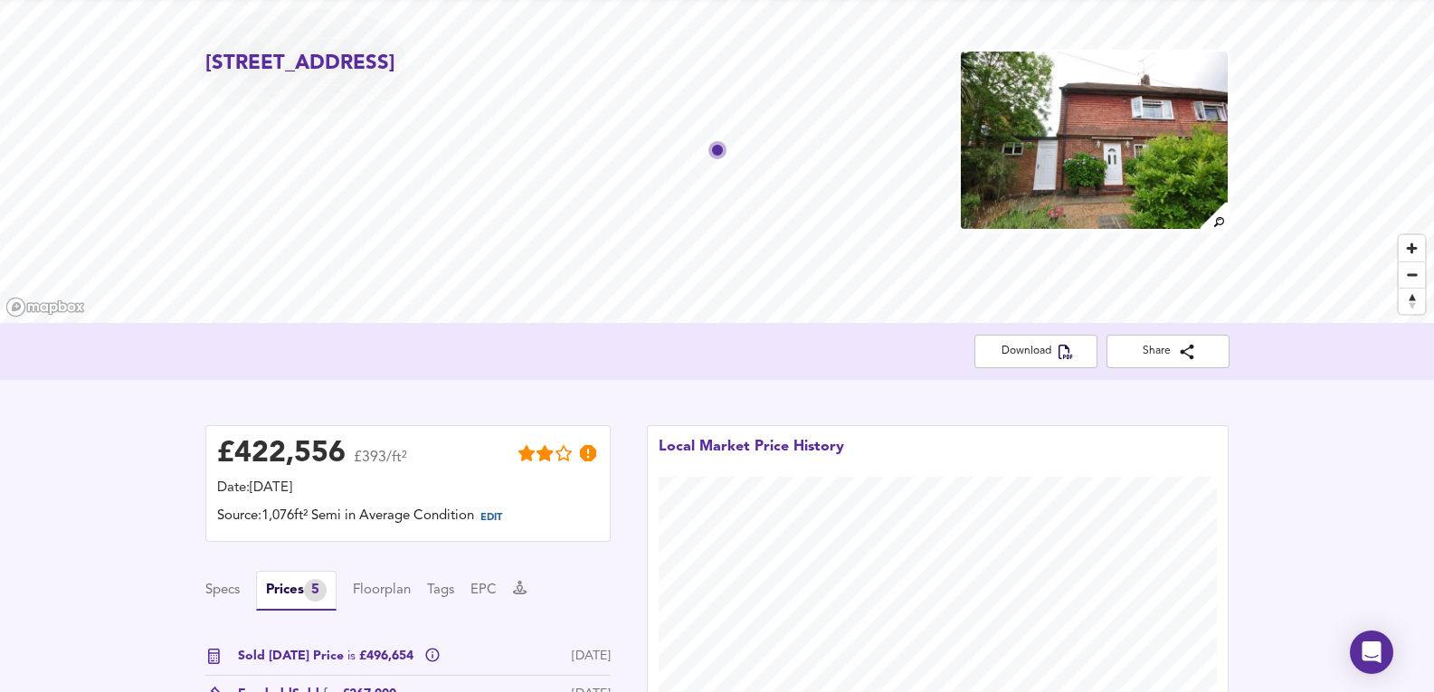
scroll to position [15, 0]
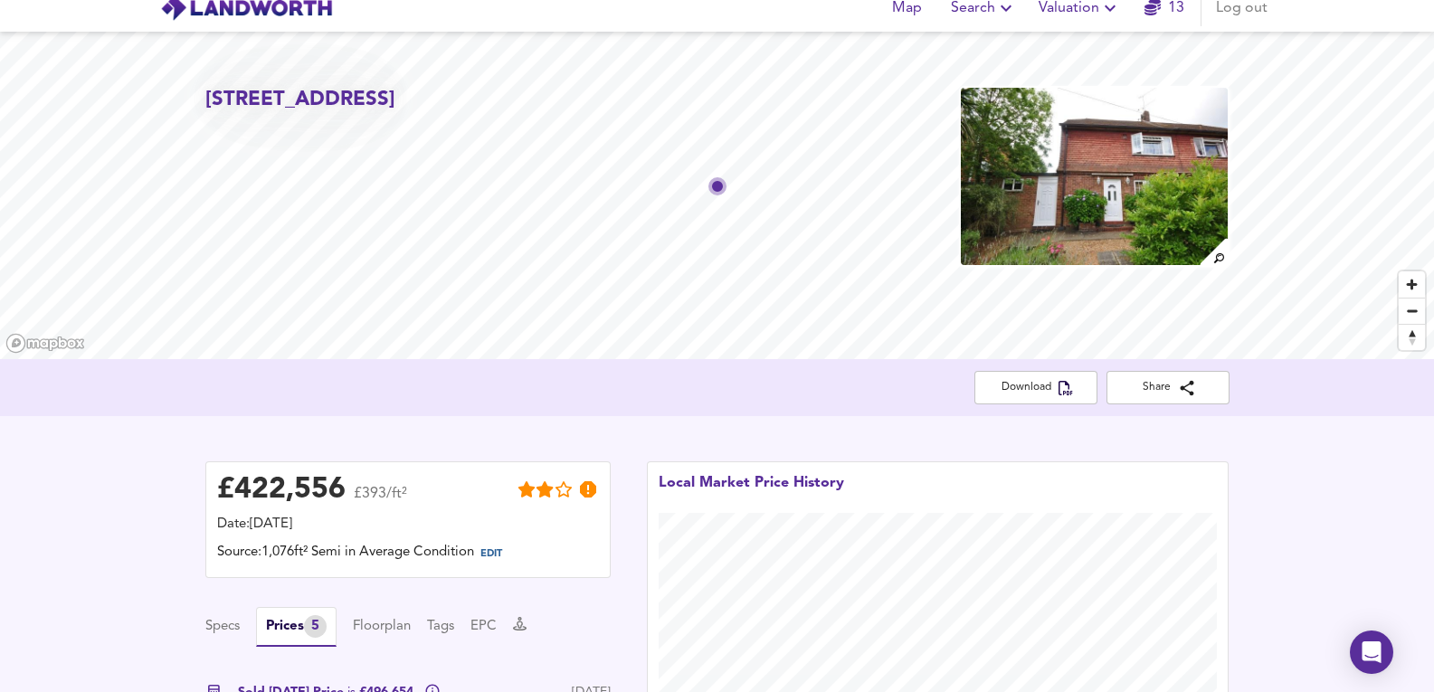
click at [1041, 121] on img at bounding box center [1094, 176] width 270 height 181
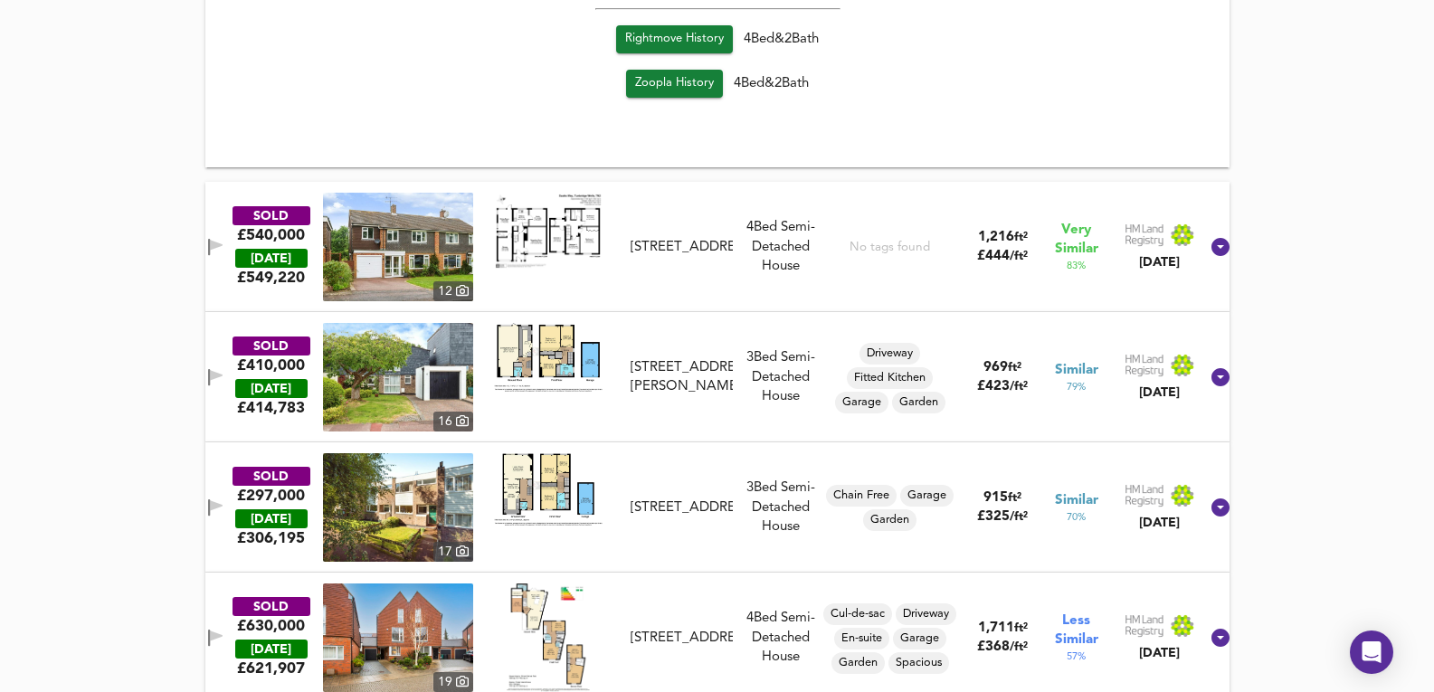
scroll to position [1824, 0]
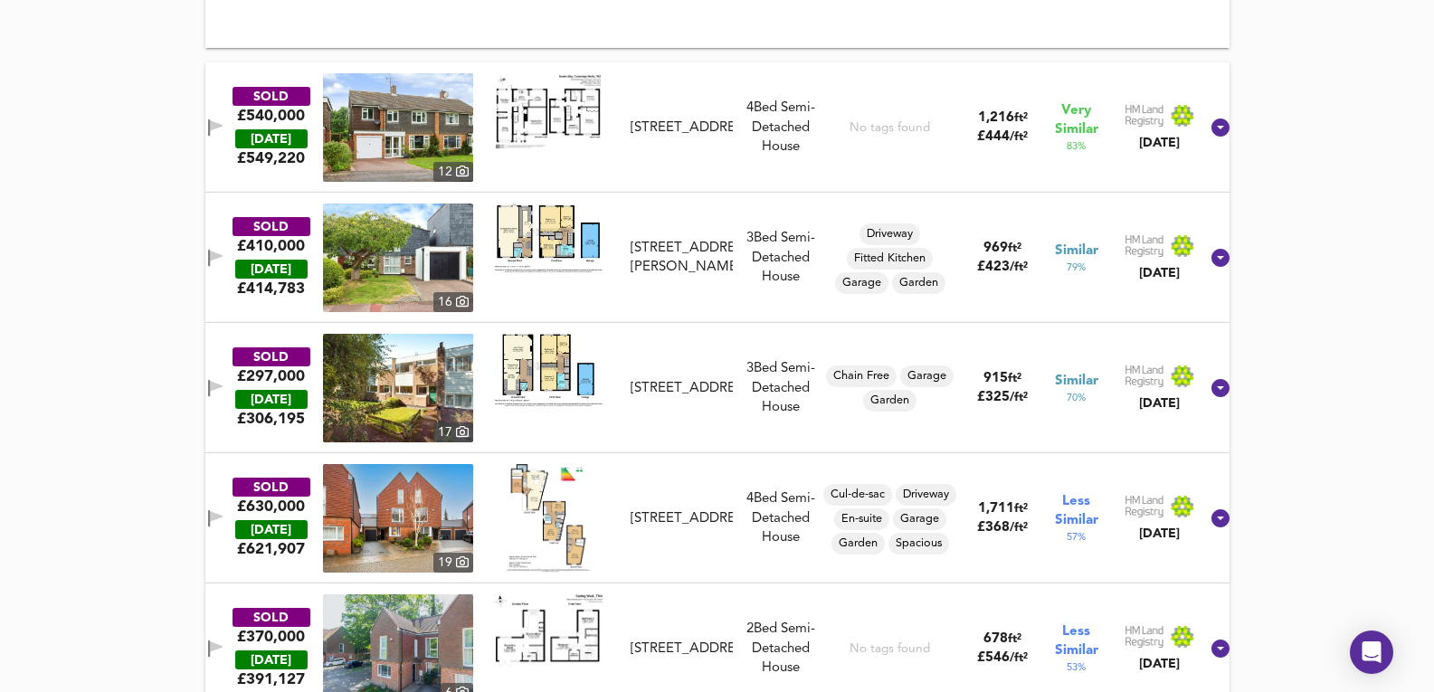
click at [431, 104] on img at bounding box center [398, 127] width 150 height 109
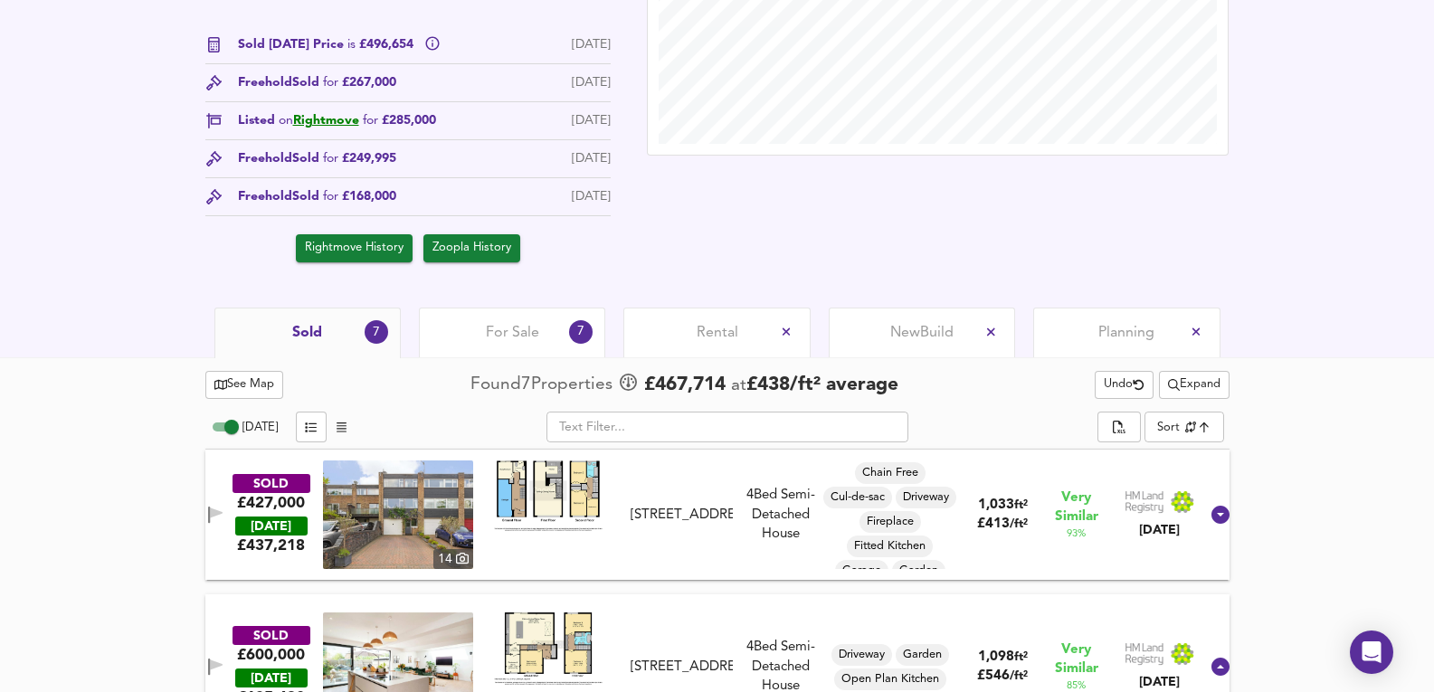
scroll to position [710, 0]
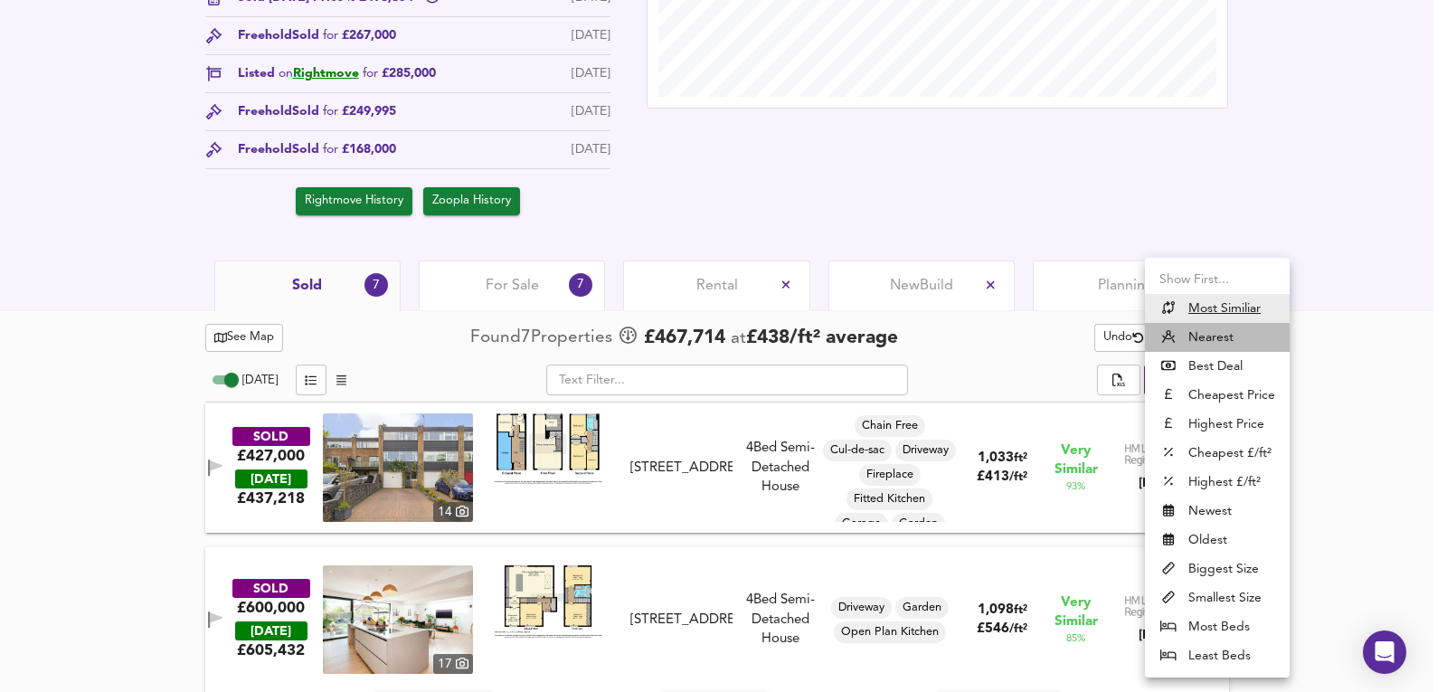
click at [1188, 343] on li "Nearest" at bounding box center [1217, 337] width 145 height 29
type input "distancetocenter"
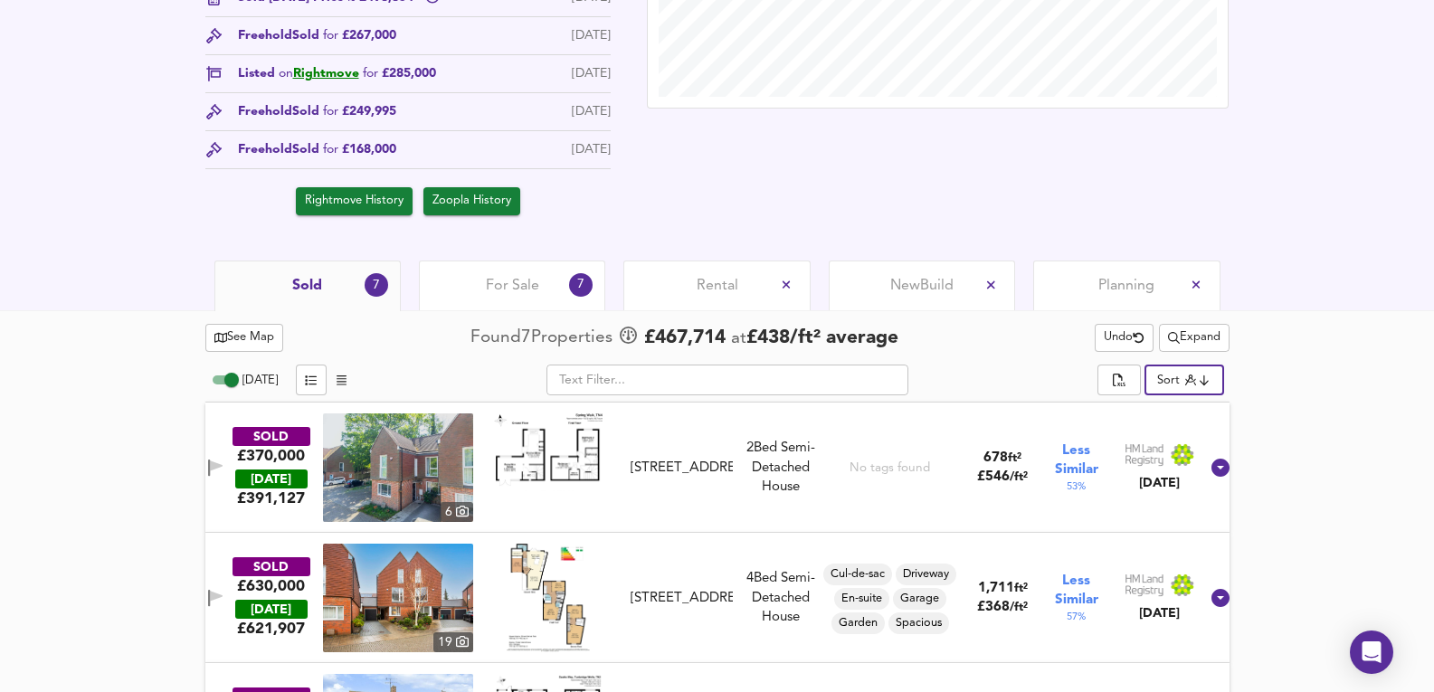
click at [1185, 336] on span "Expand" at bounding box center [1194, 337] width 52 height 21
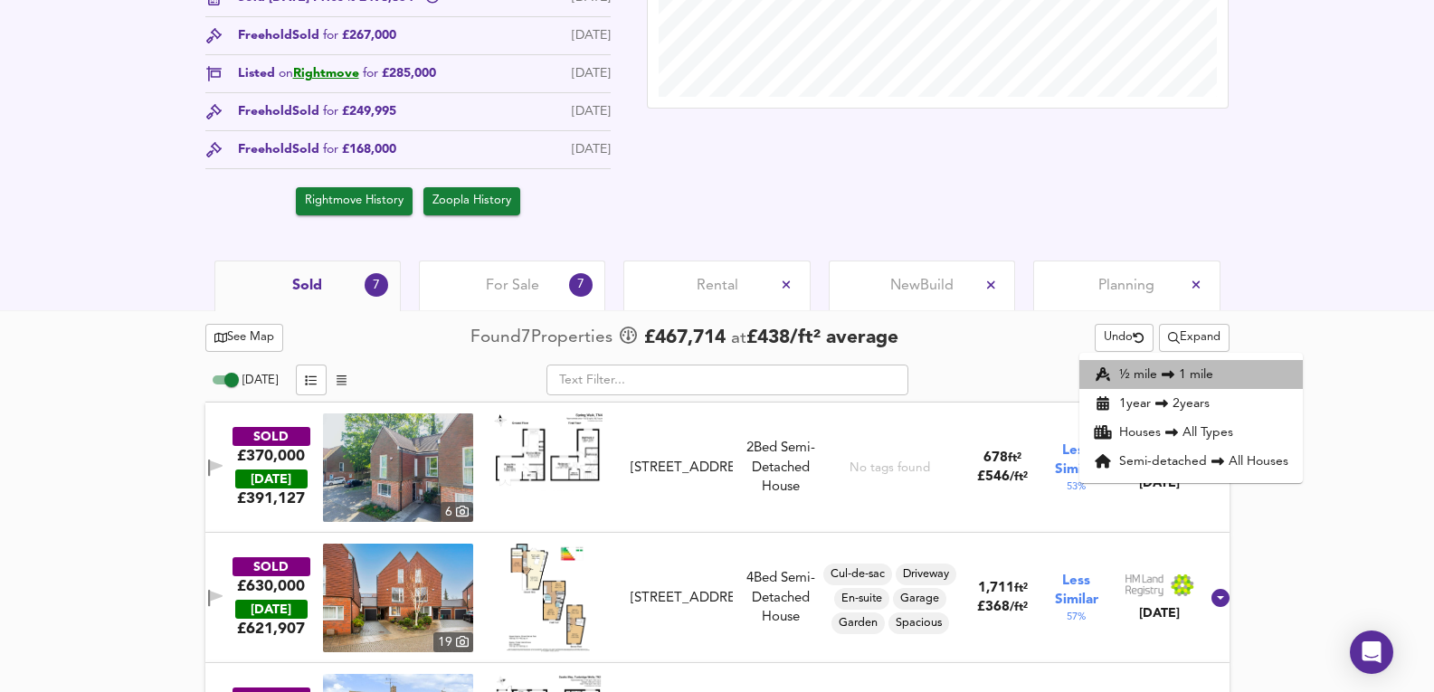
click at [1198, 373] on li "½ mile 1 mile" at bounding box center [1190, 374] width 223 height 29
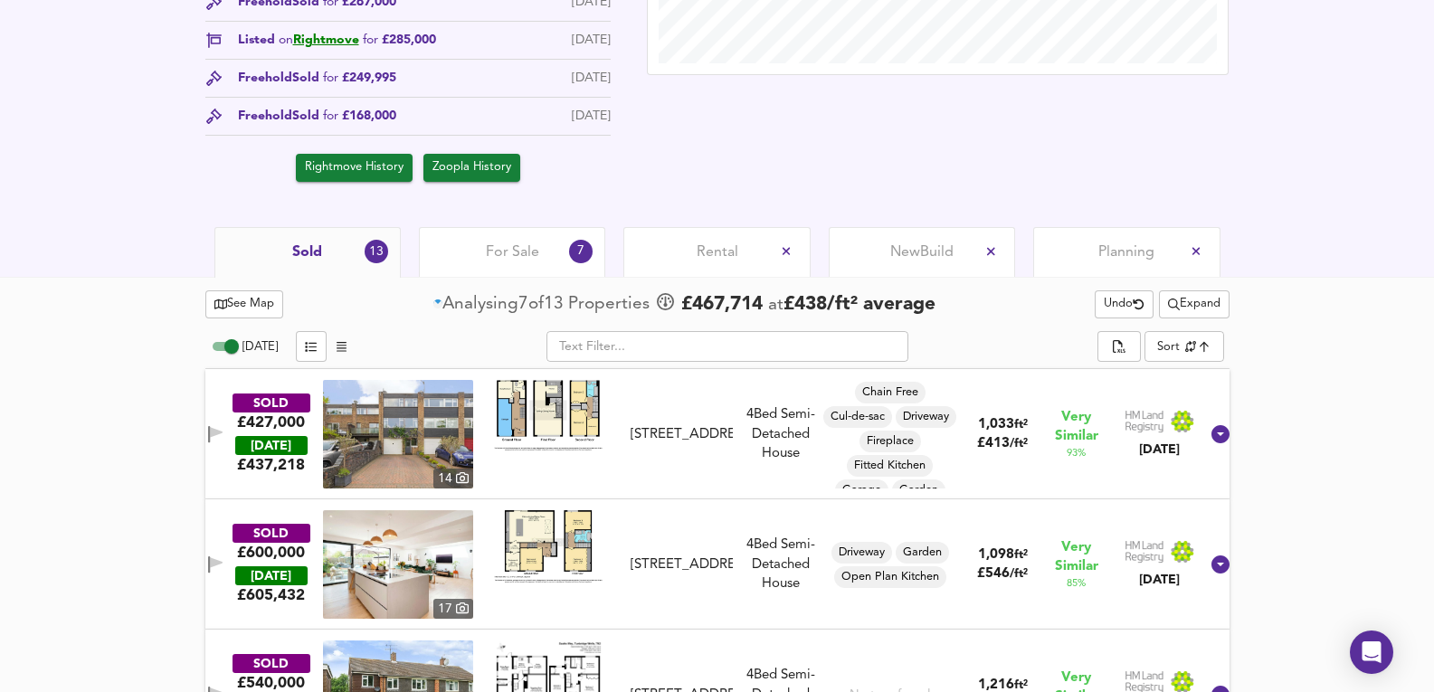
scroll to position [771, 0]
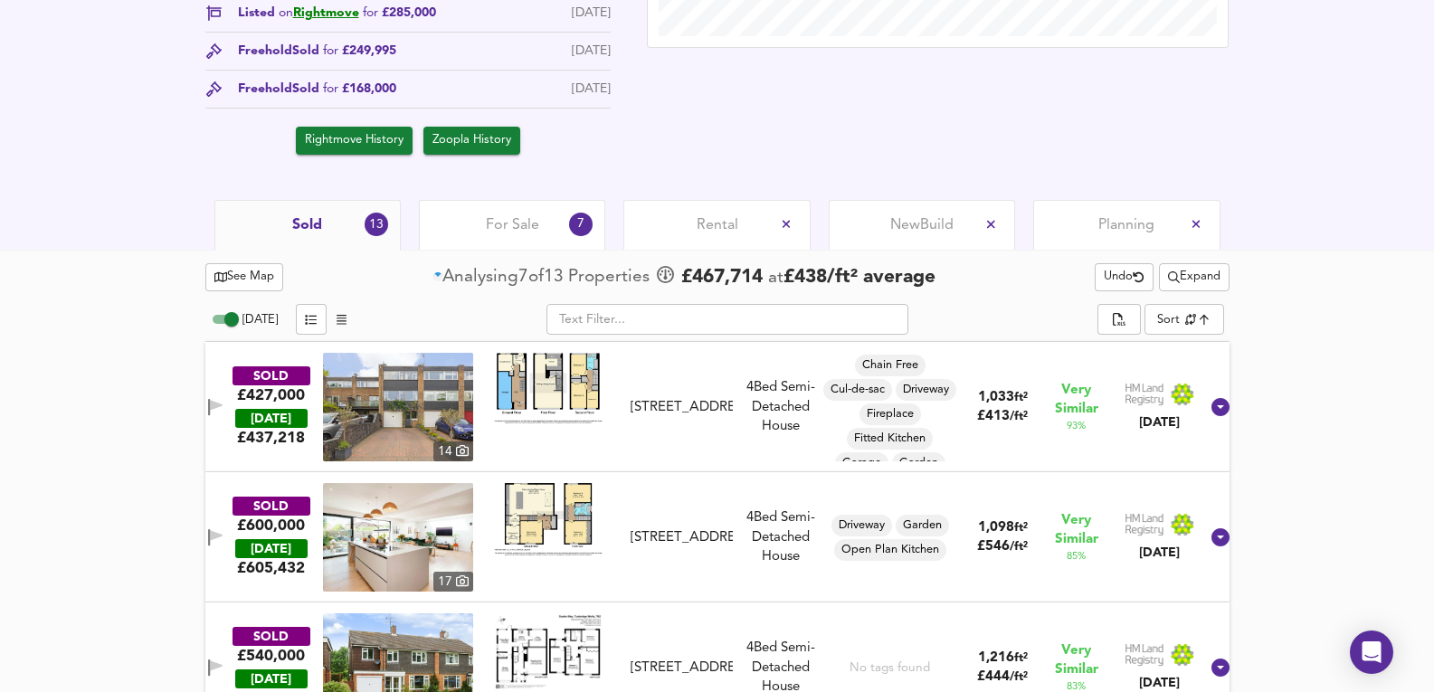
click at [1198, 276] on span "Expand" at bounding box center [1194, 277] width 52 height 21
click at [1109, 279] on span "Undo" at bounding box center [1123, 277] width 41 height 21
type input "distancetocenter"
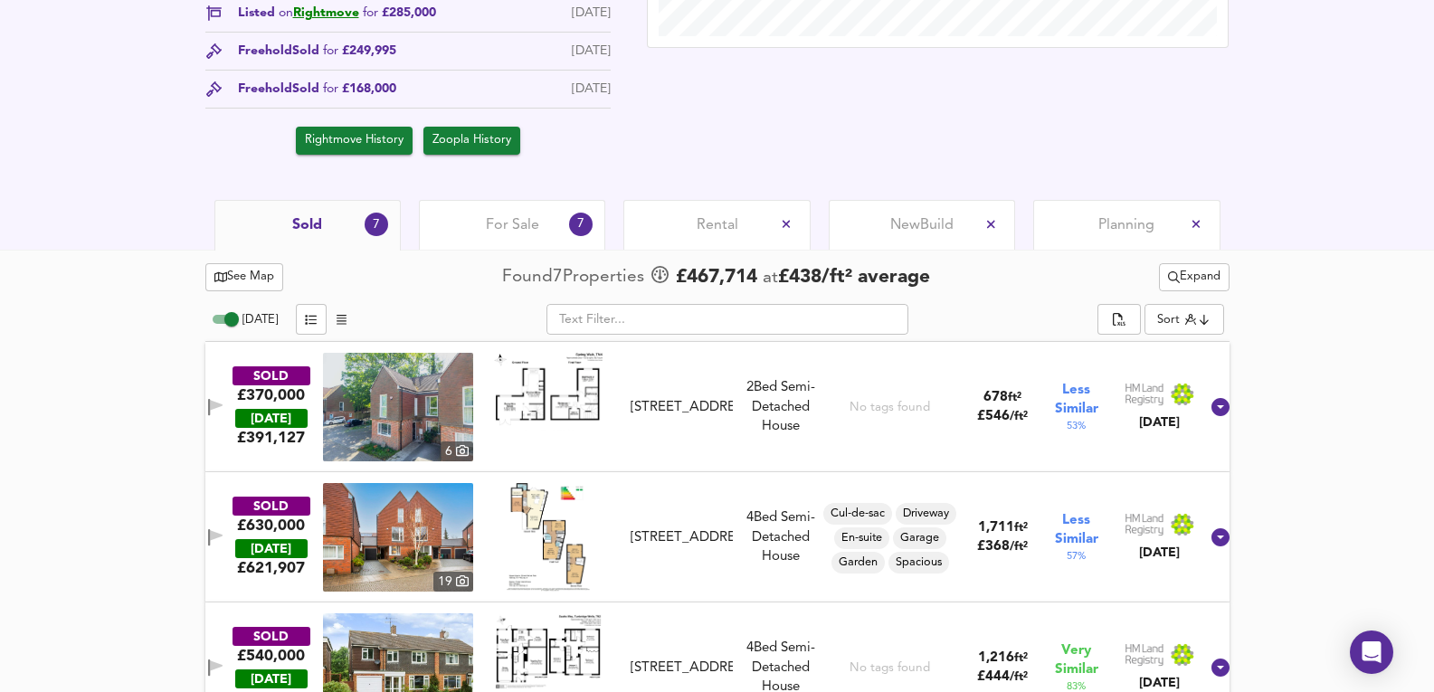
click at [1196, 272] on span "Expand" at bounding box center [1194, 277] width 52 height 21
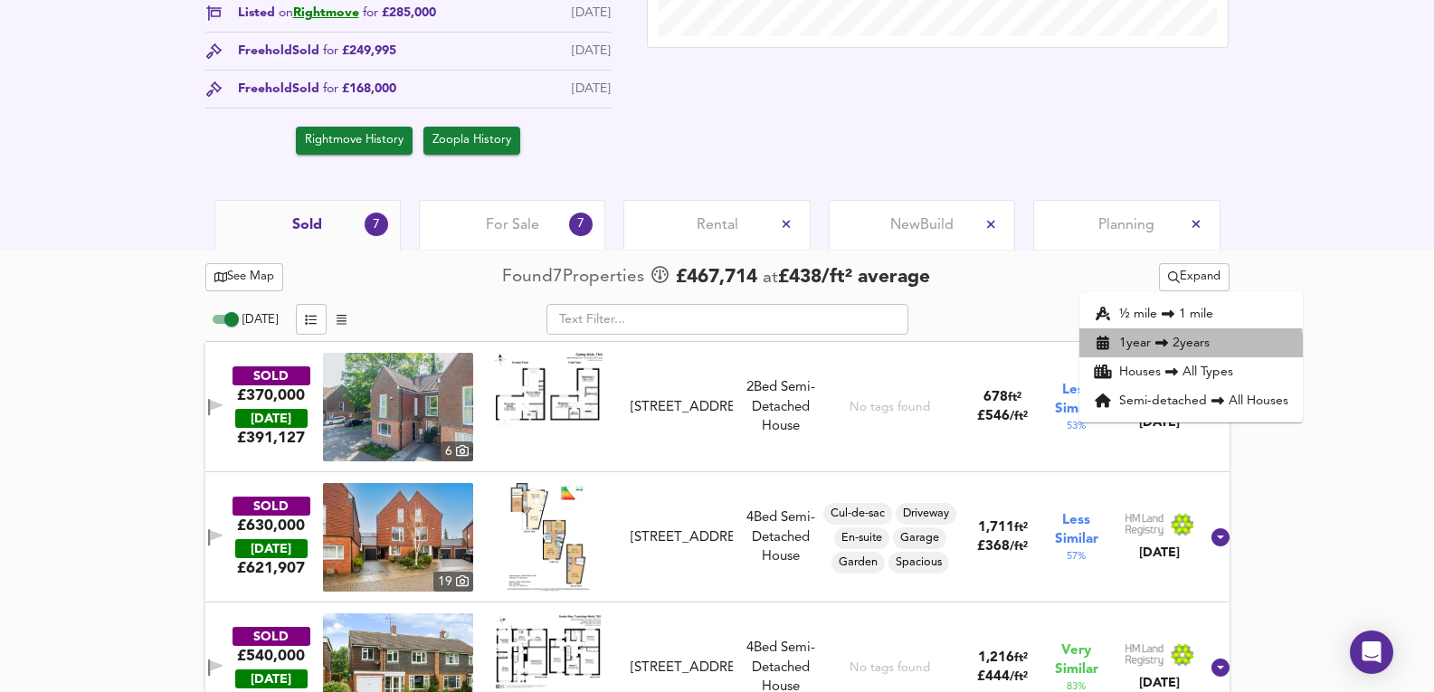
click at [1178, 350] on li "1 year 2 years" at bounding box center [1190, 342] width 223 height 29
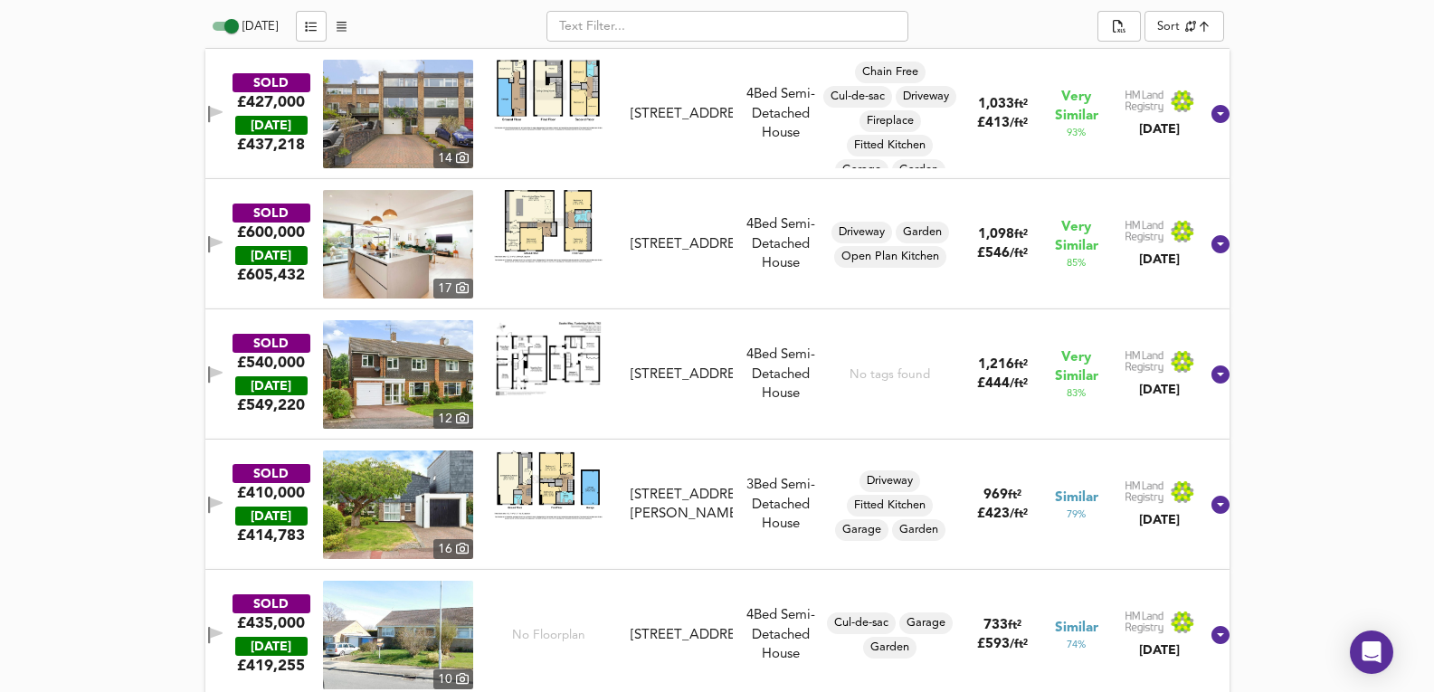
scroll to position [891, 0]
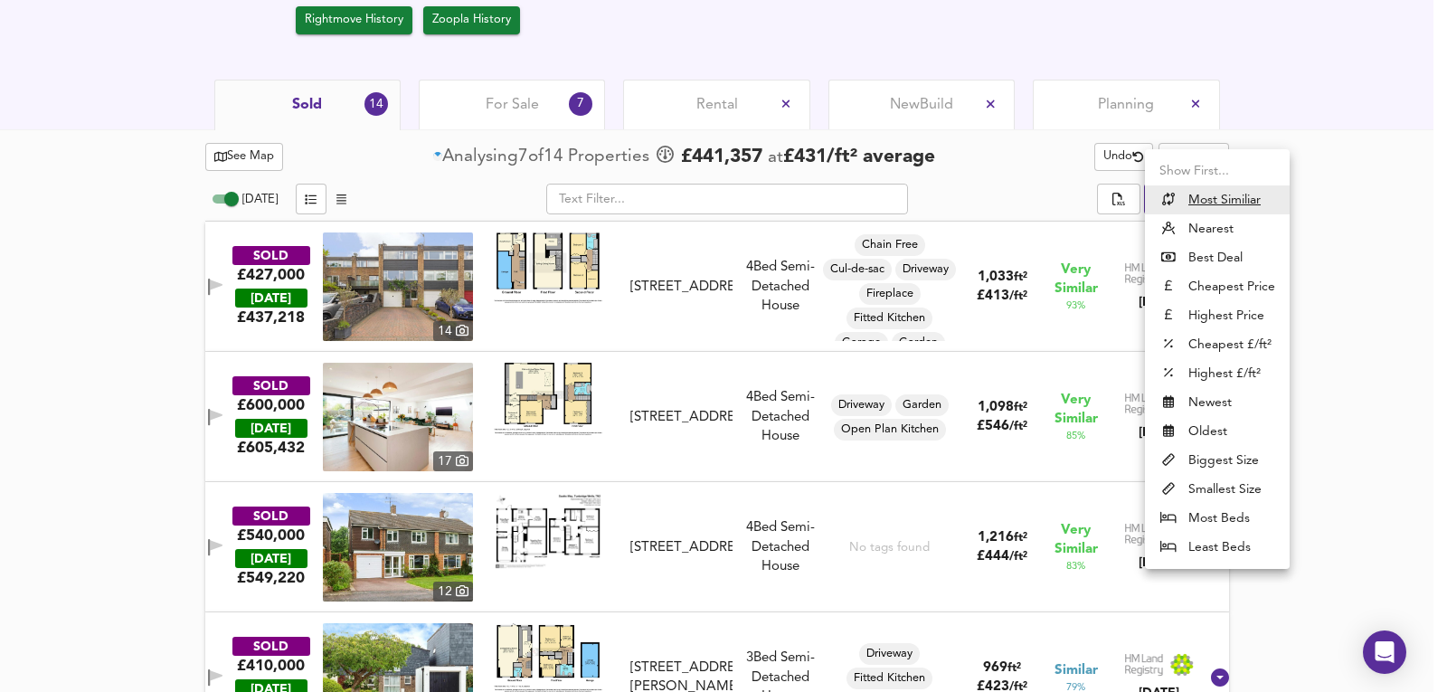
click at [1240, 223] on li "Nearest" at bounding box center [1217, 228] width 145 height 29
type input "distancetocenter"
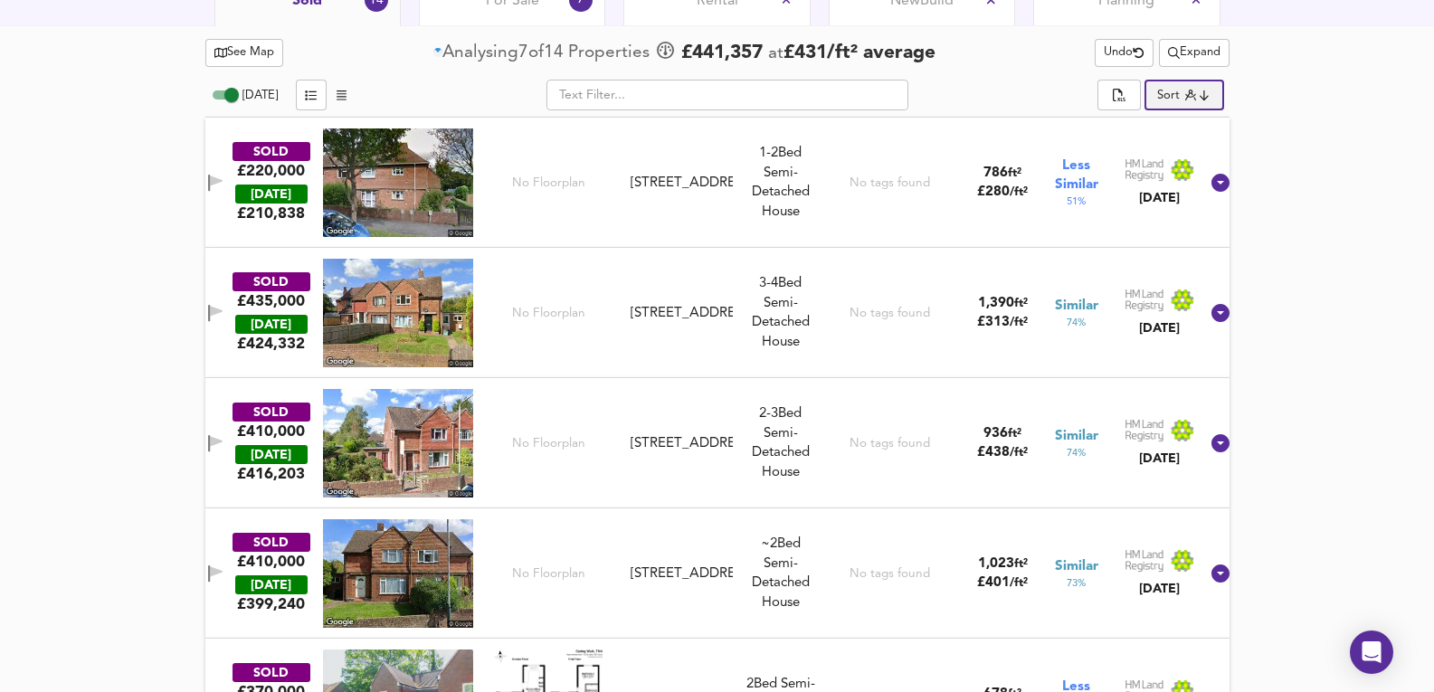
scroll to position [831, 0]
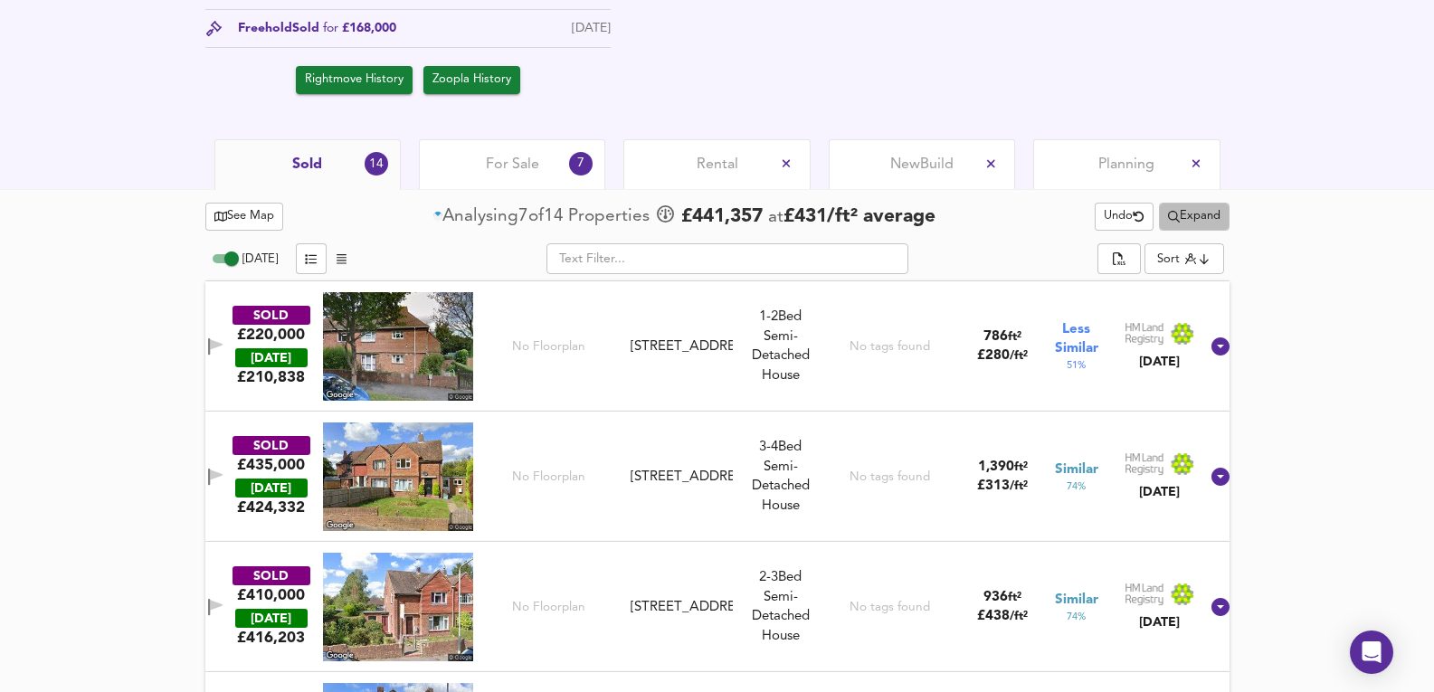
click at [1185, 211] on span "Expand" at bounding box center [1194, 216] width 52 height 21
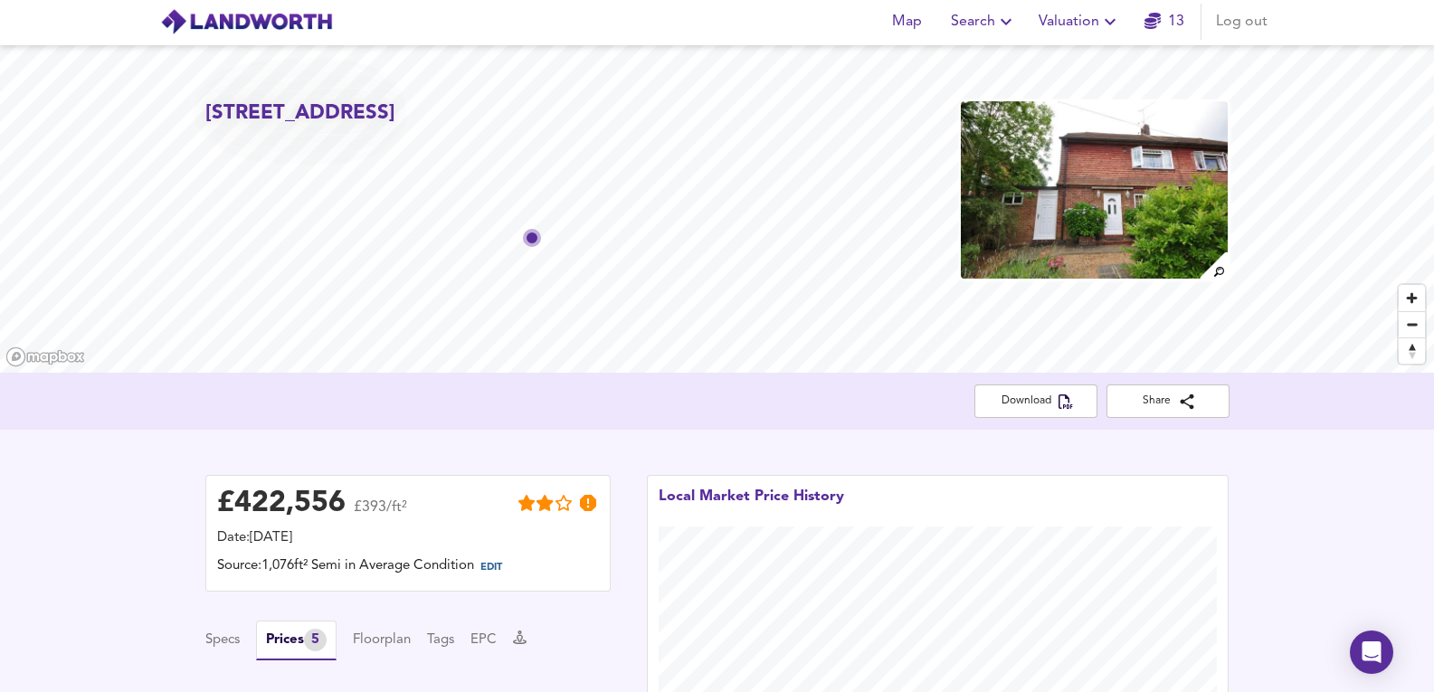
scroll to position [0, 0]
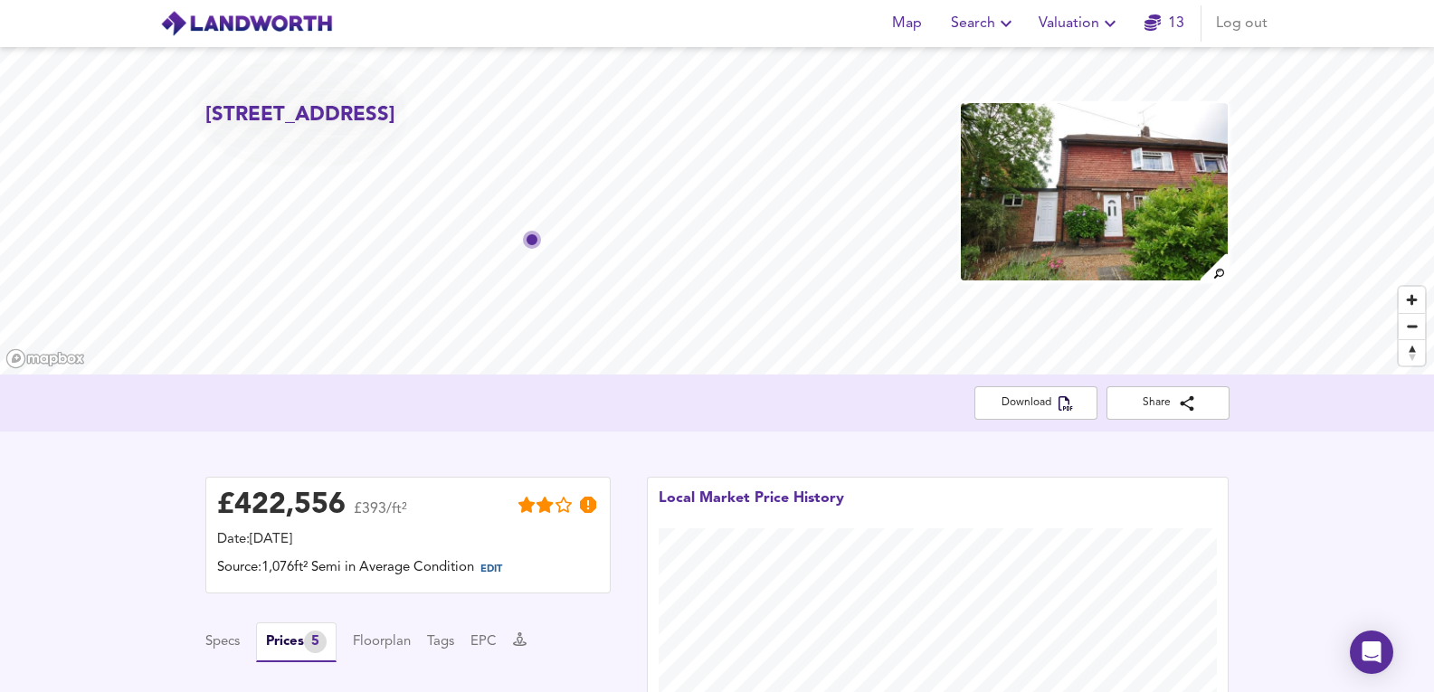
drag, startPoint x: 1398, startPoint y: 398, endPoint x: 334, endPoint y: 30, distance: 1126.5
drag, startPoint x: 208, startPoint y: 118, endPoint x: 506, endPoint y: 151, distance: 299.4
click at [395, 129] on h2 "81 Summervale Road, Royal Tunbridge Wells, Kent, TN4 8JN" at bounding box center [300, 115] width 190 height 28
copy h2 "81 Summervale Road, Royal Tunbridge Wells, Kent, TN4 8JN"
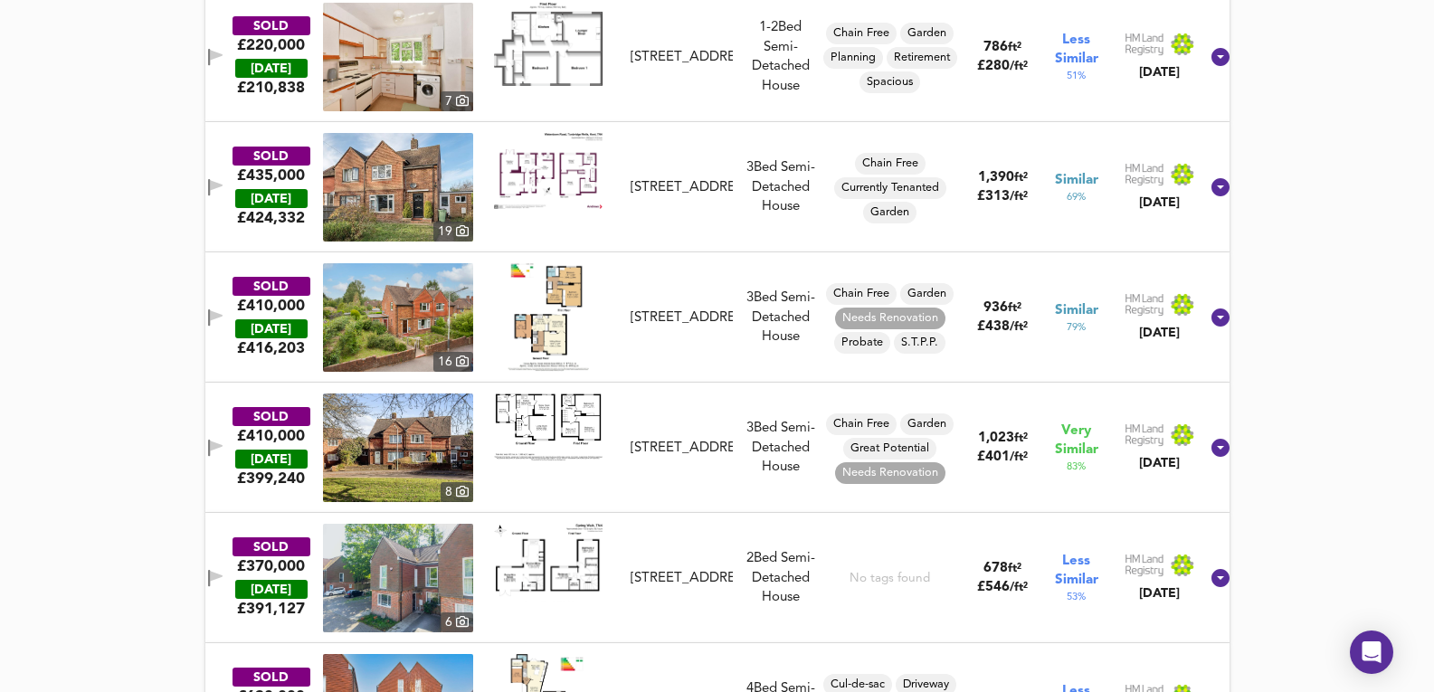
scroll to position [844, 0]
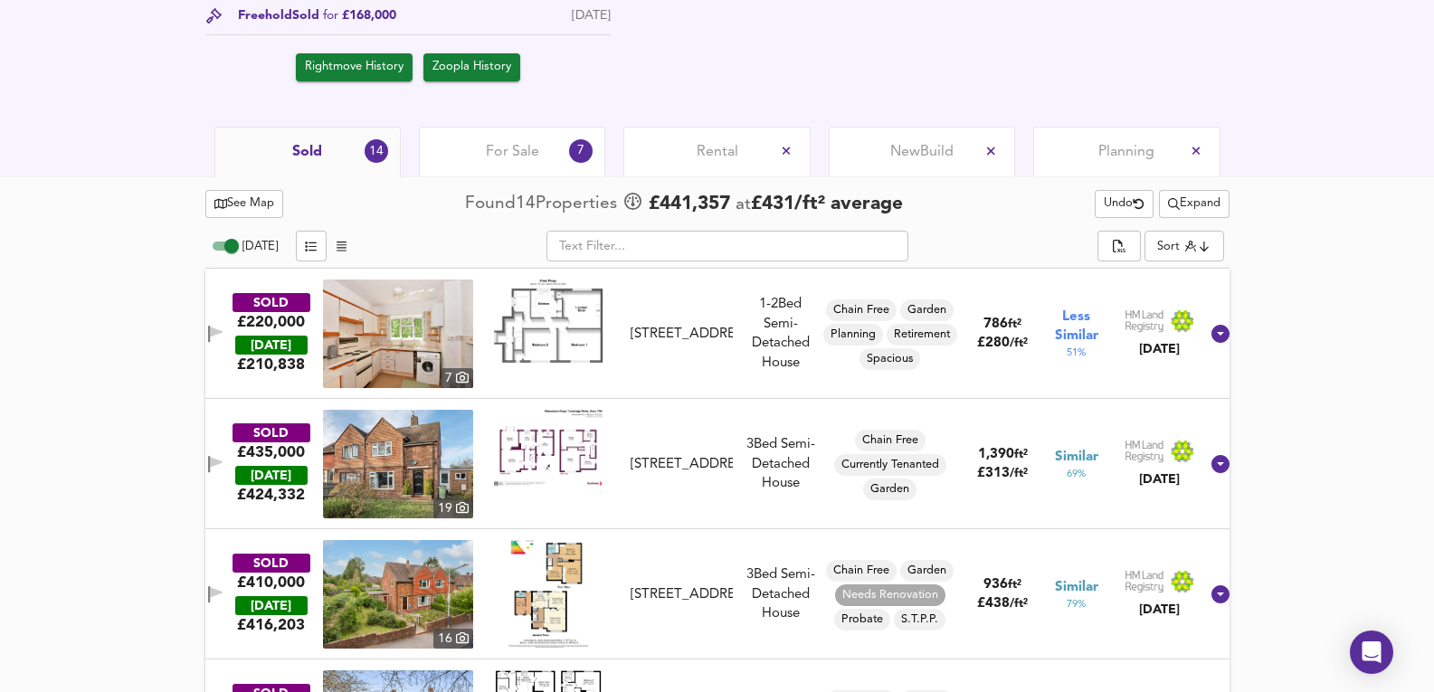
drag, startPoint x: 489, startPoint y: 137, endPoint x: 523, endPoint y: 140, distance: 33.6
click at [489, 137] on div "For Sale 7" at bounding box center [512, 152] width 186 height 50
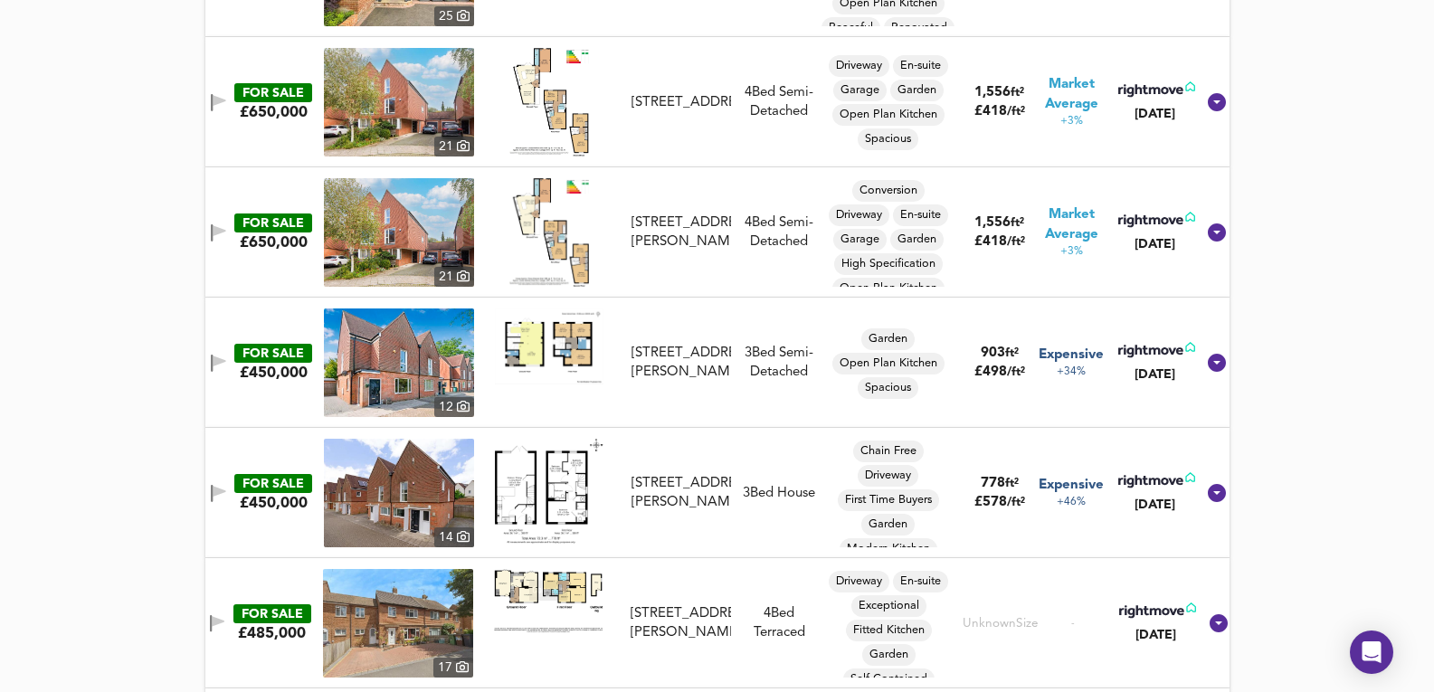
scroll to position [1146, 0]
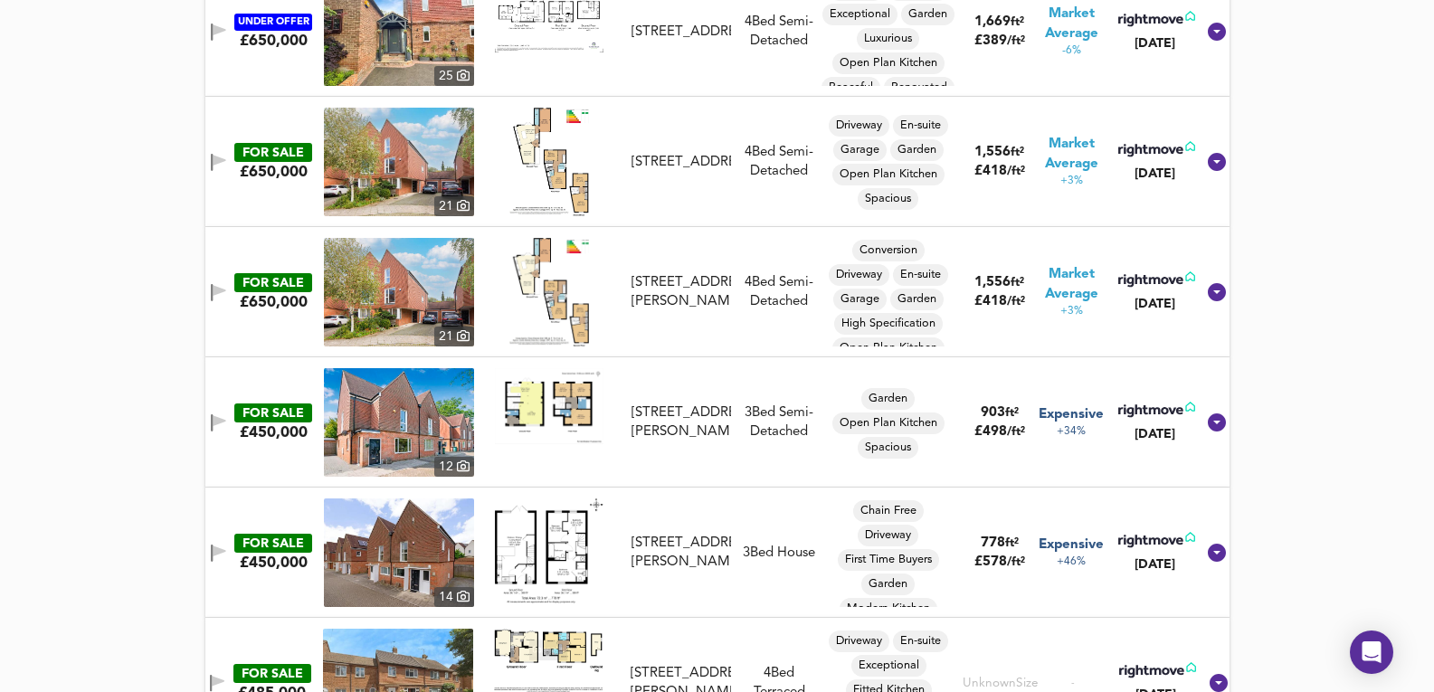
click at [419, 166] on img at bounding box center [399, 162] width 150 height 109
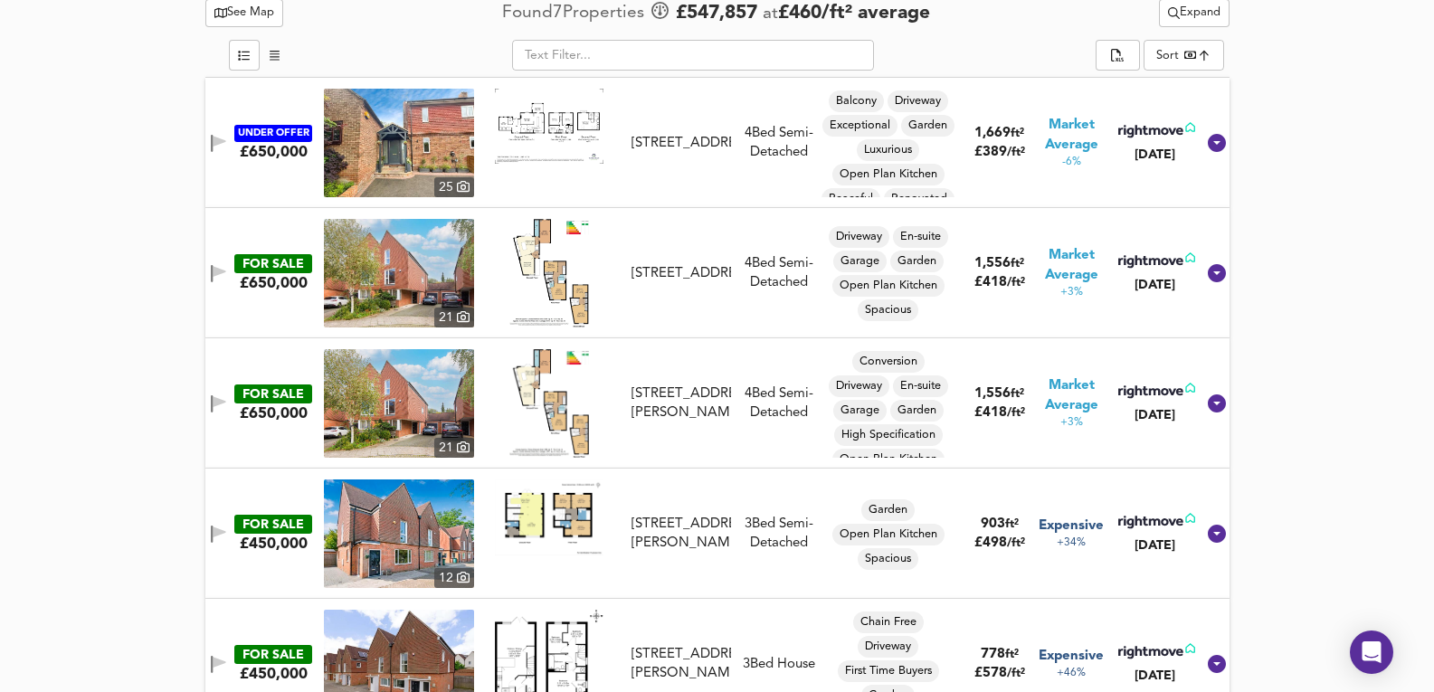
scroll to position [913, 0]
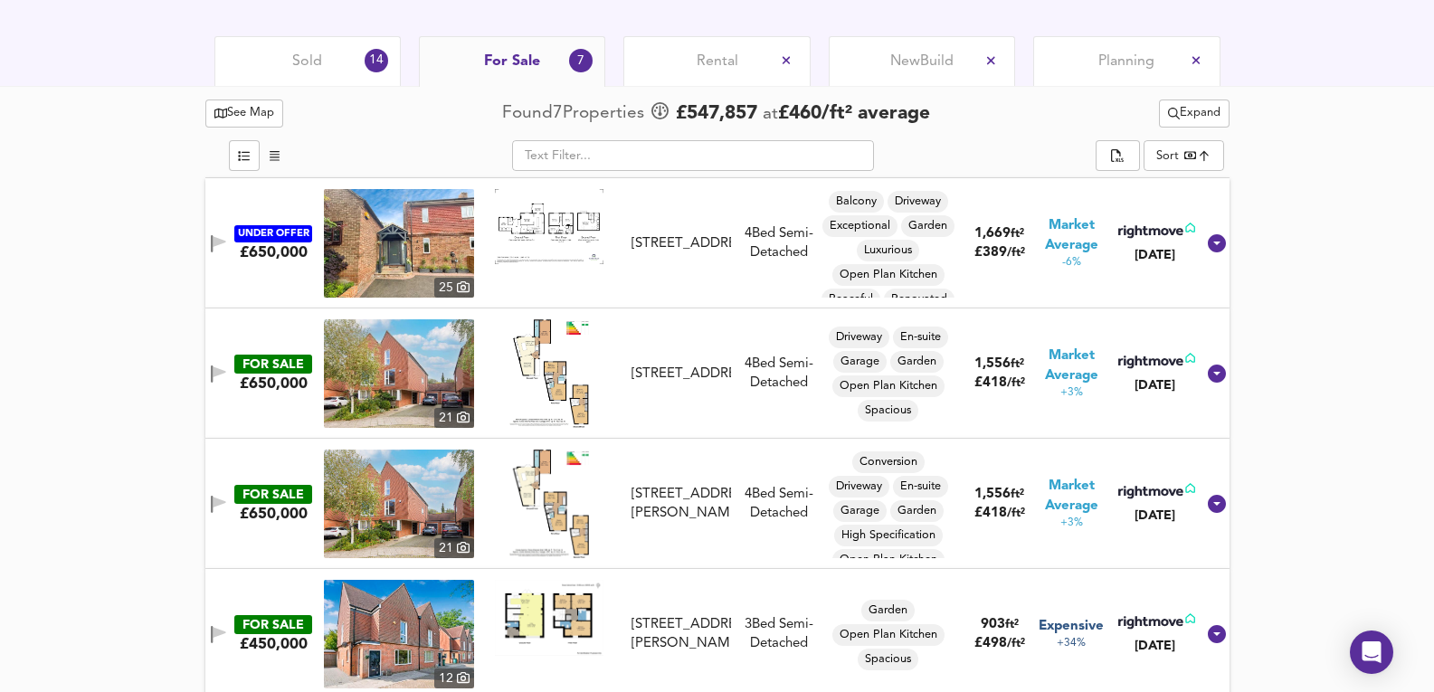
drag, startPoint x: 52, startPoint y: 438, endPoint x: 53, endPoint y: 352, distance: 85.9
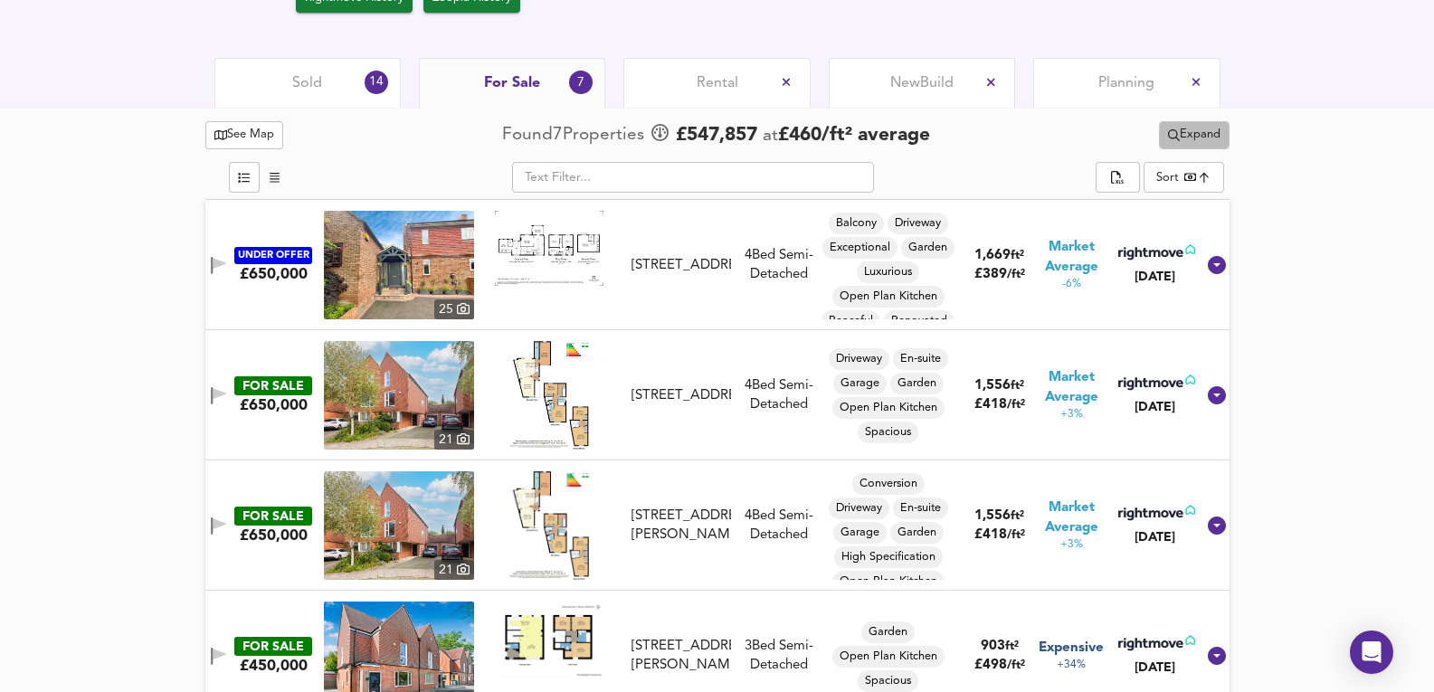
click at [1195, 124] on button "Expand" at bounding box center [1194, 135] width 71 height 28
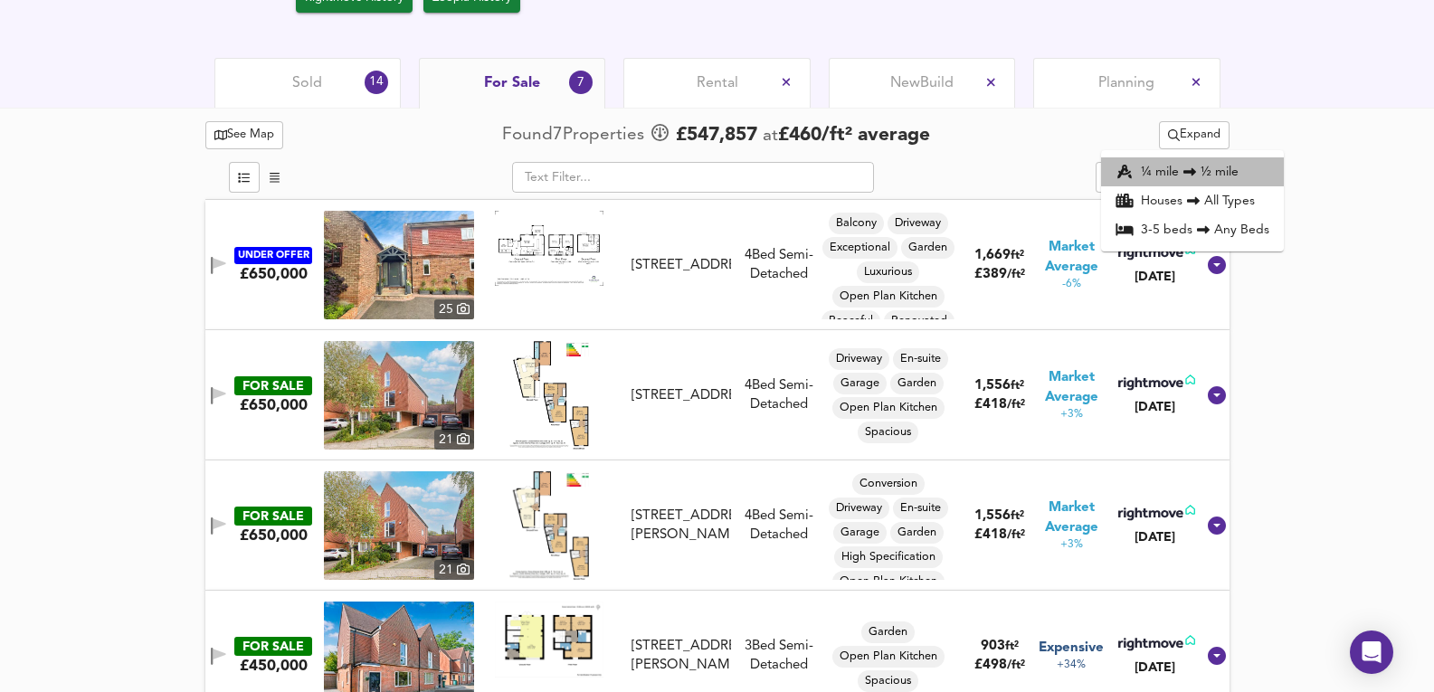
click at [1205, 169] on li "¼ mile ½ mile" at bounding box center [1192, 171] width 183 height 29
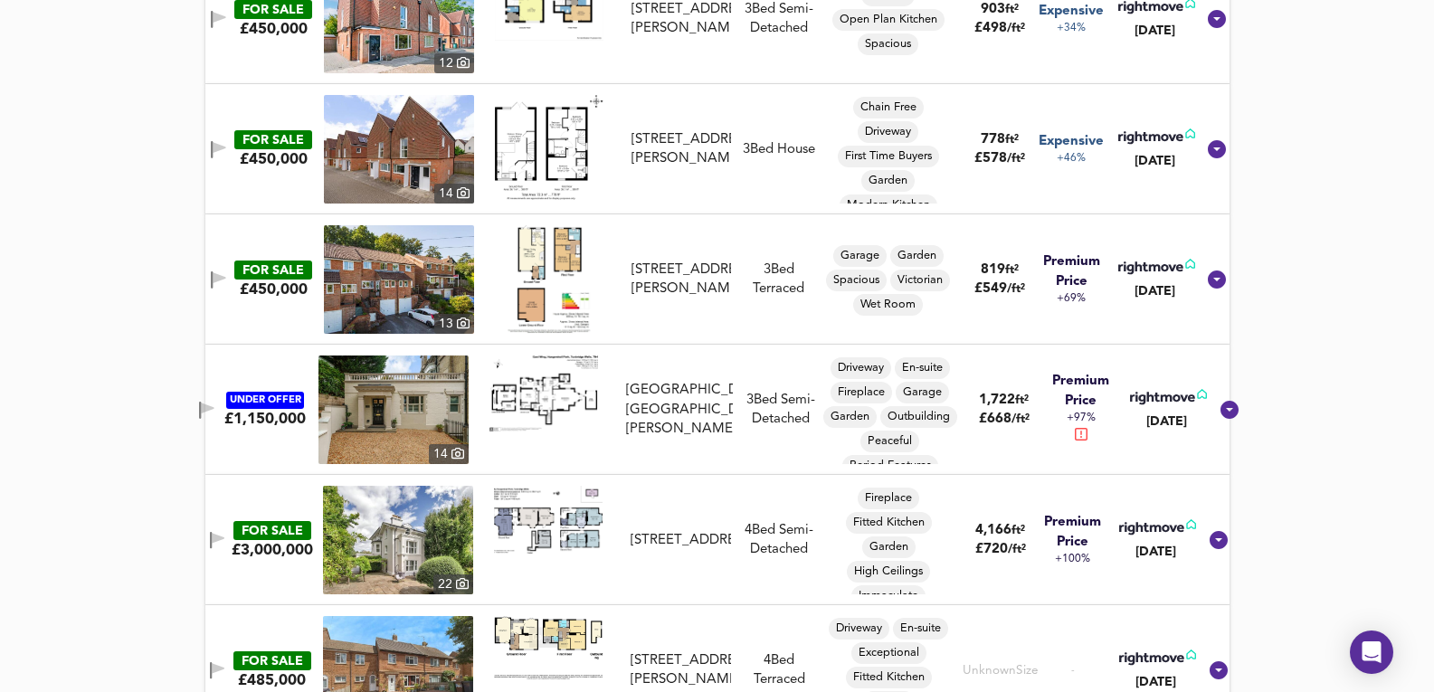
scroll to position [2645, 0]
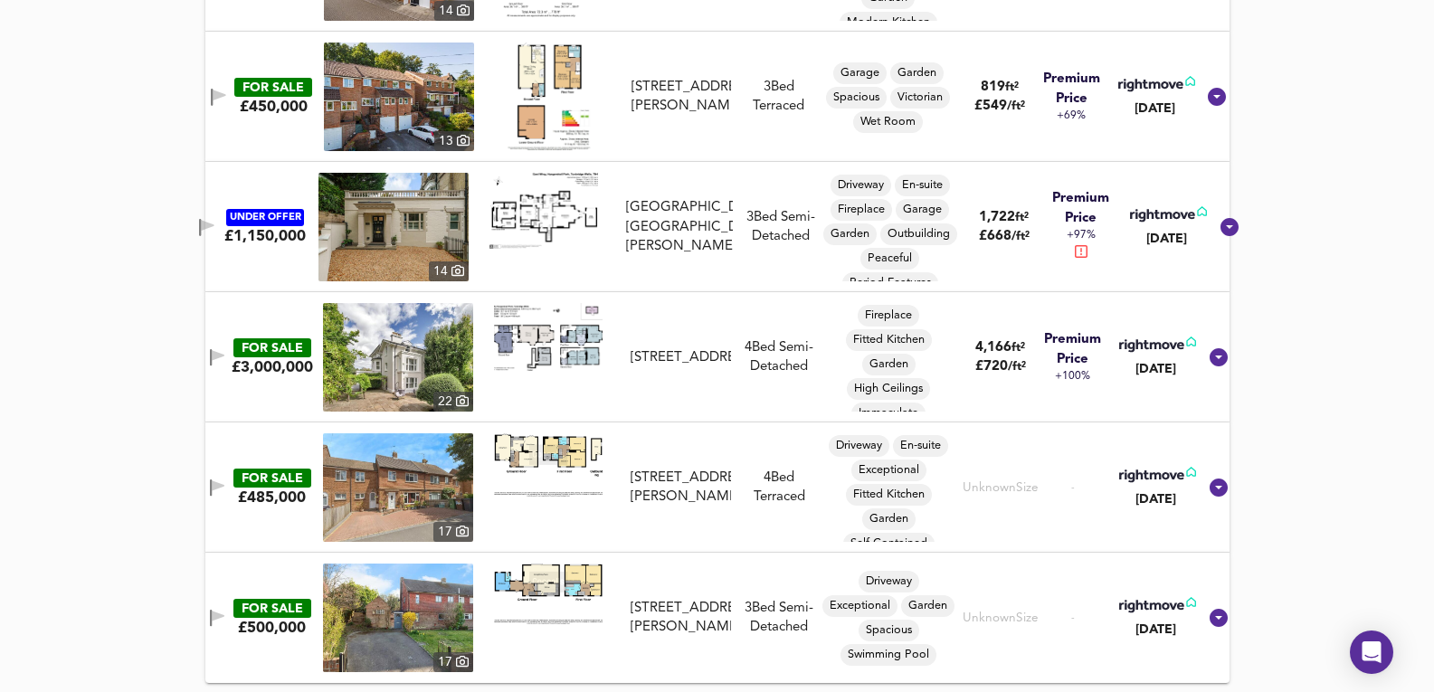
click at [379, 359] on img at bounding box center [398, 357] width 150 height 109
click at [380, 510] on img at bounding box center [398, 487] width 150 height 109
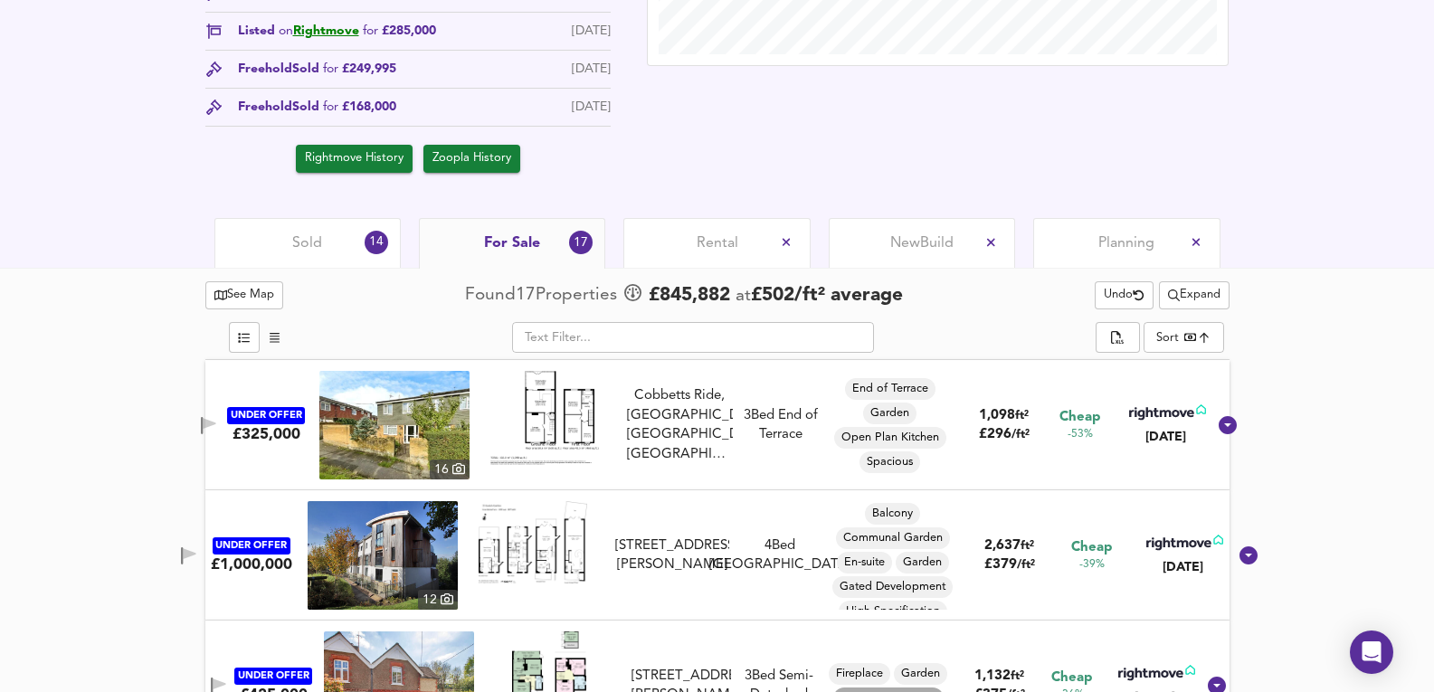
scroll to position [594, 0]
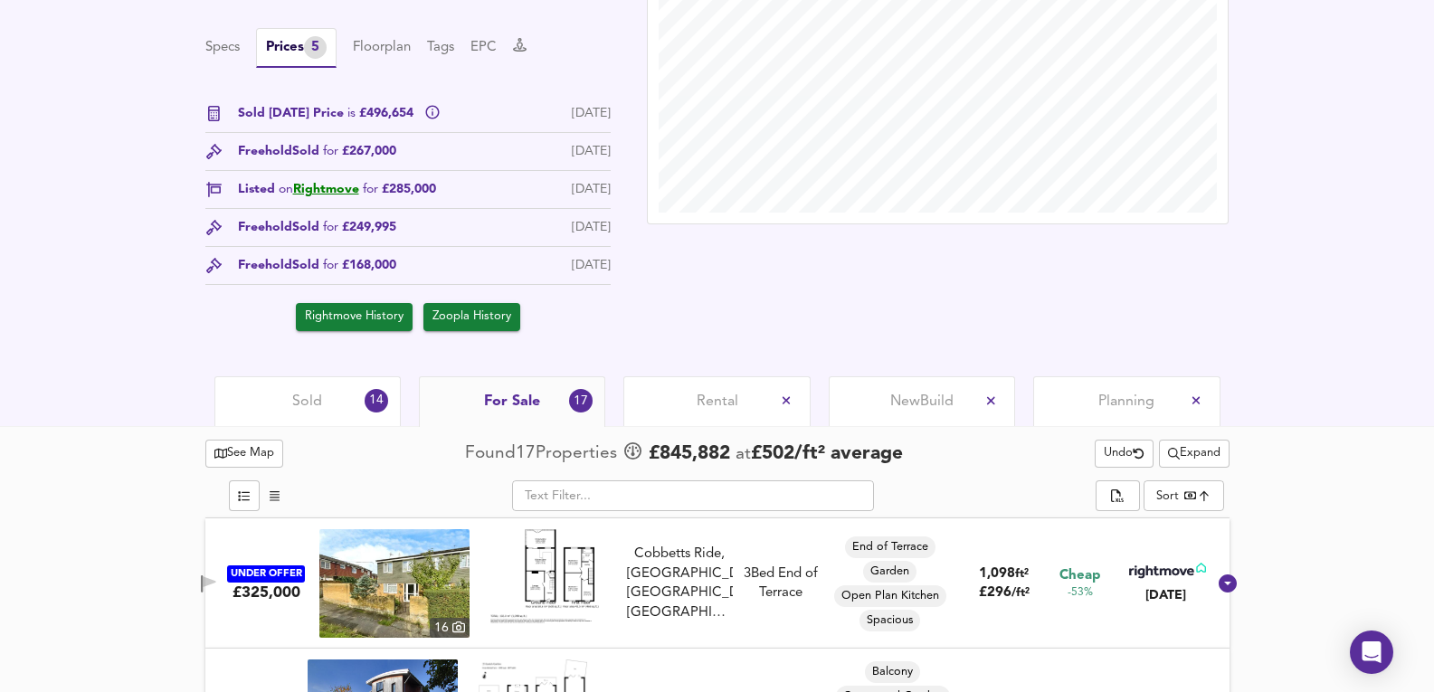
click at [305, 370] on div "£ 422,556 £393/ft² Date: 19 September 2025 Source: 1,076ft² Semi in Average Con…" at bounding box center [717, 106] width 1434 height 539
click at [304, 384] on div "Sold 14" at bounding box center [307, 401] width 186 height 50
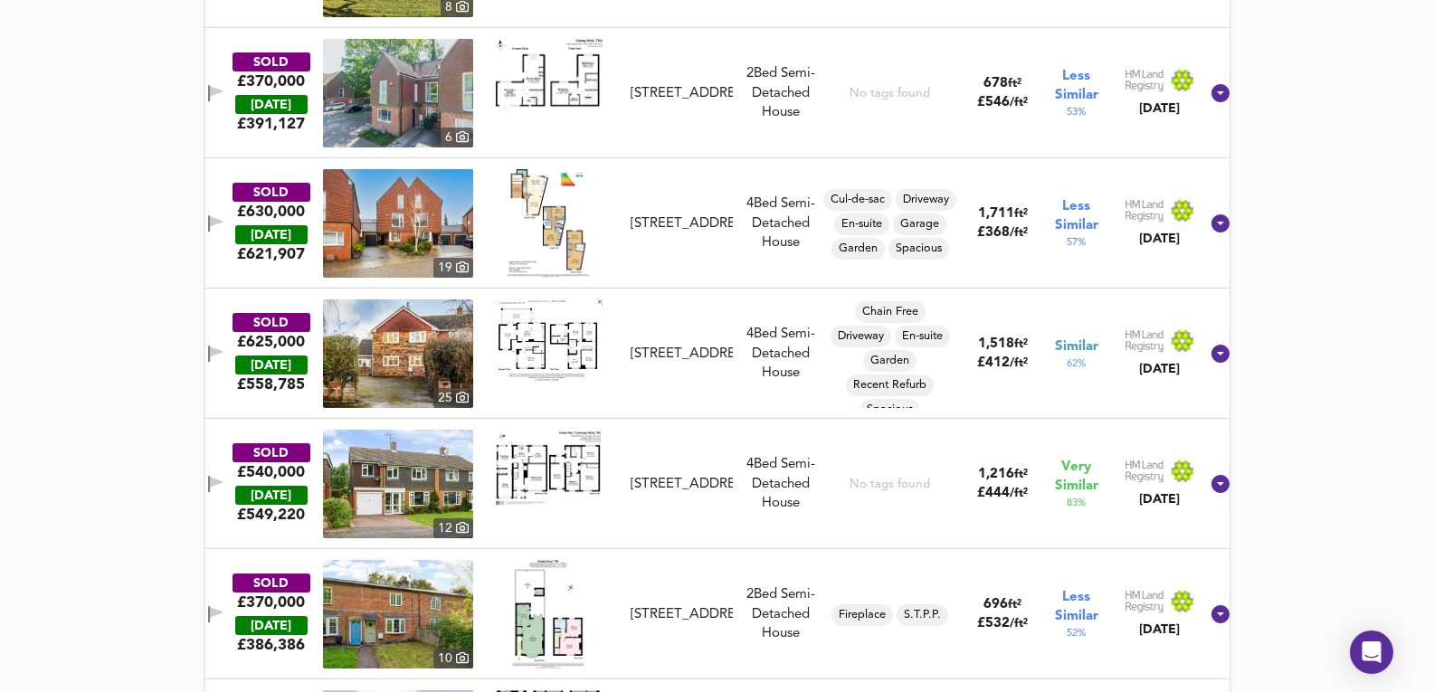
scroll to position [1620, 0]
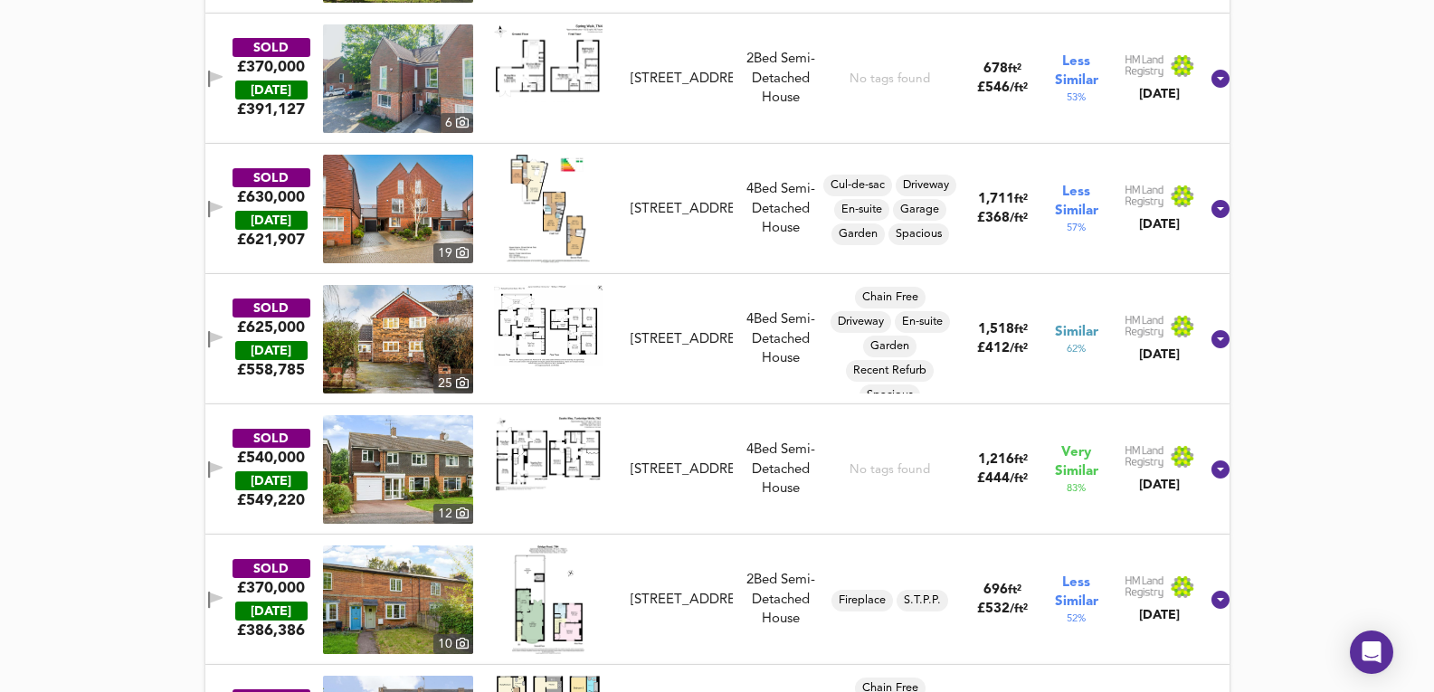
click at [761, 257] on div "SOLD £630,000 TODAY £ 621,907 19 2 Spa Crescent, TN4 8EY 2 Spa Crescent, TN4 8E…" at bounding box center [695, 209] width 1007 height 109
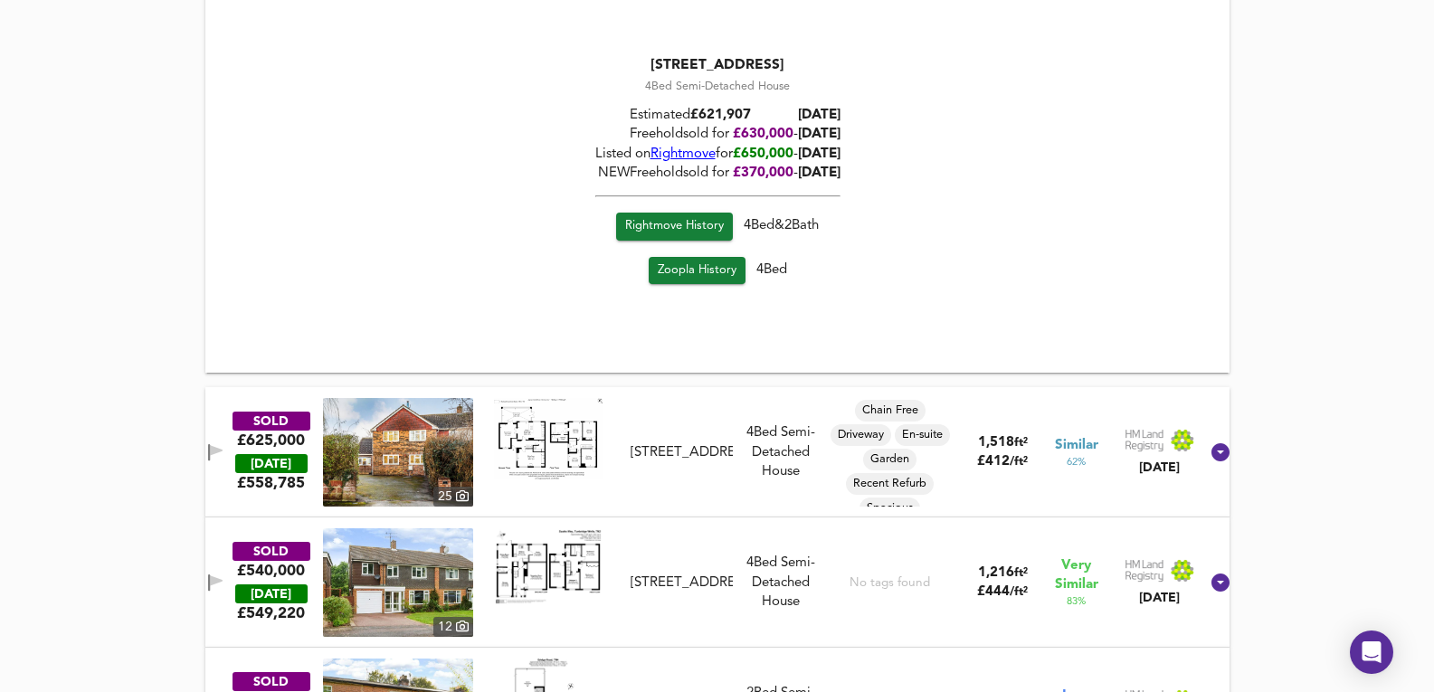
scroll to position [2041, 0]
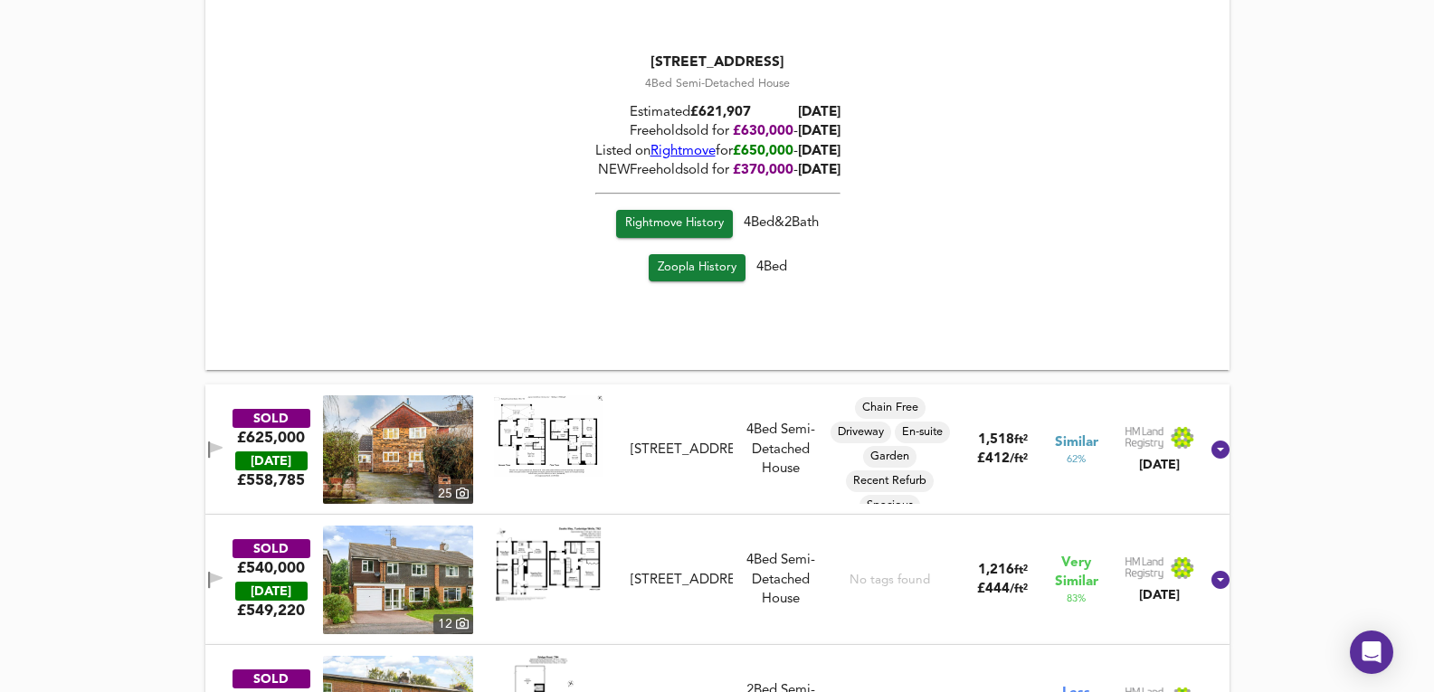
click at [730, 495] on div "SOLD £625,000 TODAY £ 558,785 25 1 Sussex View, Ramslye Road, TN4 8LR 1 Sussex …" at bounding box center [695, 449] width 1007 height 109
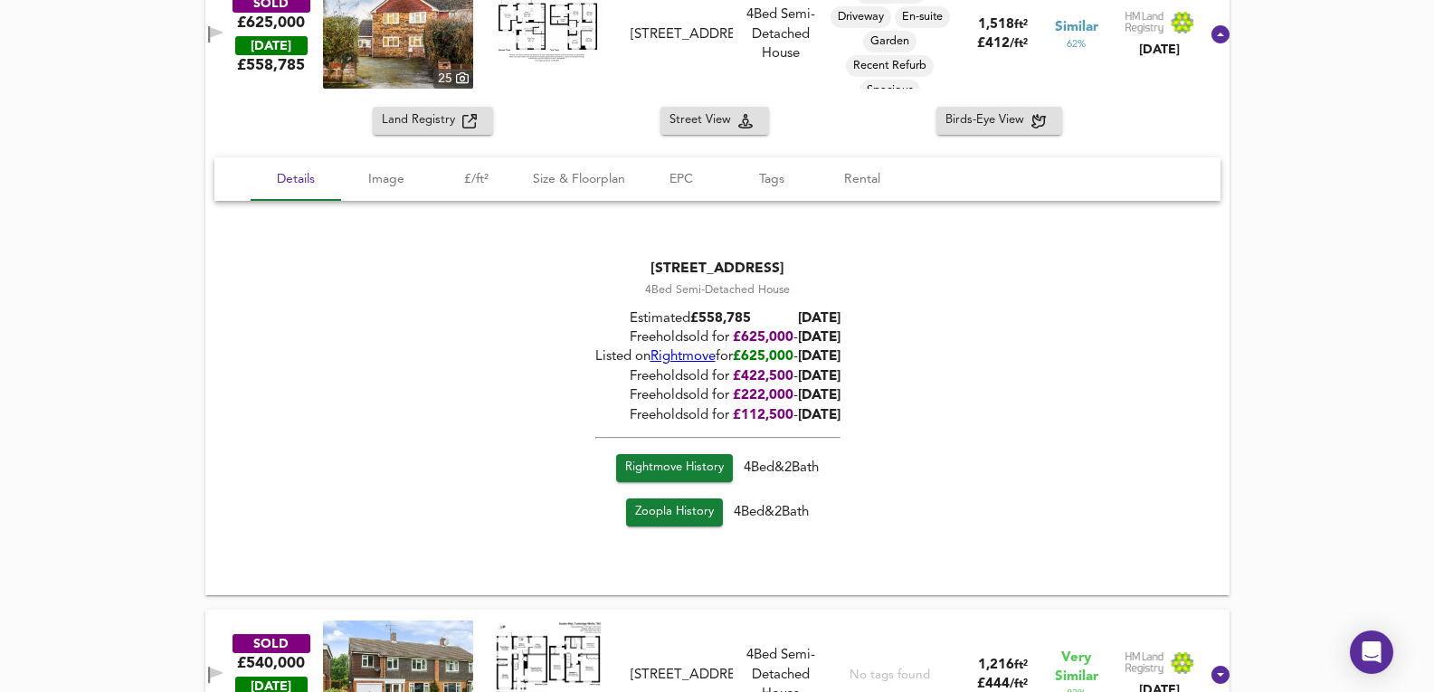
scroll to position [2645, 0]
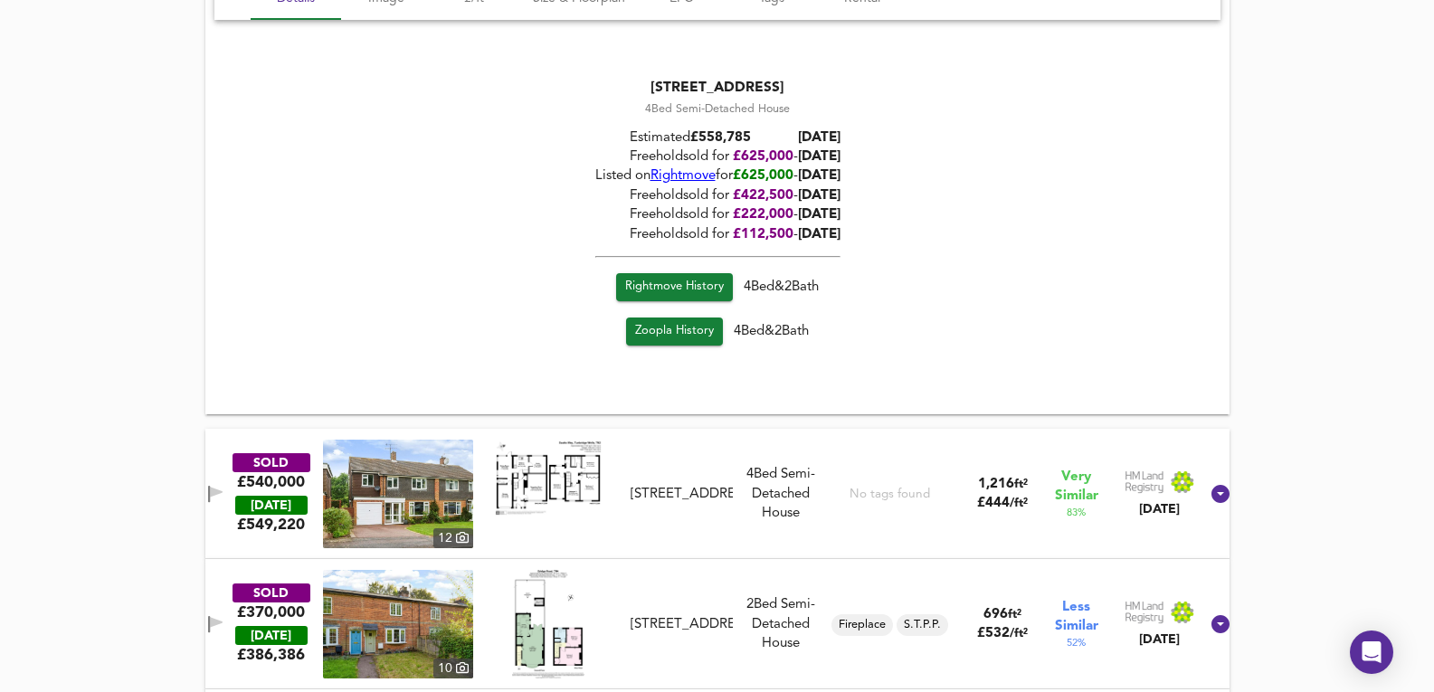
click at [679, 526] on div "SOLD £540,000 TODAY £ 549,220 12 17 Scotts Way, TN2 5RG 17 Scotts Way, TN2 5RG …" at bounding box center [695, 494] width 1007 height 109
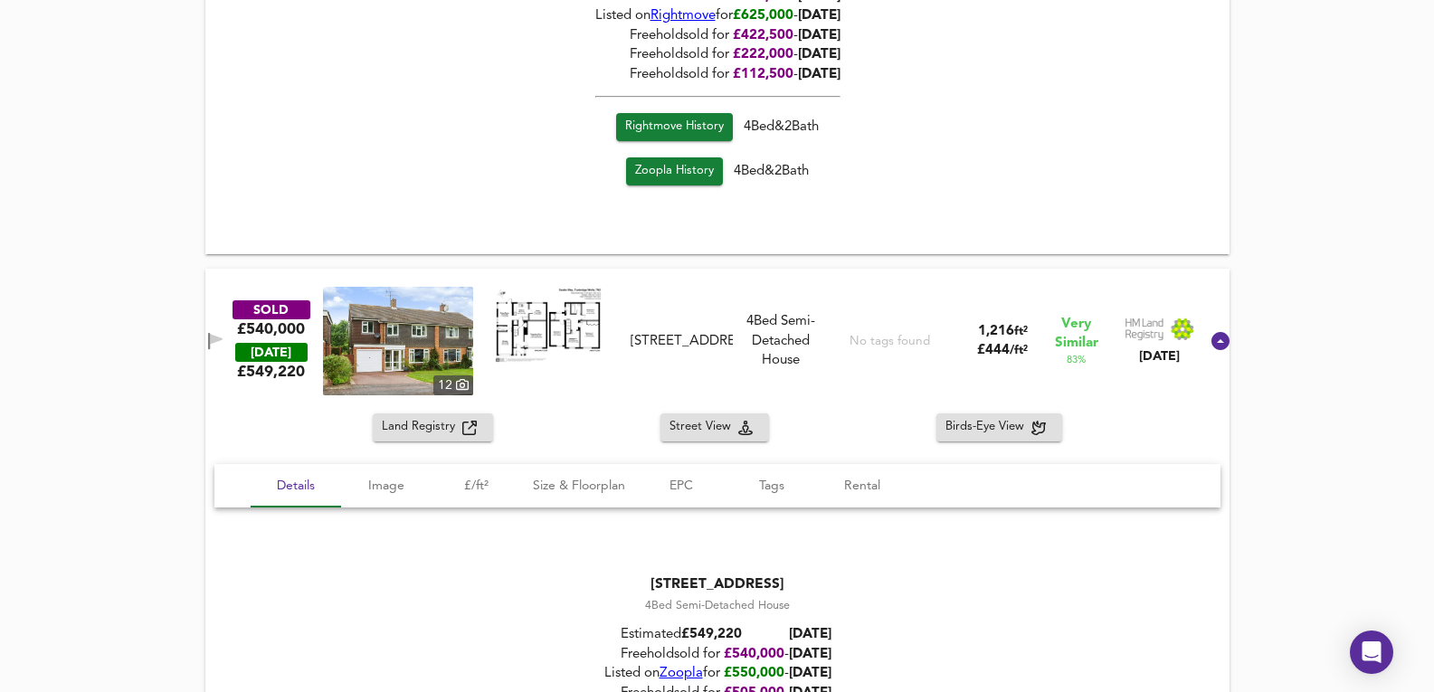
scroll to position [3007, 0]
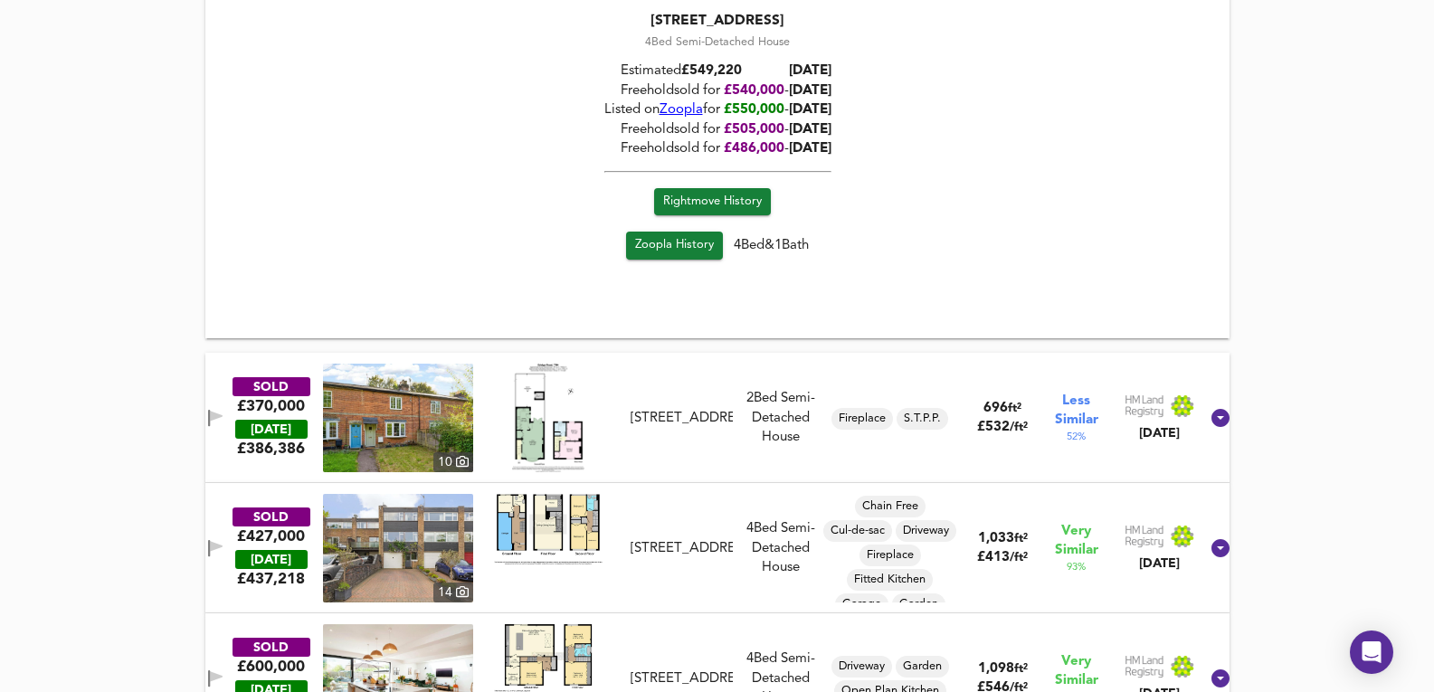
click at [663, 469] on div "SOLD £370,000 TODAY £ 386,386 10 38 Eridge Road, TN4 8HR 38 Eridge Road, TN4 8H…" at bounding box center [695, 418] width 1007 height 109
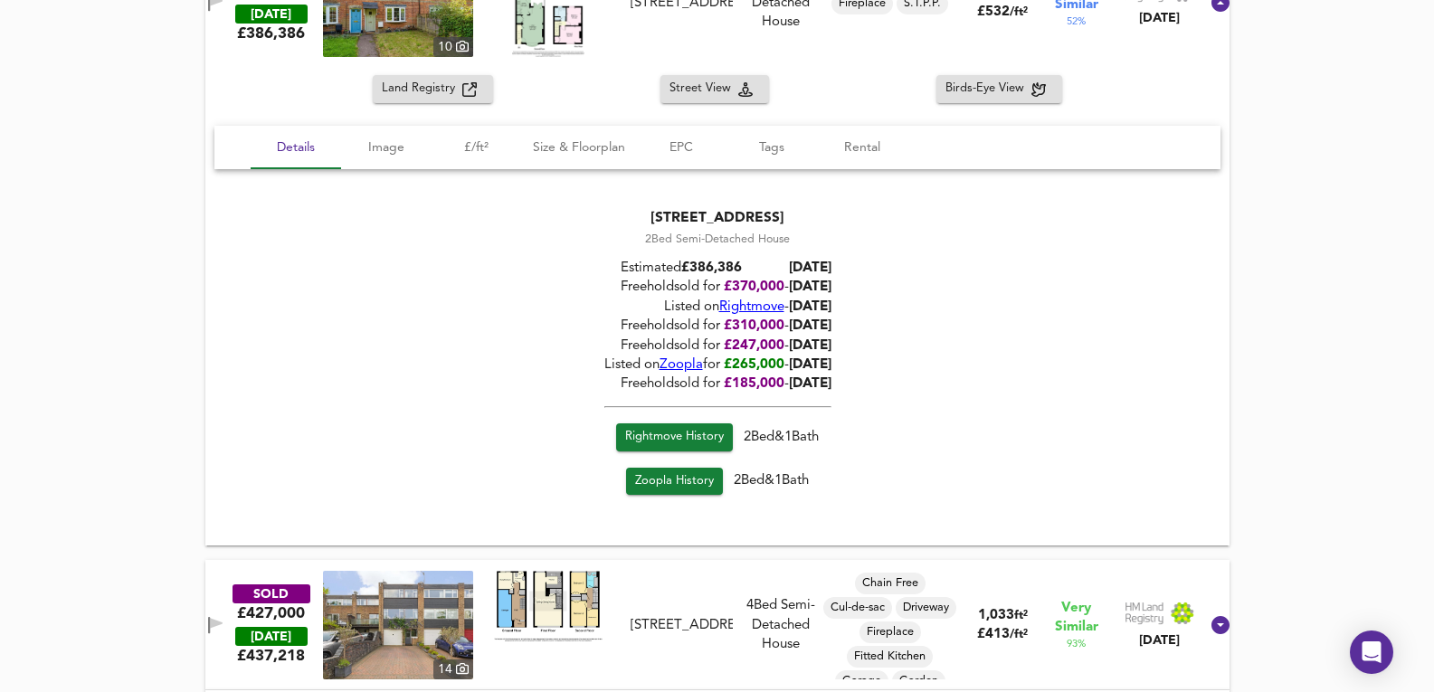
scroll to position [4153, 0]
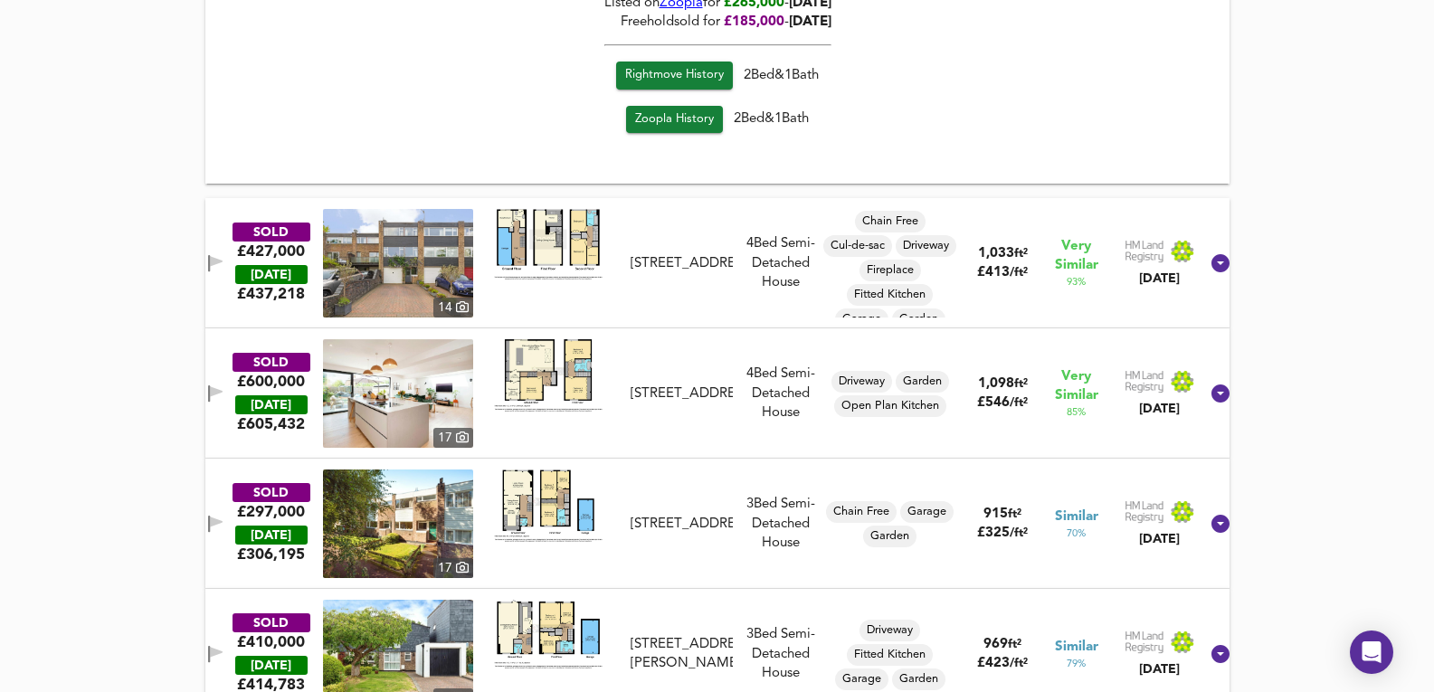
click at [691, 305] on div "SOLD £427,000 TODAY £ 437,218 14 3 Tudor Court, TN2 5QH 3 Tudor Court, TN2 5QH …" at bounding box center [695, 263] width 1007 height 109
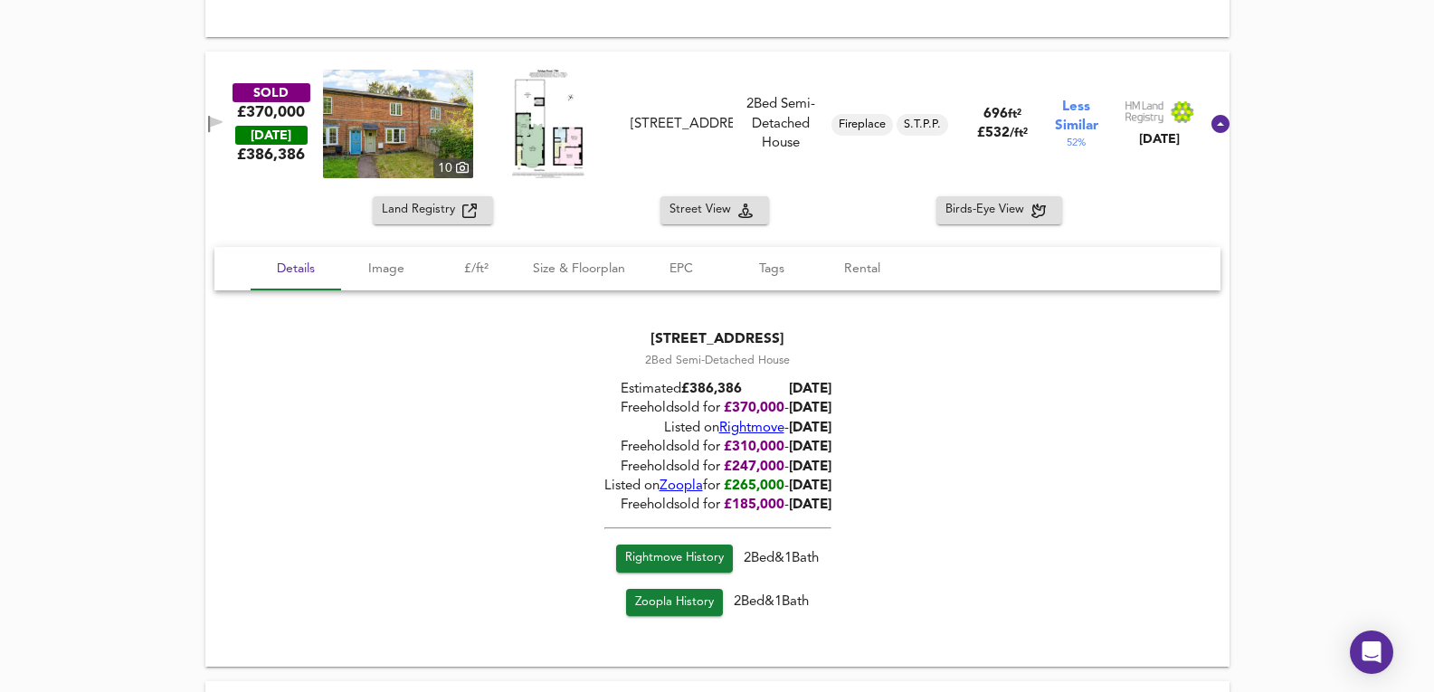
scroll to position [3187, 0]
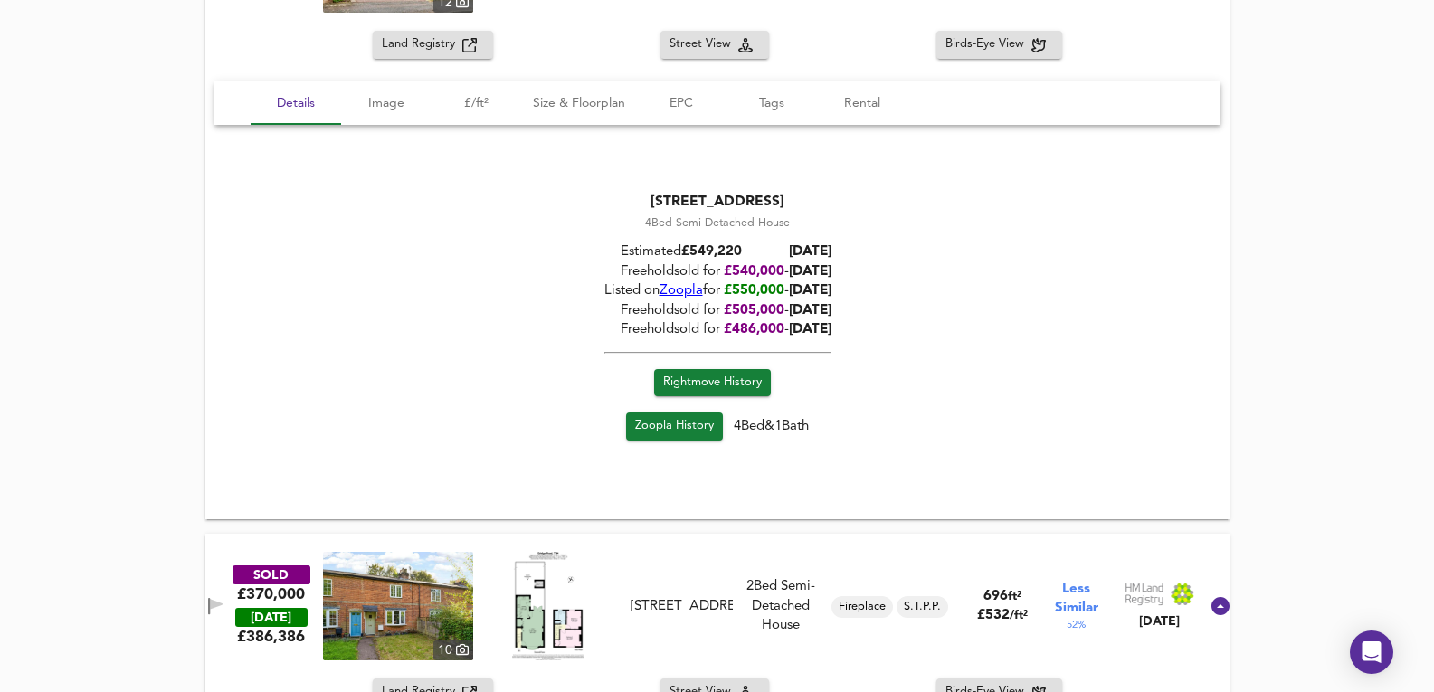
click at [431, 680] on button "Land Registry" at bounding box center [433, 692] width 120 height 28
click at [363, 584] on img at bounding box center [398, 606] width 150 height 109
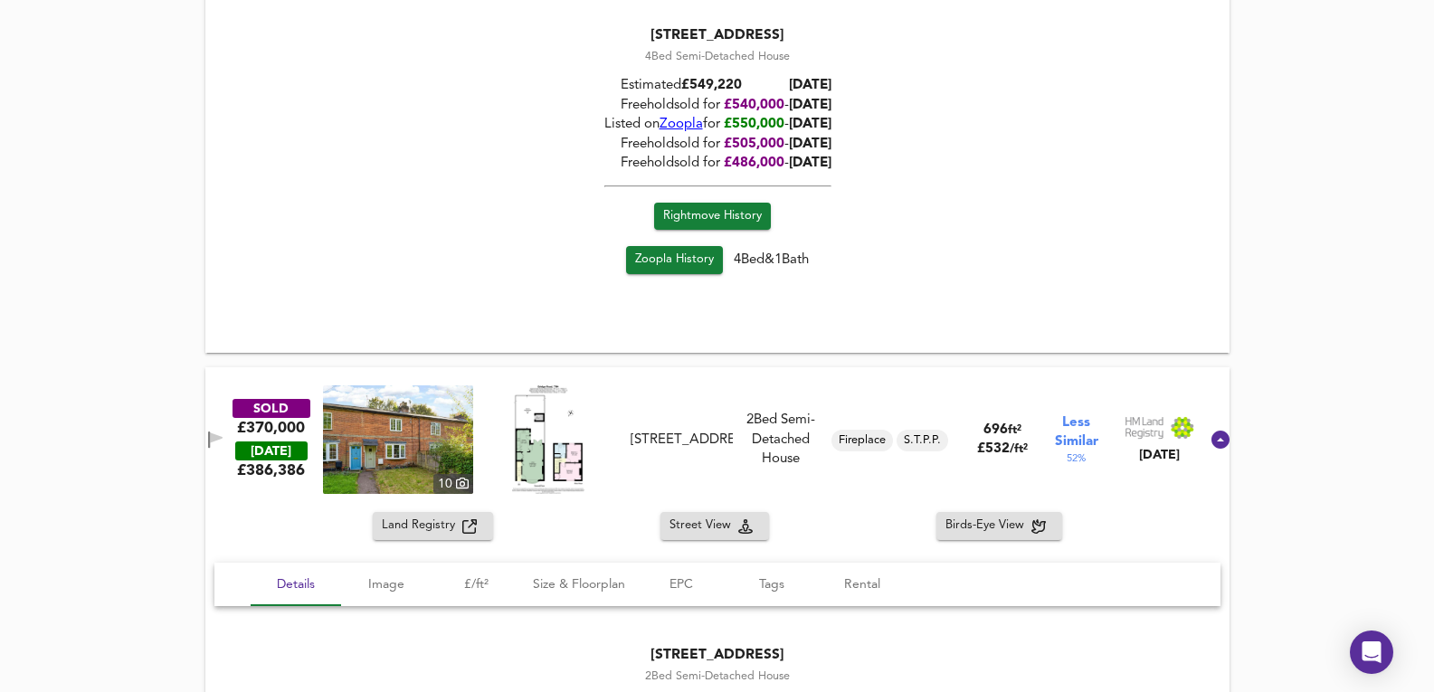
scroll to position [3549, 0]
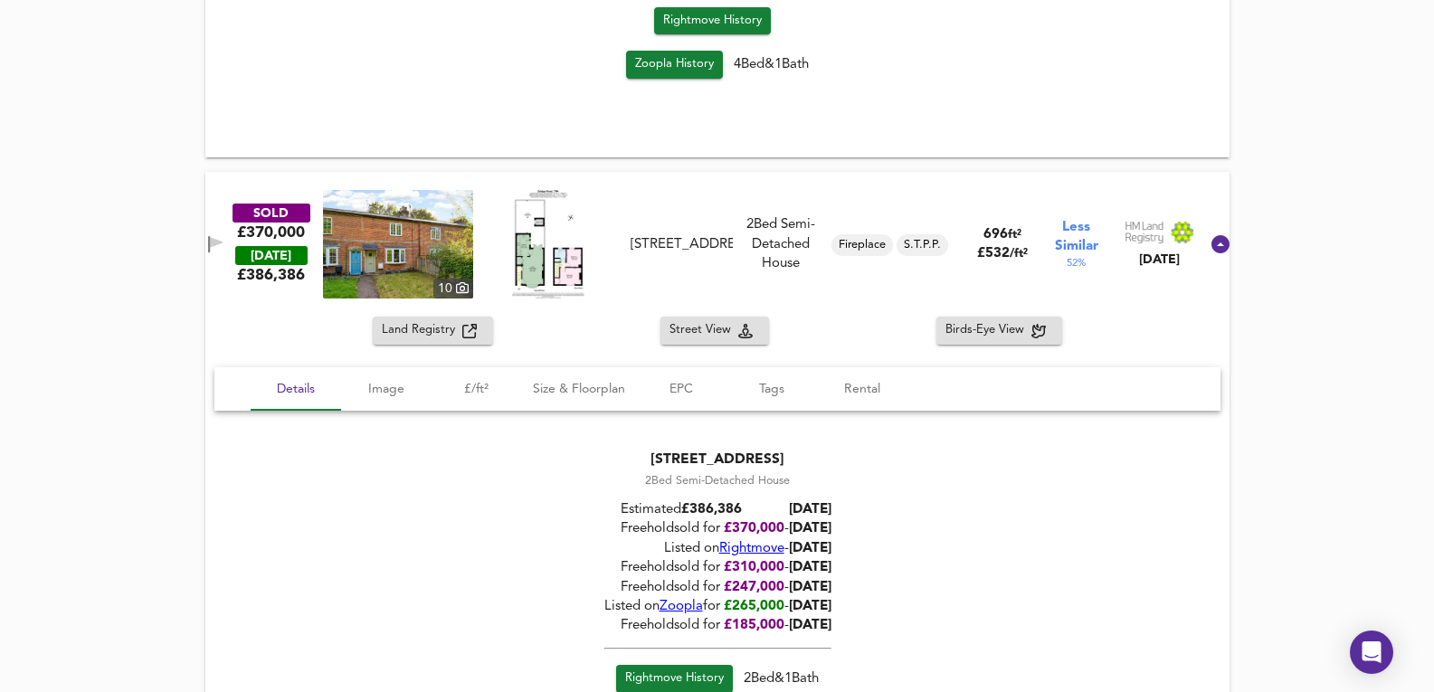
click at [405, 248] on img at bounding box center [398, 244] width 150 height 109
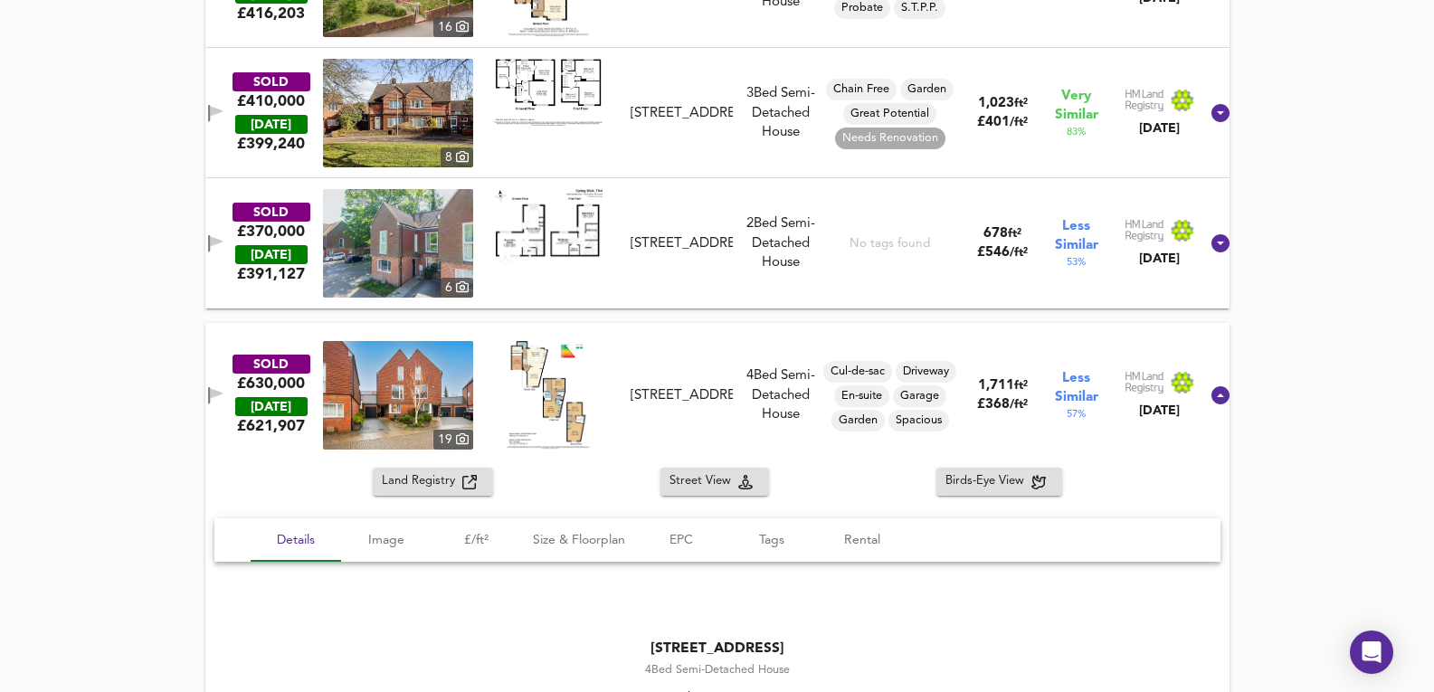
scroll to position [0, 0]
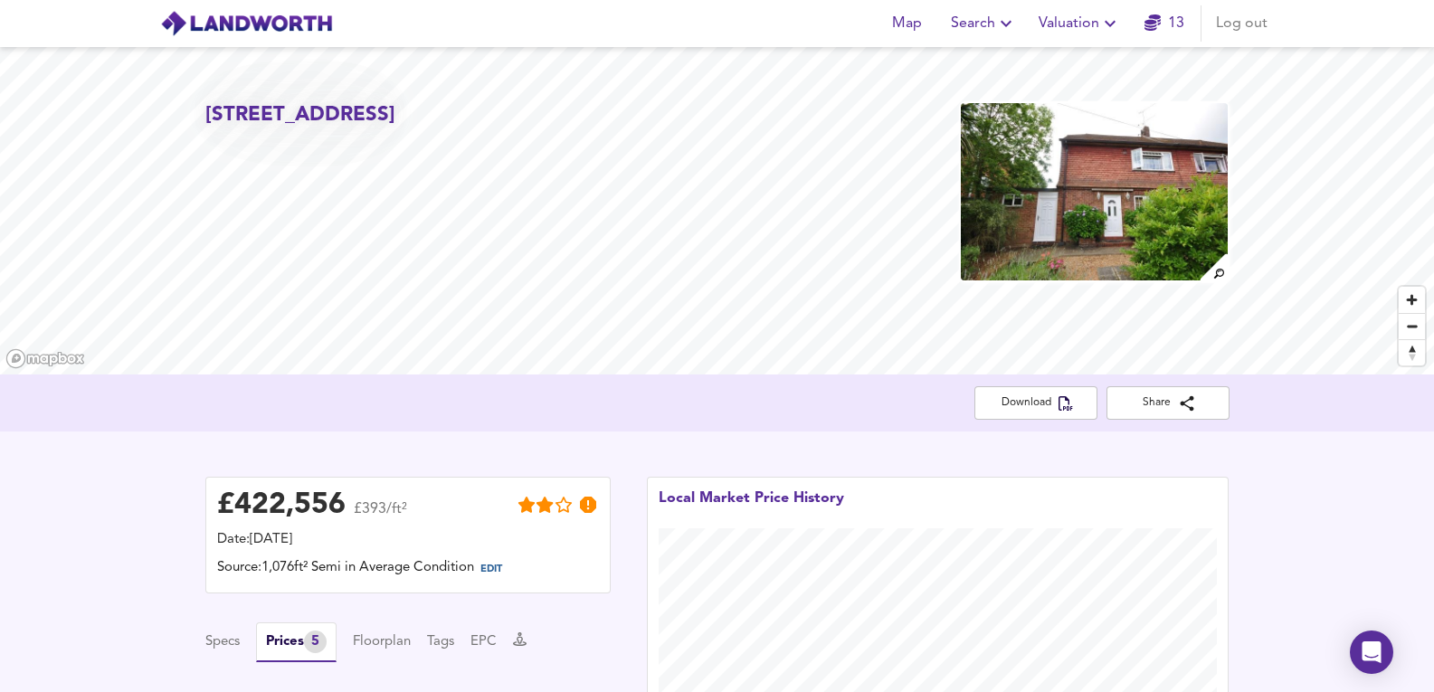
click at [644, 388] on div "81 Summervale Road, Royal Tunbridge Wells, Kent, TN4 8JN Download Share £ 422,5…" at bounding box center [717, 508] width 1434 height 923
click at [589, 450] on div "81 Summervale Road, Royal Tunbridge Wells, Kent, TN4 8JN Download Share £ 422,5…" at bounding box center [717, 508] width 1434 height 923
click at [658, 390] on div "81 Summervale Road, Royal Tunbridge Wells, Kent, TN4 8JN Download Share £ 422,5…" at bounding box center [717, 508] width 1434 height 923
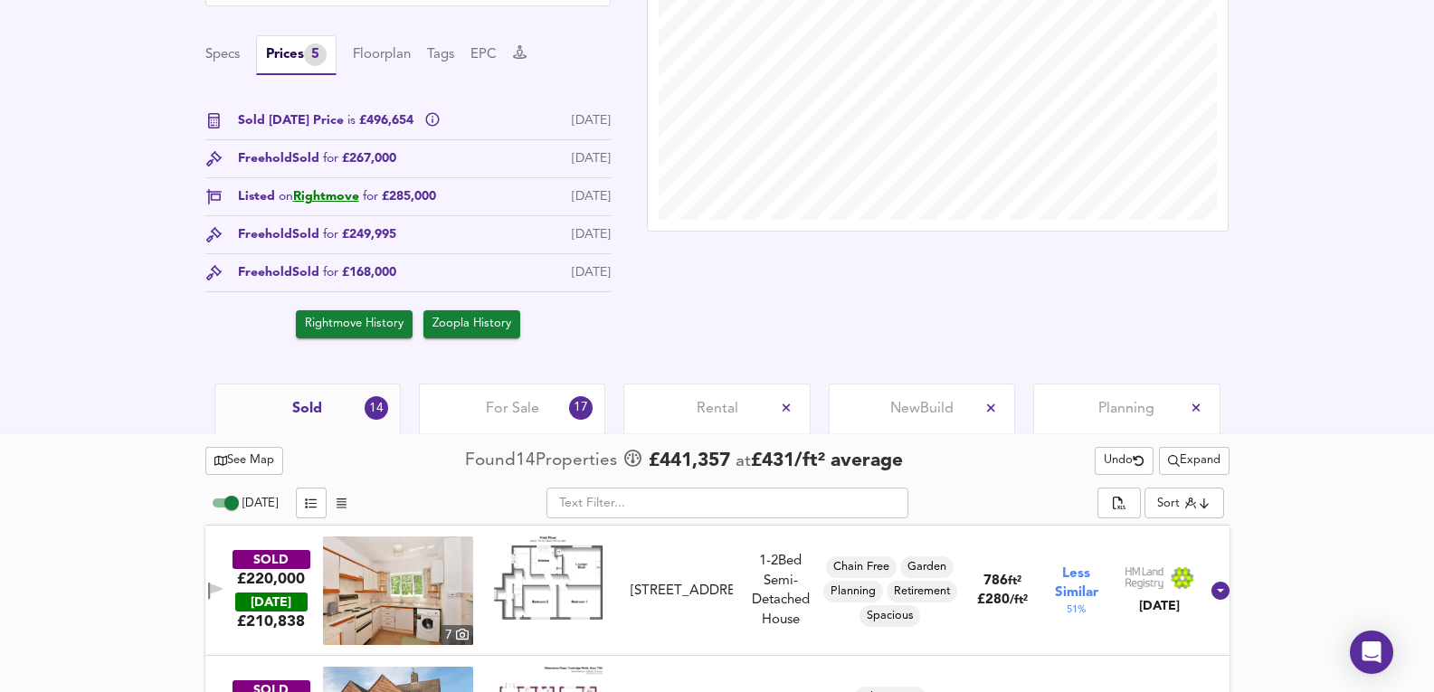
scroll to position [844, 0]
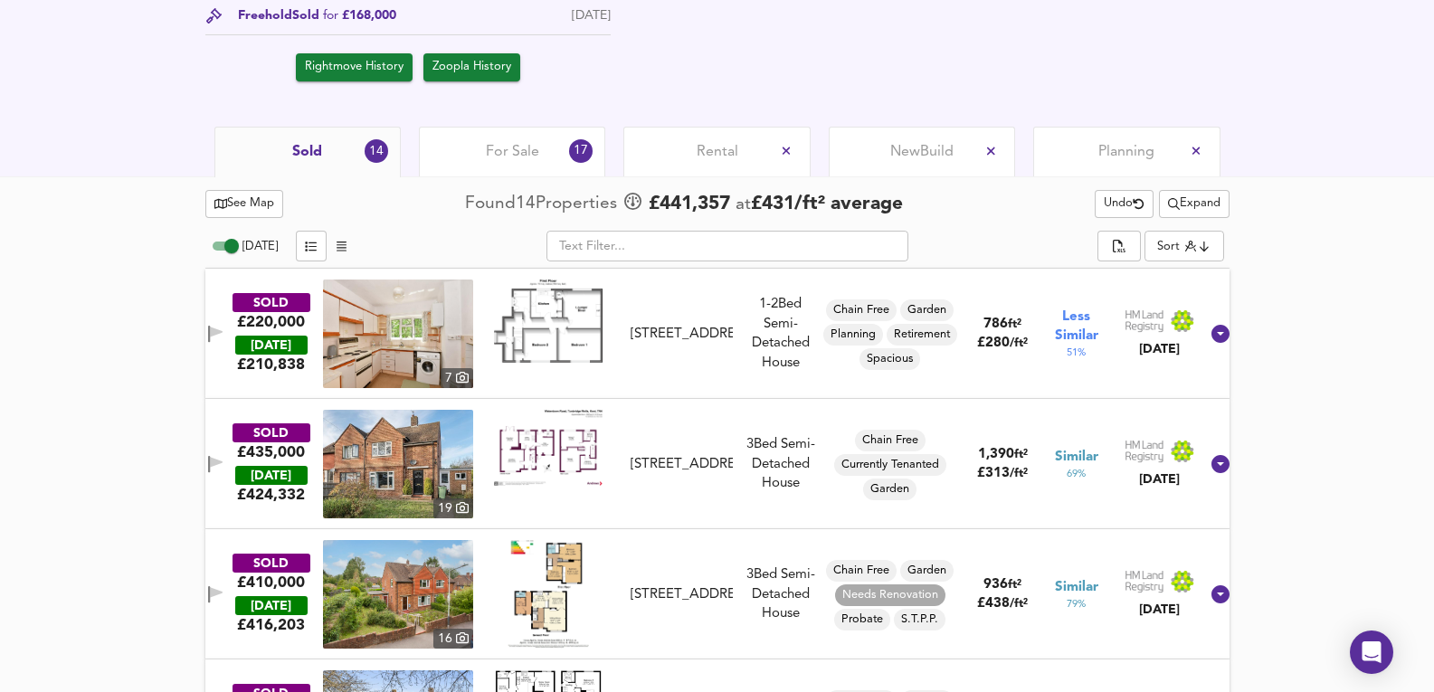
click at [445, 317] on img at bounding box center [398, 333] width 150 height 109
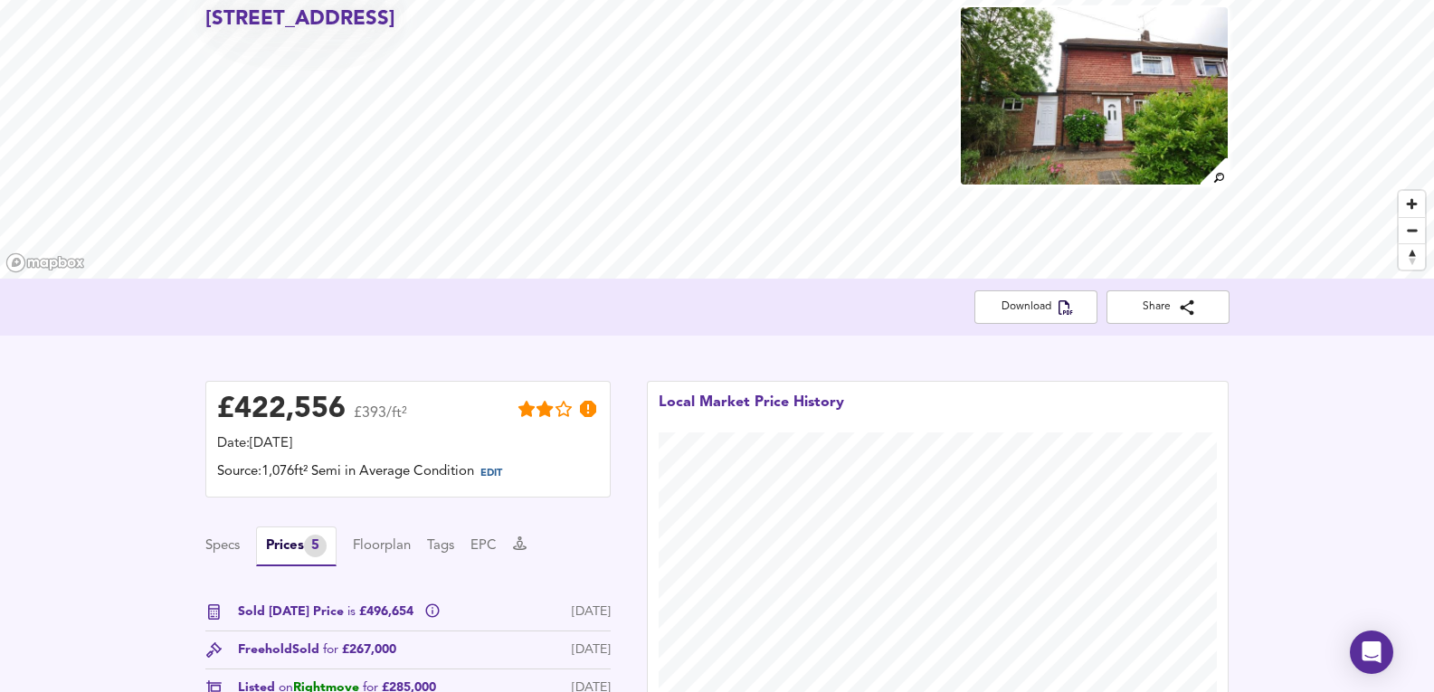
scroll to position [0, 0]
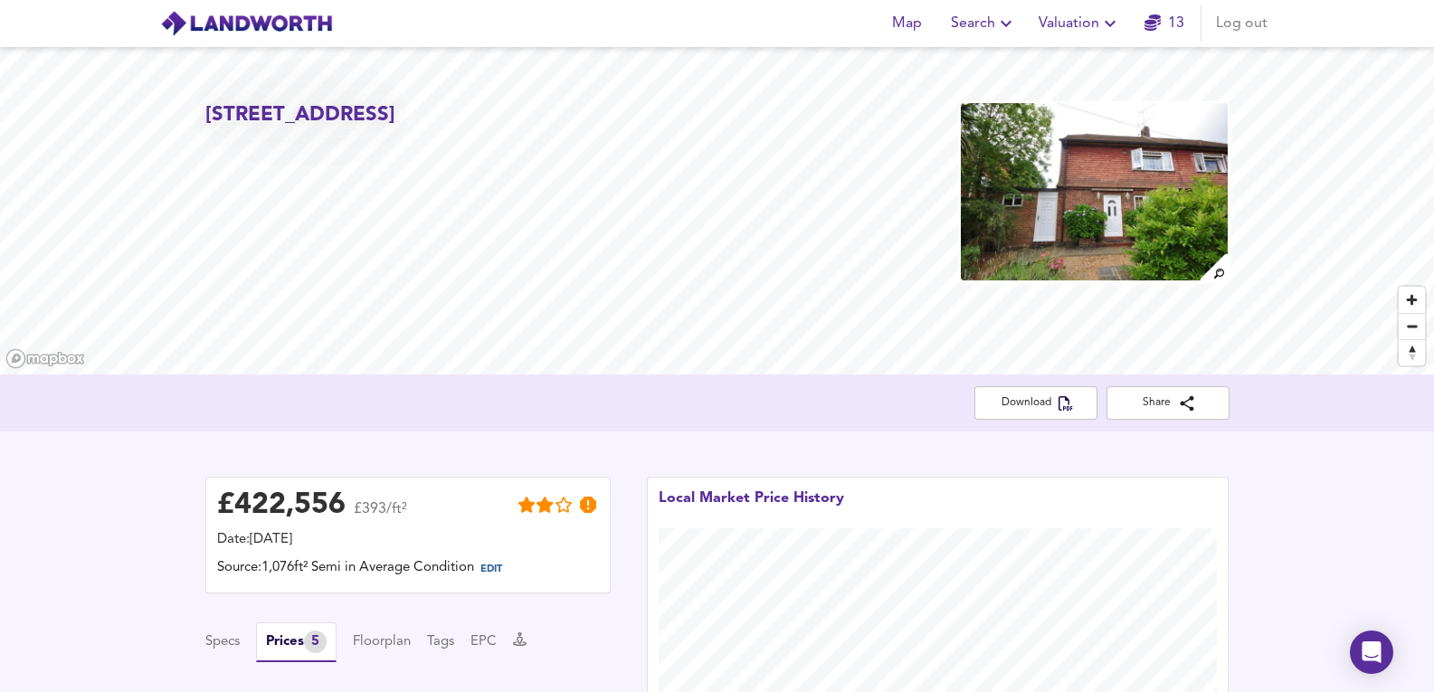
click at [678, 457] on div "81 Summervale Road, Royal Tunbridge Wells, Kent, TN4 8JN Download Share £ 422,5…" at bounding box center [717, 508] width 1434 height 923
click at [698, 468] on div "81 Summervale Road, Royal Tunbridge Wells, Kent, TN4 8JN Download Share £ 422,5…" at bounding box center [717, 508] width 1434 height 923
click at [699, 574] on div "81 Summervale Road, Royal Tunbridge Wells, Kent, TN4 8JN Download Share £ 422,5…" at bounding box center [717, 508] width 1434 height 923
click at [692, 550] on div "81 Summervale Road, Royal Tunbridge Wells, Kent, TN4 8JN Download Share £ 422,5…" at bounding box center [717, 508] width 1434 height 923
click at [756, 437] on div "81 Summervale Road, Royal Tunbridge Wells, Kent, TN4 8JN Download Share £ 422,5…" at bounding box center [717, 508] width 1434 height 923
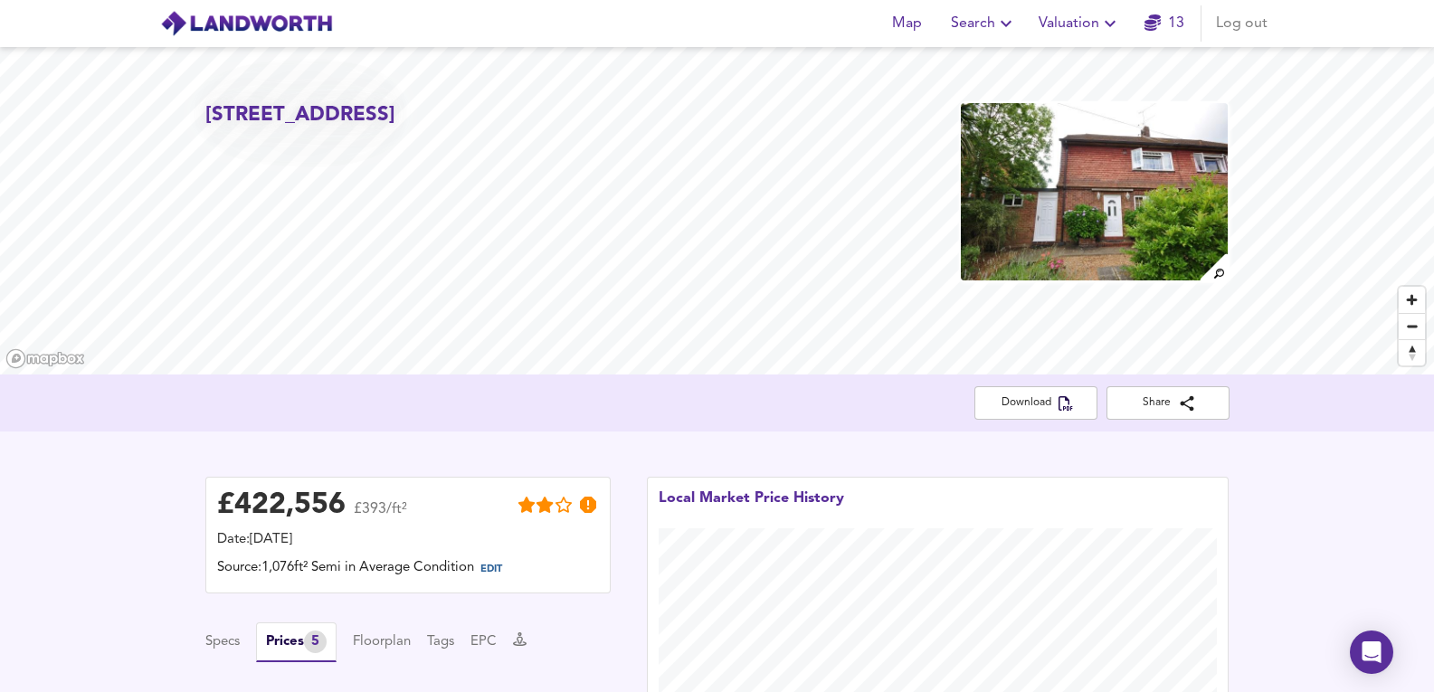
click at [470, 448] on div "81 Summervale Road, Royal Tunbridge Wells, Kent, TN4 8JN Download Share £ 422,5…" at bounding box center [717, 508] width 1434 height 923
click at [874, 407] on div "81 Summervale Road, Royal Tunbridge Wells, Kent, TN4 8JN Download Share £ 422,5…" at bounding box center [717, 508] width 1434 height 923
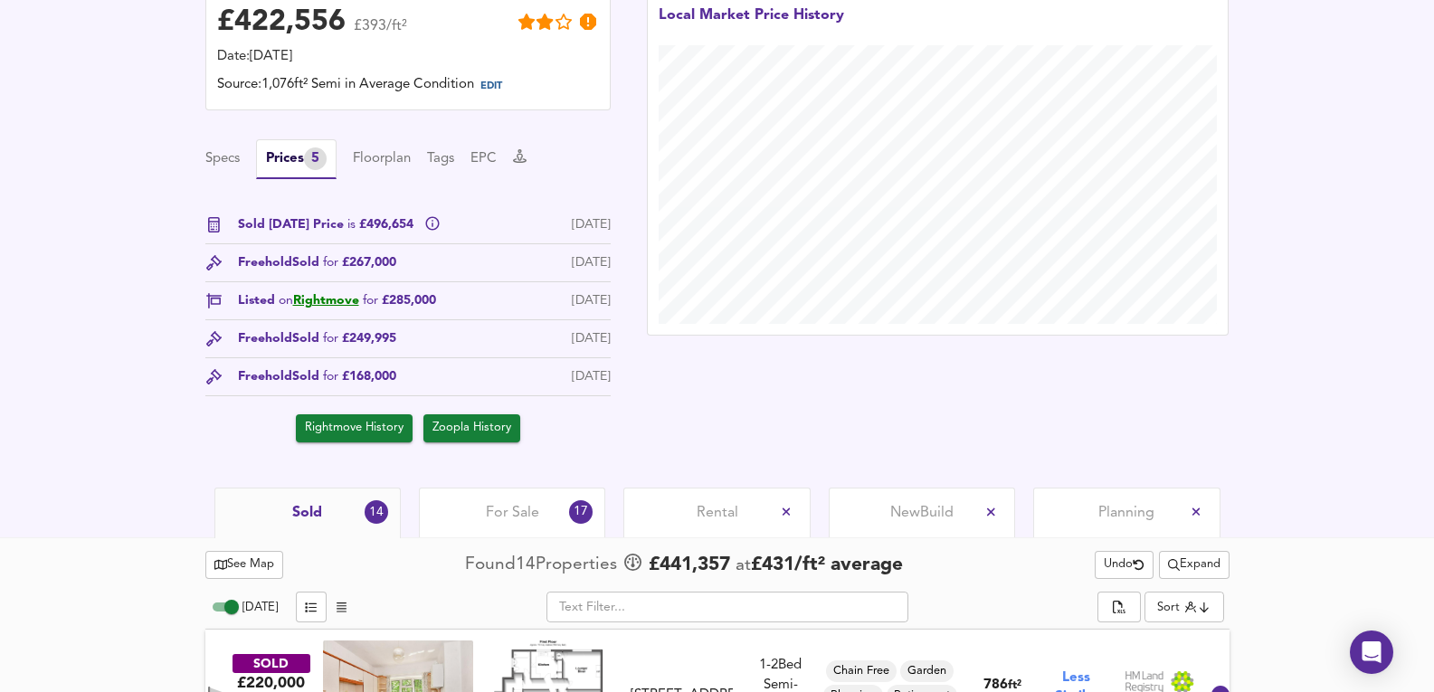
scroll to position [482, 0]
click at [424, 167] on div "Specs Prices 5 Floorplan Tags EPC" at bounding box center [407, 160] width 405 height 40
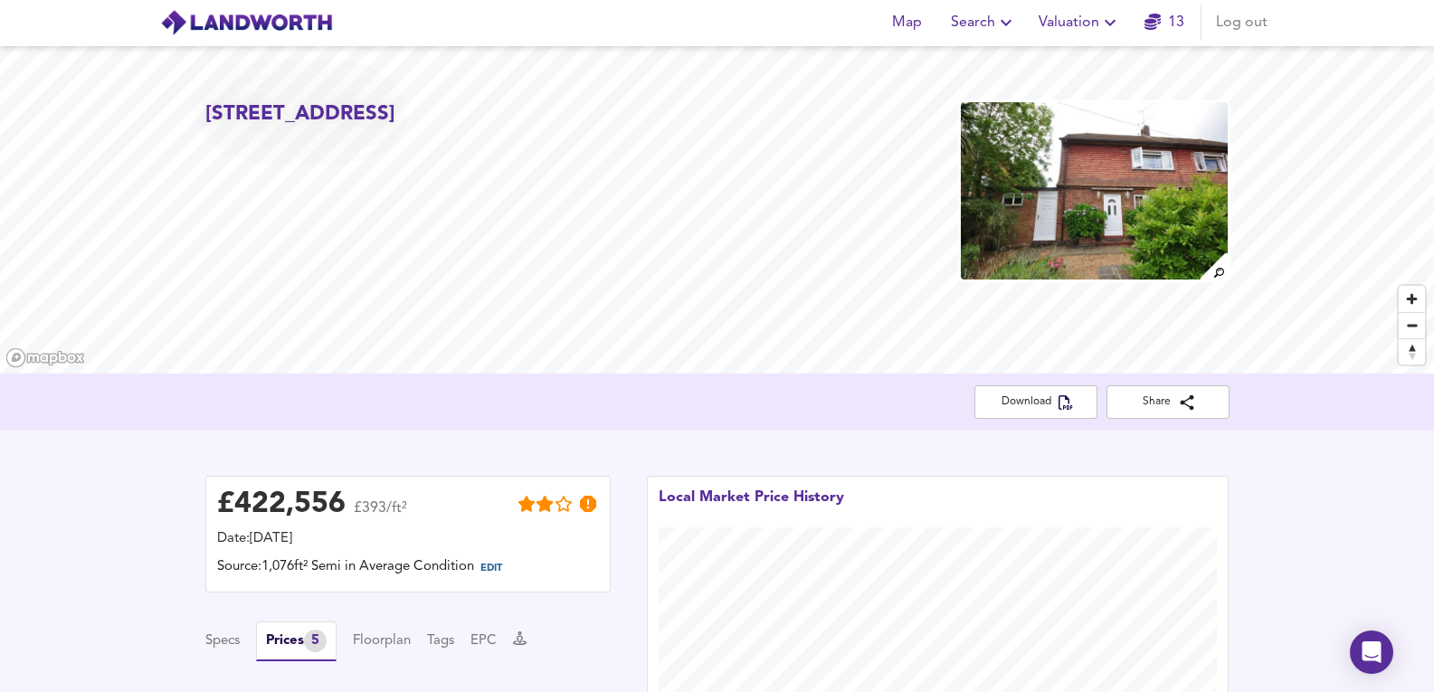
scroll to position [0, 0]
click at [997, 16] on icon "button" at bounding box center [1006, 24] width 22 height 22
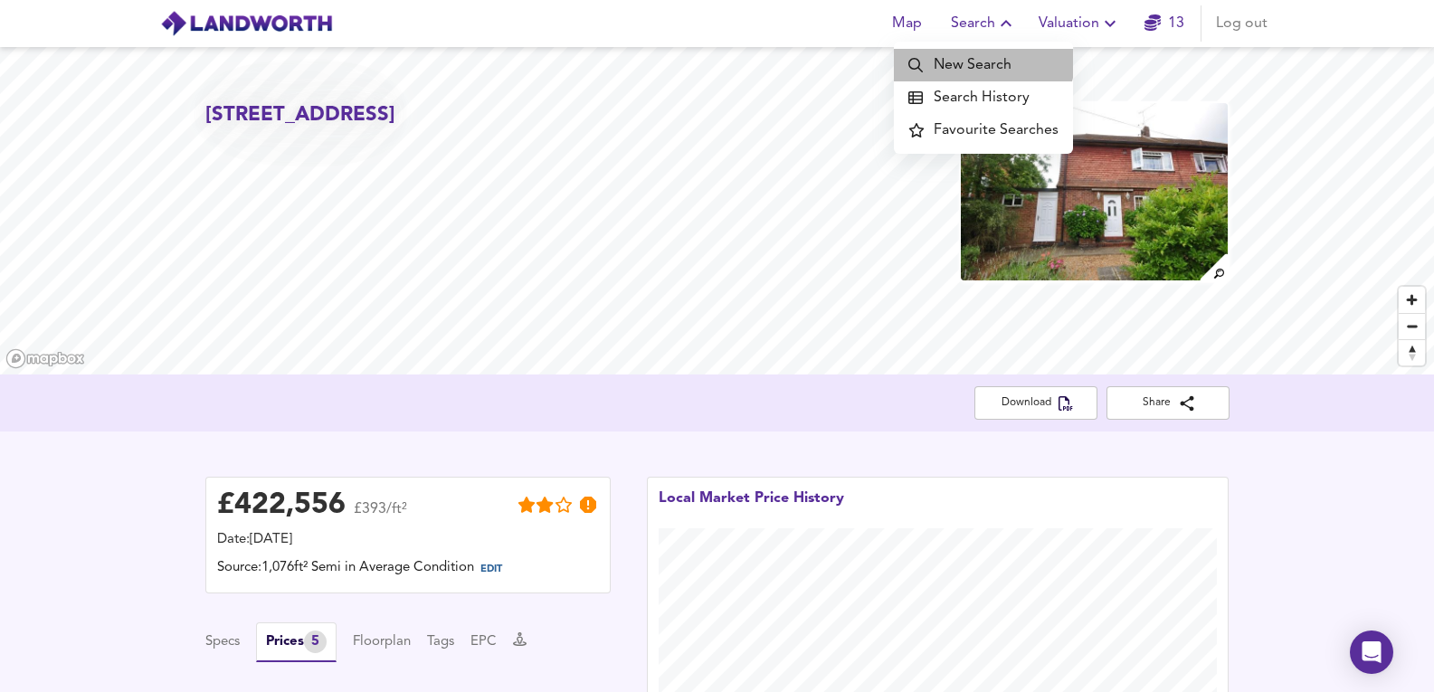
click at [983, 55] on li "New Search" at bounding box center [983, 65] width 179 height 33
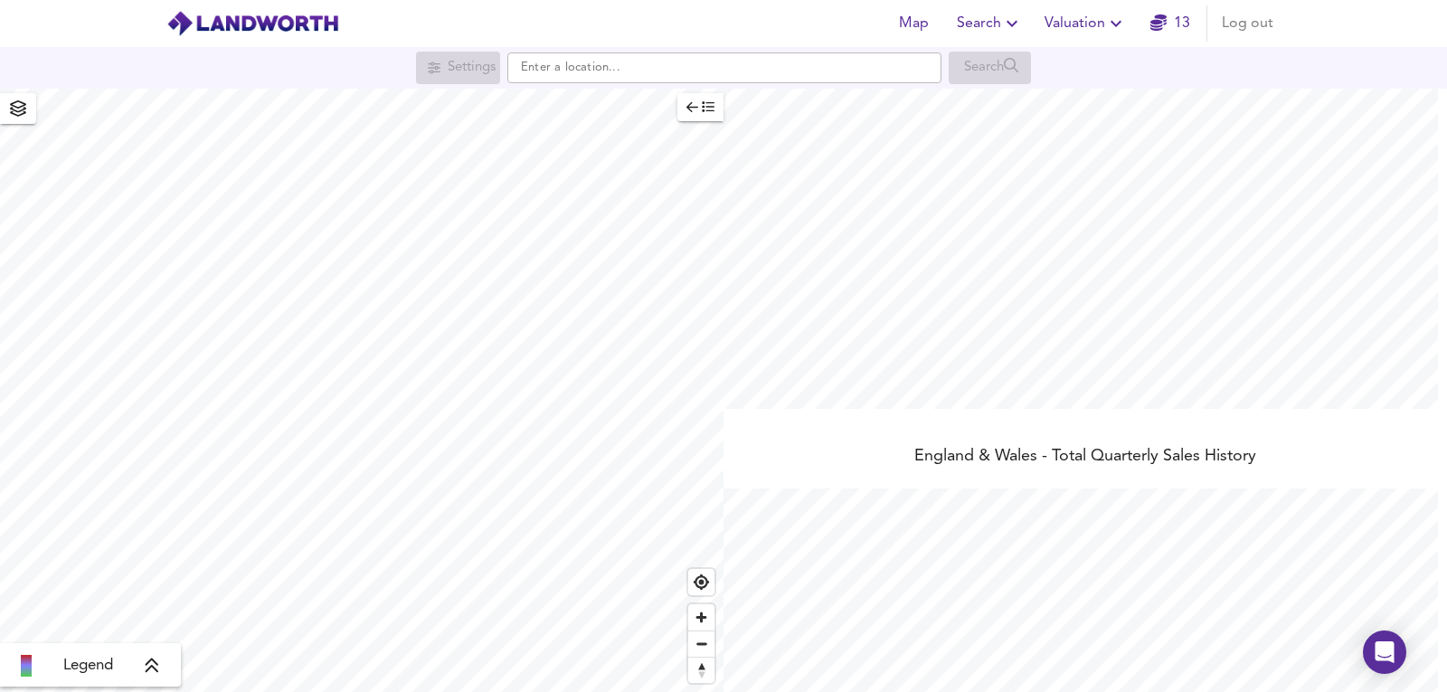
scroll to position [692, 1447]
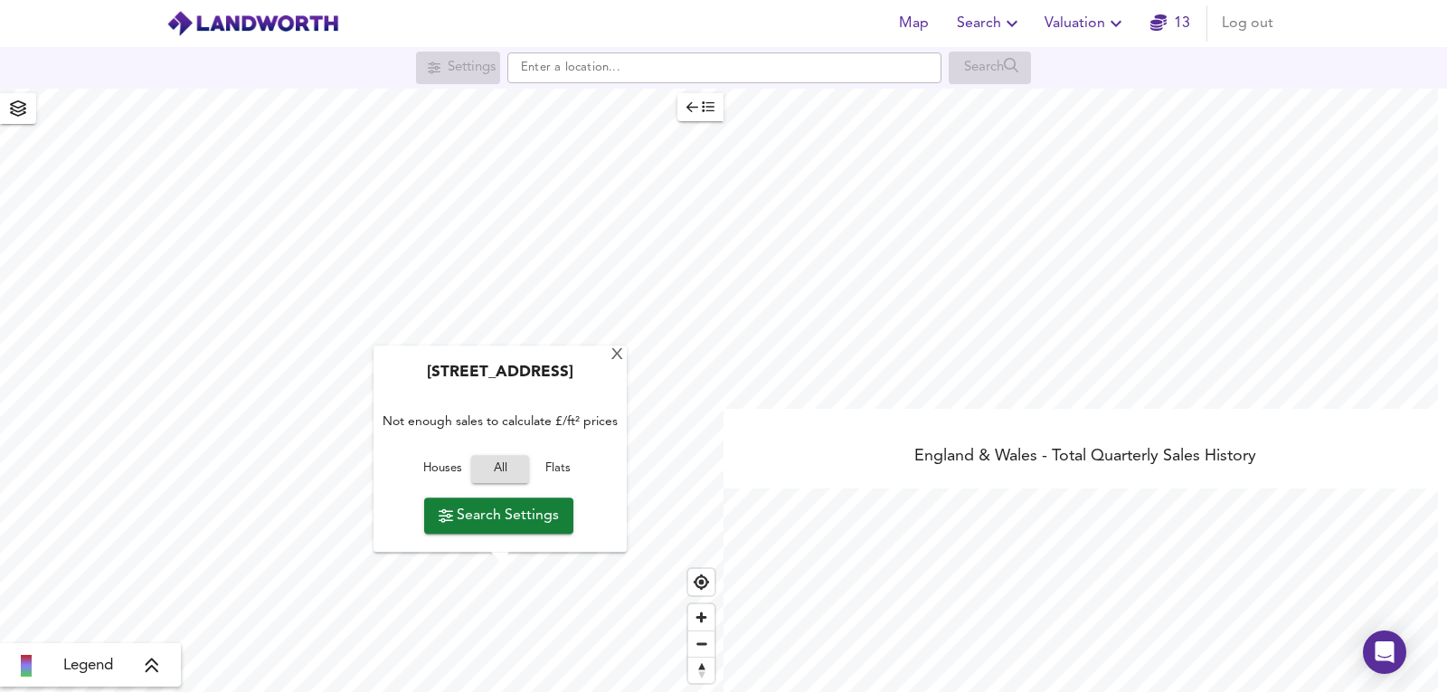
click at [605, 360] on div "Greengales Lane, YO19 6BW Not enough sales to calculate £/ft² prices Houses All…" at bounding box center [500, 449] width 253 height 206
click at [610, 360] on div "X" at bounding box center [617, 355] width 14 height 13
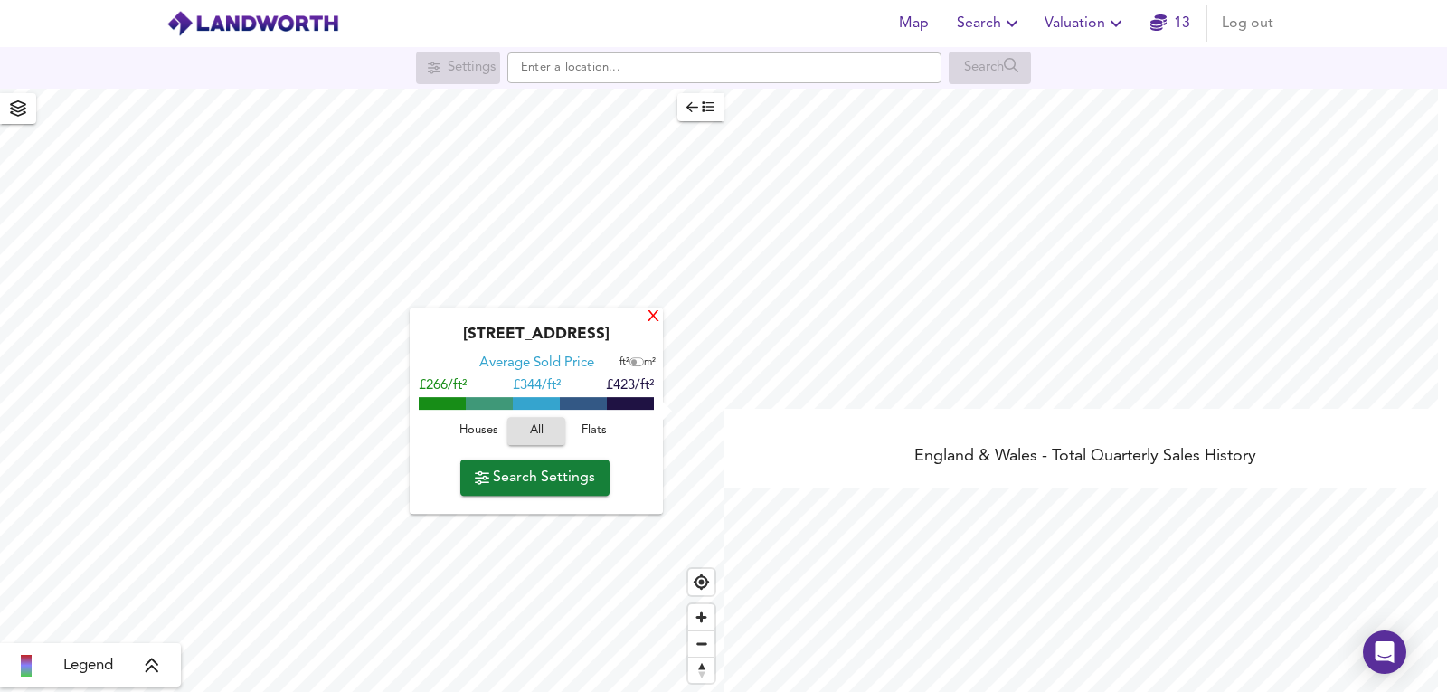
drag, startPoint x: 531, startPoint y: 487, endPoint x: 649, endPoint y: 320, distance: 204.3
click at [650, 340] on div "Hawthorn Drive, YO41 5NQ Average Sold Price ft² m² £266/ft² £ 344/ft² £423/ft² …" at bounding box center [536, 411] width 253 height 206
click at [651, 319] on div "X" at bounding box center [653, 317] width 15 height 17
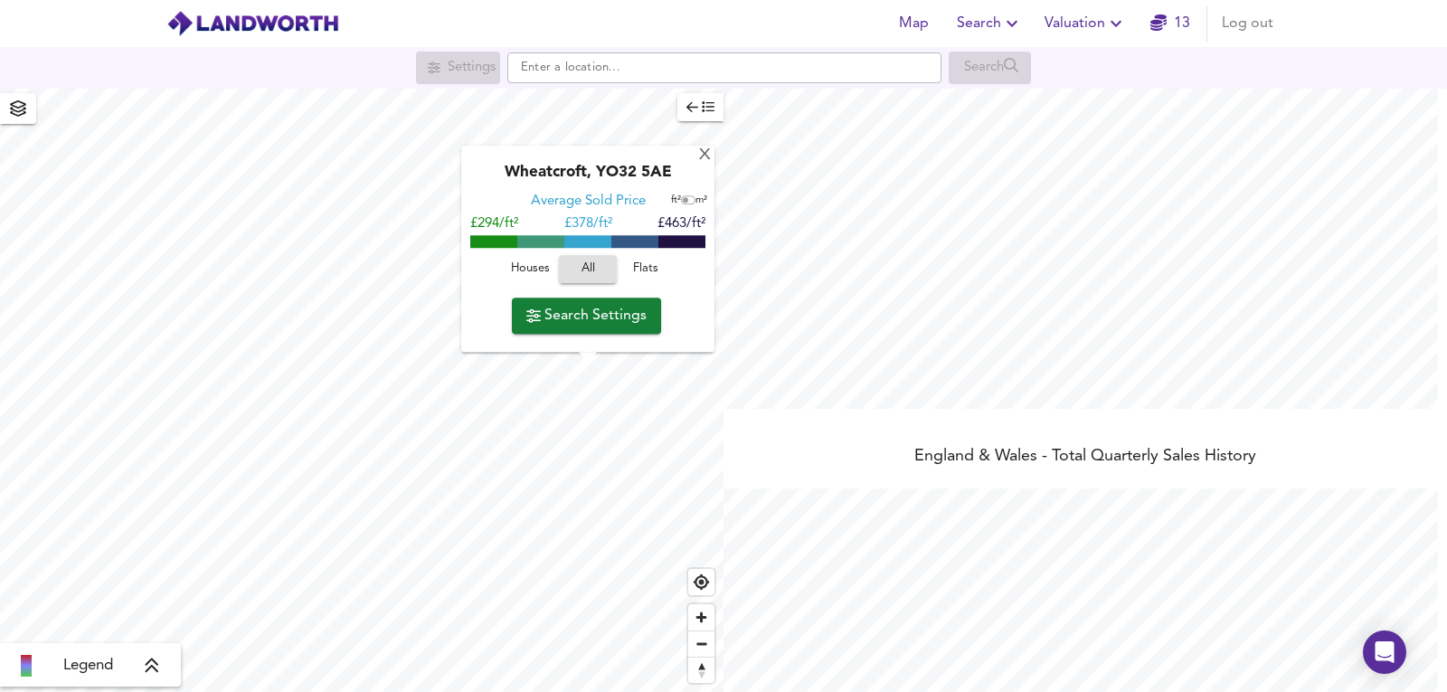
click at [696, 157] on div "Wheatcroft, YO32 5AE Average Sold Price ft² m² £294/ft² £ 378/ft² £463/ft² Hous…" at bounding box center [587, 250] width 253 height 206
click at [705, 159] on div "X" at bounding box center [704, 155] width 15 height 17
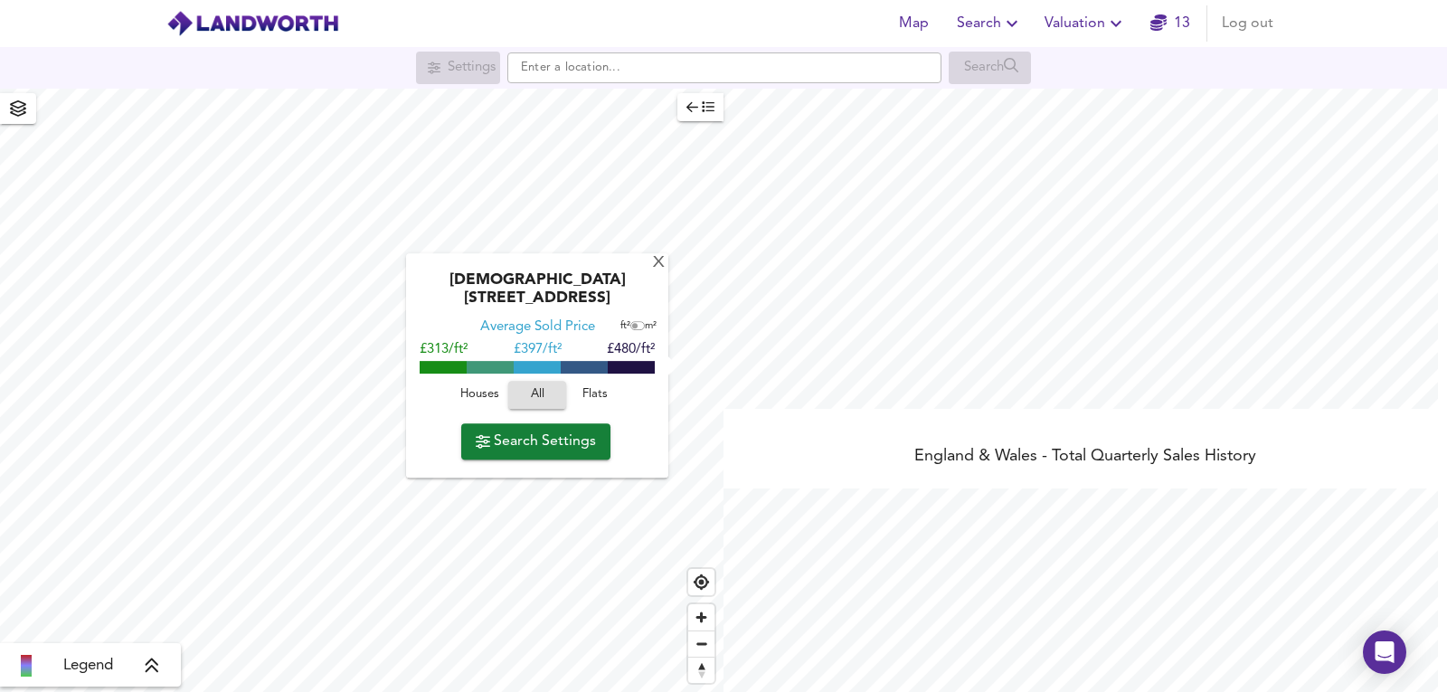
click at [657, 289] on div "Church End, YO60 6SY" at bounding box center [537, 294] width 244 height 47
click at [656, 271] on div "X" at bounding box center [658, 263] width 15 height 17
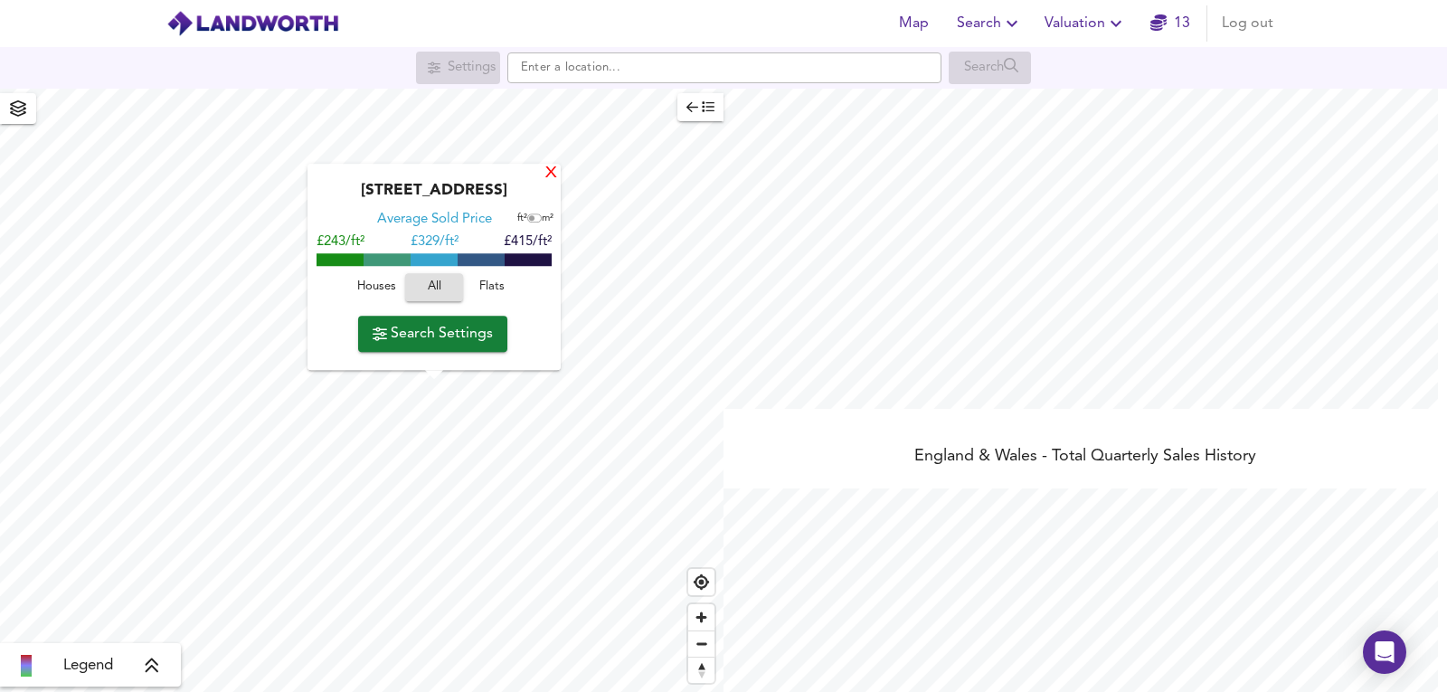
click at [554, 173] on div "X" at bounding box center [551, 174] width 15 height 17
